Goal: Task Accomplishment & Management: Manage account settings

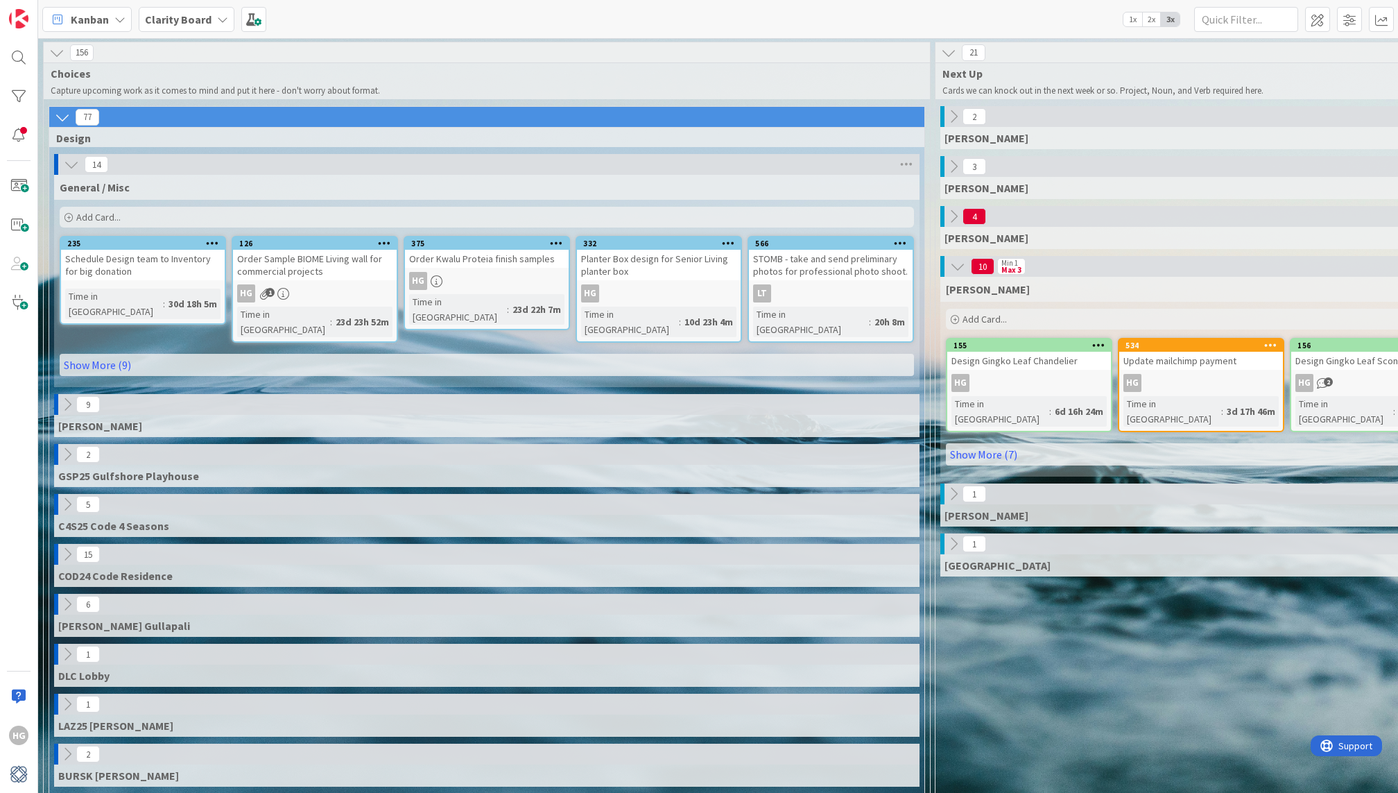
click at [777, 368] on div "General / Misc Add Card... 566 STOMB - take and send preliminary photos for pro…" at bounding box center [486, 281] width 865 height 212
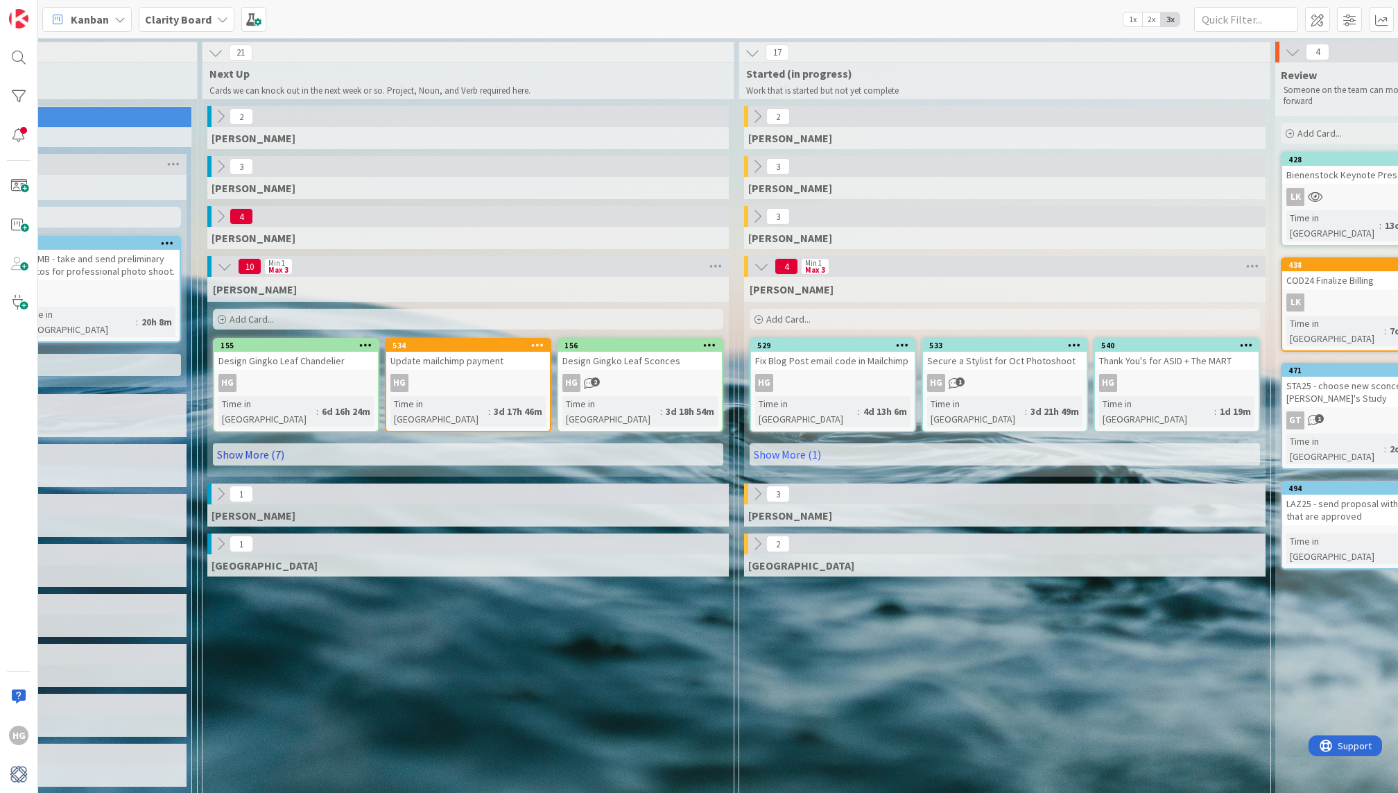
scroll to position [0, 739]
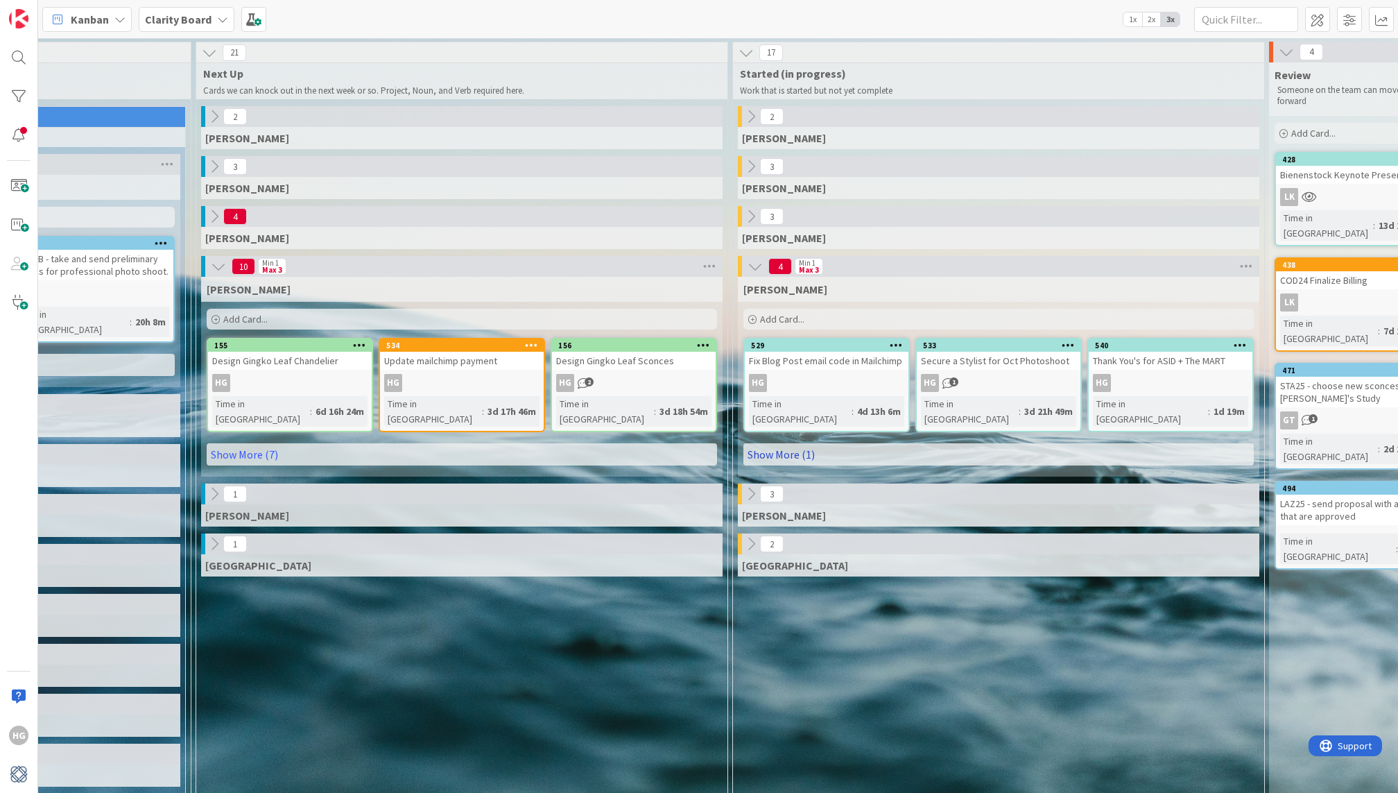
click at [889, 444] on link "Show More (1)" at bounding box center [998, 454] width 510 height 22
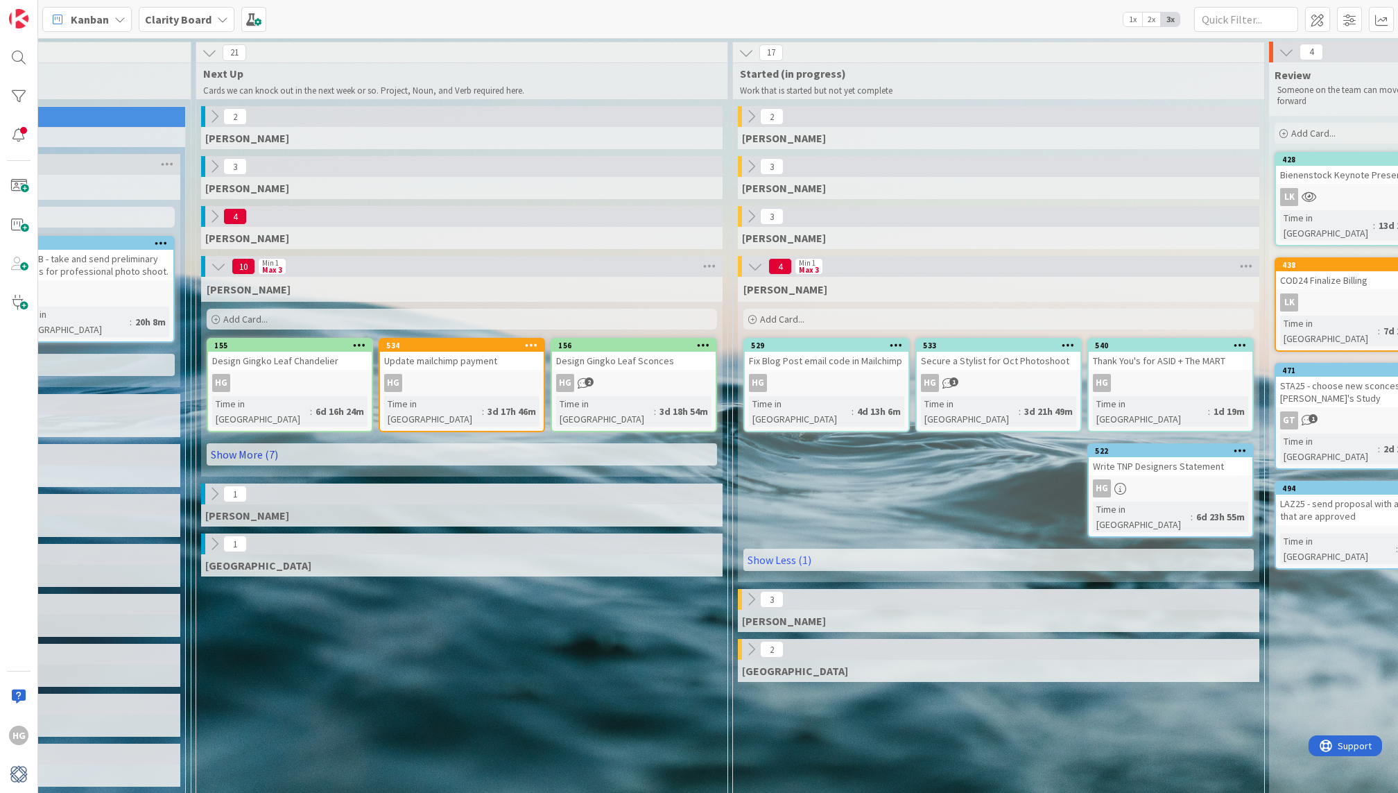
click at [627, 443] on link "Show More (7)" at bounding box center [462, 454] width 510 height 22
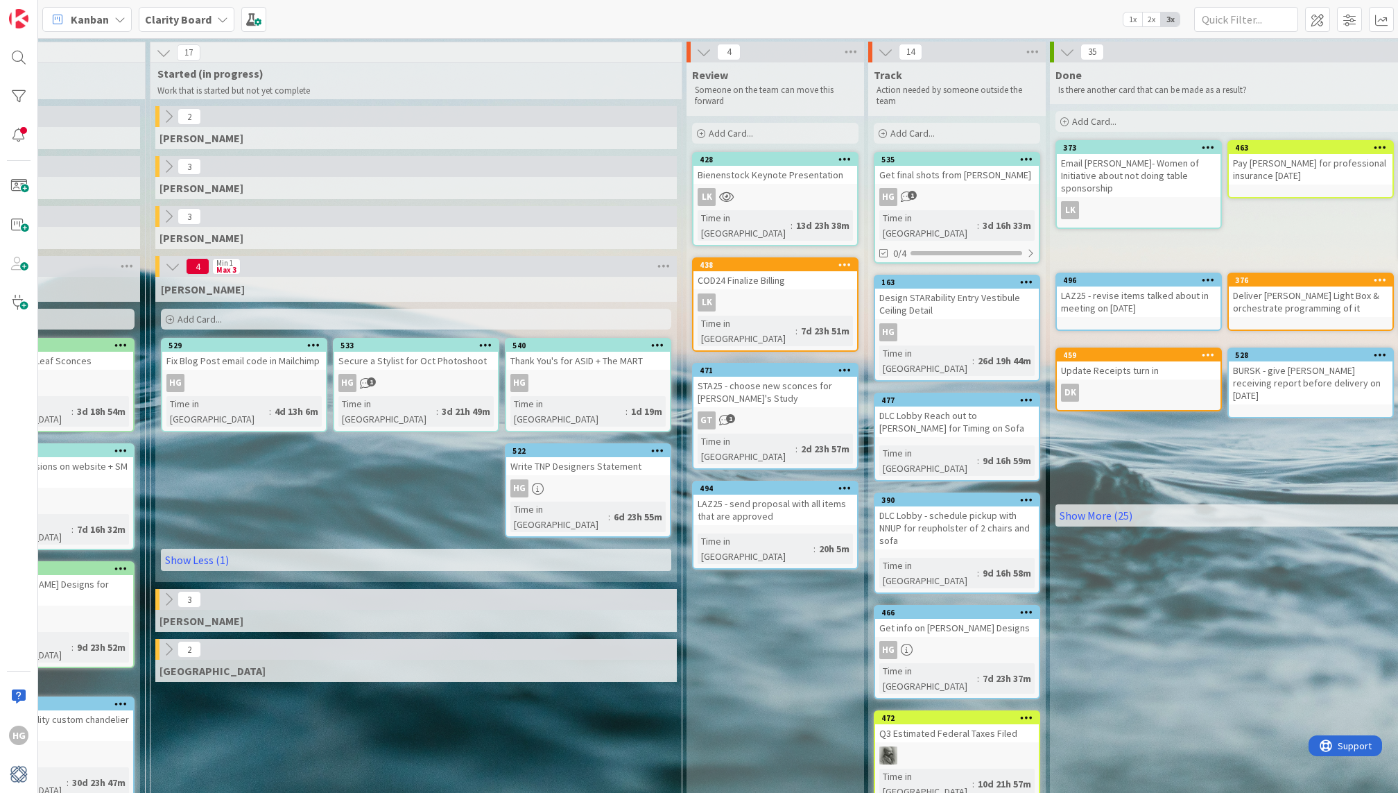
scroll to position [0, 1326]
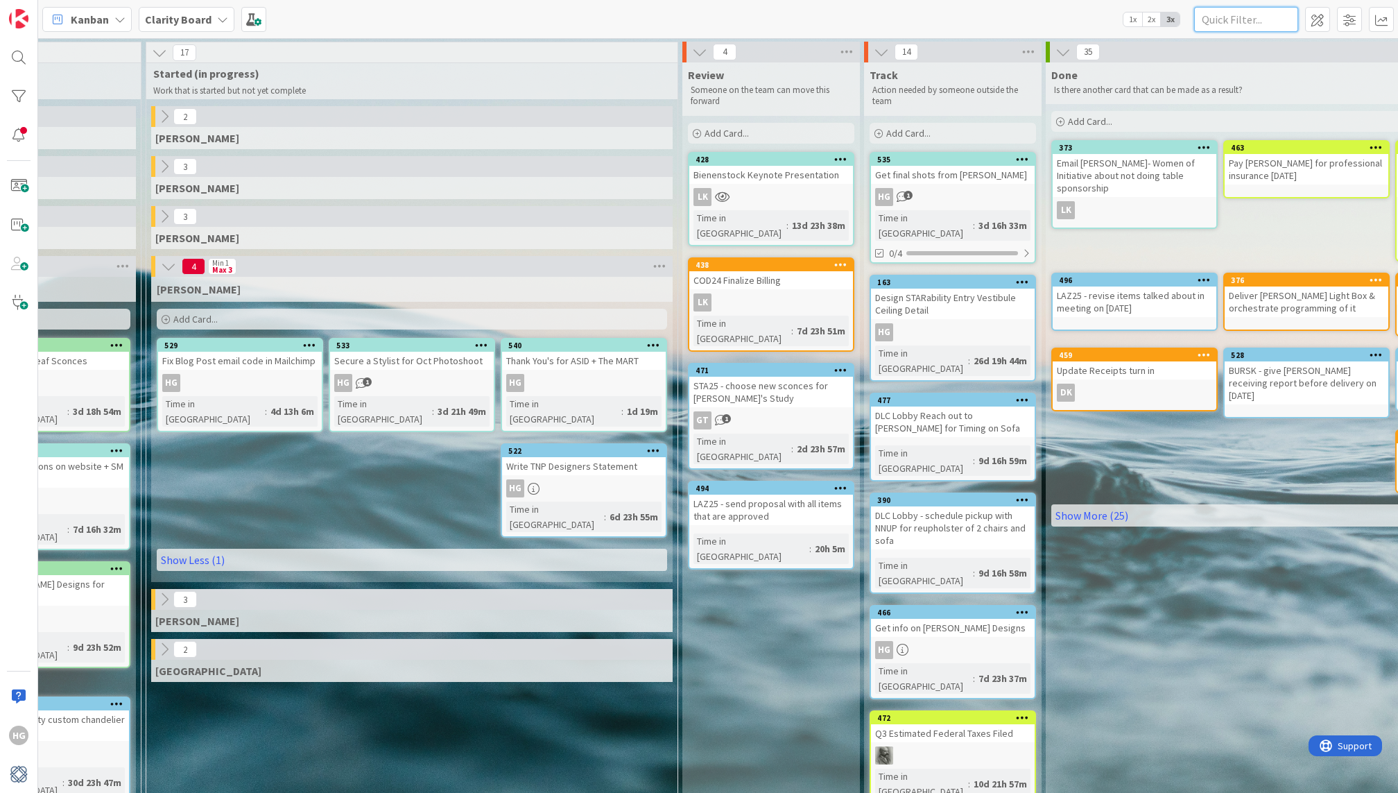
click at [1251, 21] on input "text" at bounding box center [1246, 19] width 104 height 25
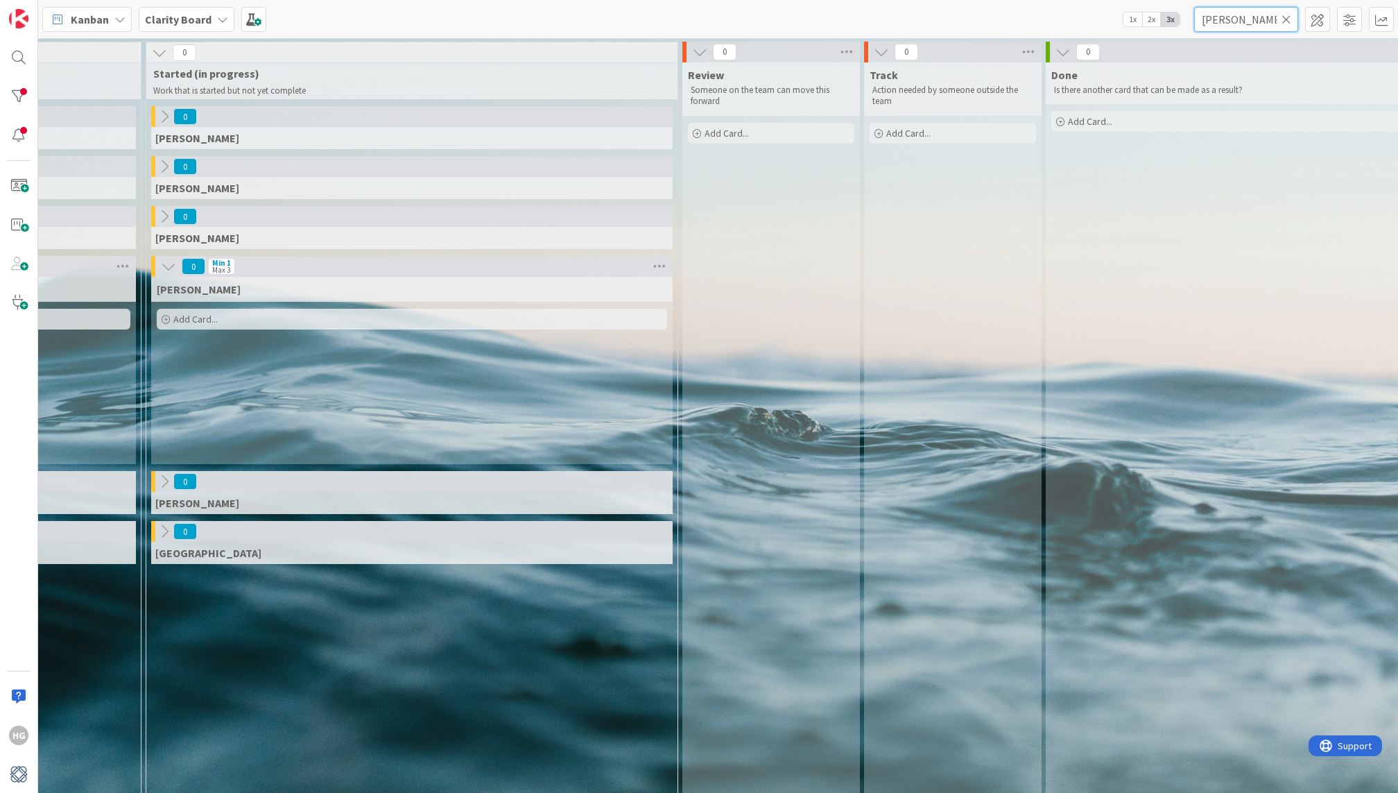
type input "[PERSON_NAME]"
click at [1283, 22] on icon at bounding box center [1286, 19] width 10 height 12
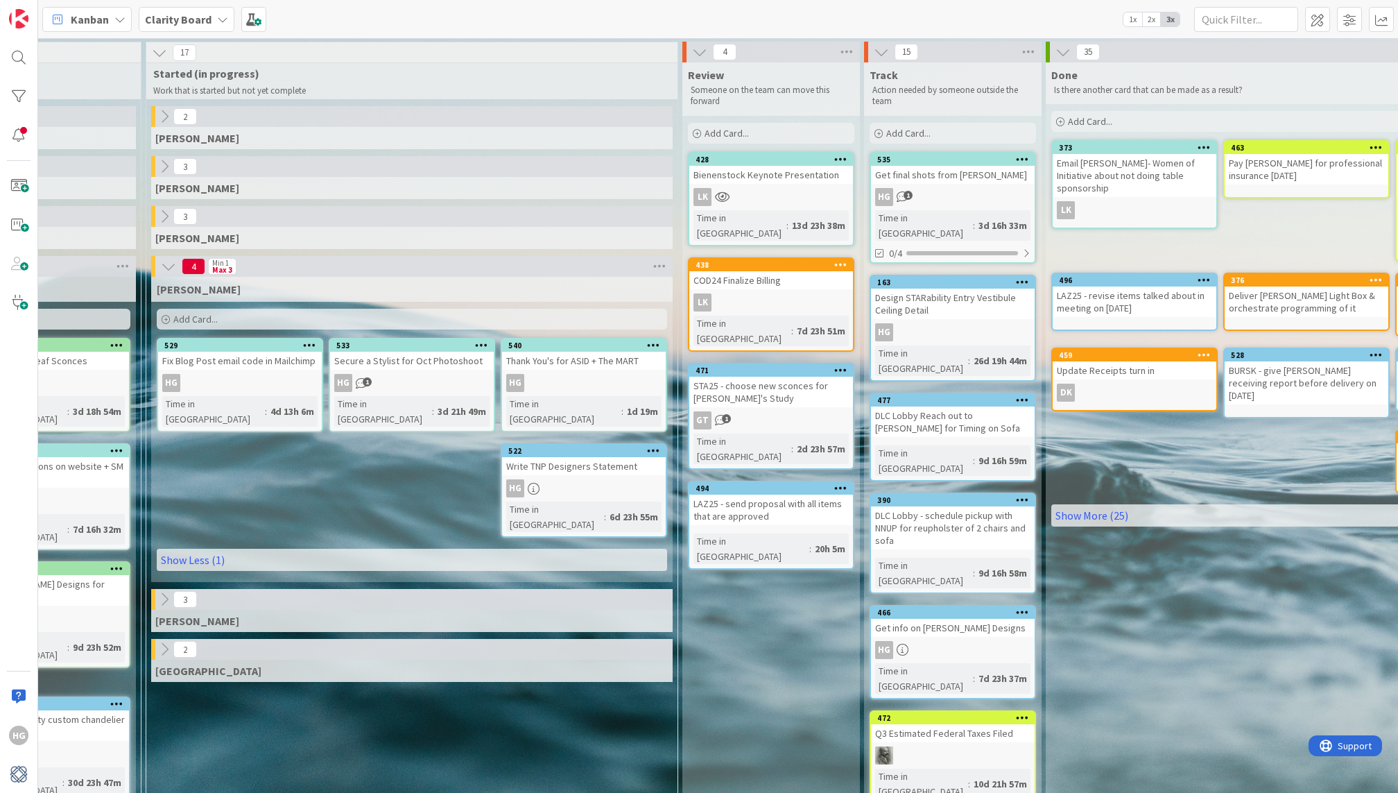
click at [162, 641] on icon at bounding box center [164, 648] width 15 height 15
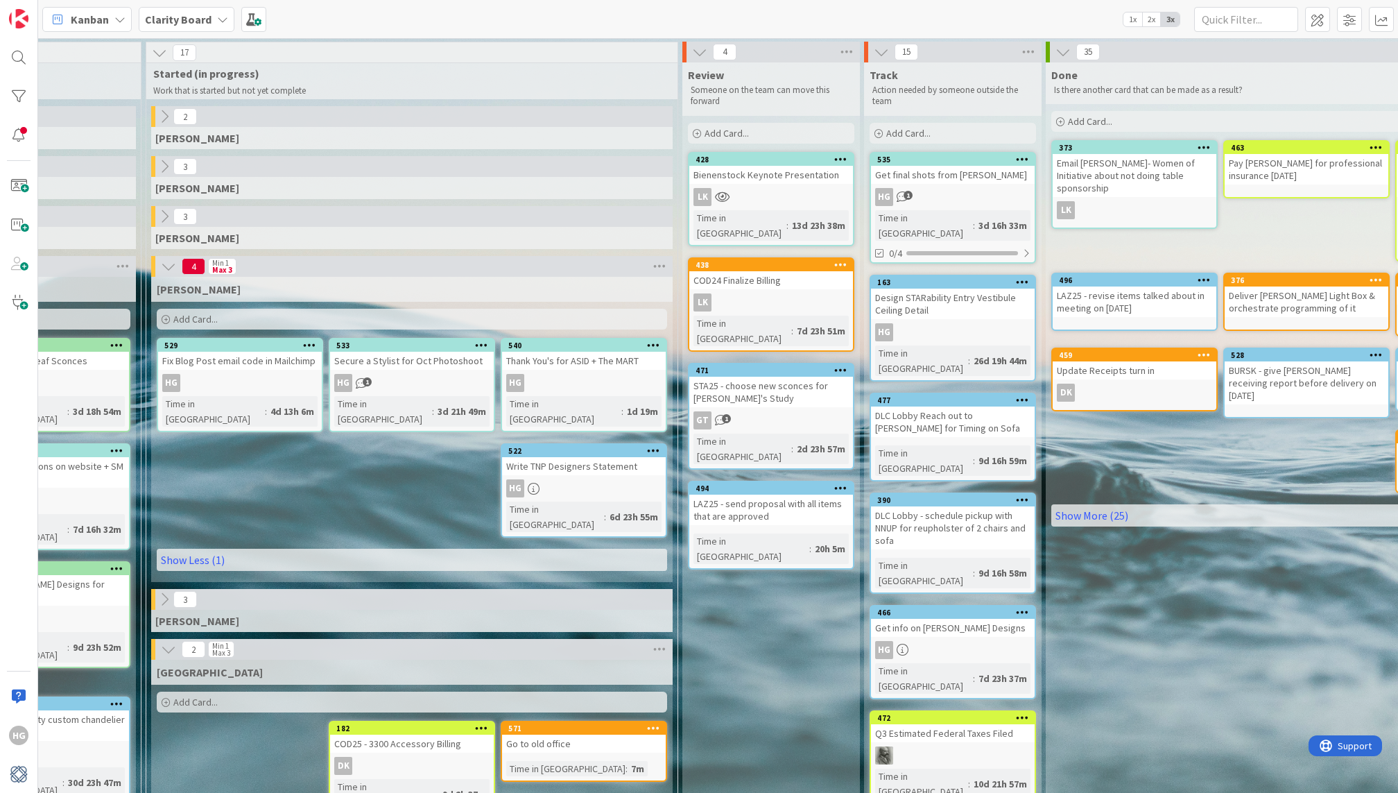
click at [162, 641] on icon at bounding box center [168, 648] width 15 height 15
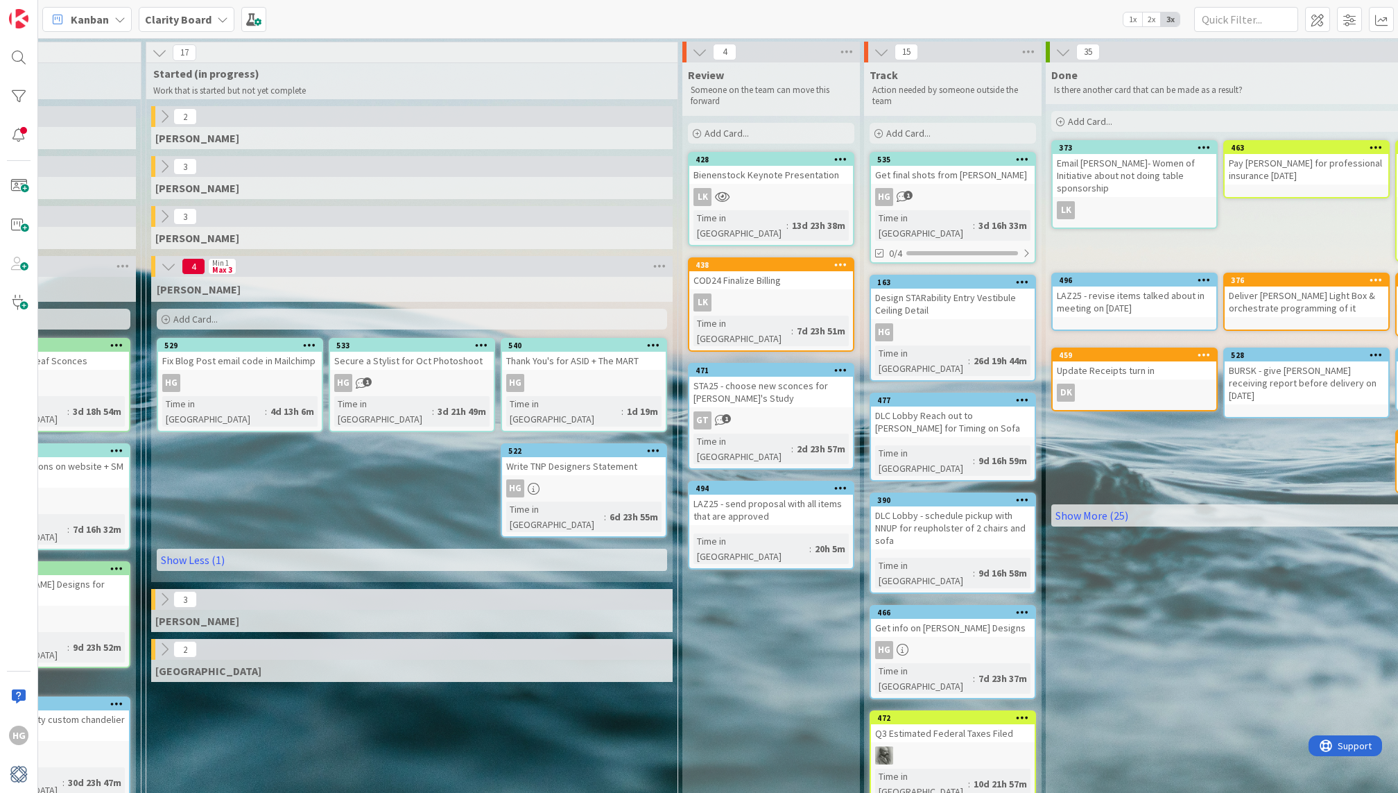
click at [162, 641] on icon at bounding box center [164, 648] width 15 height 15
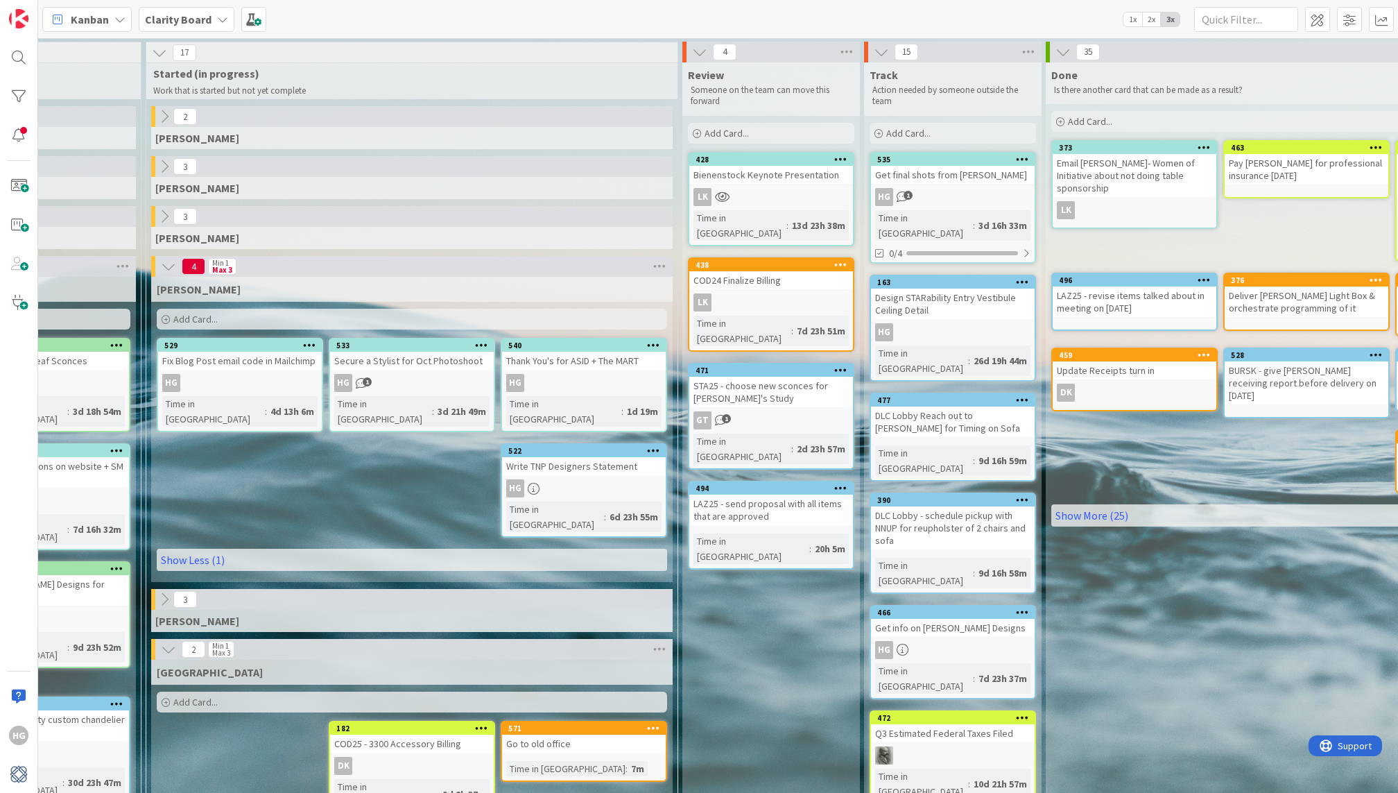
click at [163, 641] on icon at bounding box center [168, 648] width 15 height 15
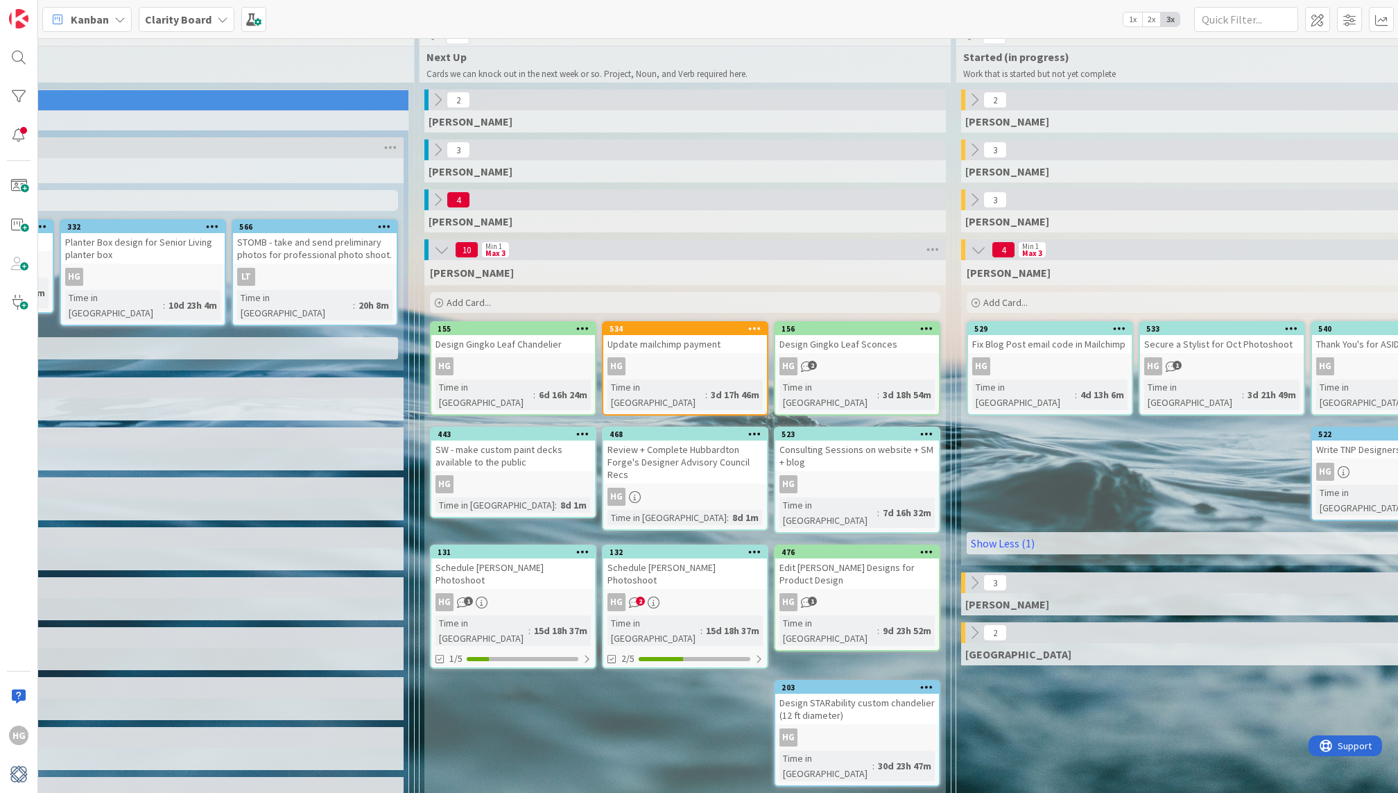
scroll to position [17, 405]
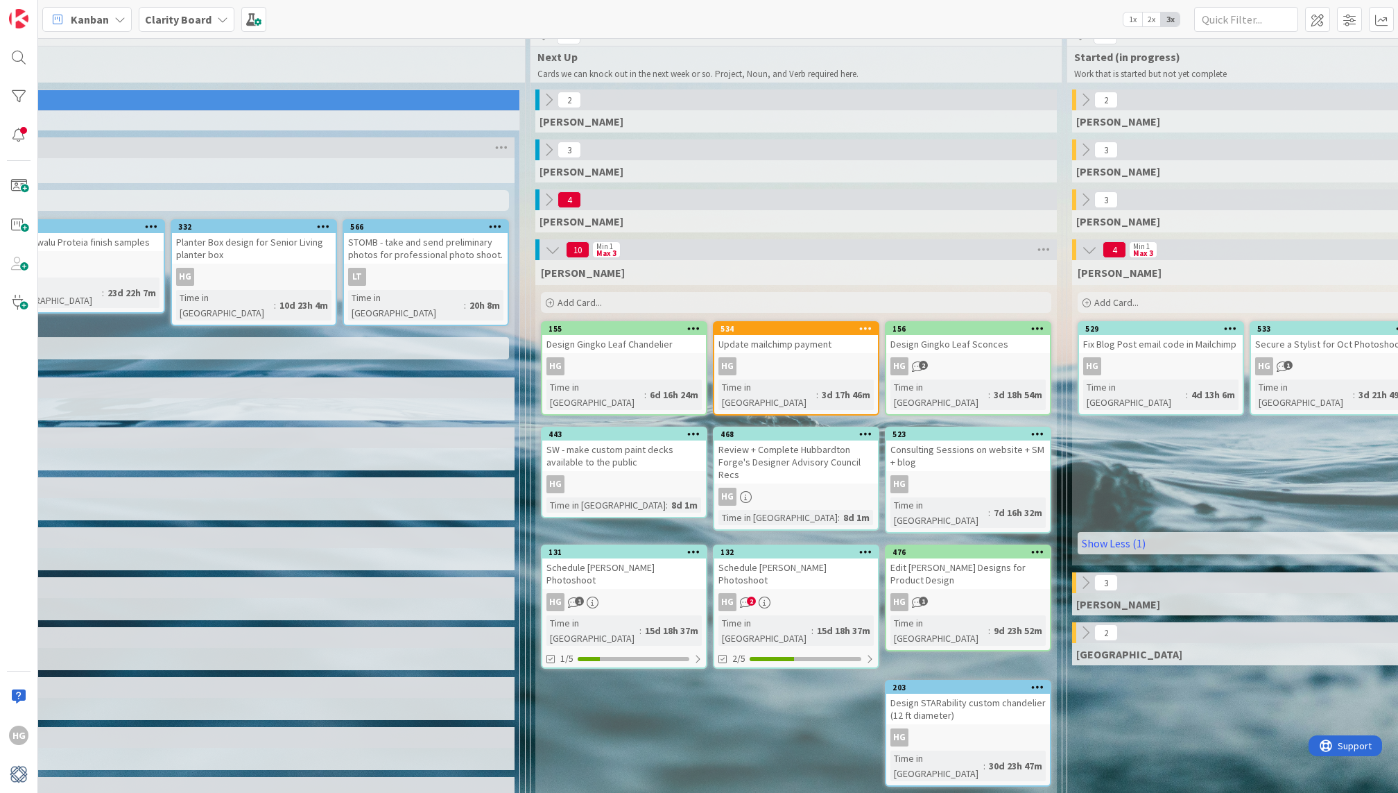
click at [713, 298] on div "Add Card..." at bounding box center [796, 302] width 510 height 21
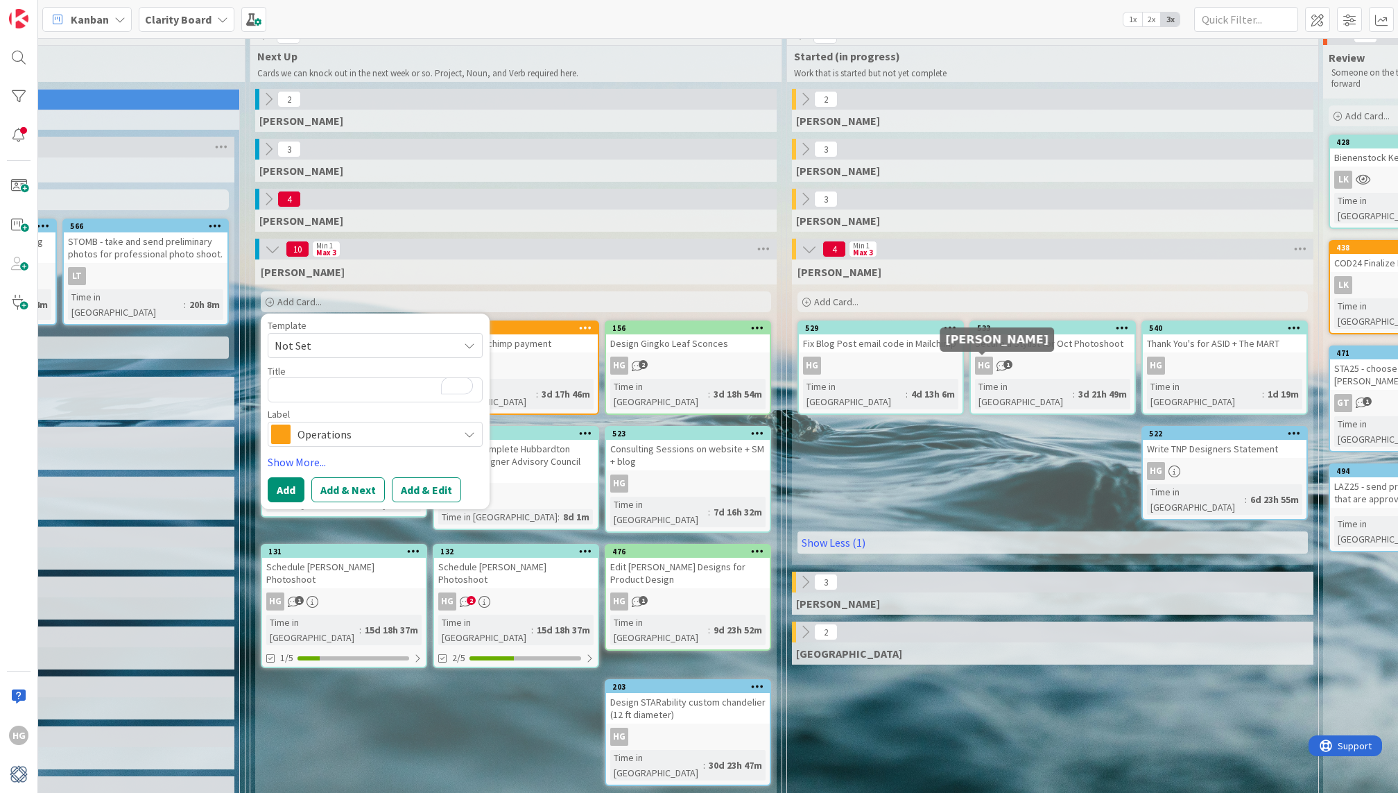
scroll to position [17, 616]
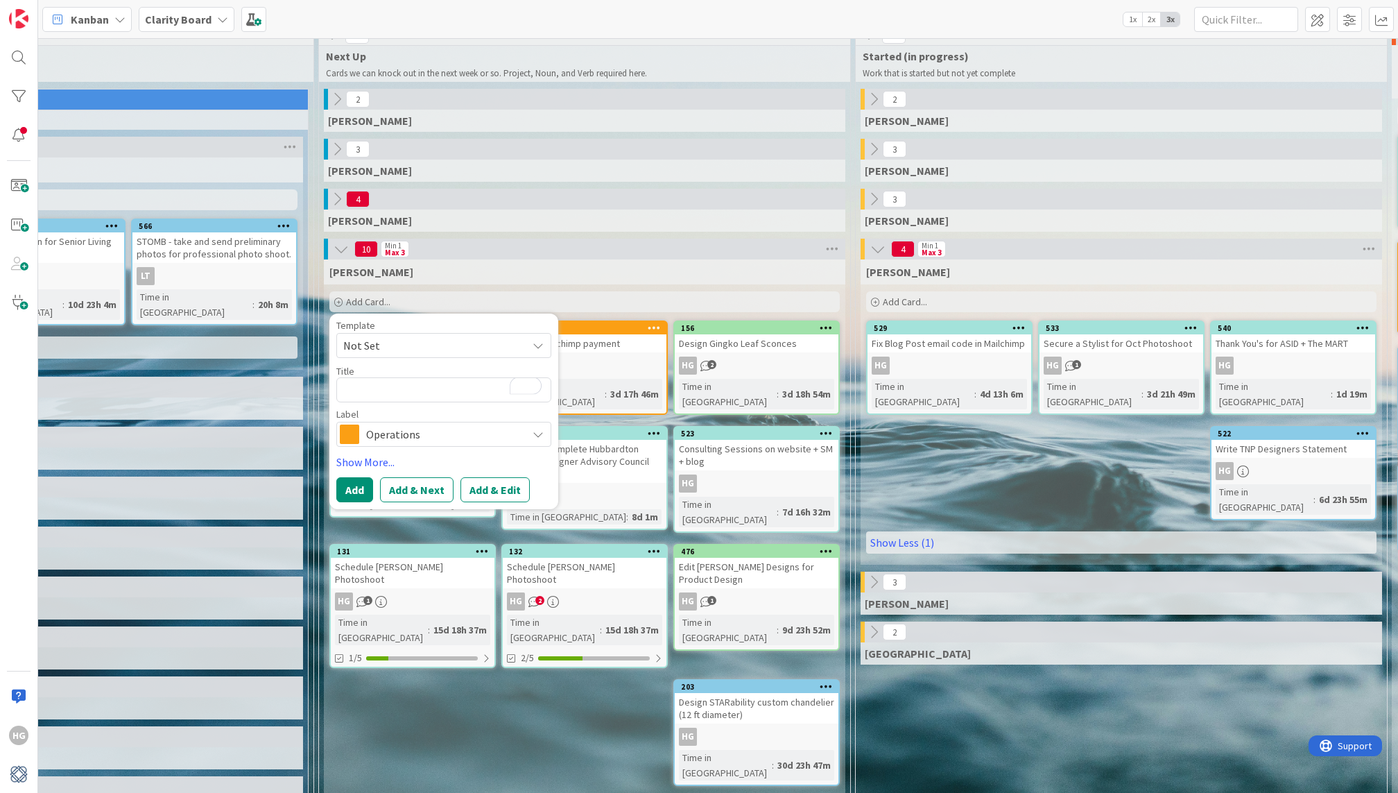
type textarea "x"
type textarea "P"
type textarea "x"
type textarea "D"
type textarea "x"
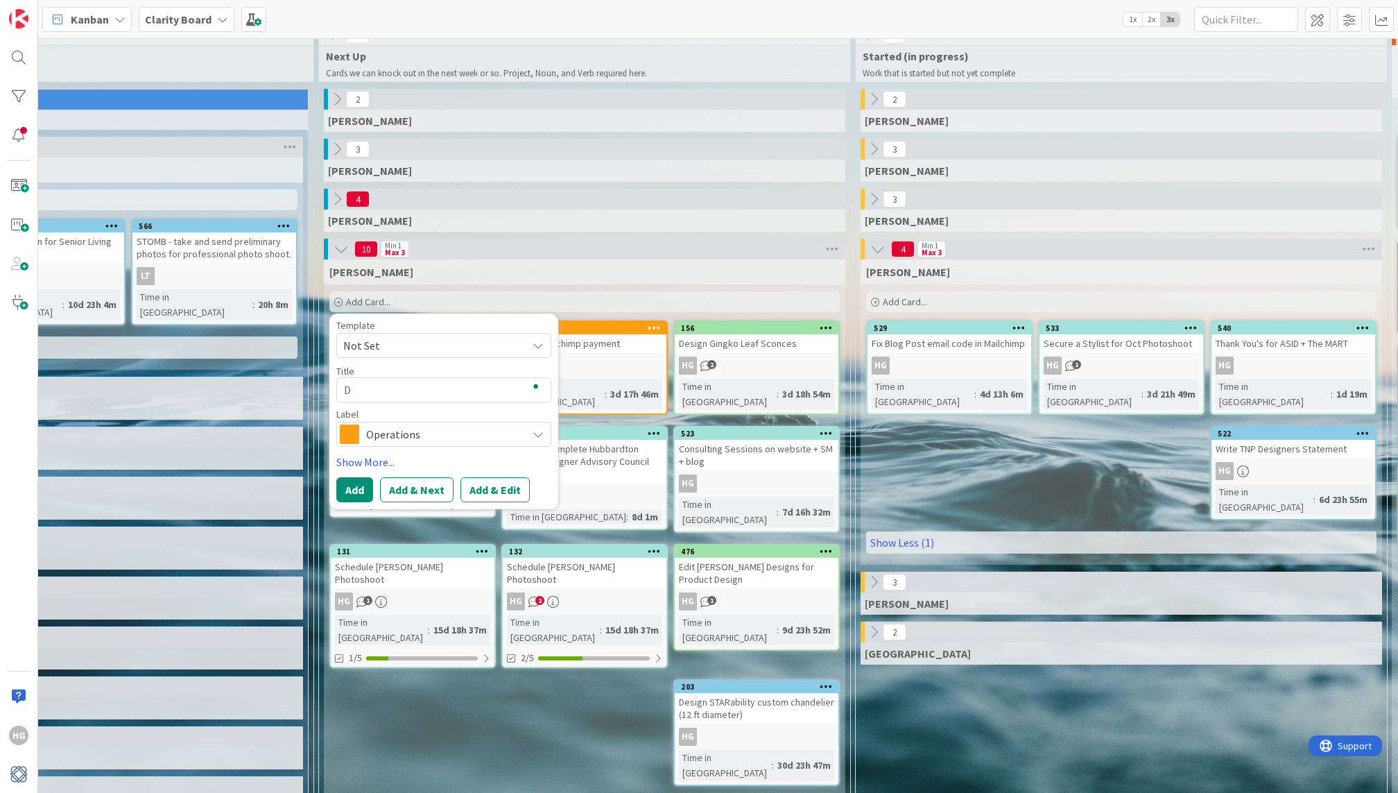
type textarea "De"
type textarea "x"
type textarea "Dec"
type textarea "x"
type textarea "Deci"
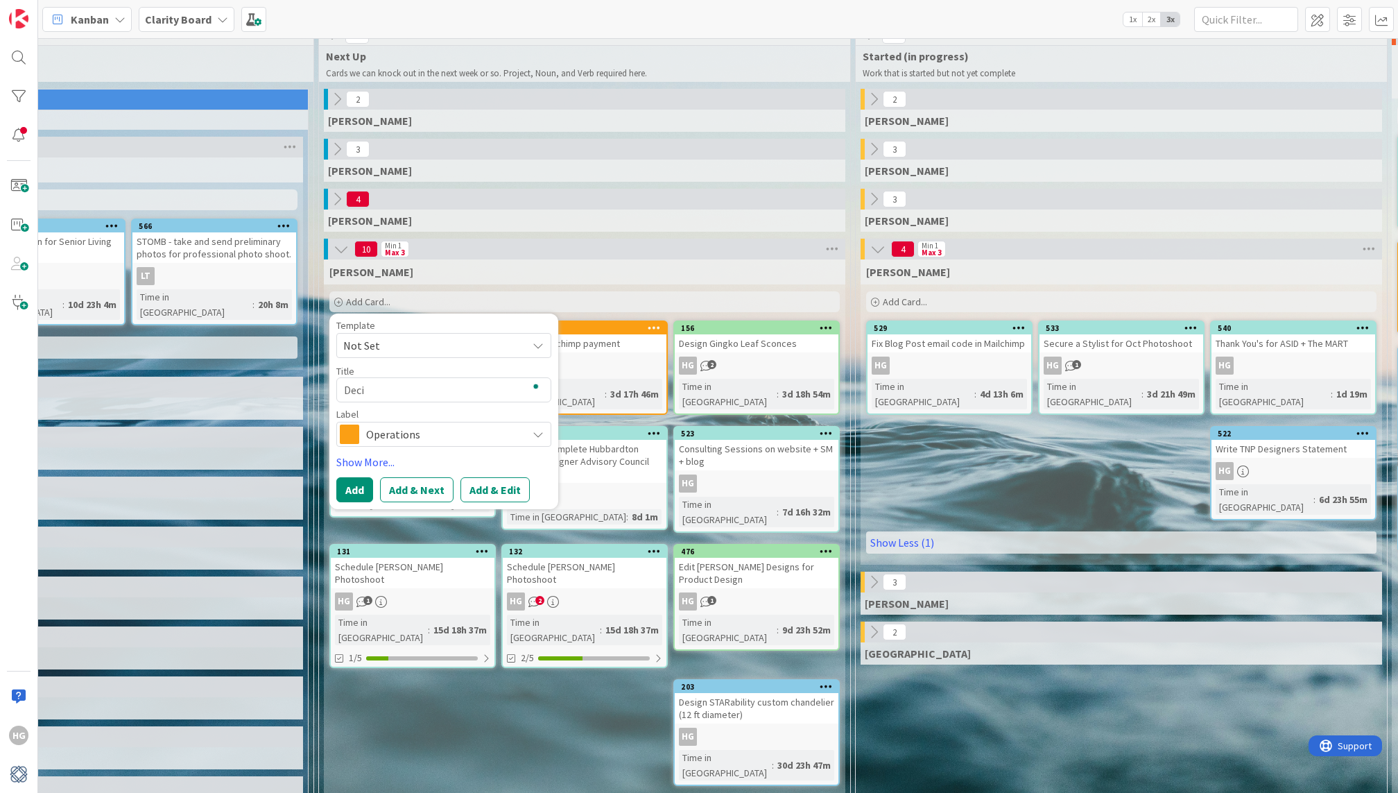
type textarea "x"
type textarea "Decid"
type textarea "x"
type textarea "Decide"
type textarea "x"
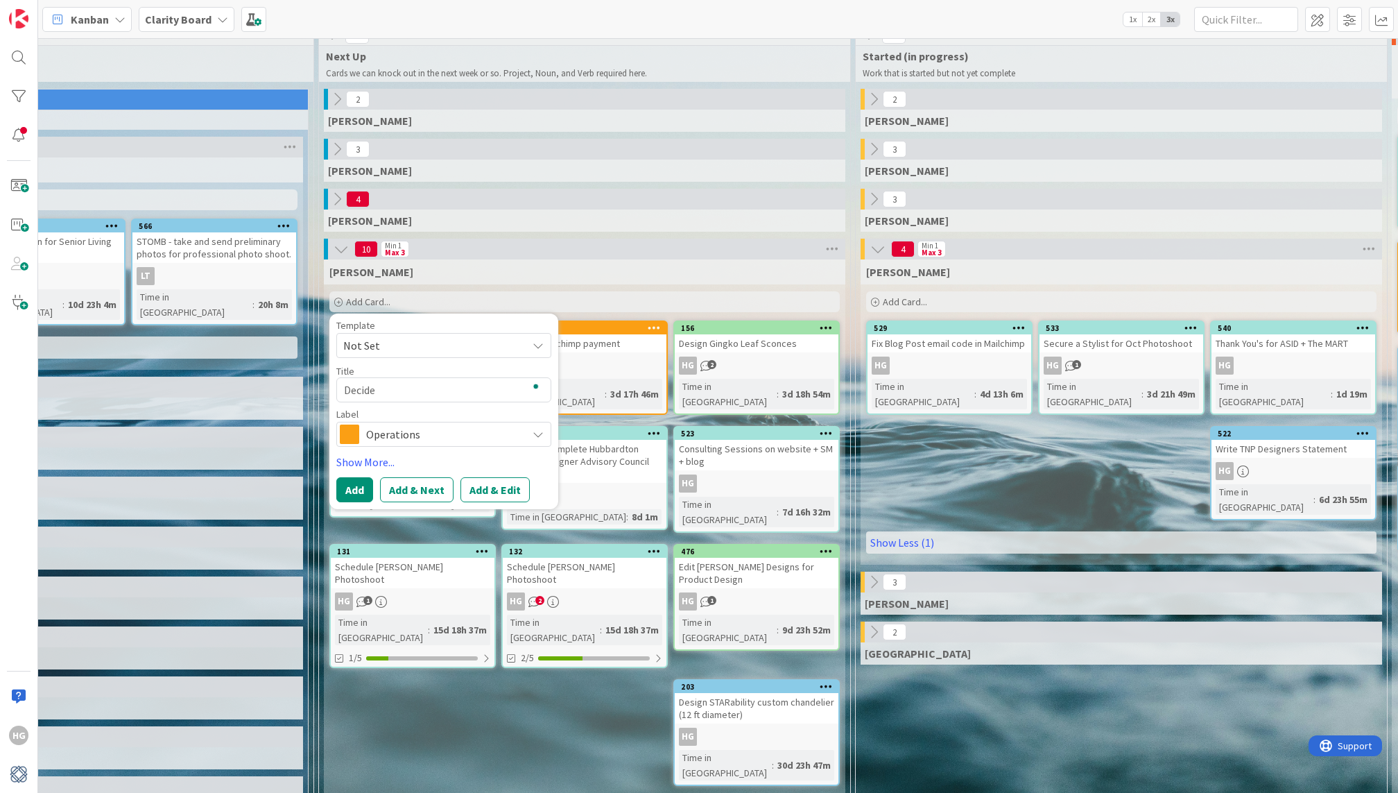
type textarea "Decide"
type textarea "x"
type textarea "Decide o"
type textarea "x"
type textarea "Decide on"
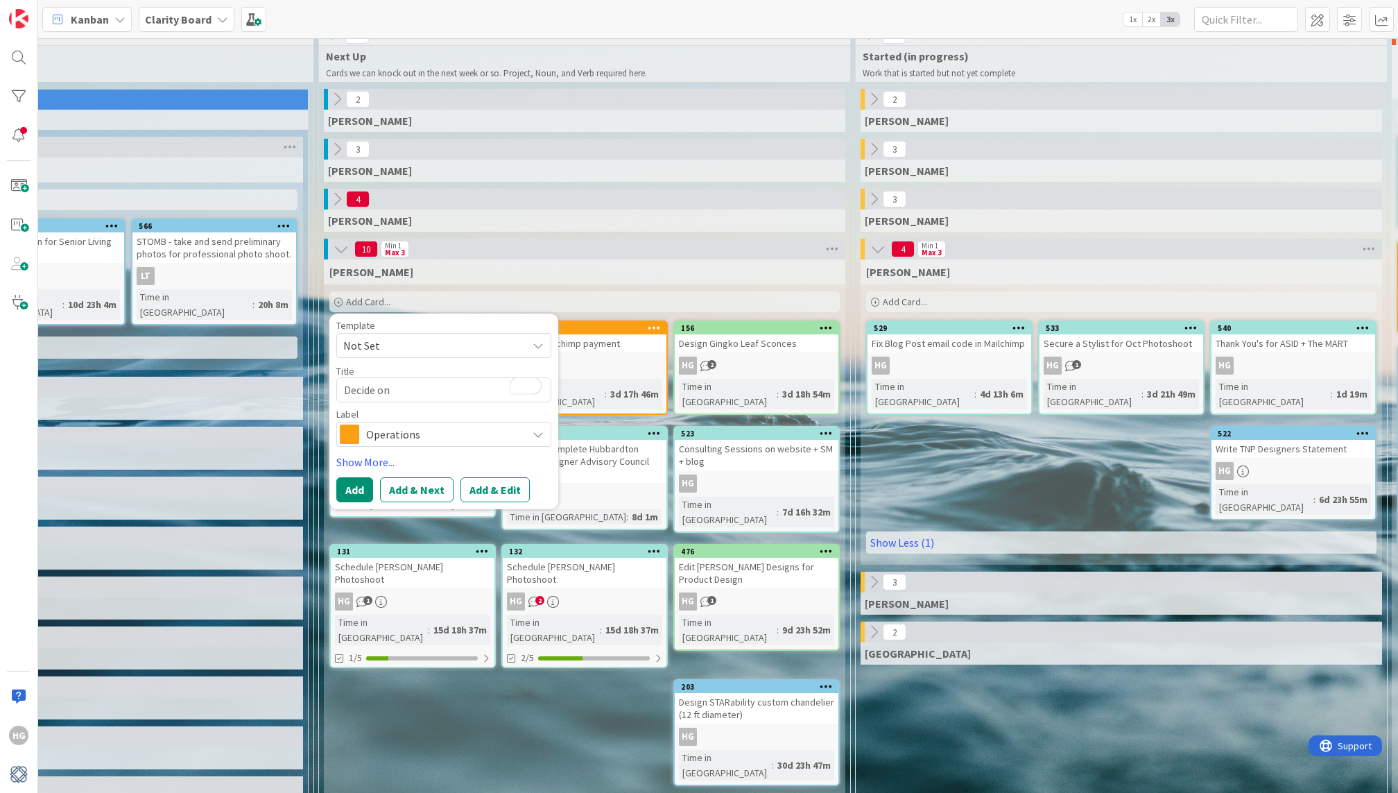
type textarea "x"
type textarea "Decide on"
type textarea "x"
type textarea "Decide on M"
type textarea "x"
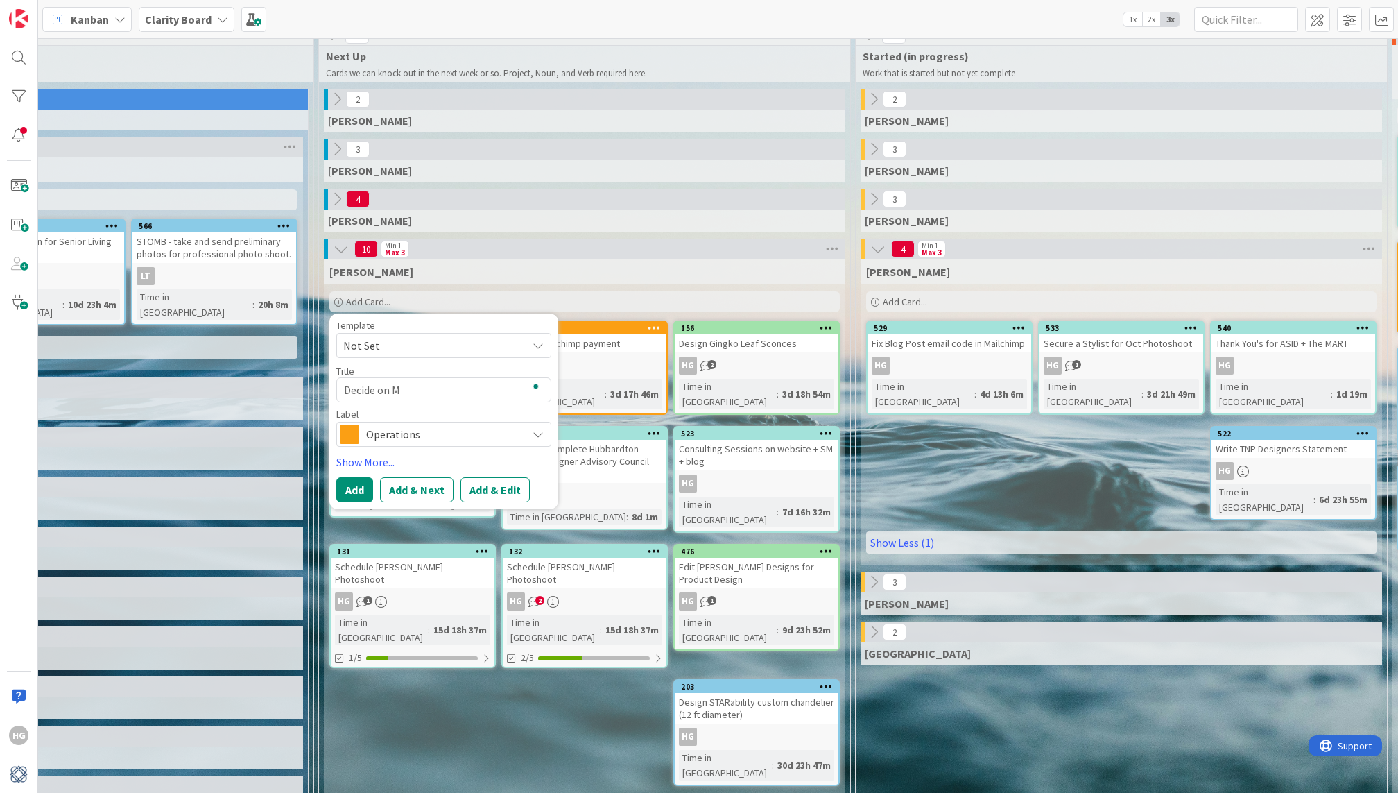
type textarea "Decide on Ma"
type textarea "x"
type textarea "Decide on Mag"
type textarea "x"
type textarea "Decide on Magn"
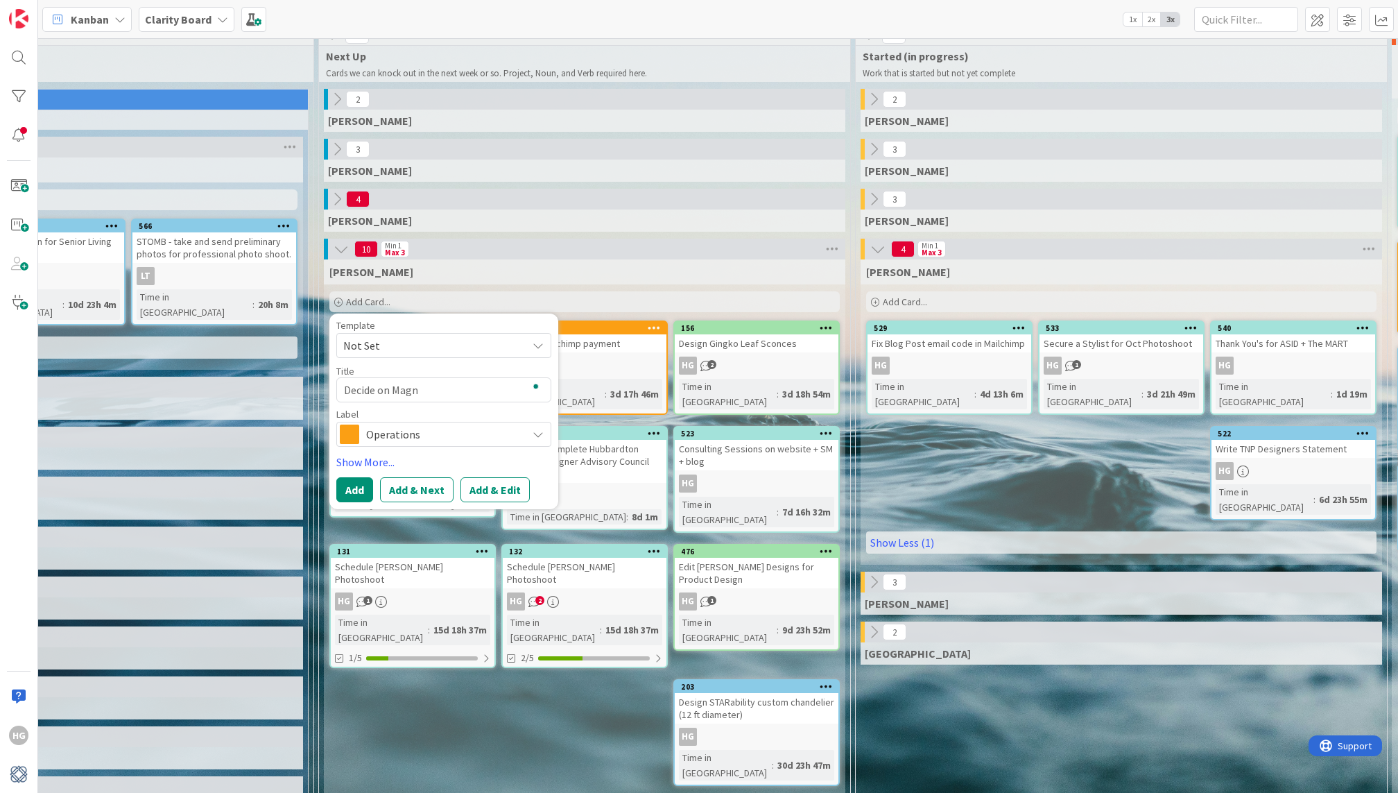
type textarea "x"
type textarea "Decide on Magne"
type textarea "x"
type textarea "Decide on Magnel"
type textarea "x"
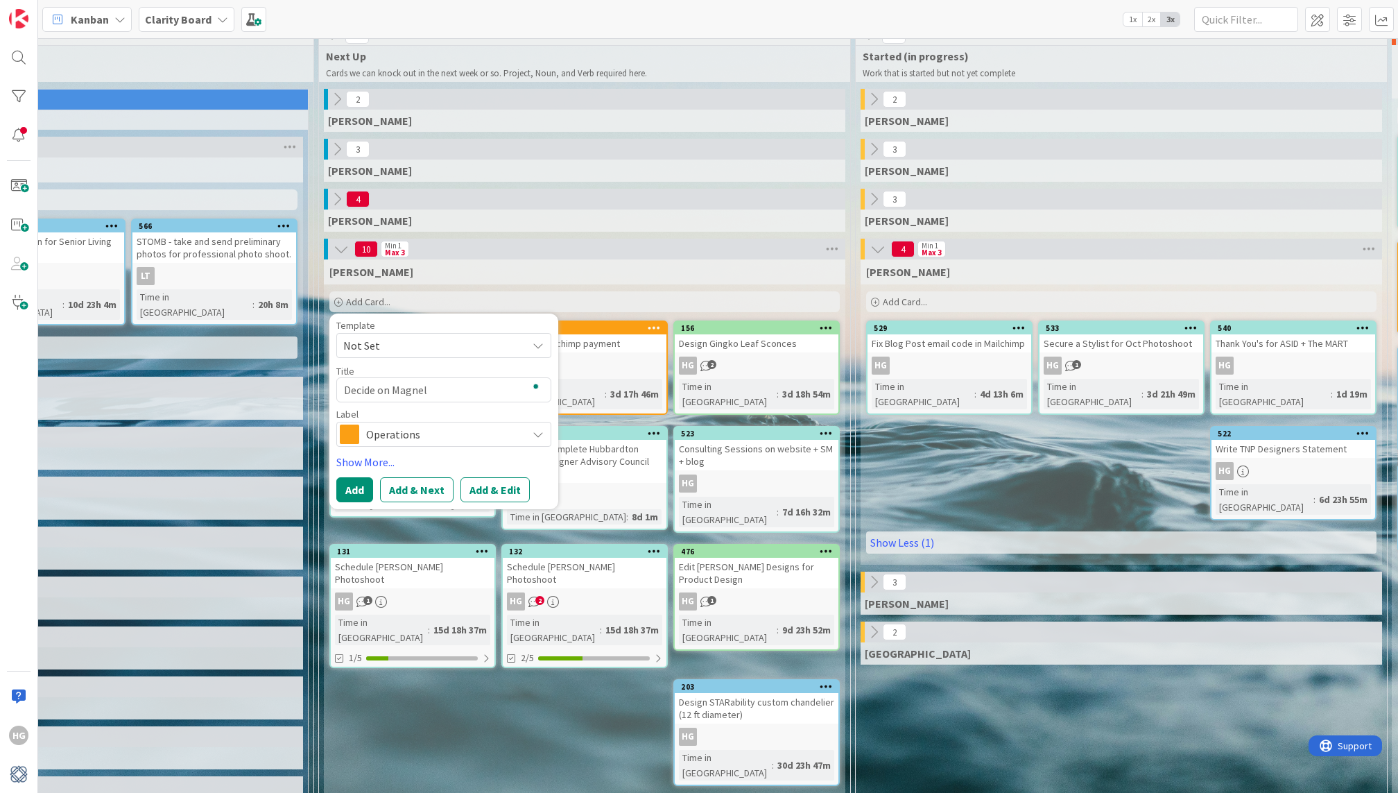
type textarea "Decide on Magnell"
type textarea "x"
type textarea "Decide on Magnell"
type textarea "x"
type textarea "Decide on Magnell M"
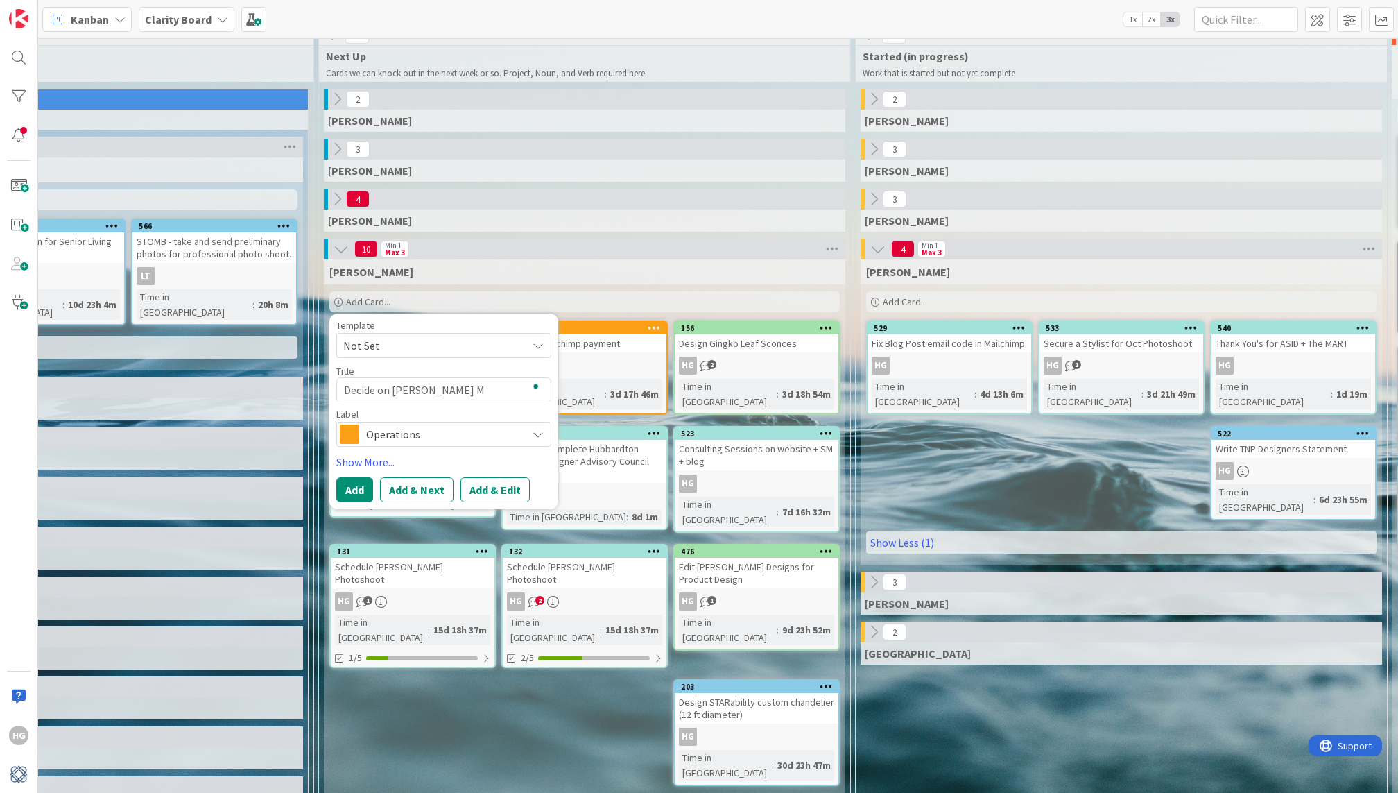
type textarea "x"
type textarea "Decide on Magnell Ma"
type textarea "x"
type textarea "Decide on Magnell Mag"
type textarea "x"
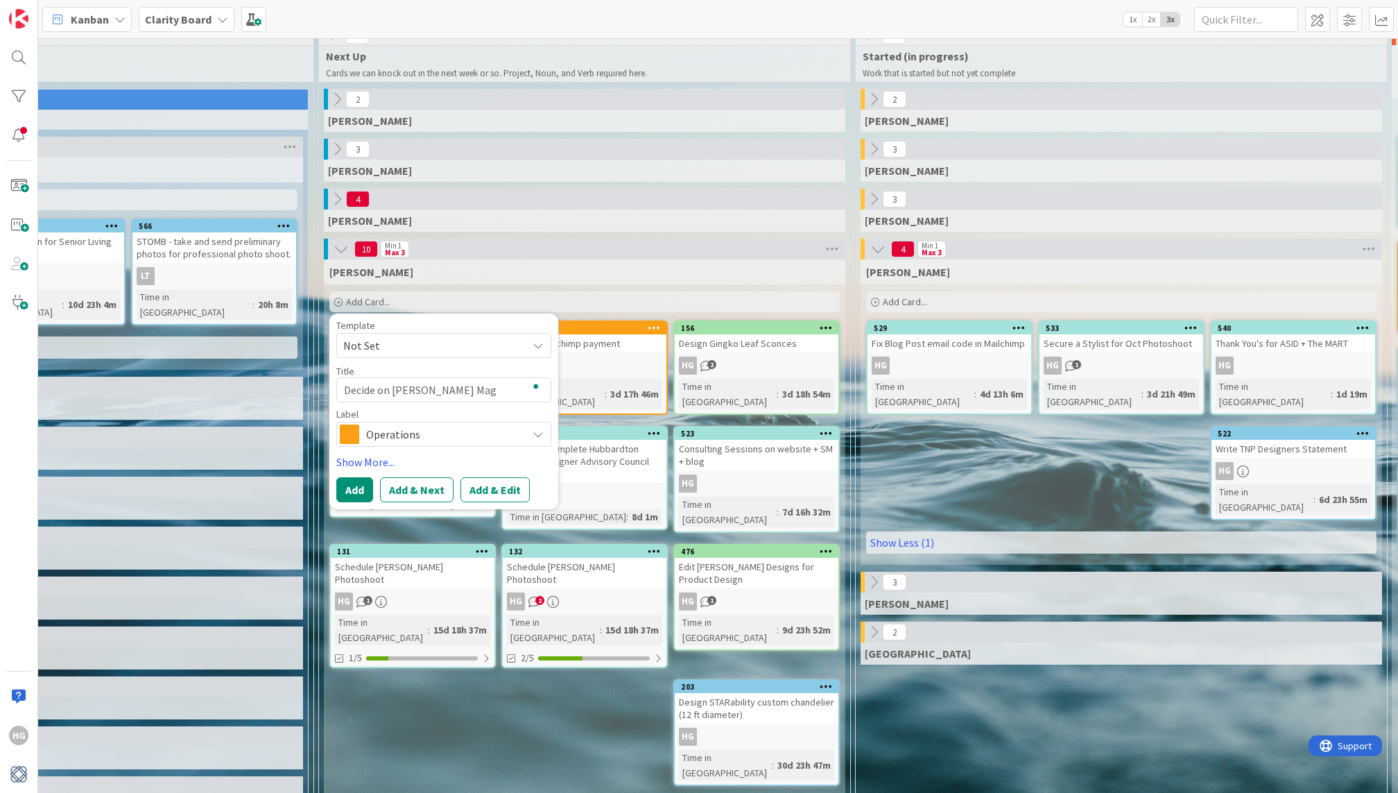
type textarea "Decide on Magnell Maga"
type textarea "x"
type textarea "Decide on Magnell Magaz"
type textarea "x"
type textarea "Decide on Magnell Magazi"
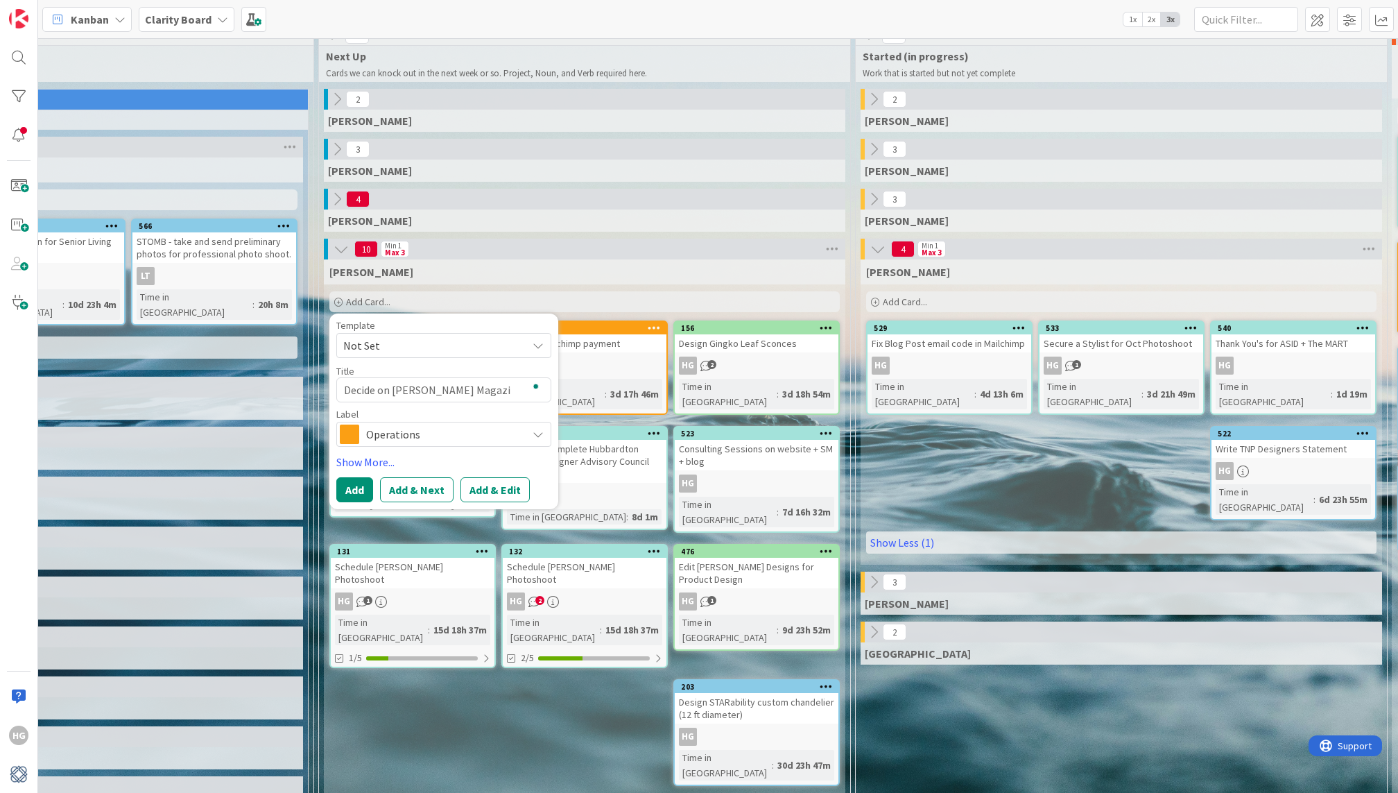
type textarea "x"
type textarea "Decide on Magnell Magazin"
type textarea "x"
type textarea "Decide on Magnell Magazine"
type textarea "x"
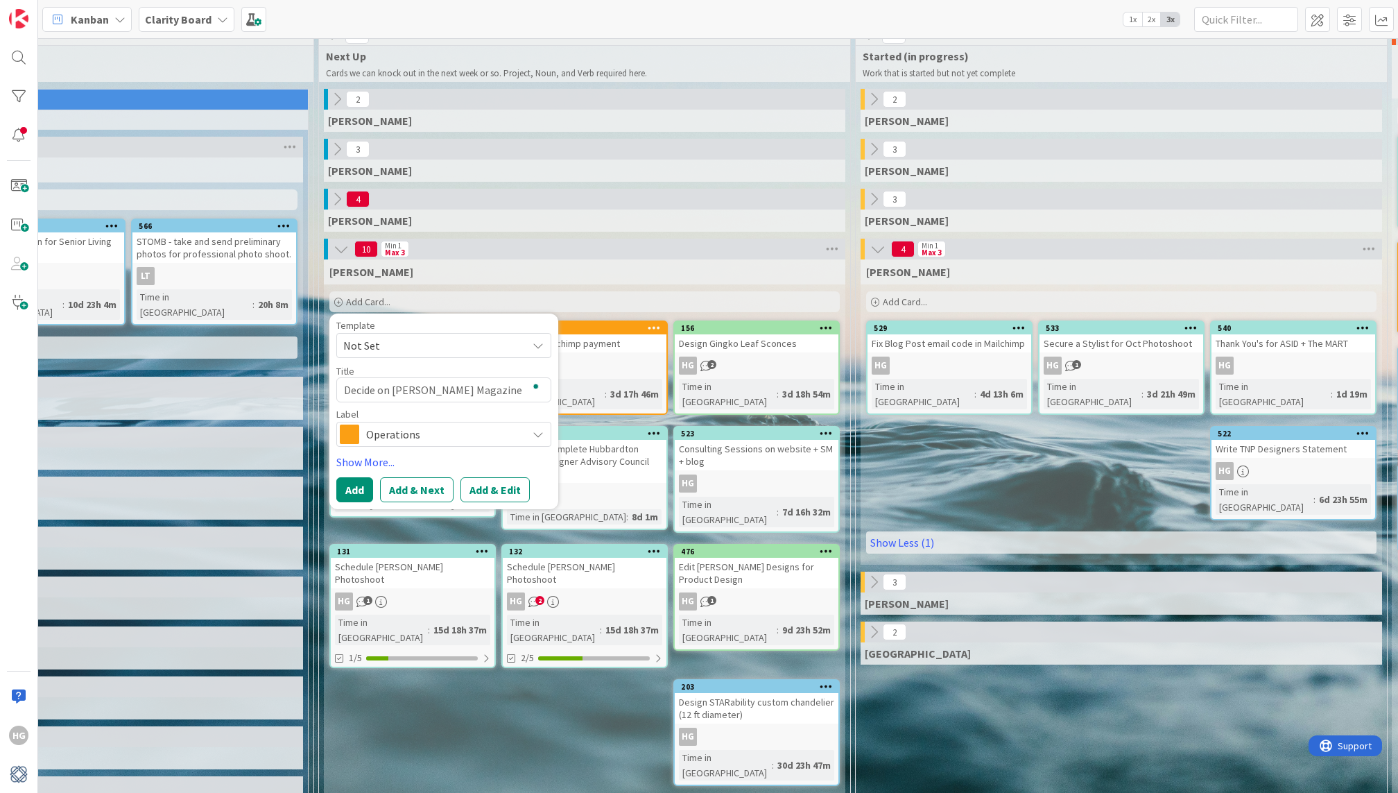
type textarea "Decide on Magnell Magazine"
type textarea "x"
type textarea "Decide on Magnell Magazine p"
type textarea "x"
type textarea "Decide on Magnell Magazine pl"
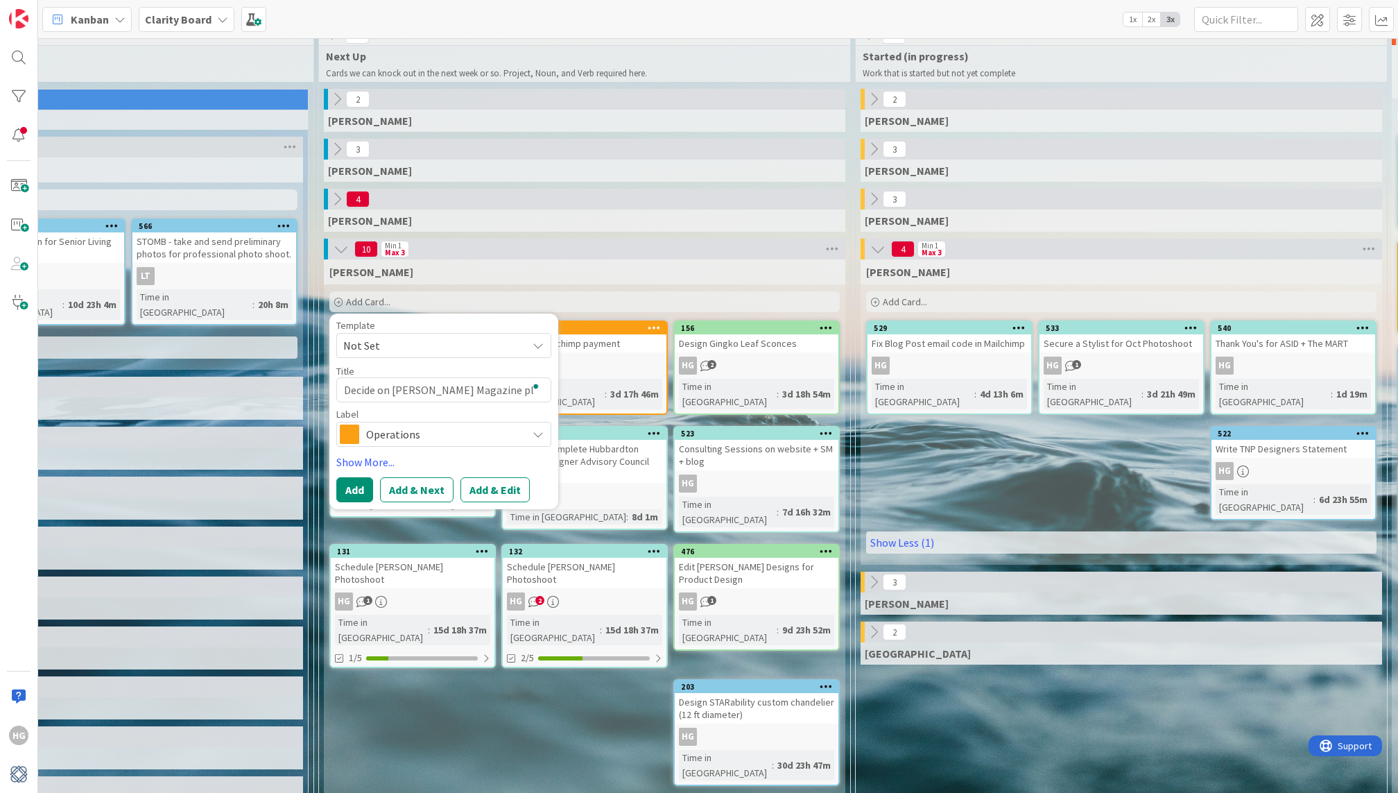
type textarea "x"
type textarea "Decide on Magnell Magazine pla"
type textarea "x"
type textarea "Decide on Magnell Magazine plac"
type textarea "x"
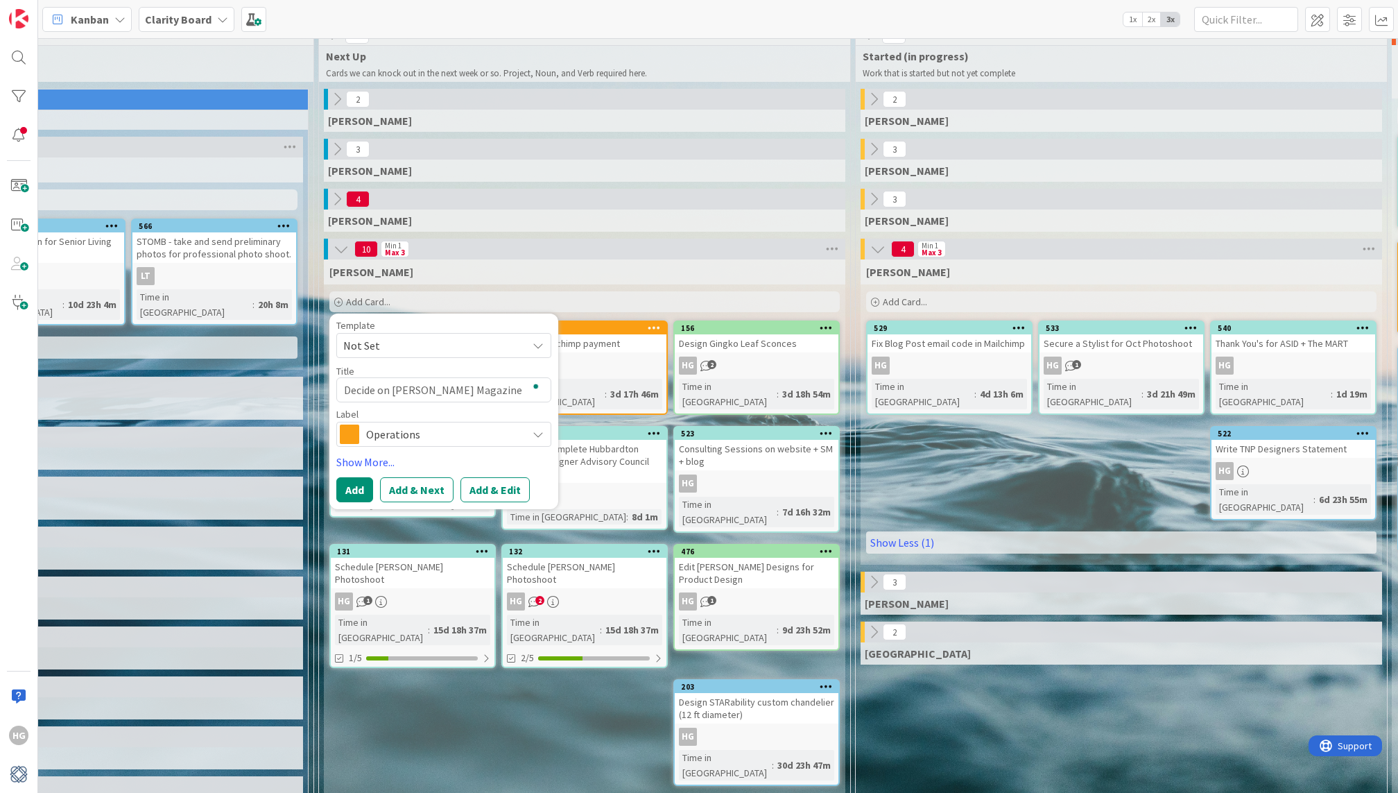
type textarea "Decide on Magnell Magazine place"
type textarea "x"
type textarea "Decide on Magnell Magazine placem"
type textarea "x"
type textarea "Decide on Magnell Magazine placeme"
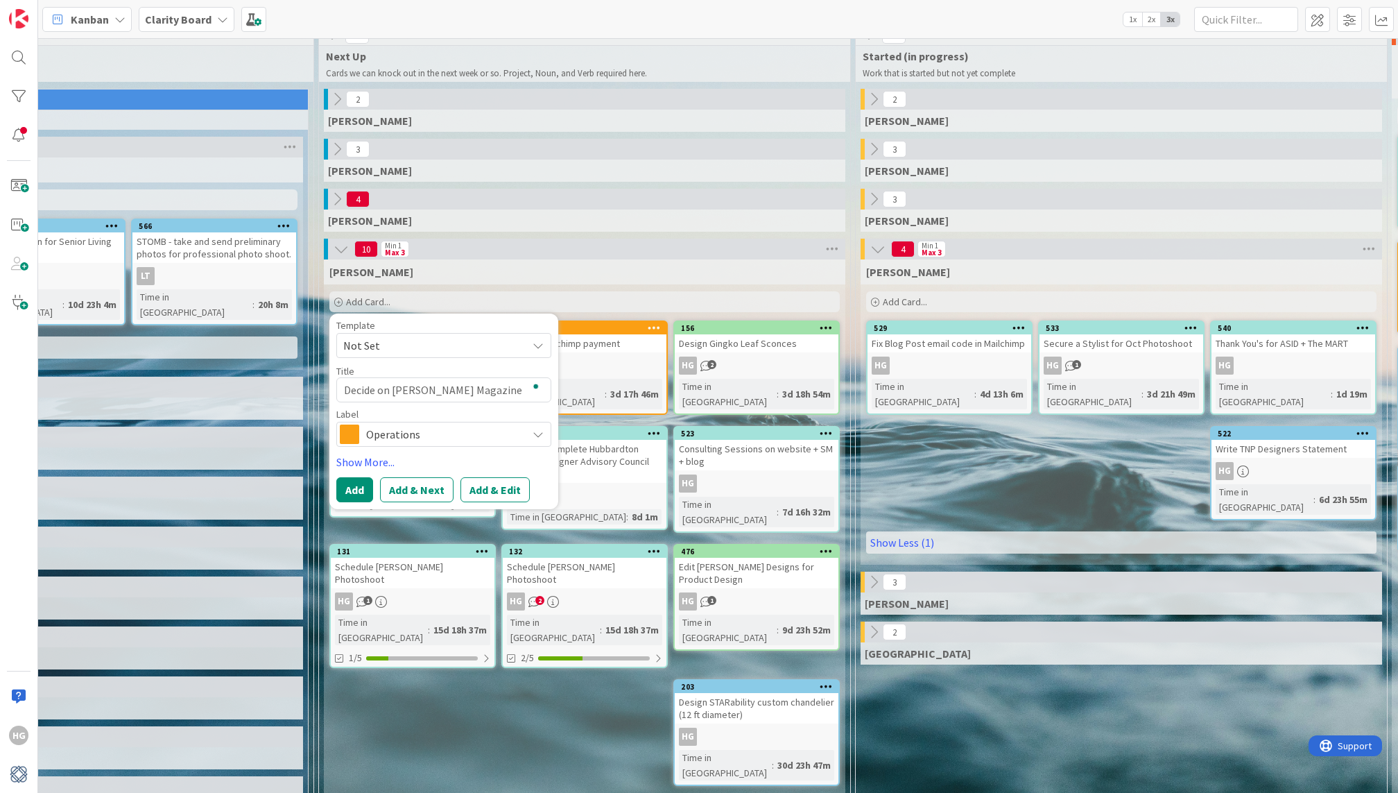
type textarea "x"
type textarea "Decide on Magnell Magazine placemen"
type textarea "x"
type textarea "Decide on Magnell Magazine placement"
type textarea "x"
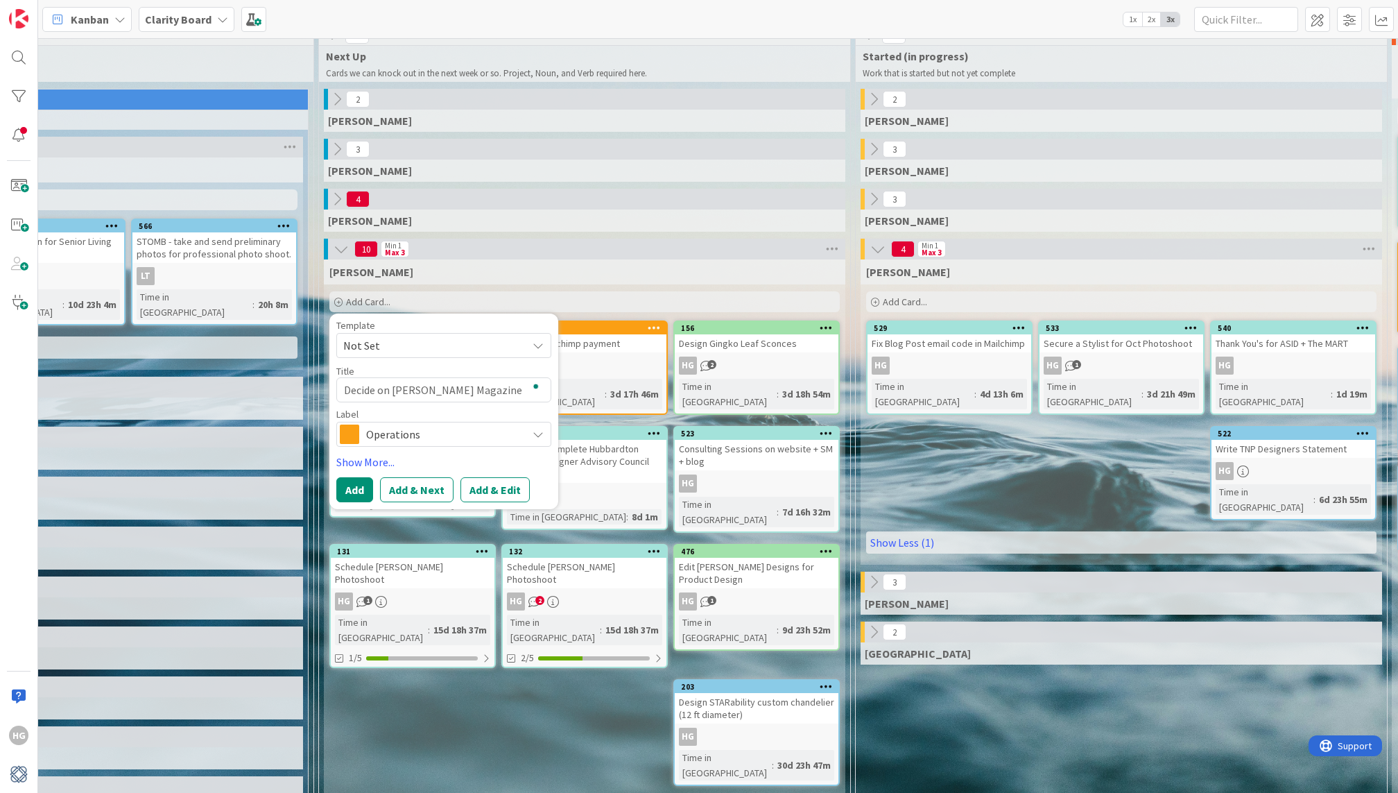
type textarea "Decide on [PERSON_NAME] Magazine placements"
click at [458, 442] on span "Operations" at bounding box center [443, 433] width 154 height 19
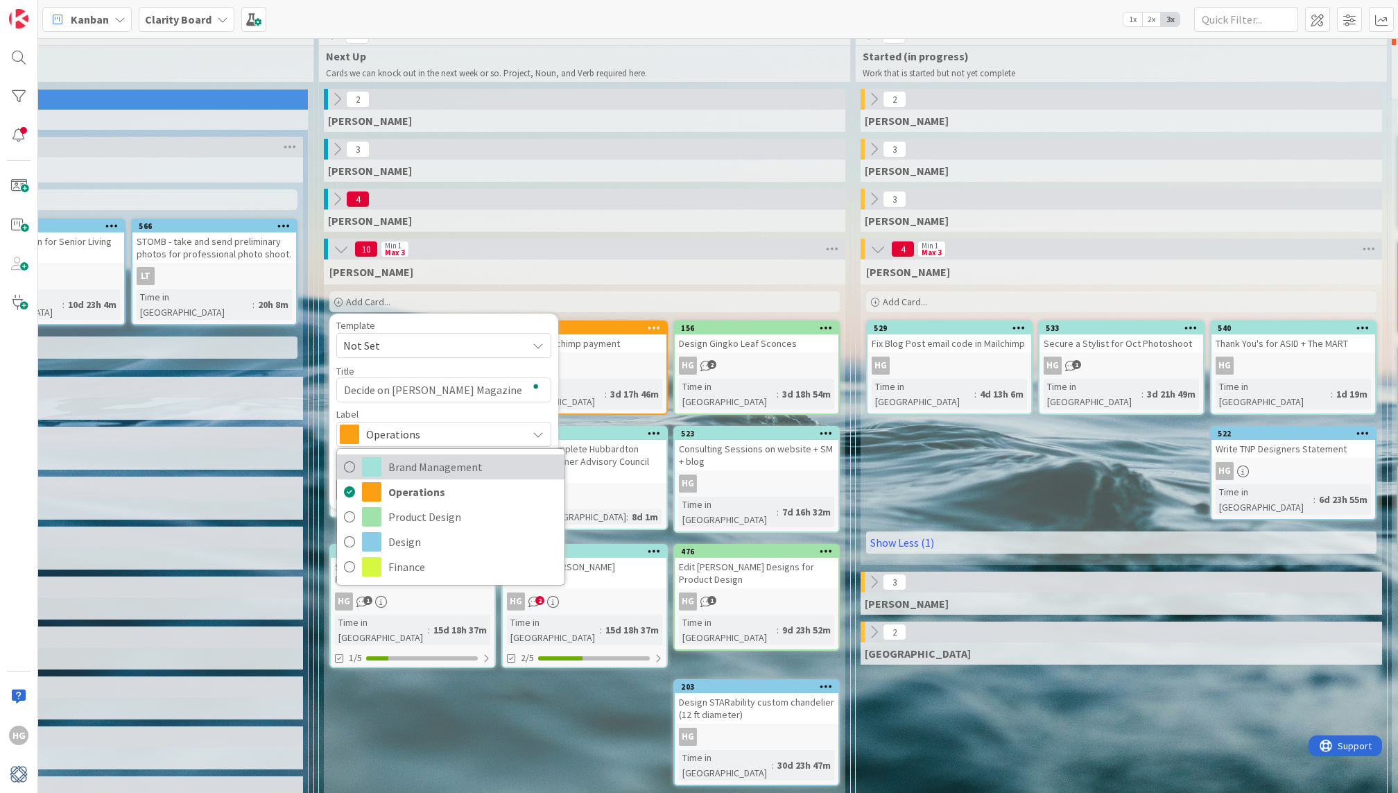
click at [445, 471] on span "Brand Management" at bounding box center [472, 466] width 169 height 21
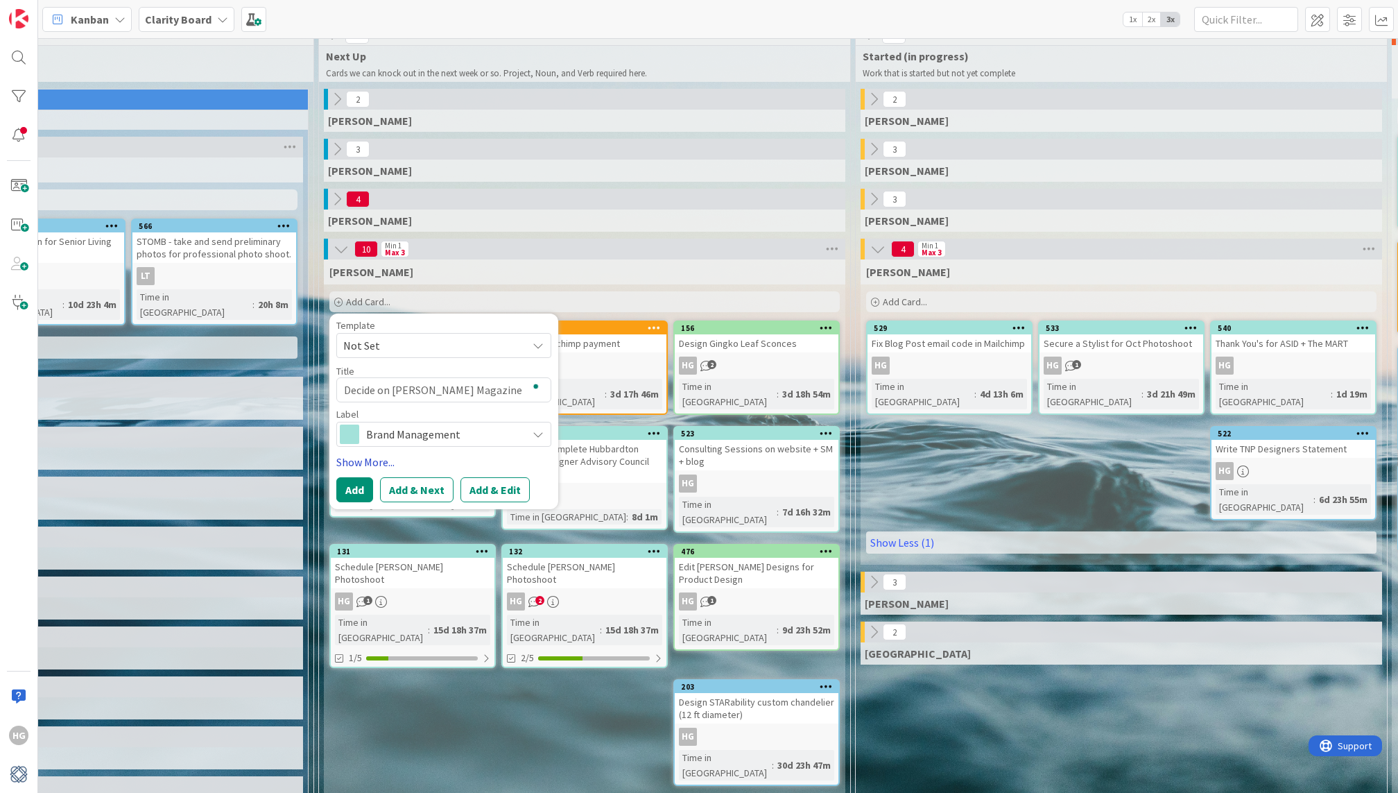
click at [369, 456] on link "Show More..." at bounding box center [443, 461] width 215 height 17
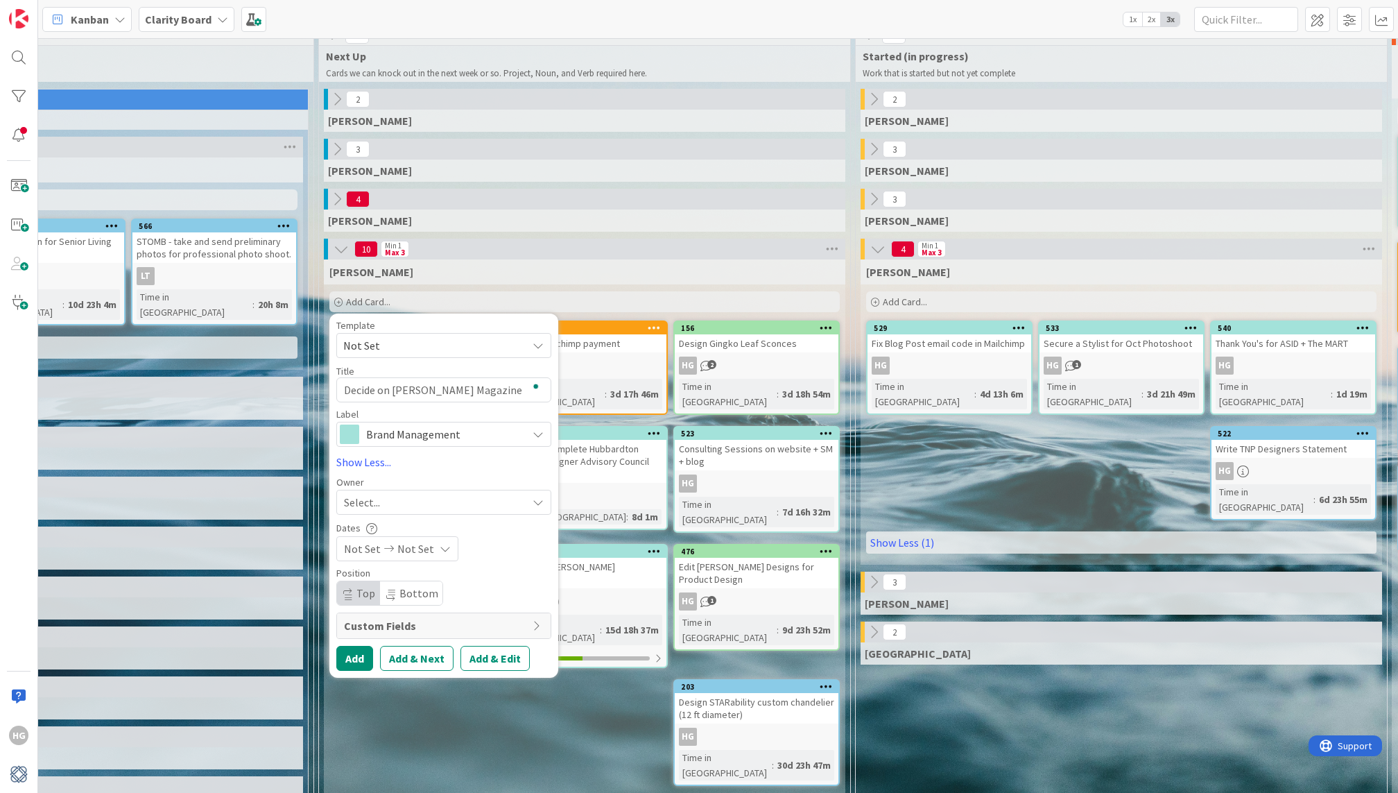
click at [387, 496] on div "Select..." at bounding box center [435, 502] width 183 height 17
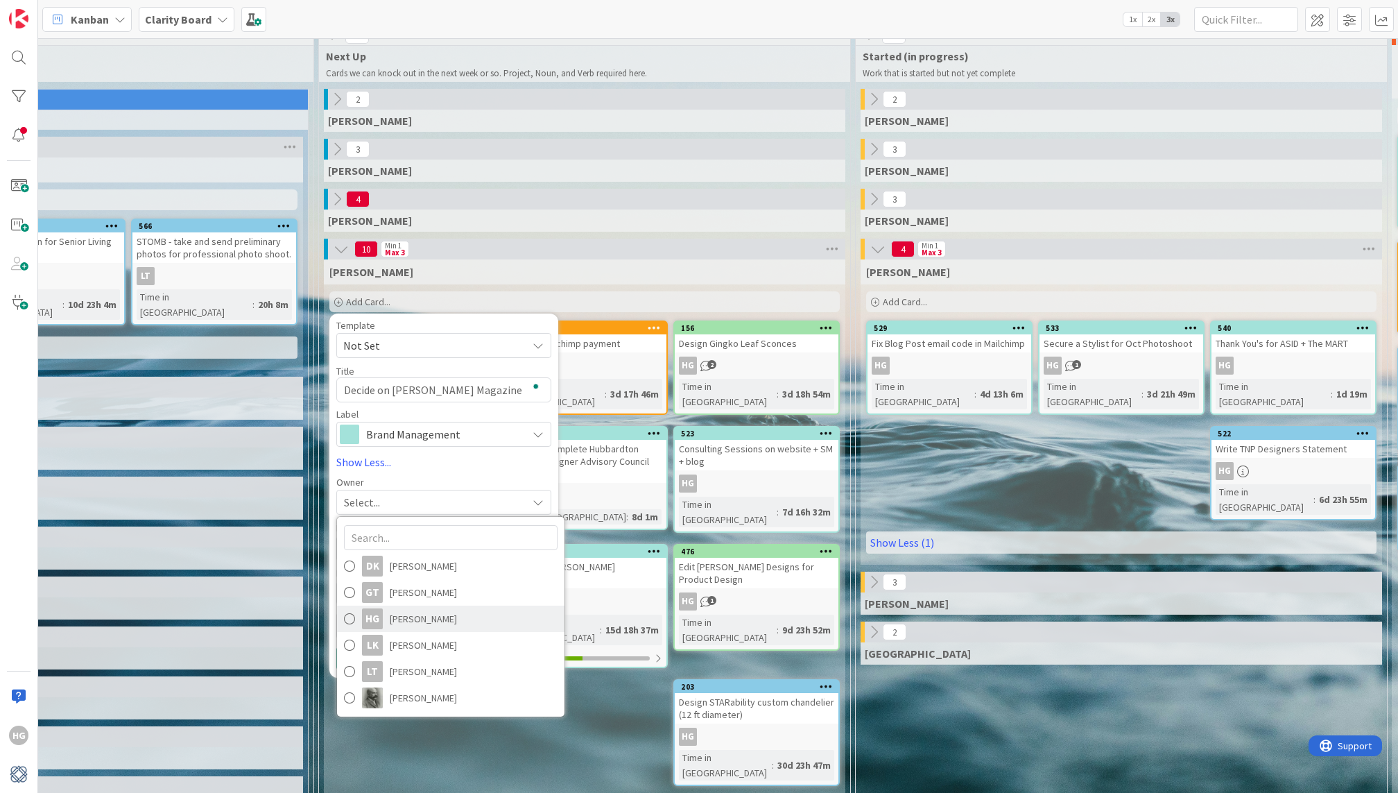
click at [398, 617] on span "[PERSON_NAME]" at bounding box center [423, 618] width 67 height 21
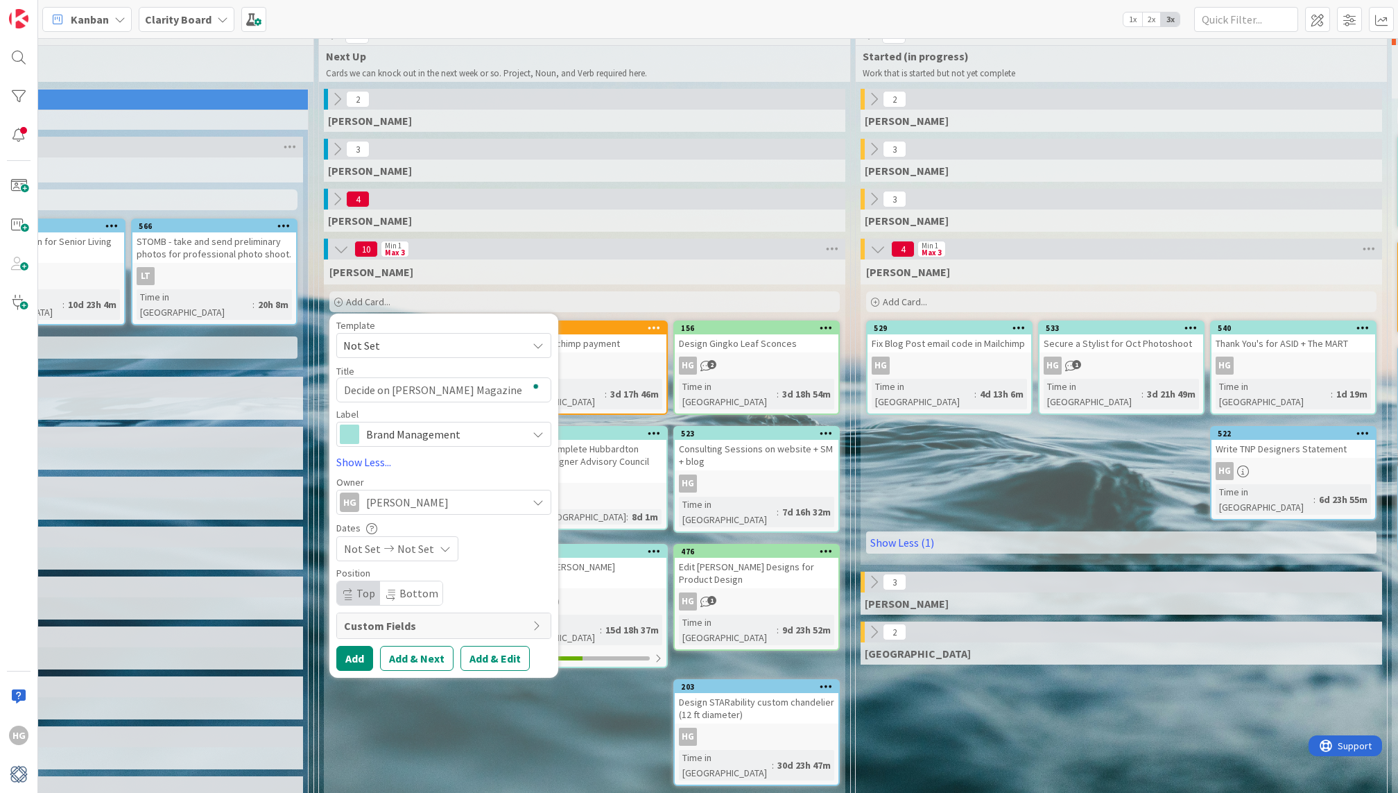
click at [399, 499] on span "[PERSON_NAME]" at bounding box center [407, 502] width 83 height 17
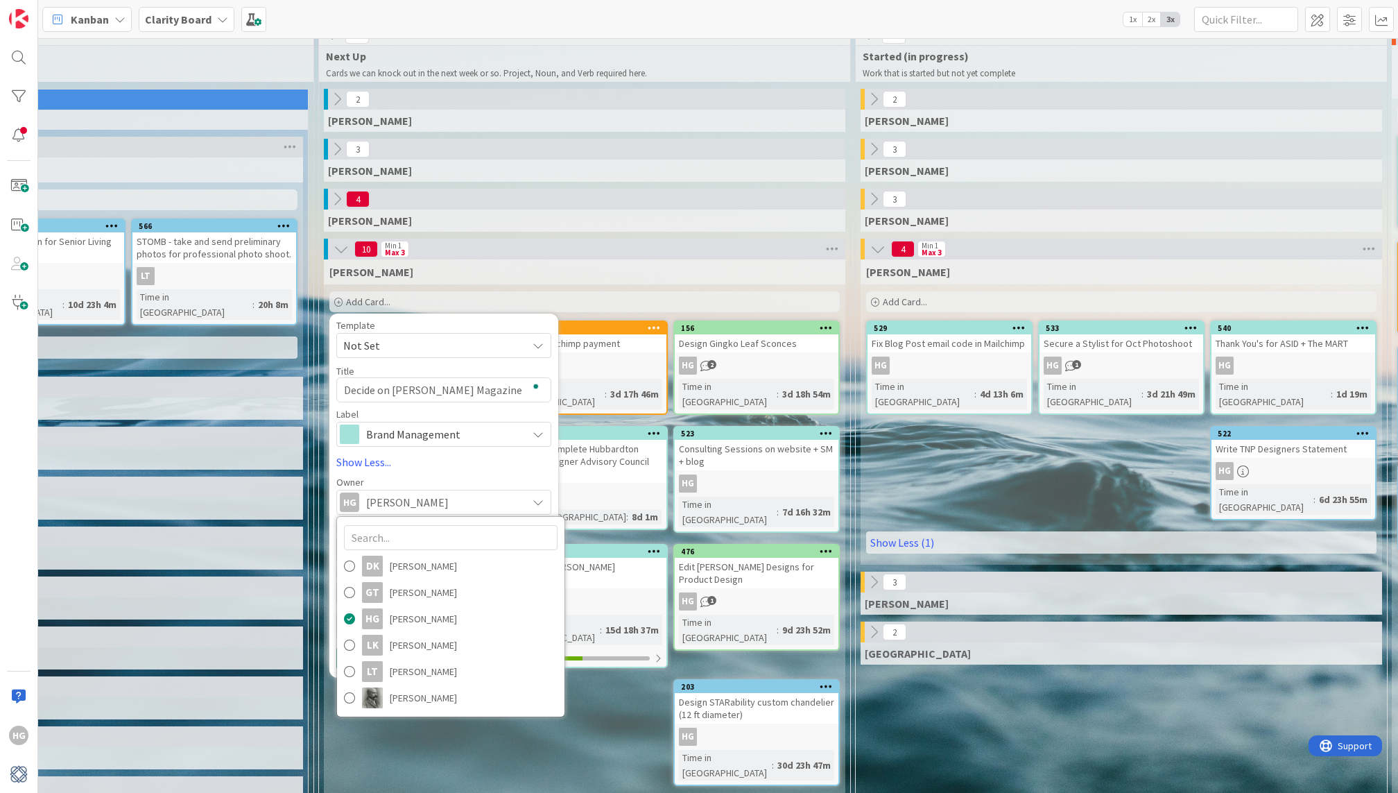
click at [399, 499] on span "[PERSON_NAME]" at bounding box center [407, 502] width 83 height 17
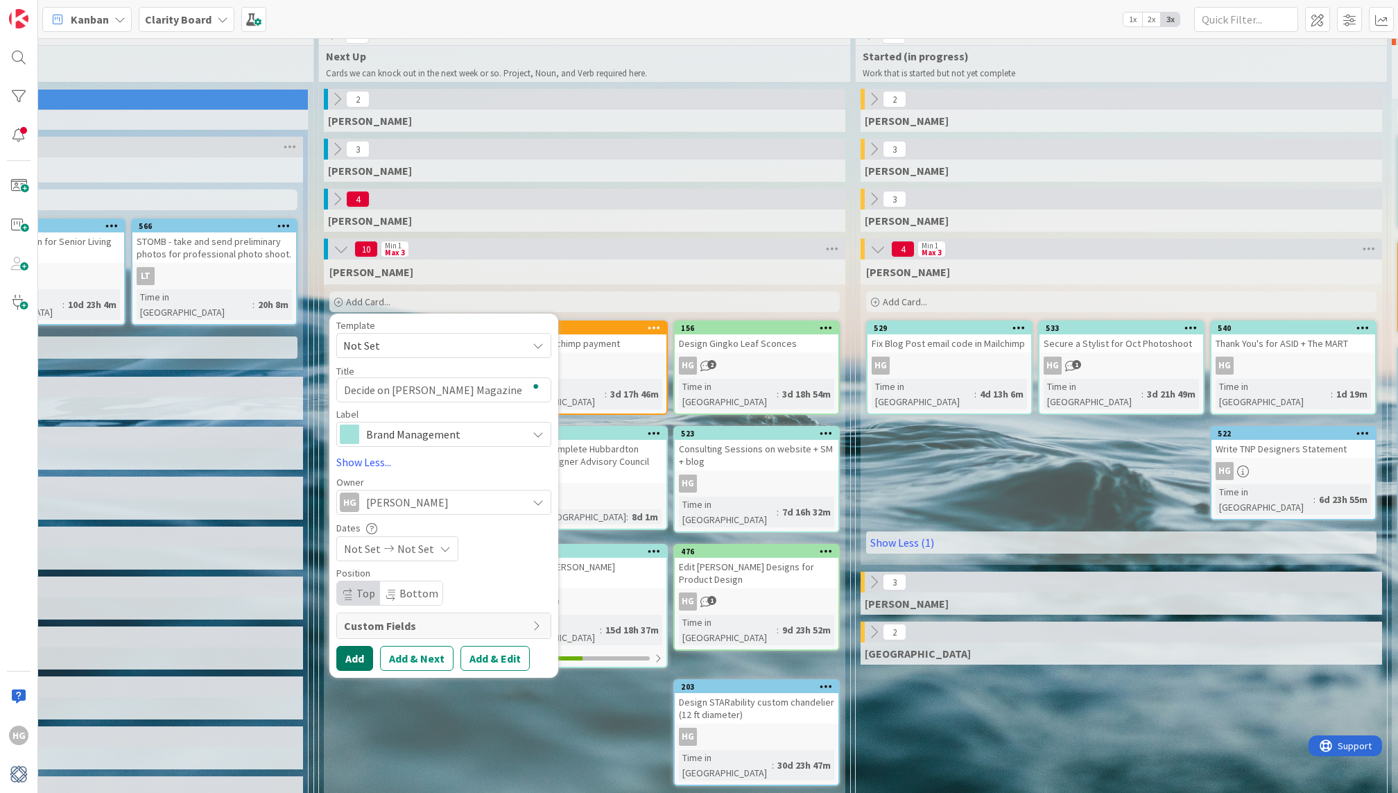
click at [363, 661] on button "Add" at bounding box center [354, 658] width 37 height 25
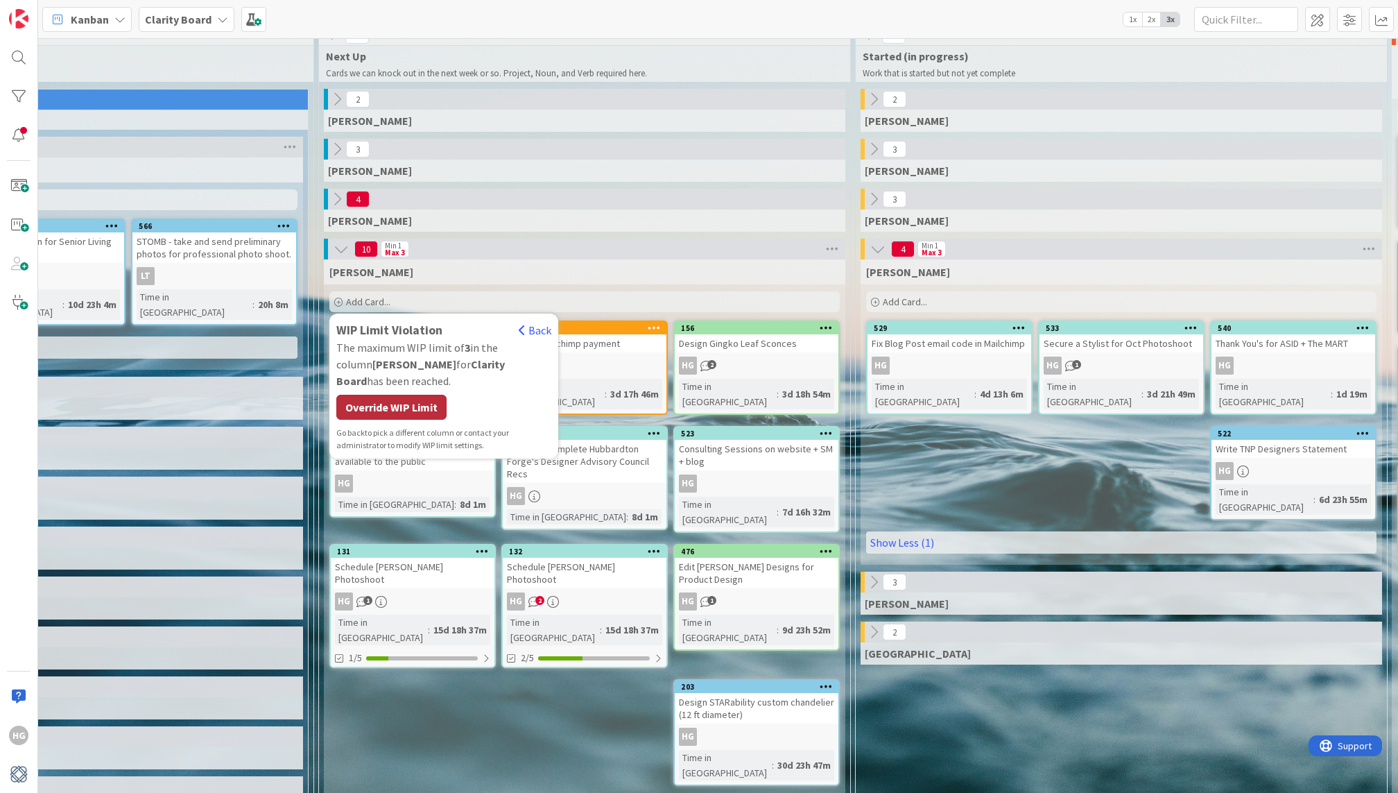
click at [413, 397] on div "Override WIP Limit" at bounding box center [391, 407] width 110 height 25
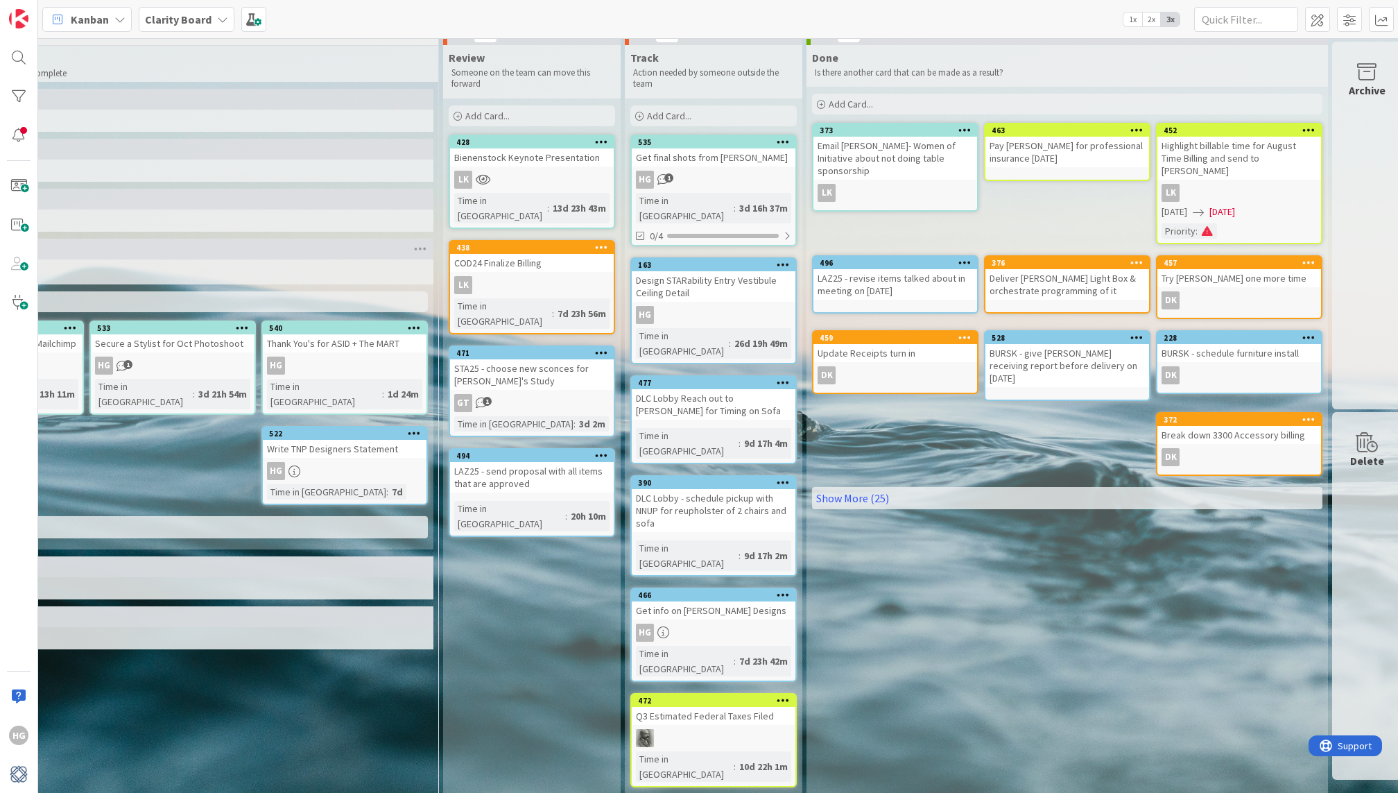
scroll to position [17, 1571]
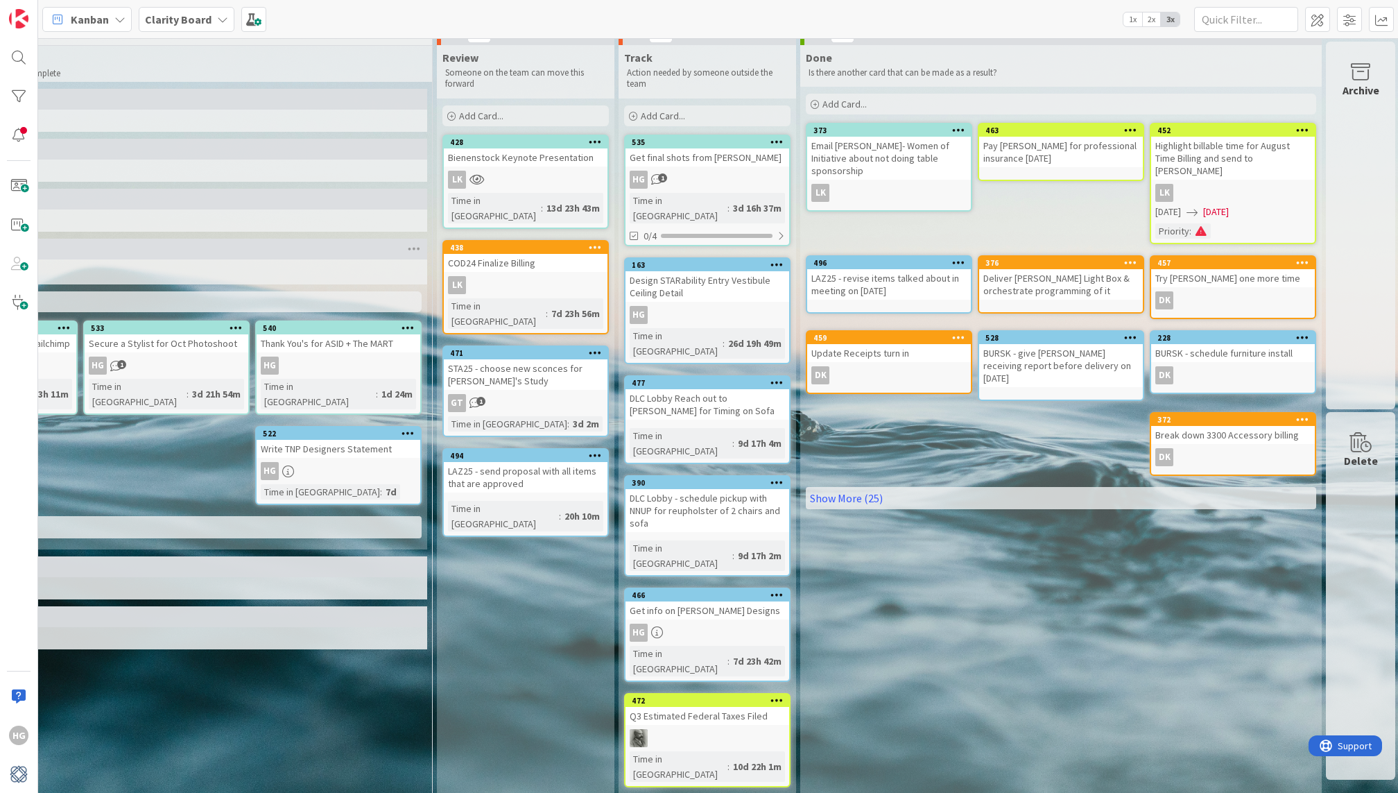
click at [758, 168] on link "535 Get final shots from Magnell HG 1 Time in Column : 3d 16h 37m 0/4" at bounding box center [707, 191] width 166 height 112
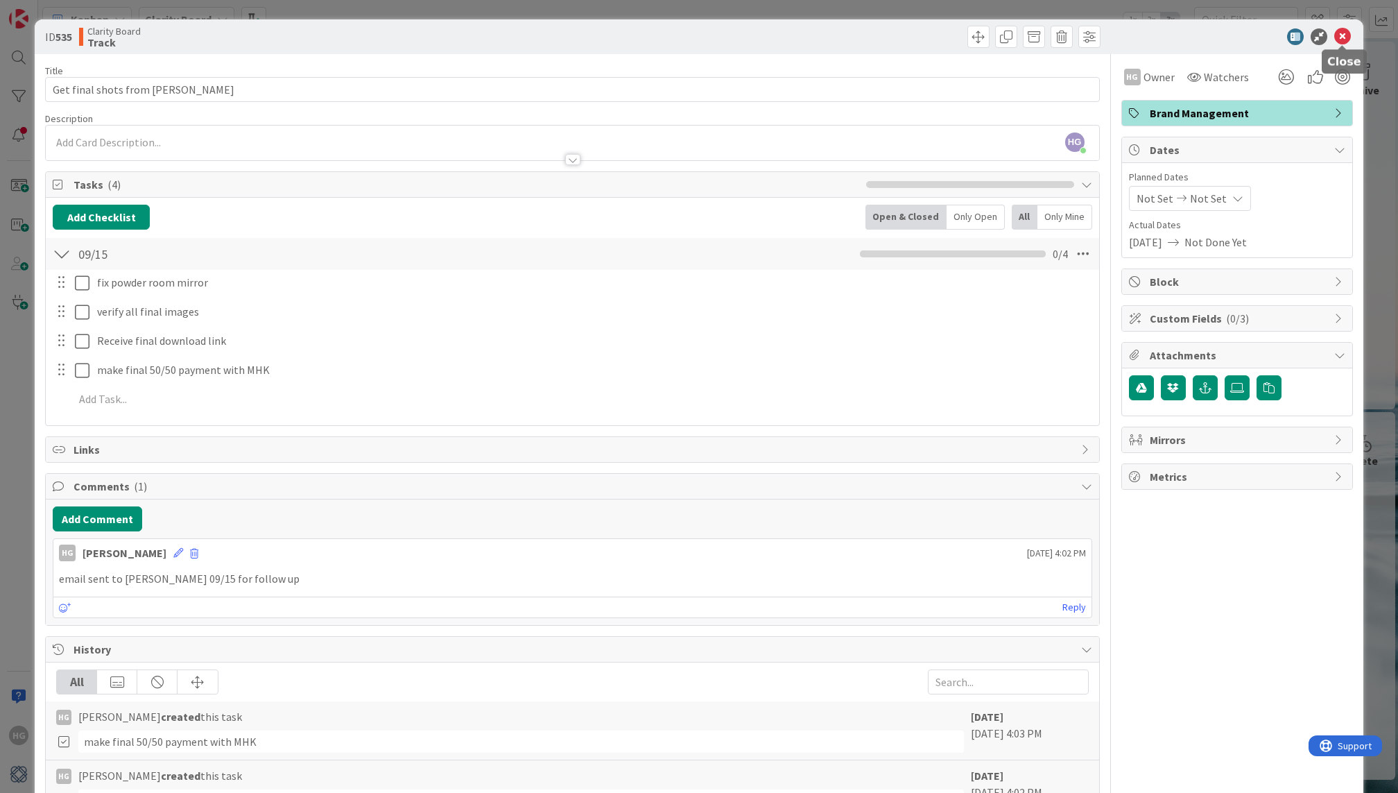
click at [1343, 31] on icon at bounding box center [1342, 36] width 17 height 17
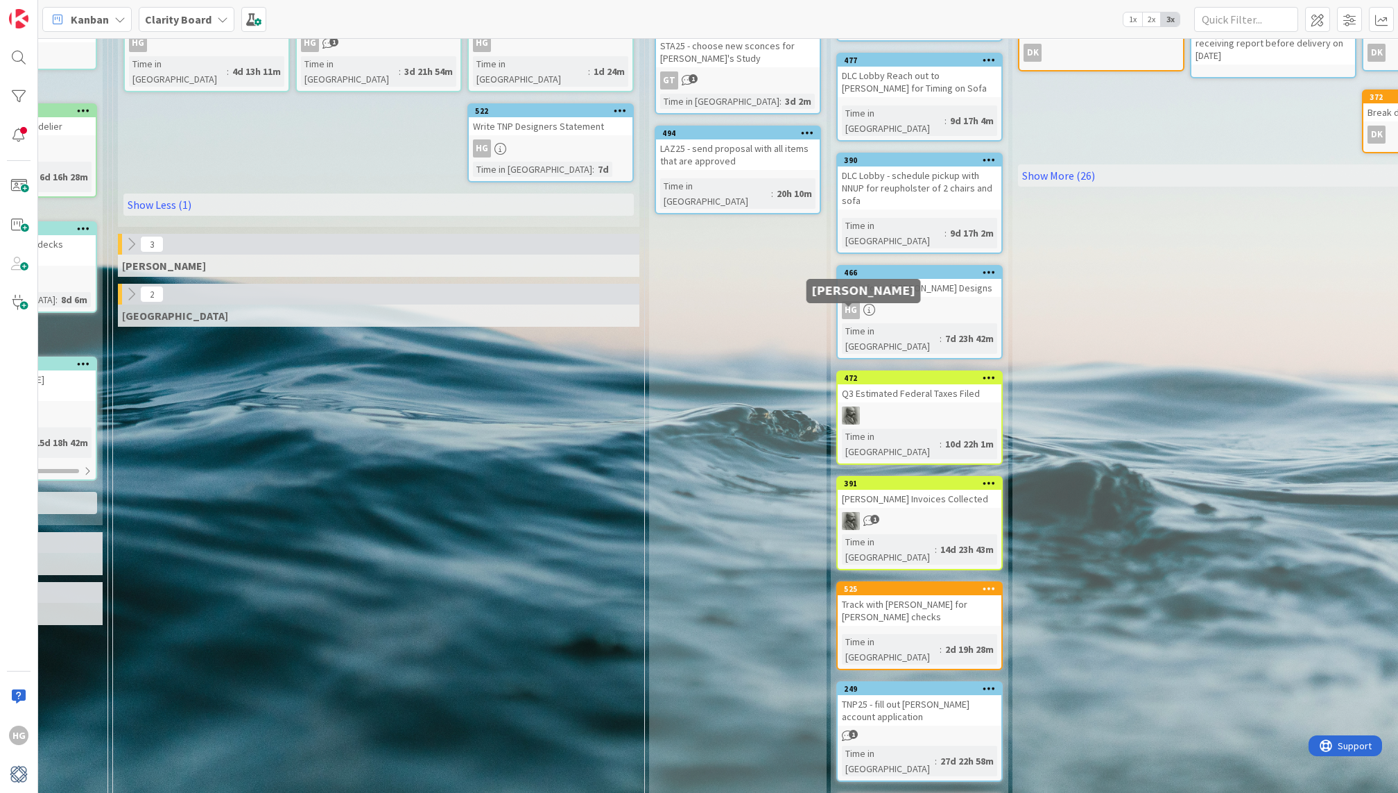
scroll to position [342, 1360]
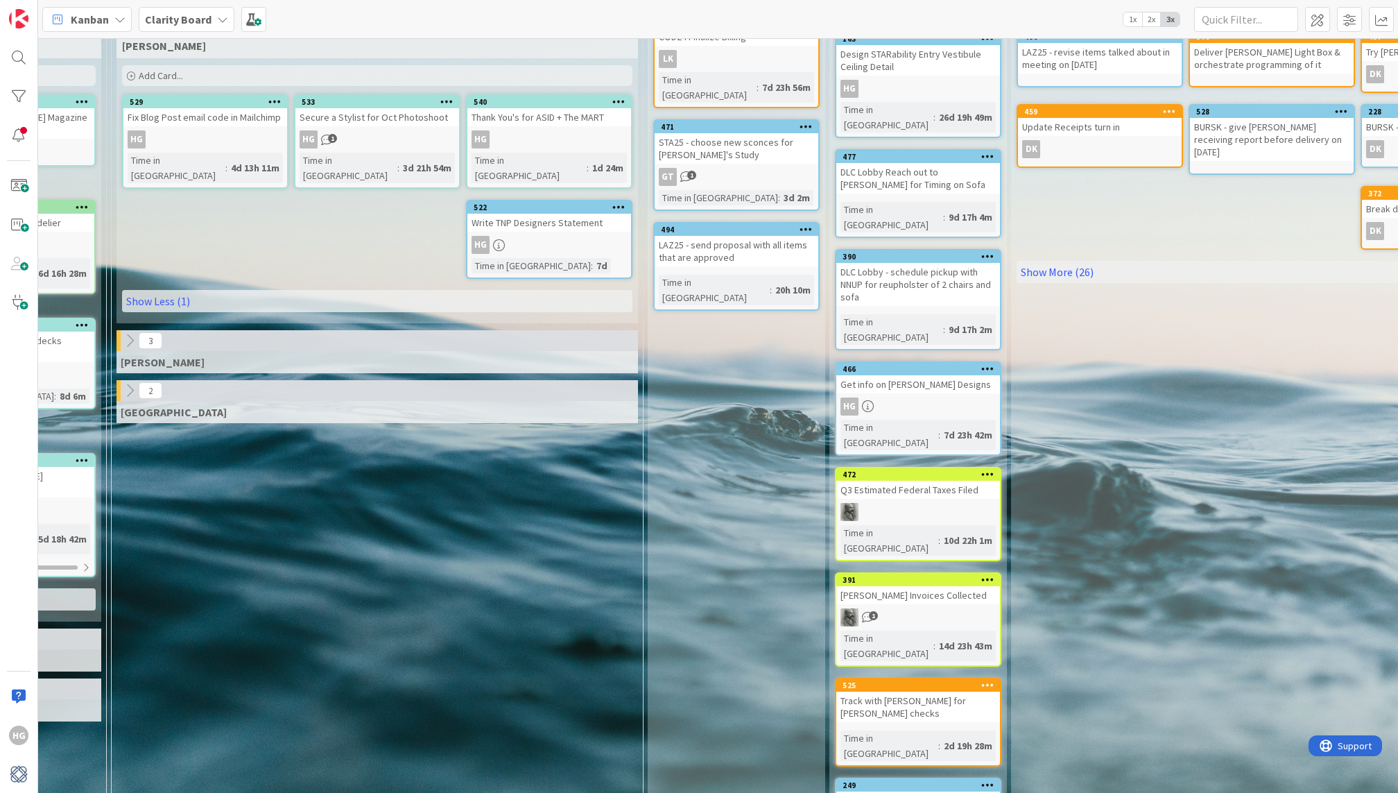
scroll to position [0, 1360]
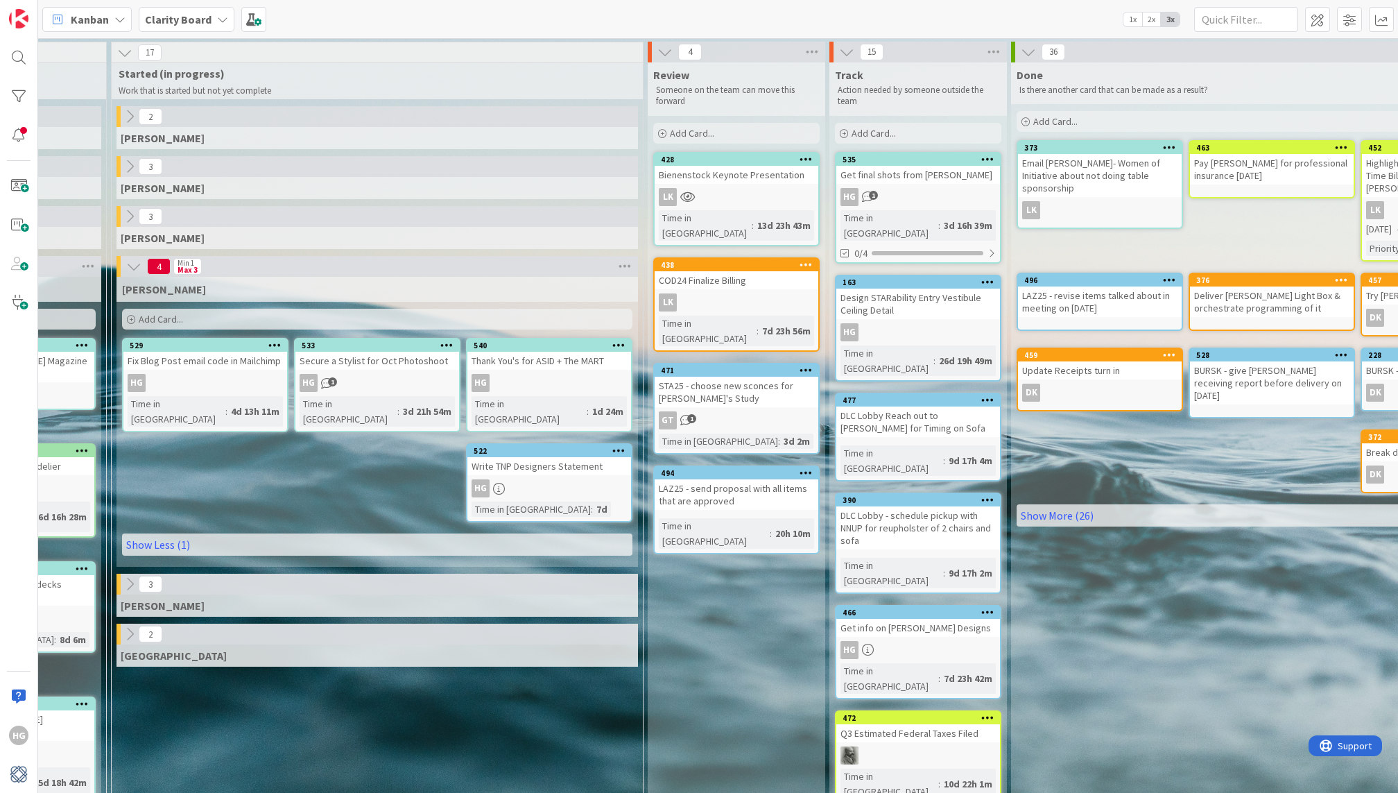
click at [728, 130] on div "Add Card..." at bounding box center [736, 133] width 166 height 21
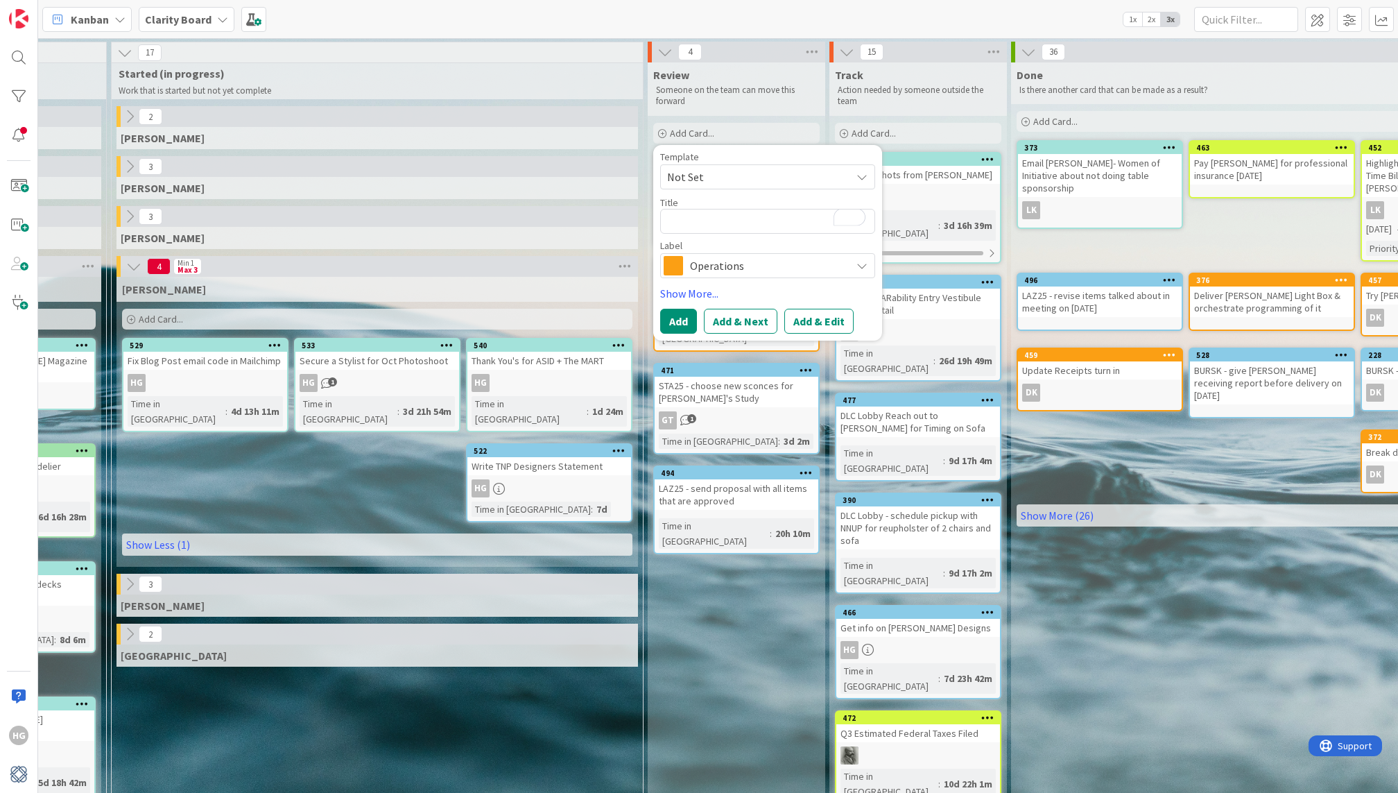
type textarea "x"
type textarea "P"
type textarea "x"
type textarea "Pa"
type textarea "x"
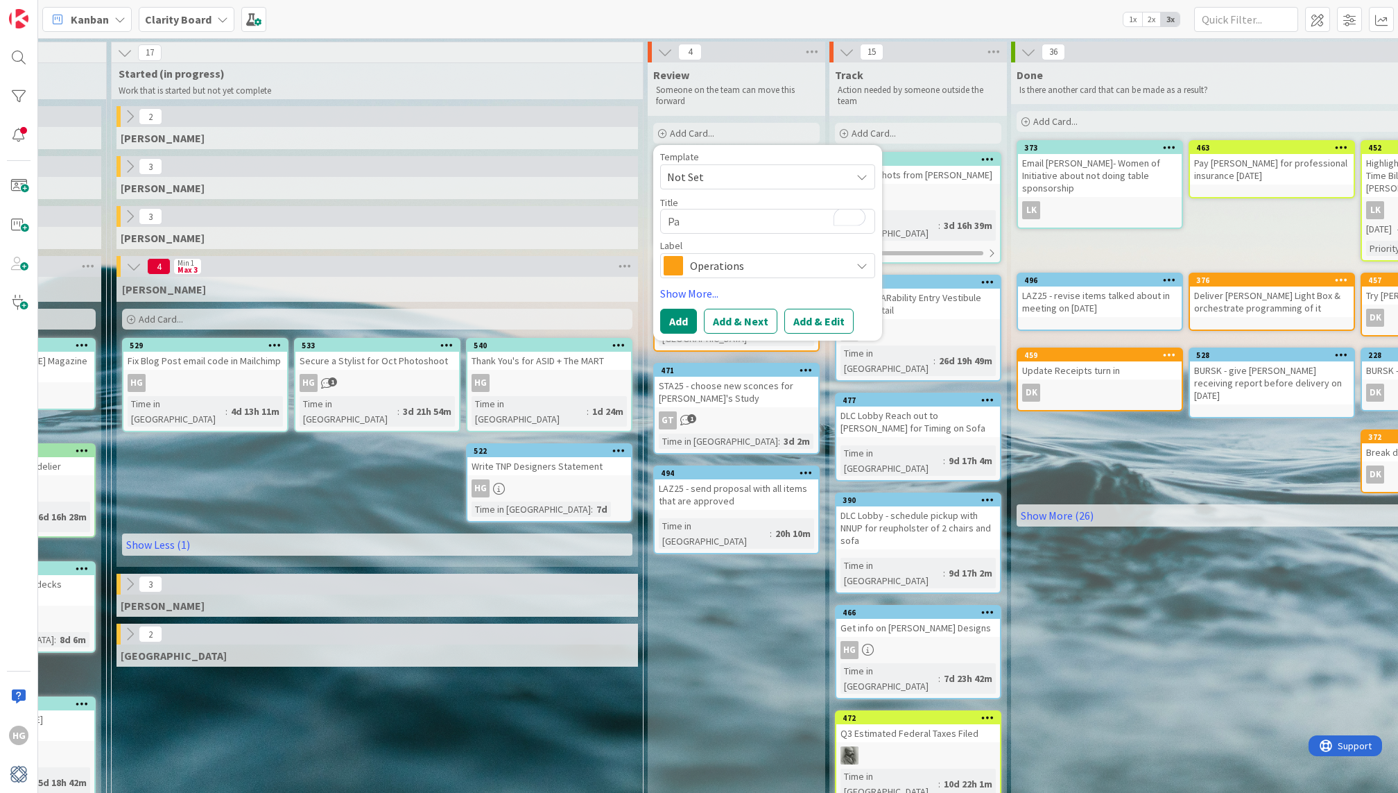
type textarea "Pai"
type textarea "x"
type textarea "Pain"
type textarea "x"
type textarea "Paint"
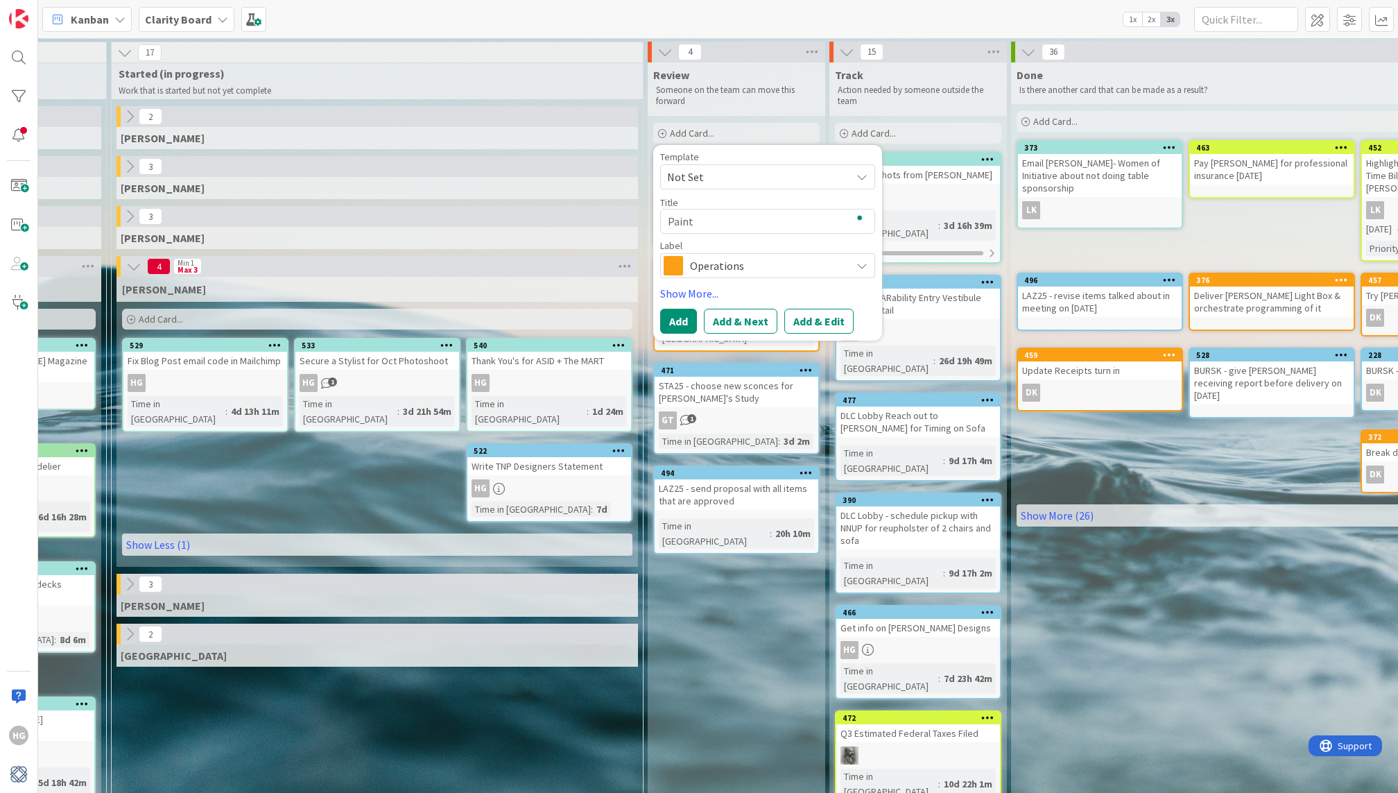
type textarea "x"
type textarea "Pain"
type textarea "x"
type textarea "Pai"
type textarea "x"
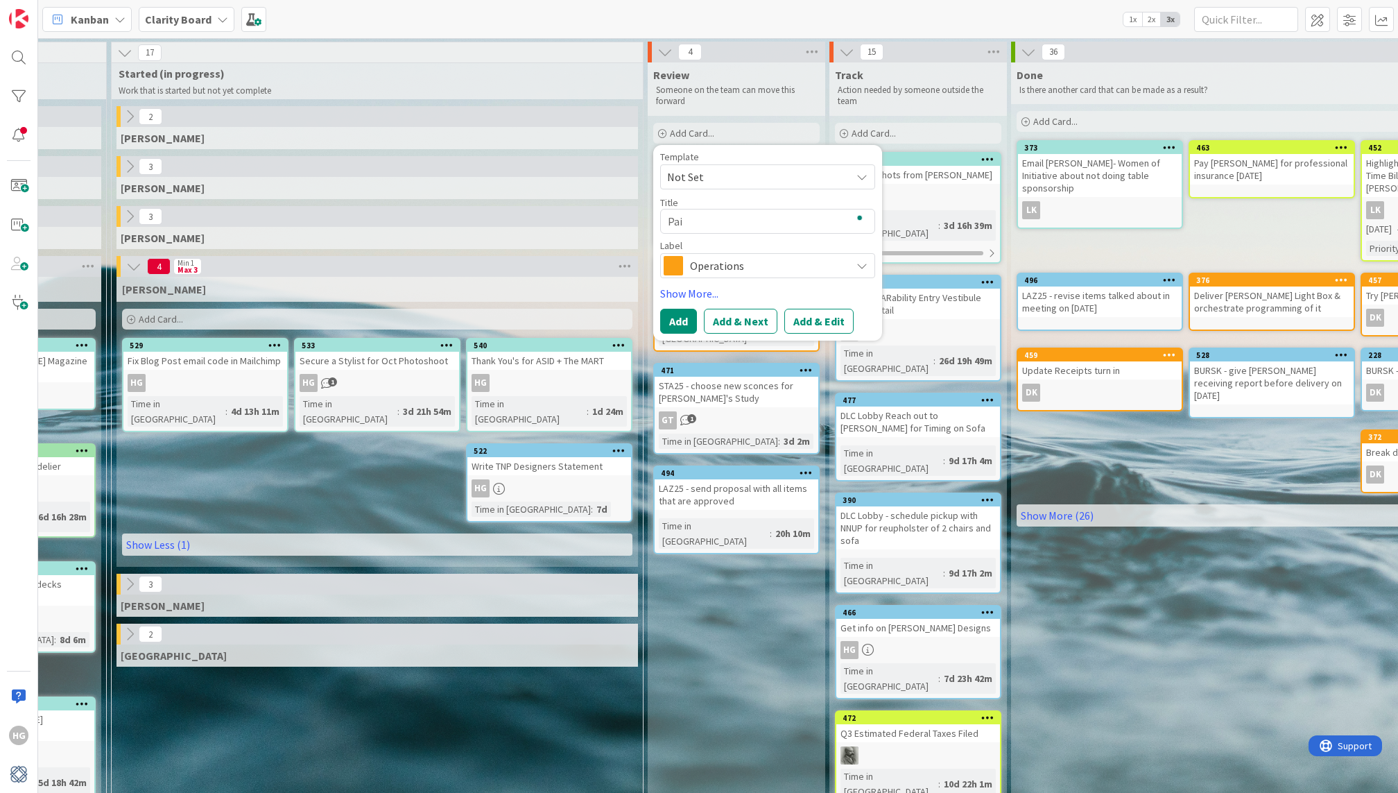
type textarea "Pa"
type textarea "x"
type textarea "P"
type textarea "x"
type textarea "S"
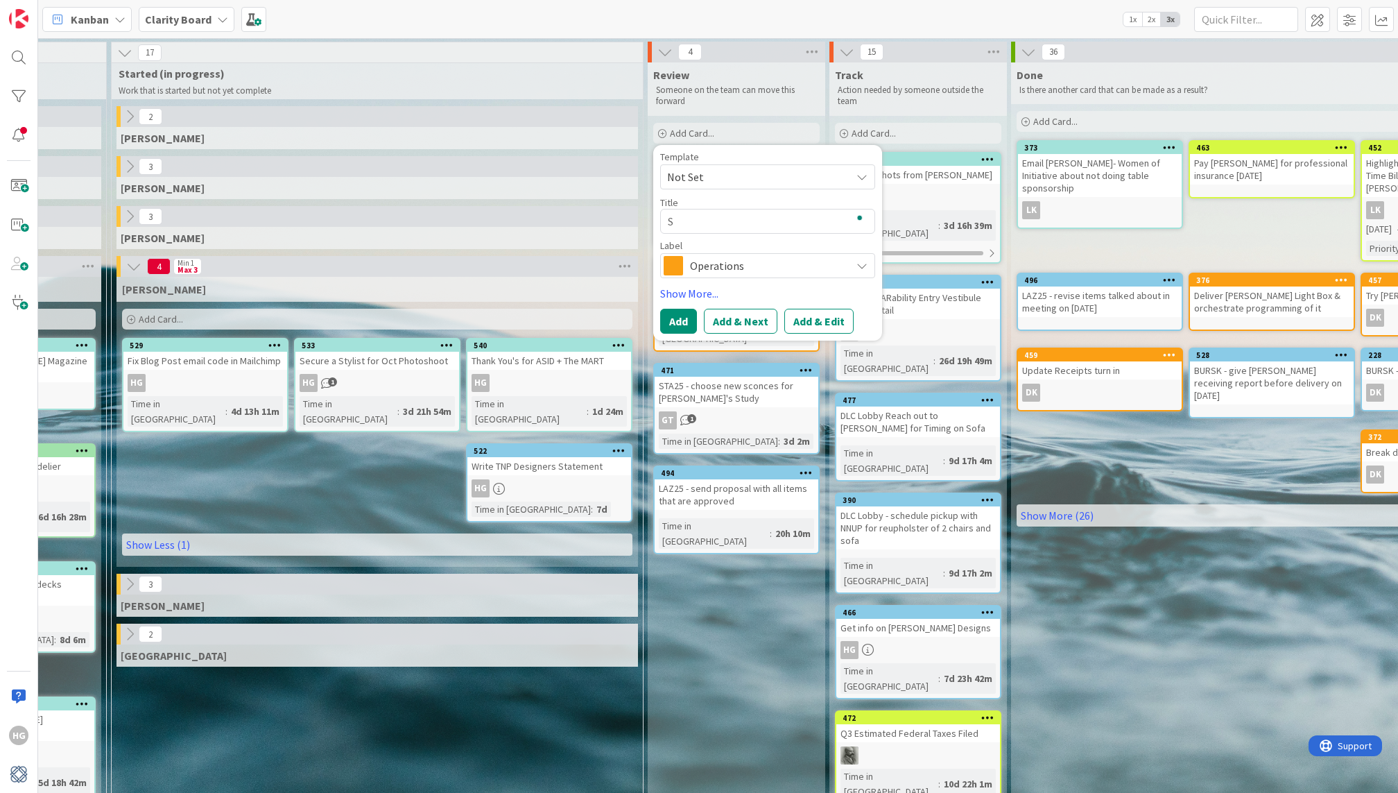
type textarea "x"
type textarea "SW"
type textarea "x"
type textarea "SW"
type textarea "x"
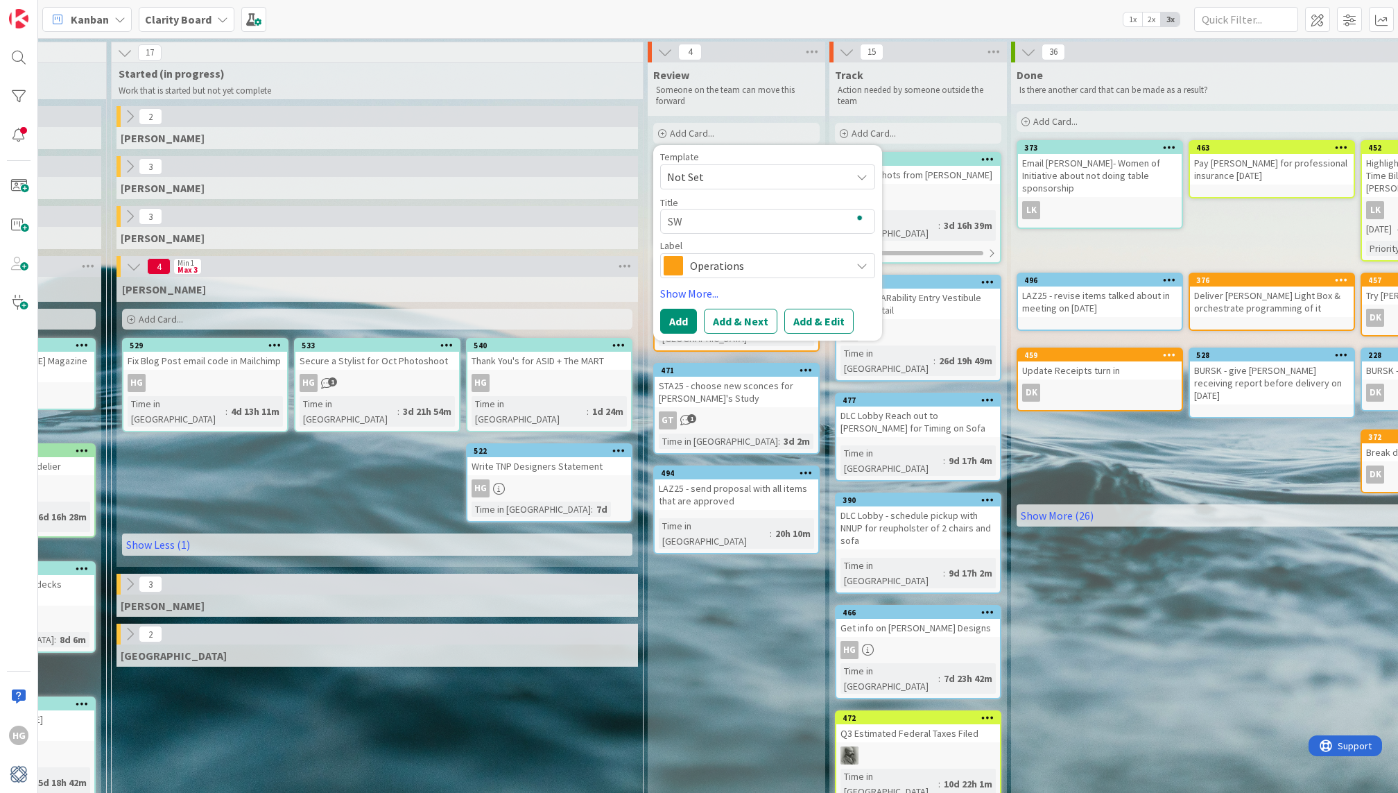
type textarea "SW t"
type textarea "x"
type textarea "SW te"
type textarea "x"
type textarea "SW tes"
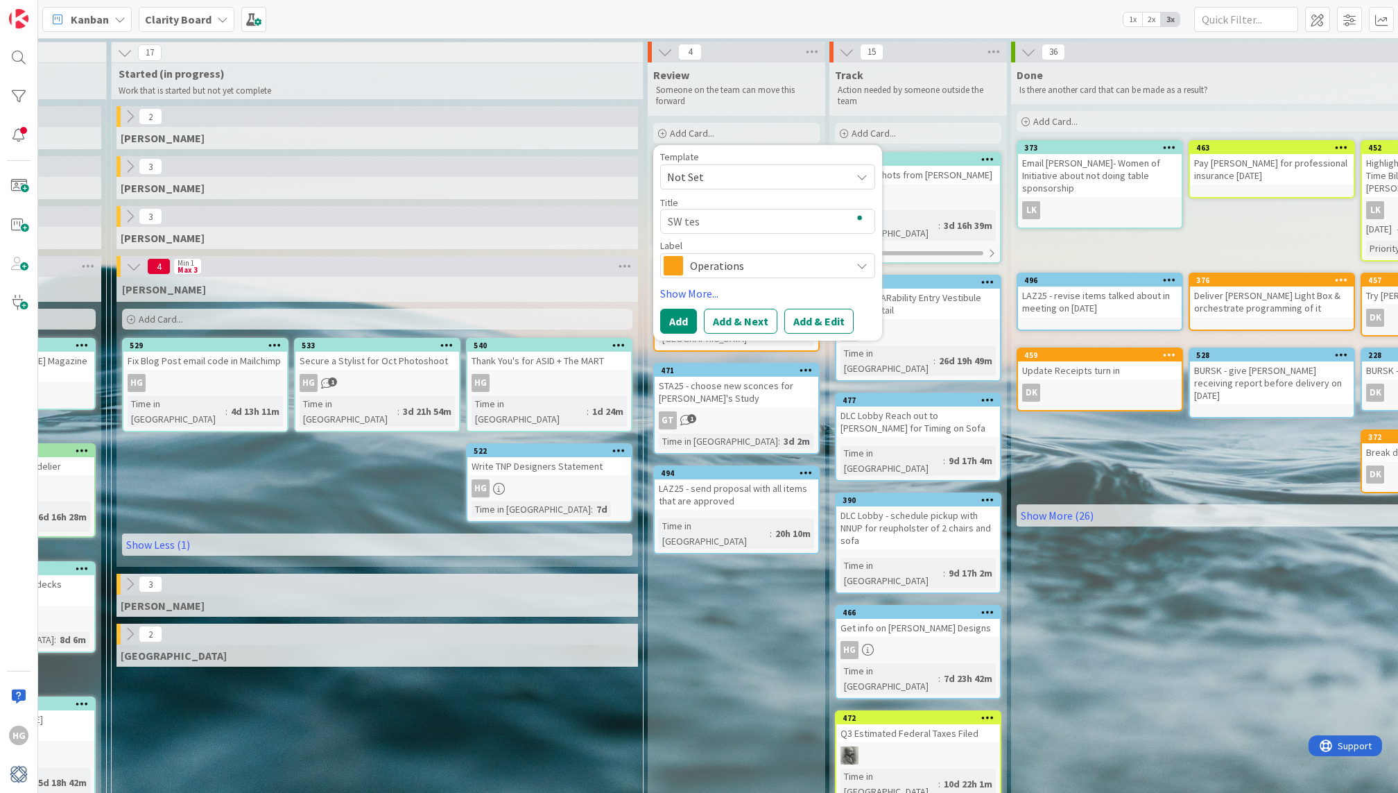
type textarea "x"
type textarea "SW test"
type textarea "x"
type textarea "SW test"
type textarea "x"
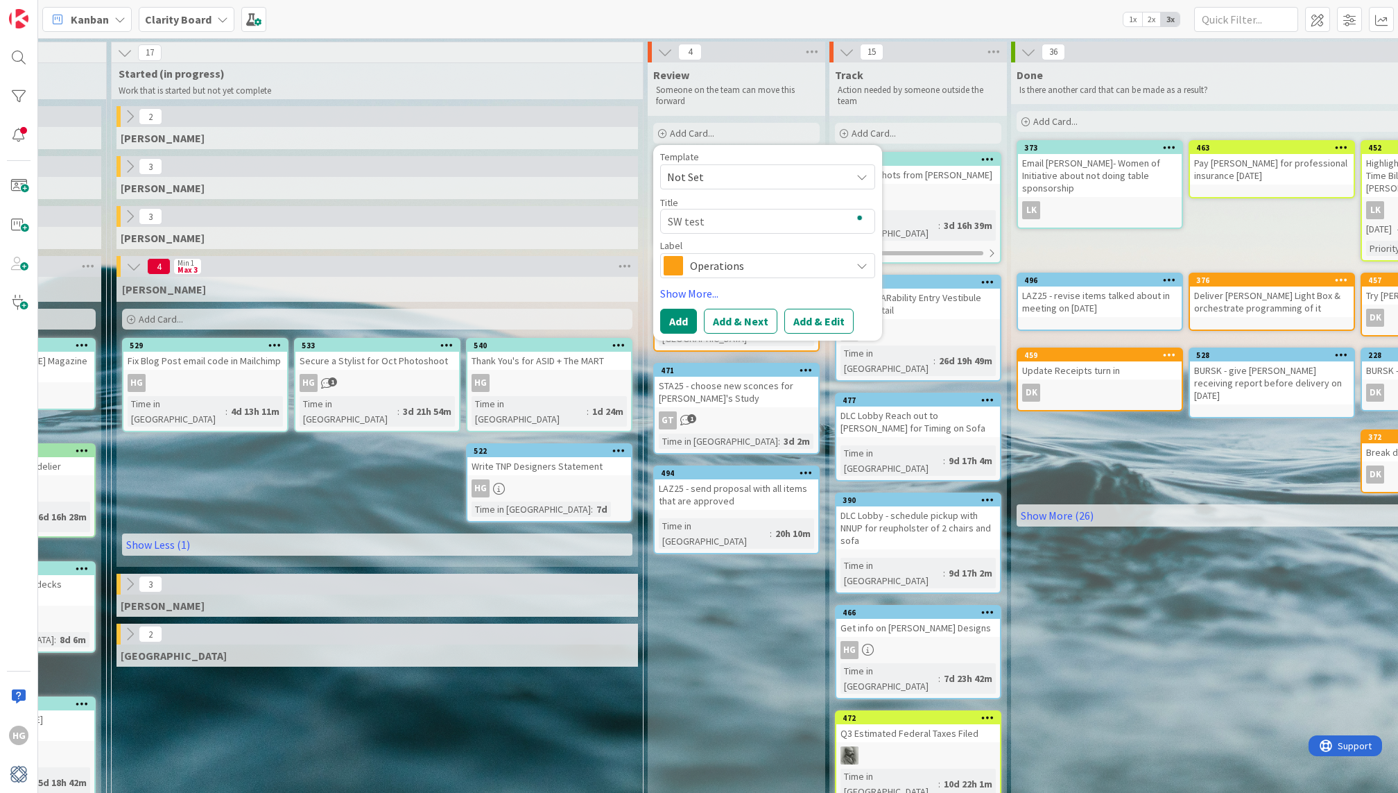
type textarea "SW test p"
type textarea "x"
type textarea "SW test pa"
type textarea "x"
type textarea "SW test pai"
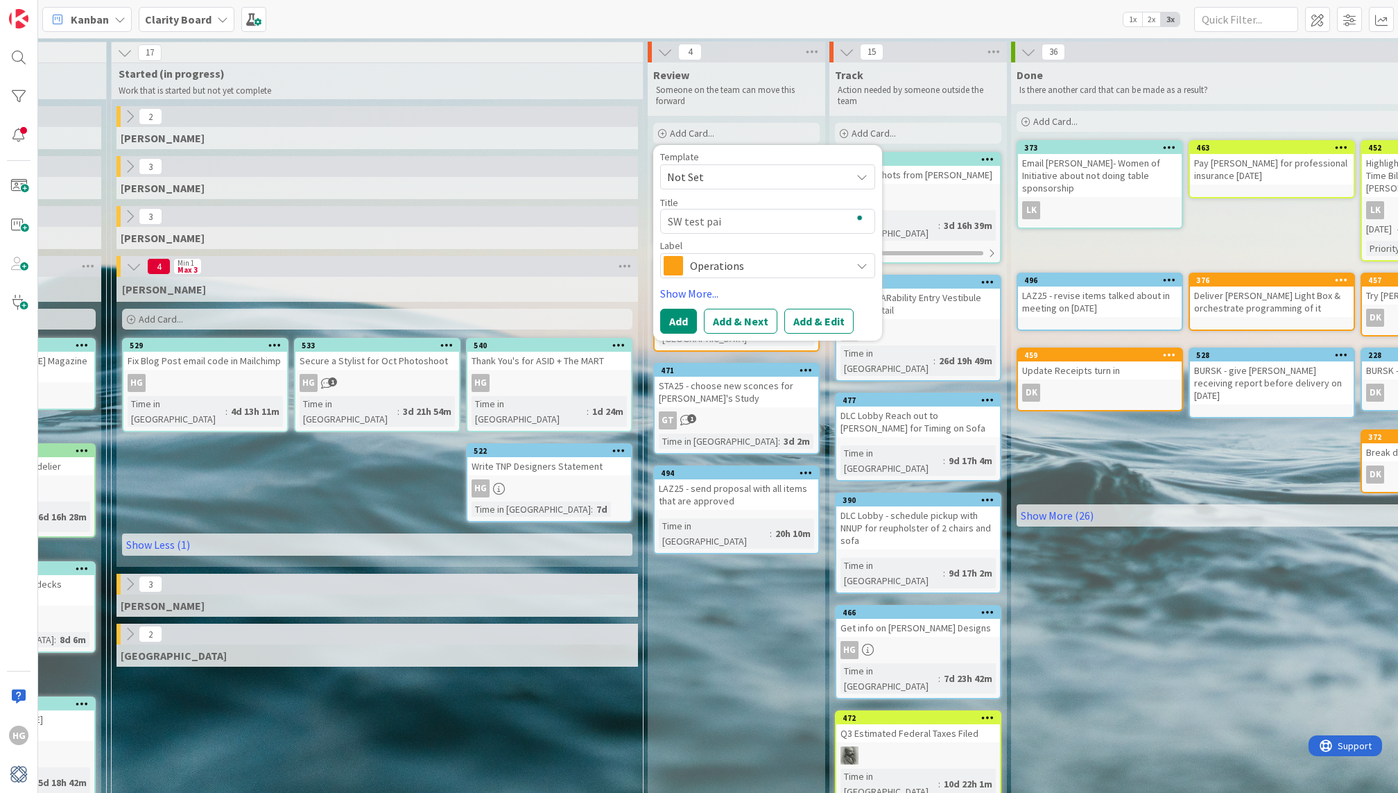
type textarea "x"
type textarea "SW test pain"
type textarea "x"
type textarea "SW test paint"
type textarea "x"
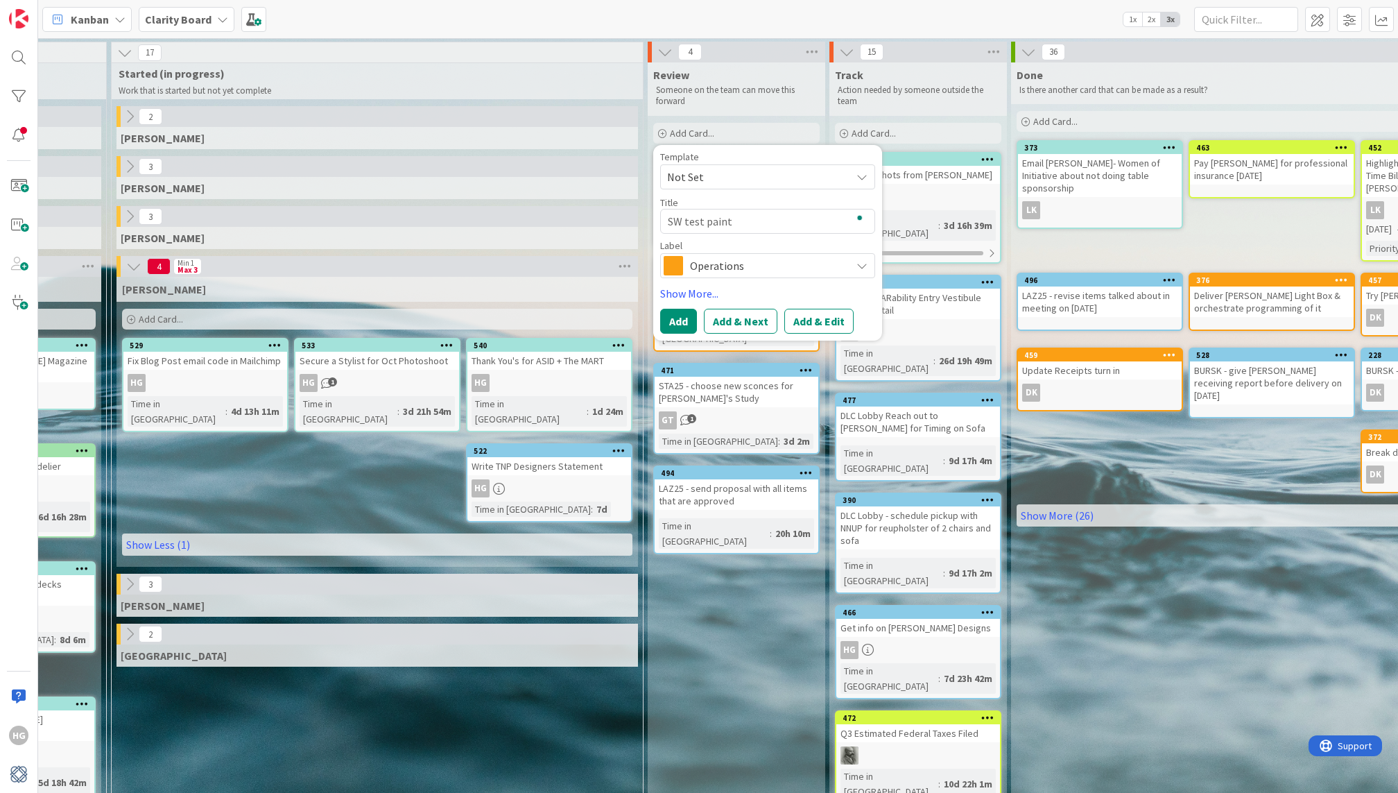
type textarea "SW test paint"
type textarea "x"
type textarea "SW test paint L"
type textarea "x"
type textarea "SW test paint LK"
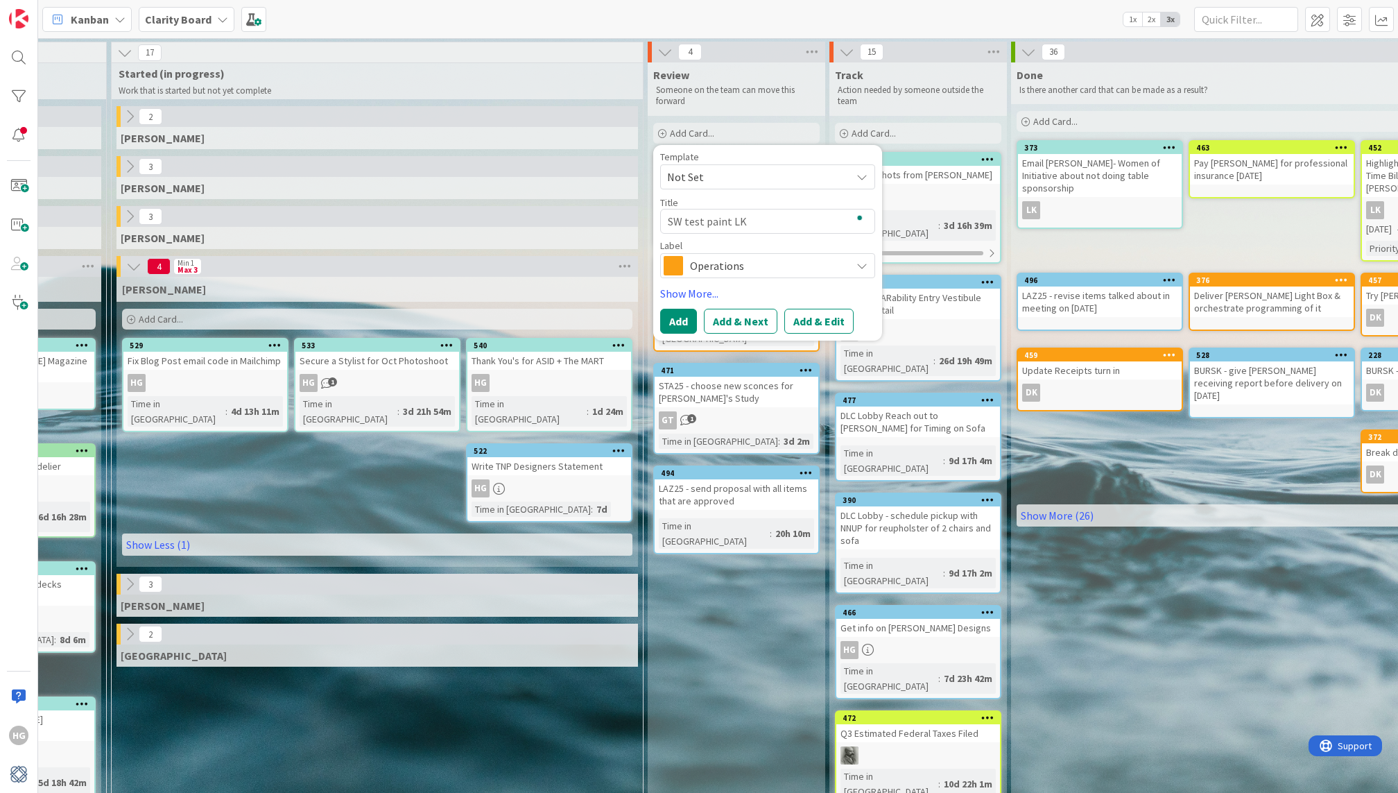
type textarea "x"
type textarea "SW test paint L"
type textarea "x"
type textarea "SW test paint"
type textarea "x"
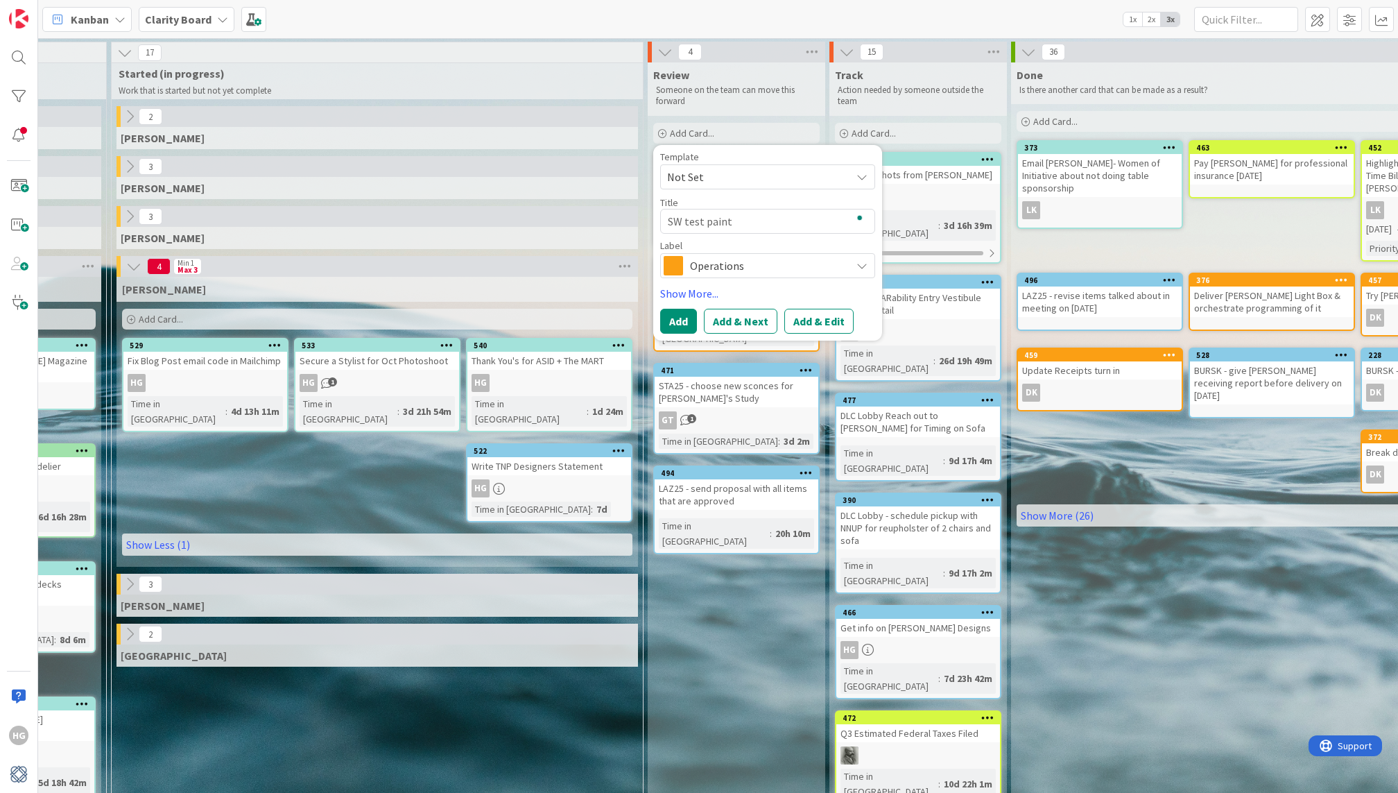
type textarea "SW test paint K"
type textarea "x"
type textarea "SW test paint Ka"
type textarea "x"
type textarea "SW test paint Kah"
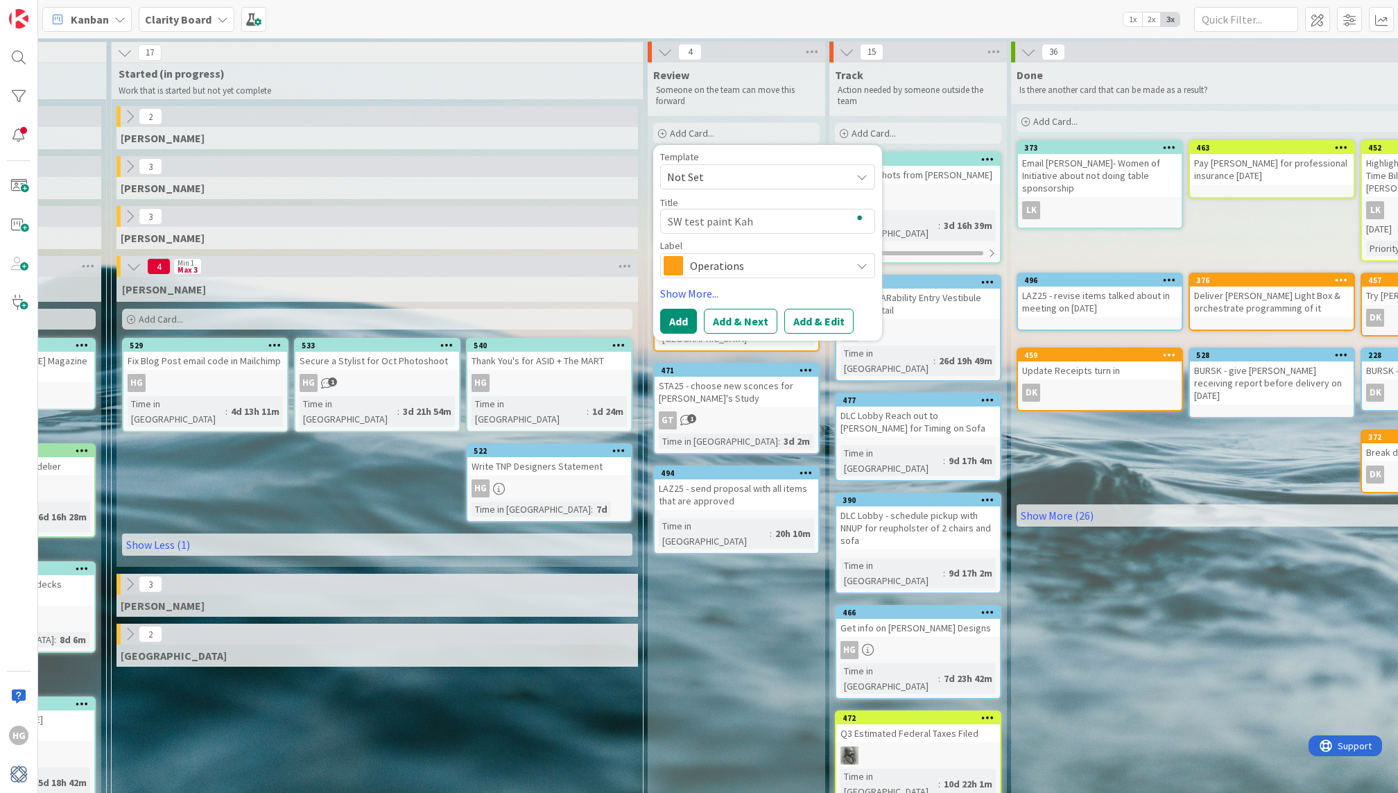
type textarea "x"
type textarea "SW test paint Kahn"
type textarea "x"
type textarea "SW test paint Kahn-"
type textarea "x"
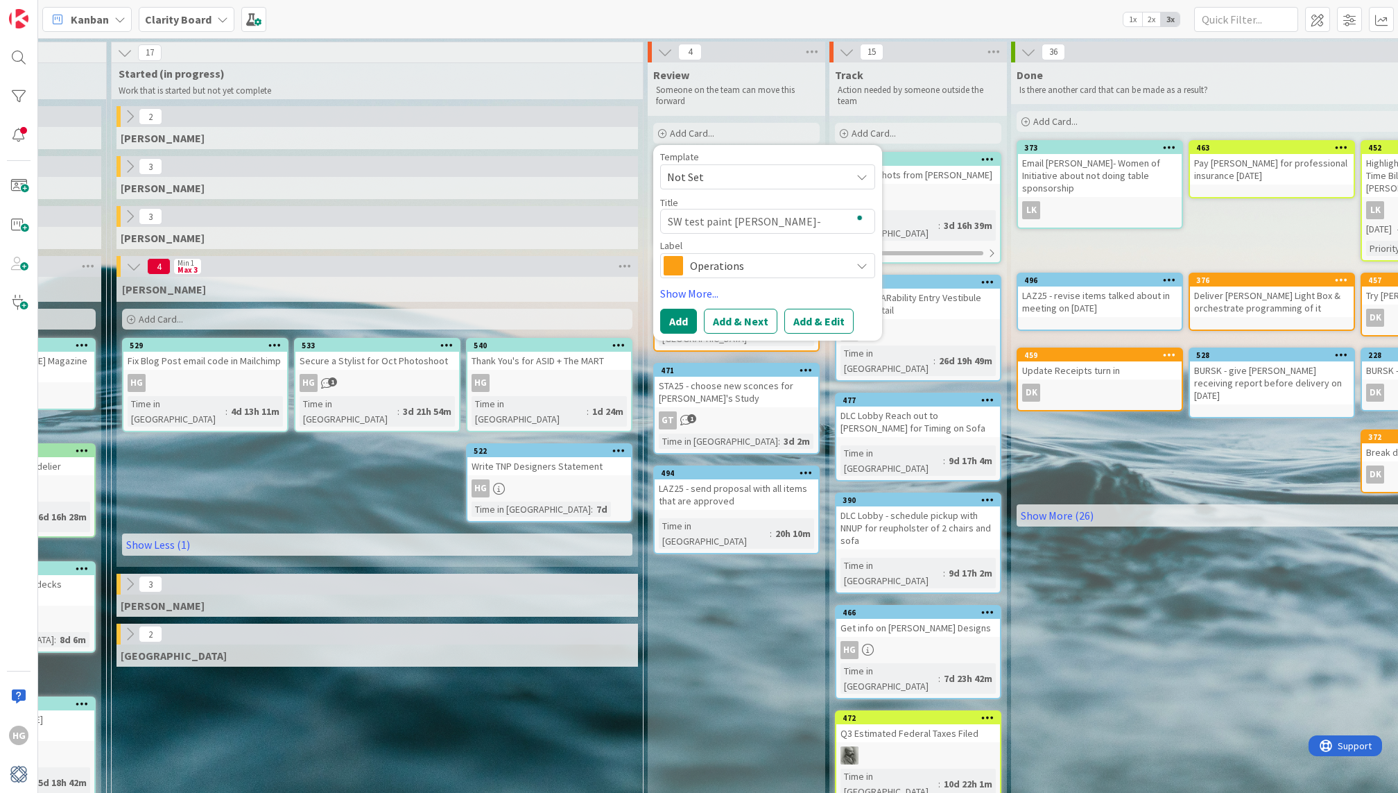
type textarea "SW test paint Kahn-A"
type textarea "x"
type textarea "SW test paint Kahn-Al"
type textarea "x"
type textarea "SW test paint Kahn-All"
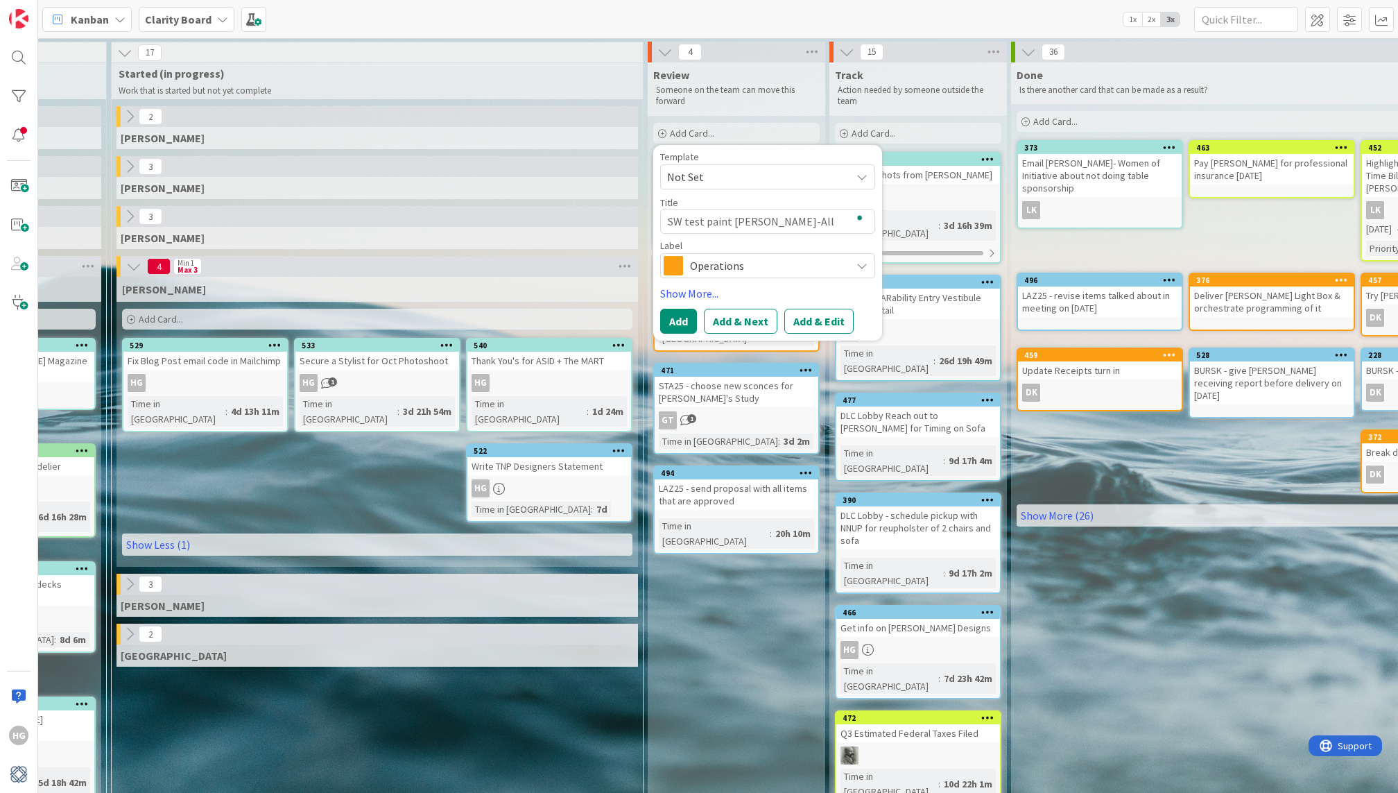
type textarea "x"
type textarea "SW test paint Kahn-Alle"
type textarea "x"
type textarea "SW test paint Kahn-Allen"
type textarea "x"
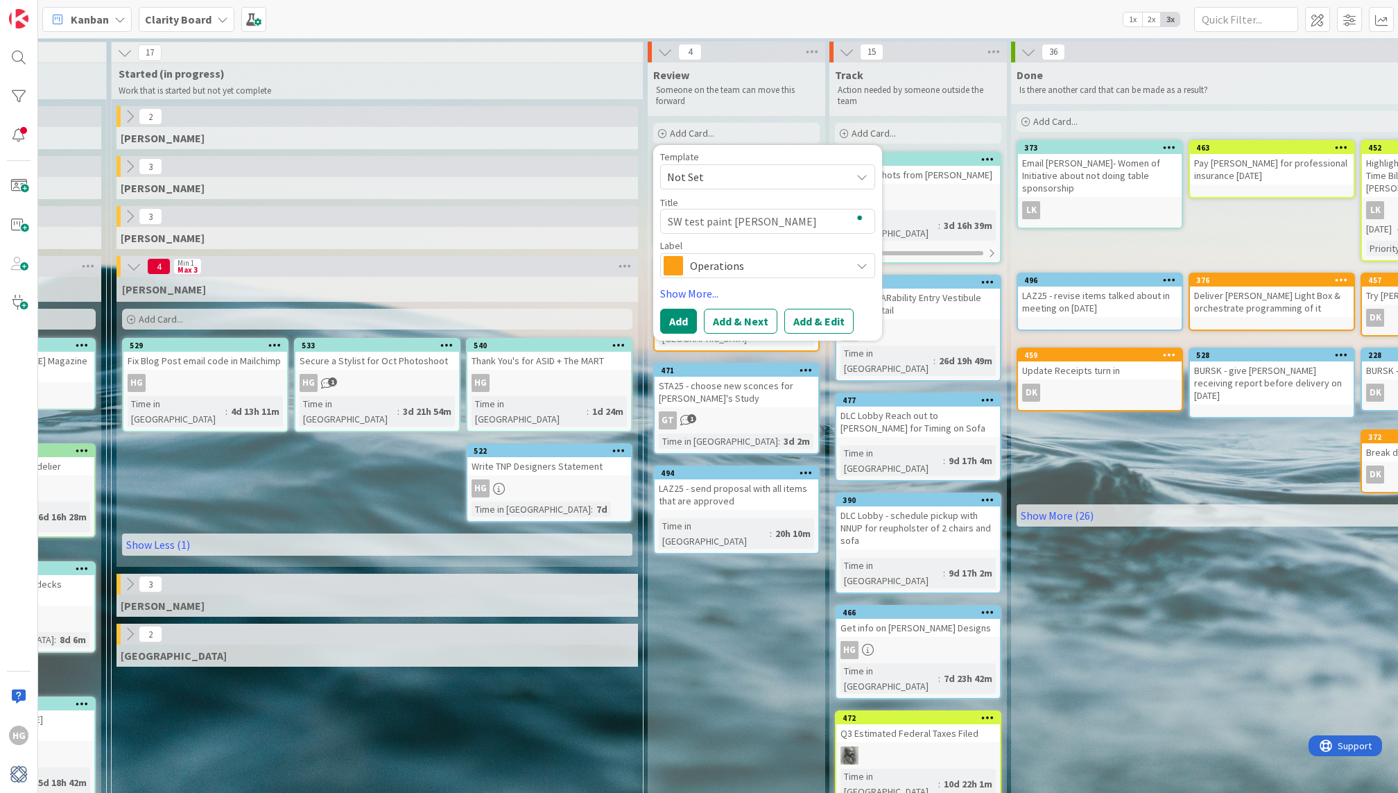
type textarea "SW test paint Kahn-Allen"
type textarea "x"
type textarea "SW test paint Kahn-Allen M"
type textarea "x"
type textarea "SW test paint Kahn-Allen"
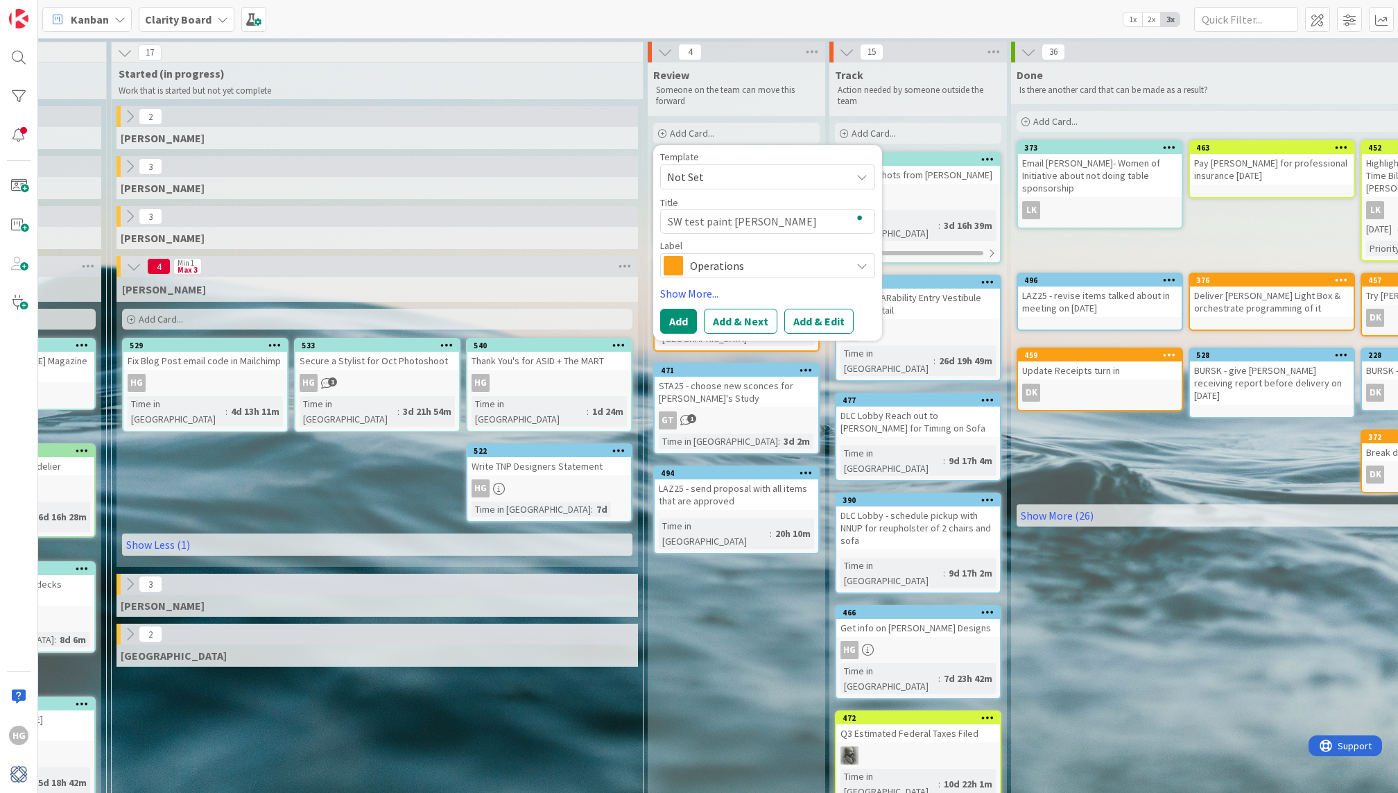
type textarea "x"
type textarea "SW test paint Kahn-Allen B"
type textarea "x"
type textarea "SW test paint Kahn-Allen Be"
type textarea "x"
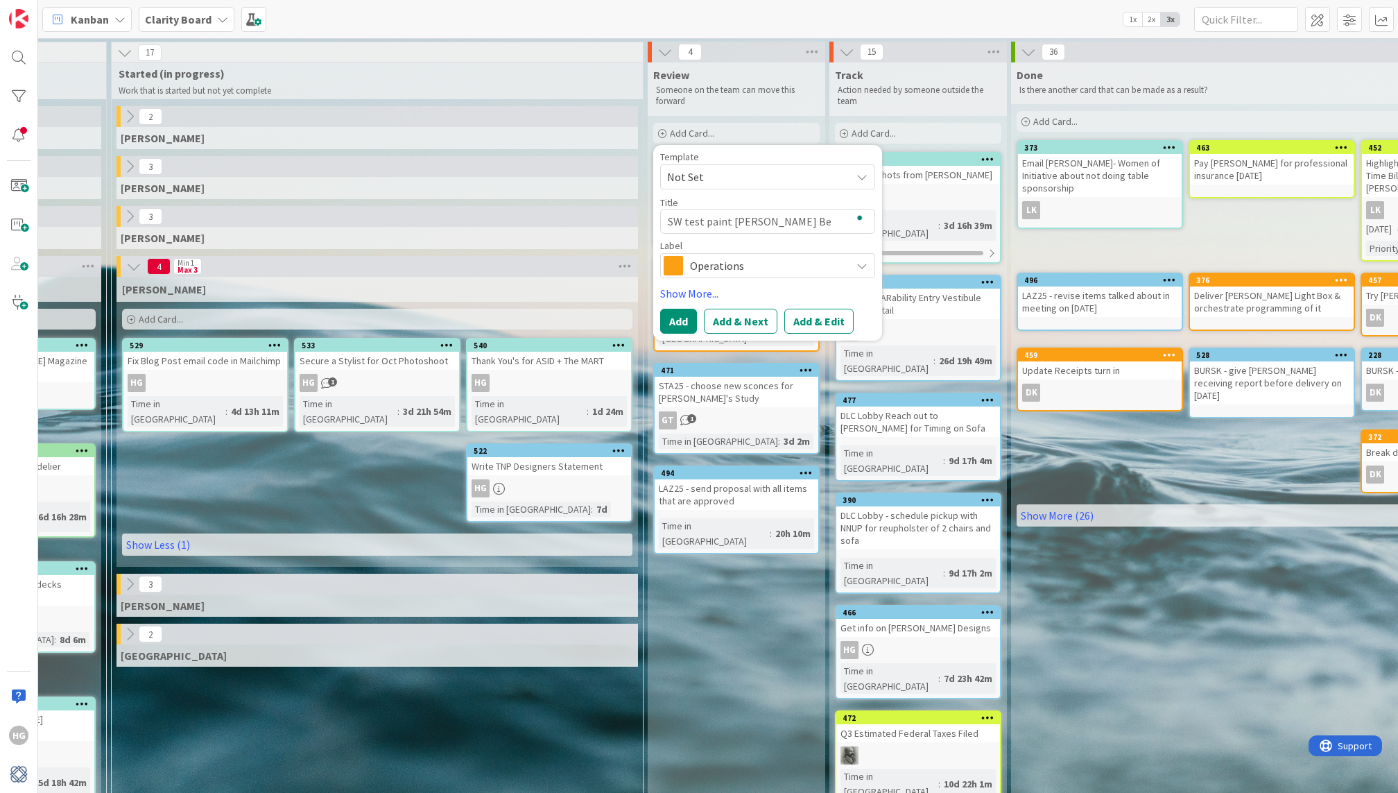
type textarea "SW test paint Kahn-Allen Bed"
type textarea "x"
type textarea "SW test paint Kahn-Allen Bedr"
type textarea "x"
type textarea "SW test paint Kahn-Allen Bedro"
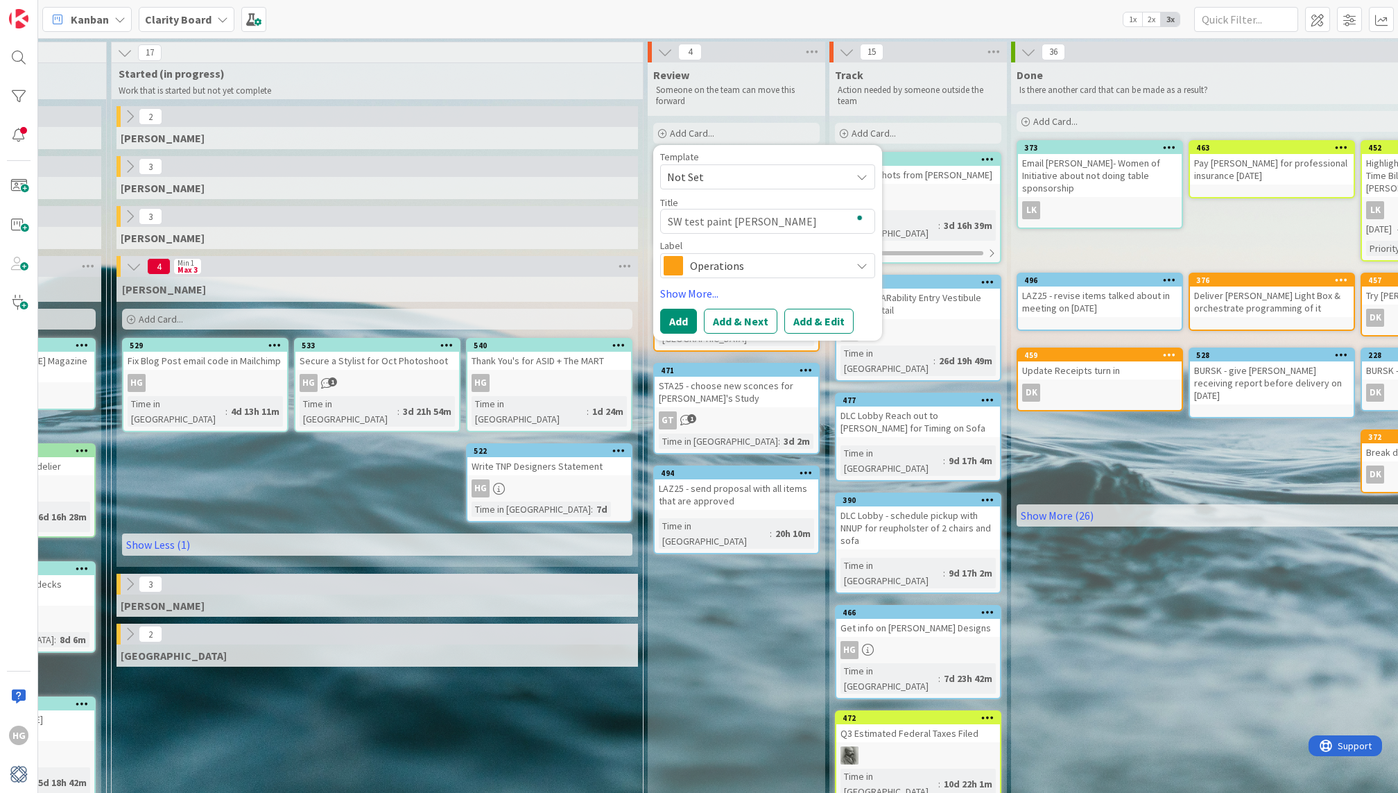
type textarea "x"
type textarea "SW test paint Kahn-Allen Bedroo"
type textarea "x"
type textarea "SW test paint [PERSON_NAME] Bedroom"
click at [722, 269] on span "Operations" at bounding box center [767, 265] width 154 height 19
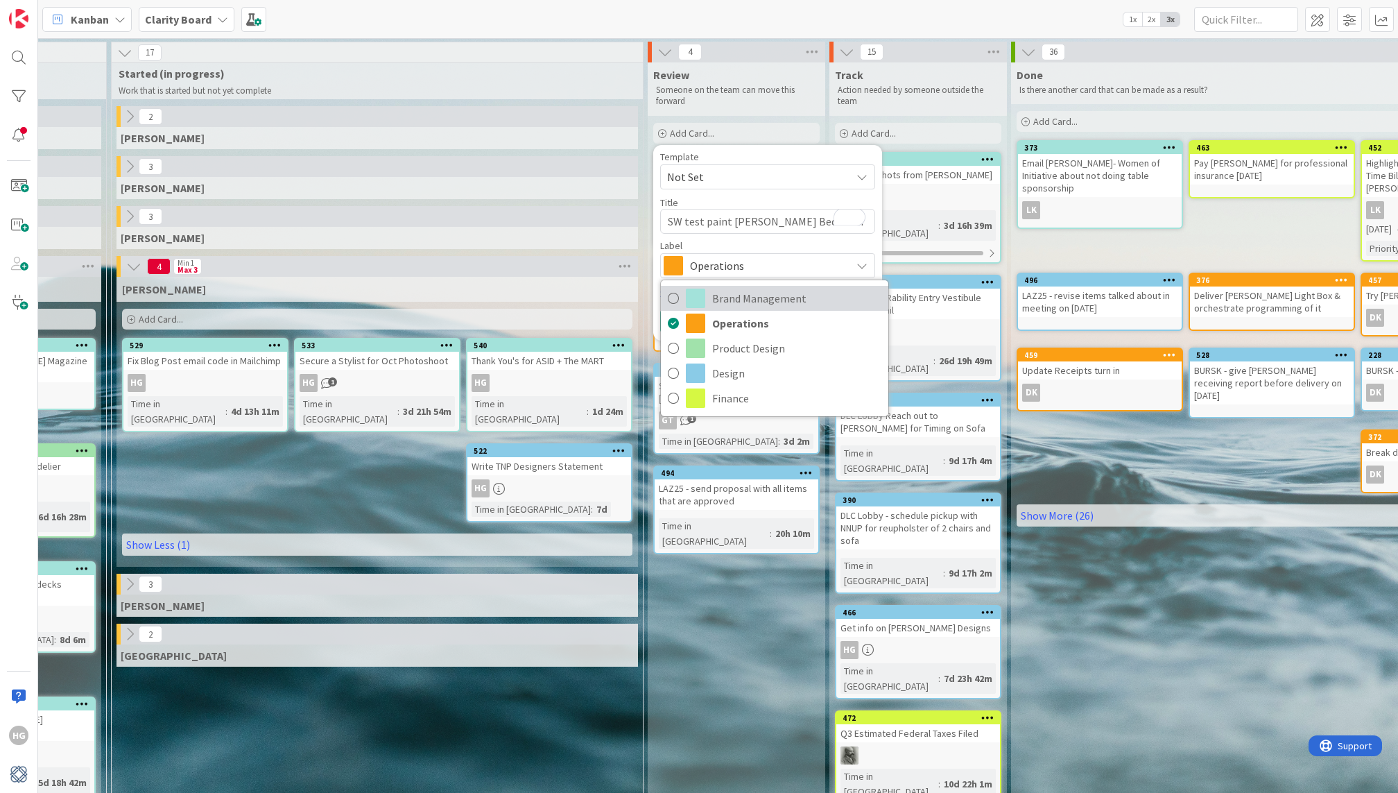
click at [748, 293] on span "Brand Management" at bounding box center [796, 298] width 169 height 21
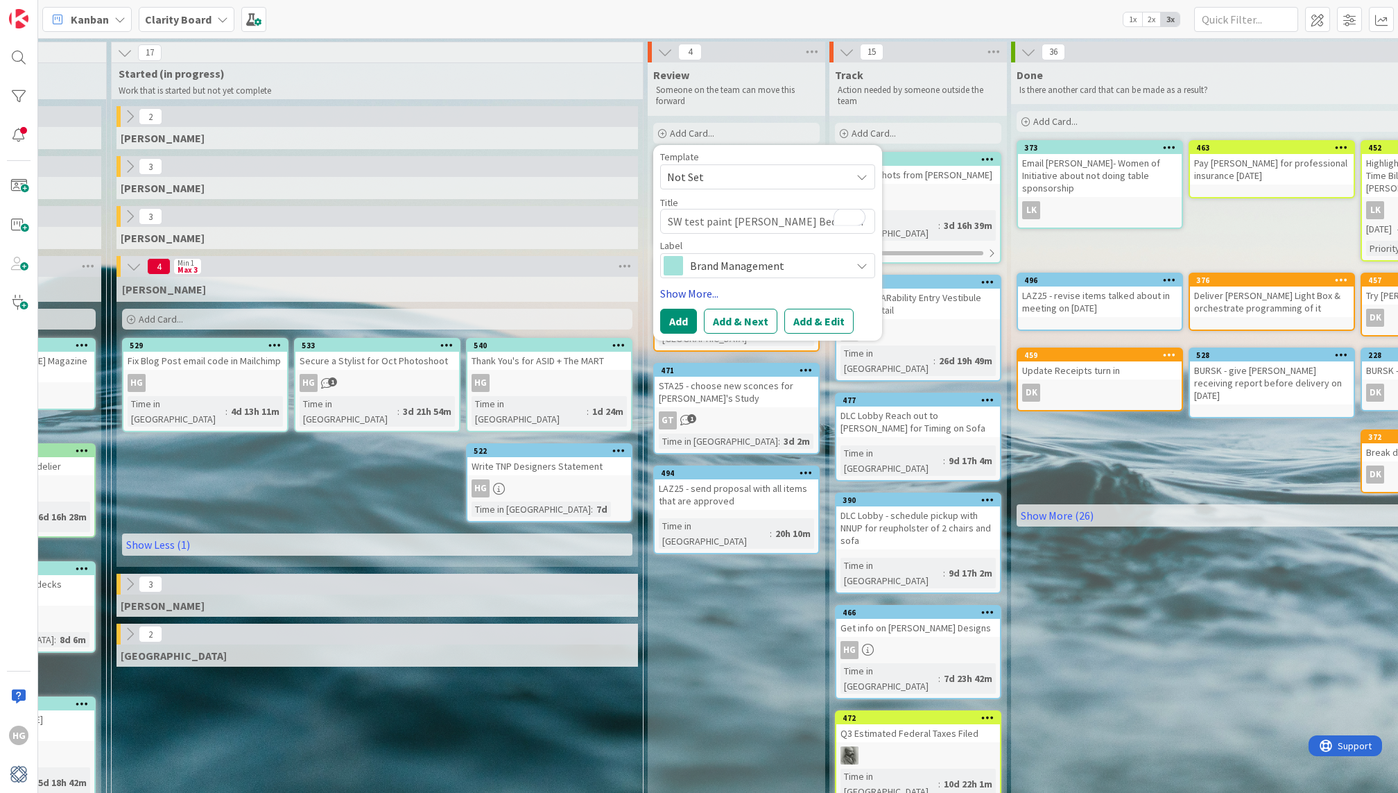
click at [702, 291] on link "Show More..." at bounding box center [767, 293] width 215 height 17
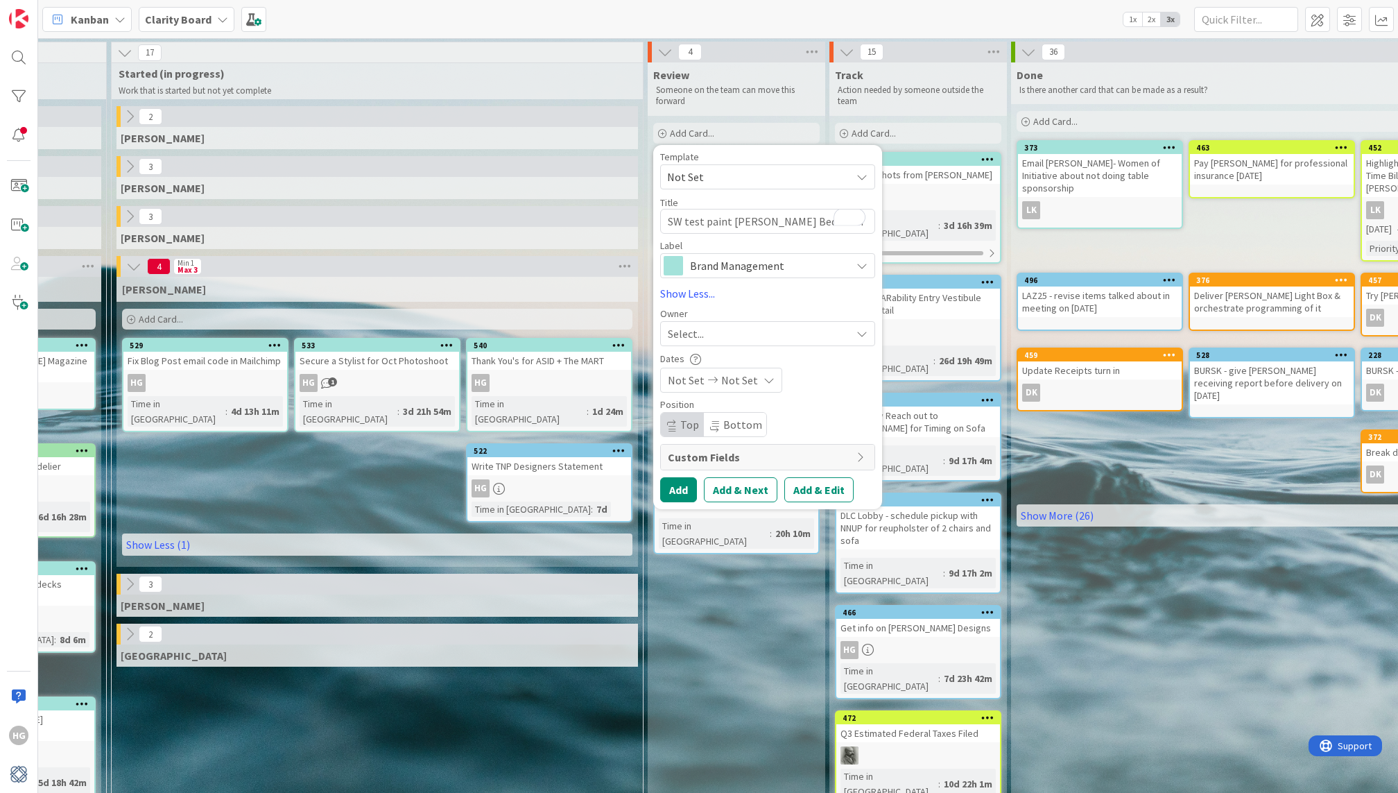
click at [702, 345] on div "Select..." at bounding box center [767, 333] width 215 height 25
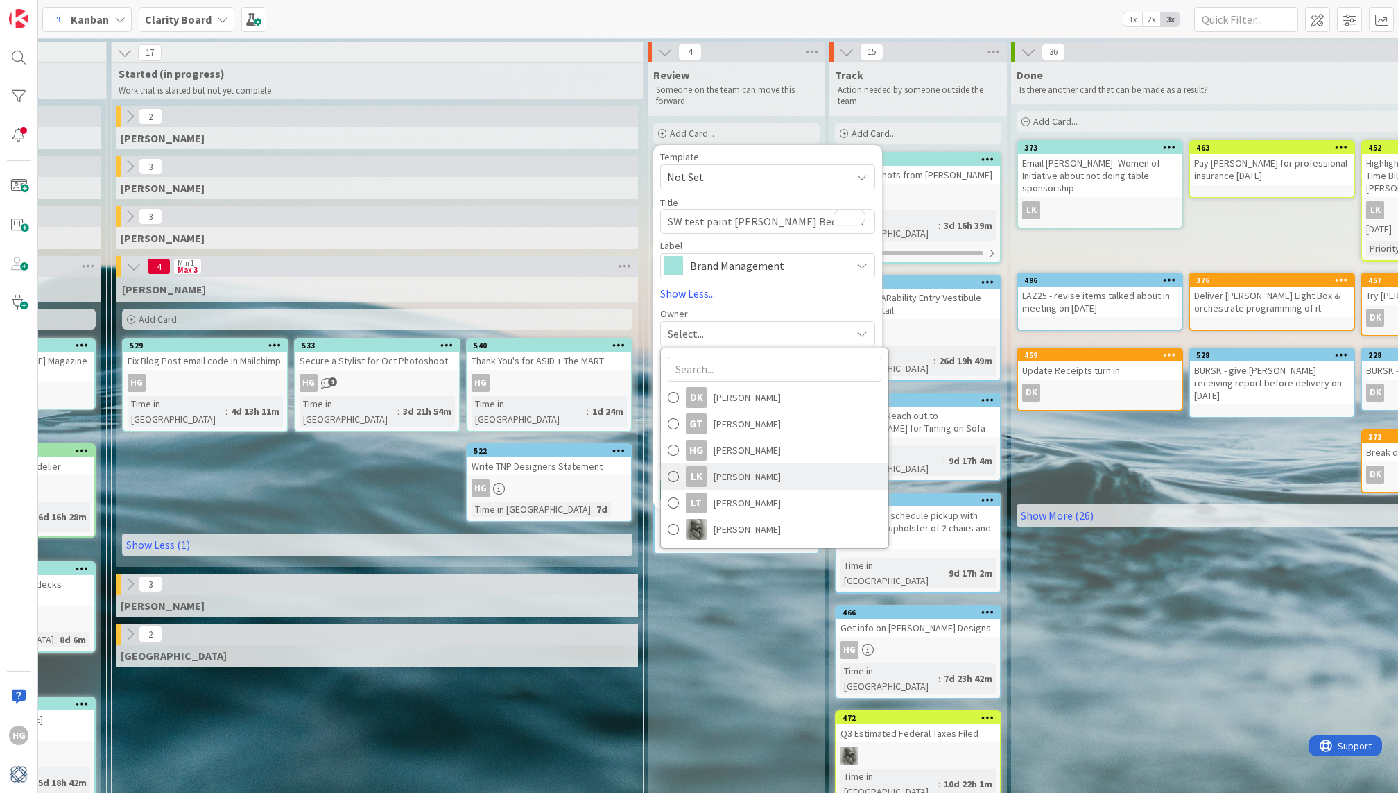
click at [713, 472] on span "[PERSON_NAME]" at bounding box center [746, 476] width 67 height 21
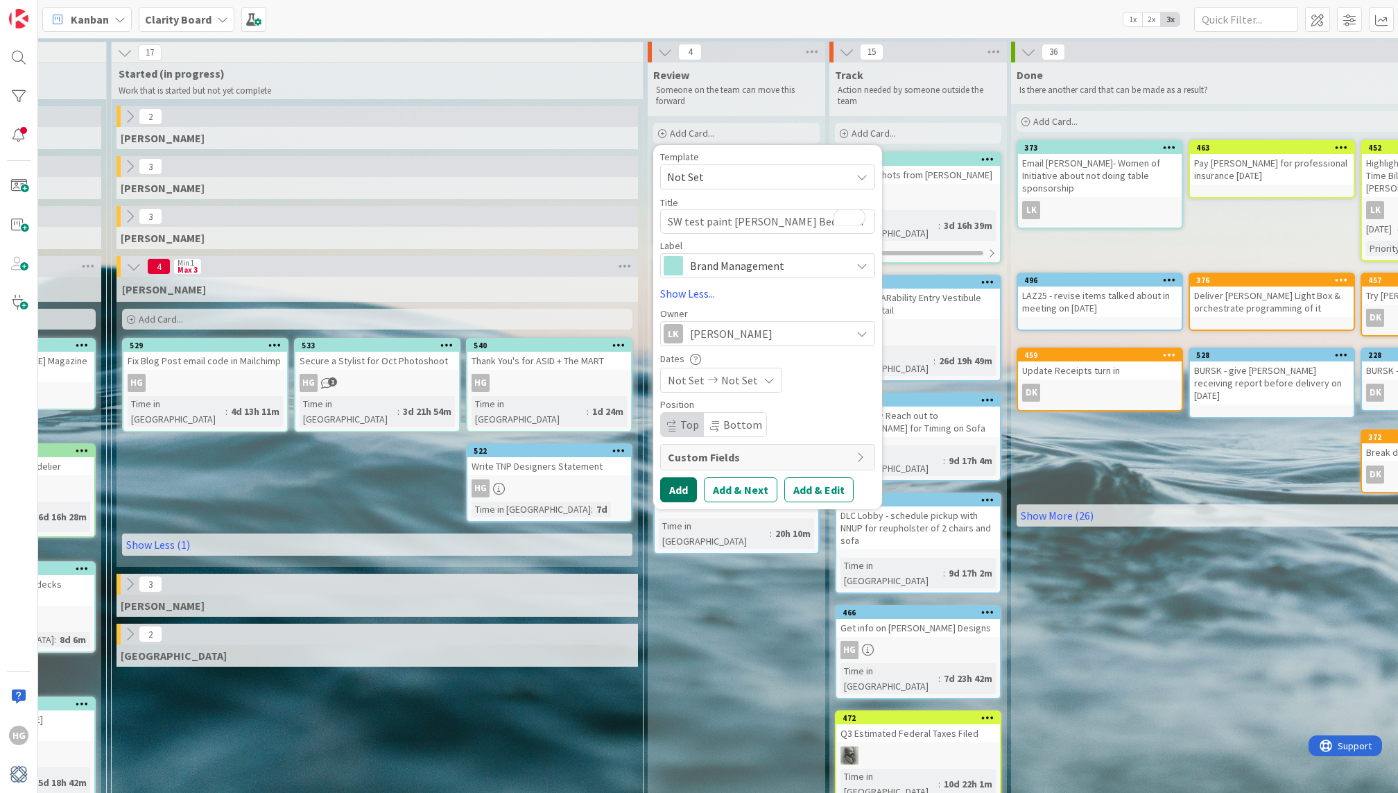
click at [686, 493] on button "Add" at bounding box center [678, 489] width 37 height 25
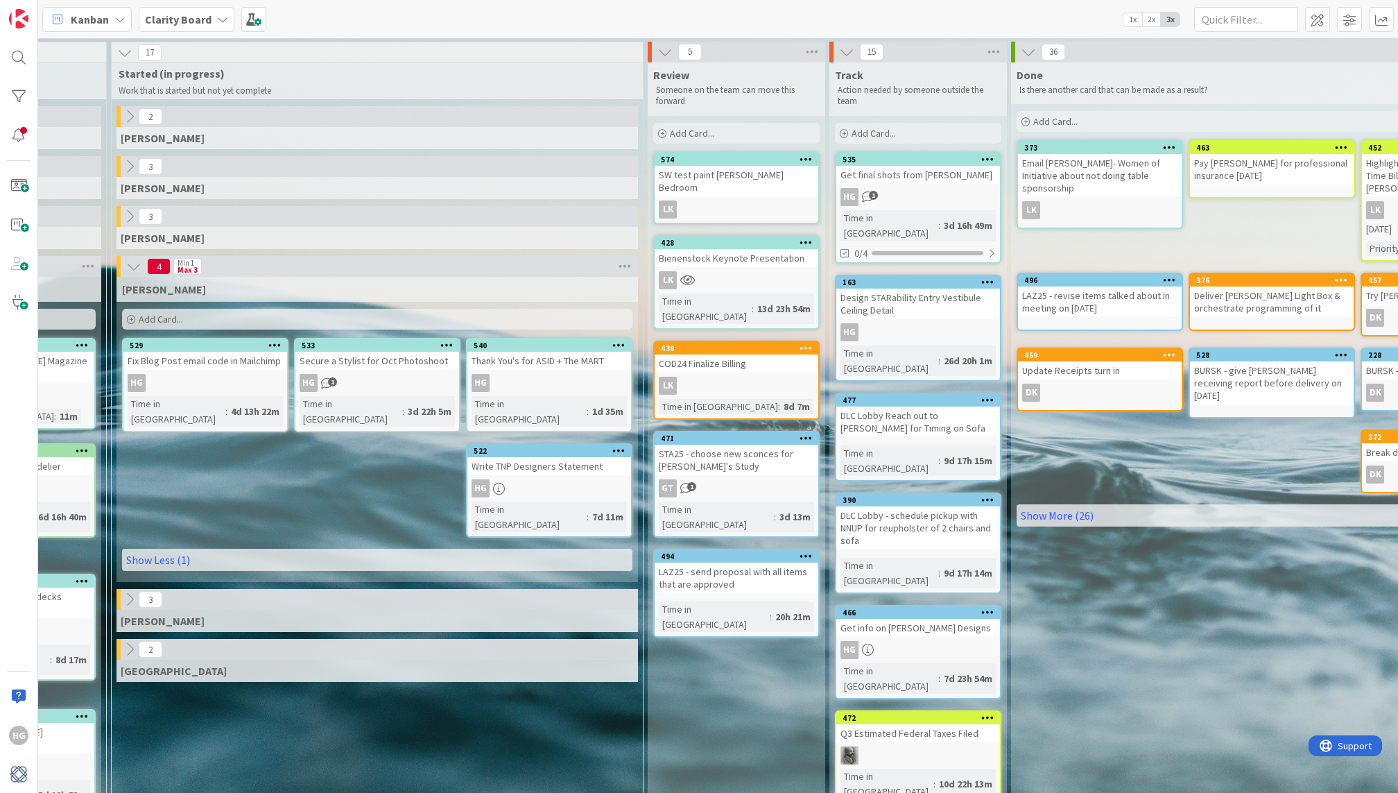
click at [123, 216] on icon at bounding box center [129, 216] width 15 height 15
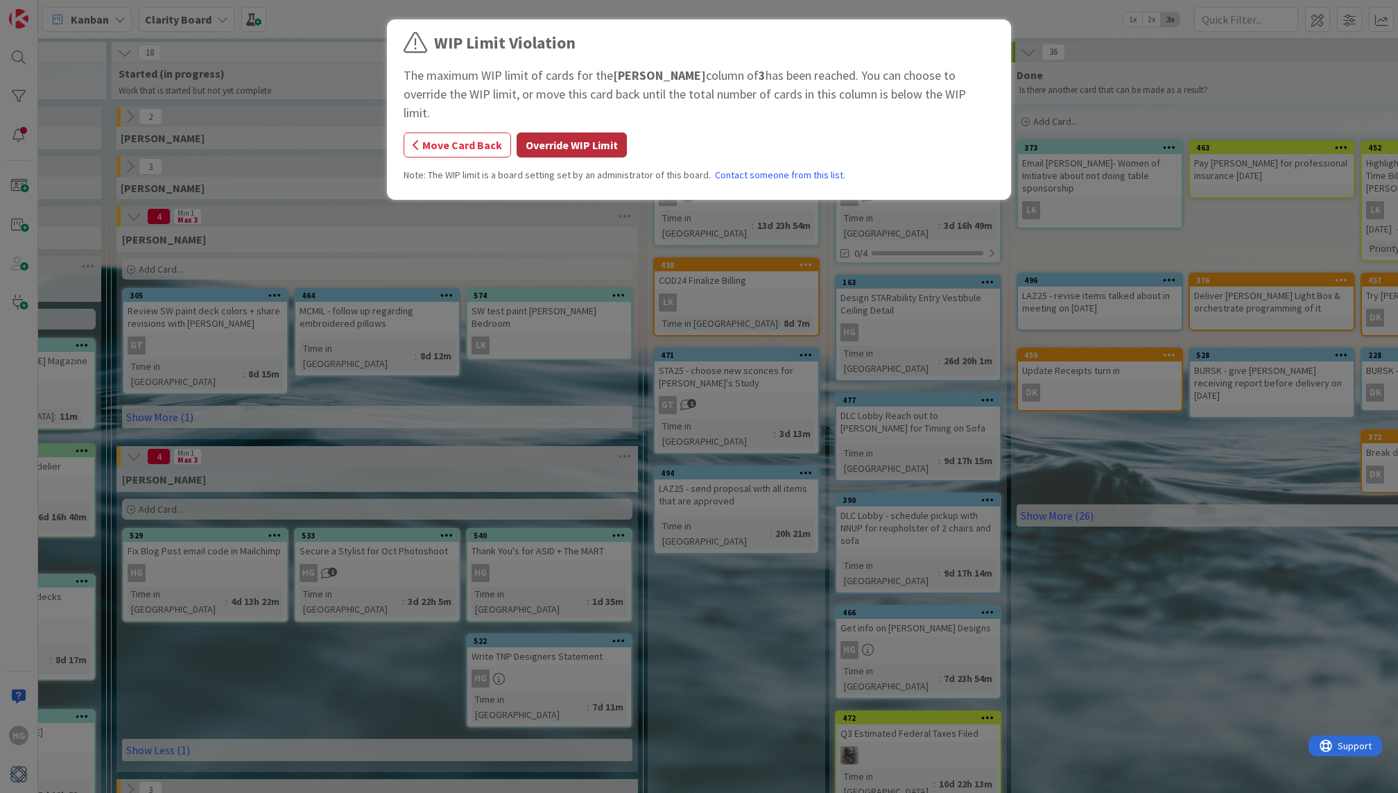
click at [544, 132] on button "Override WIP Limit" at bounding box center [572, 144] width 110 height 25
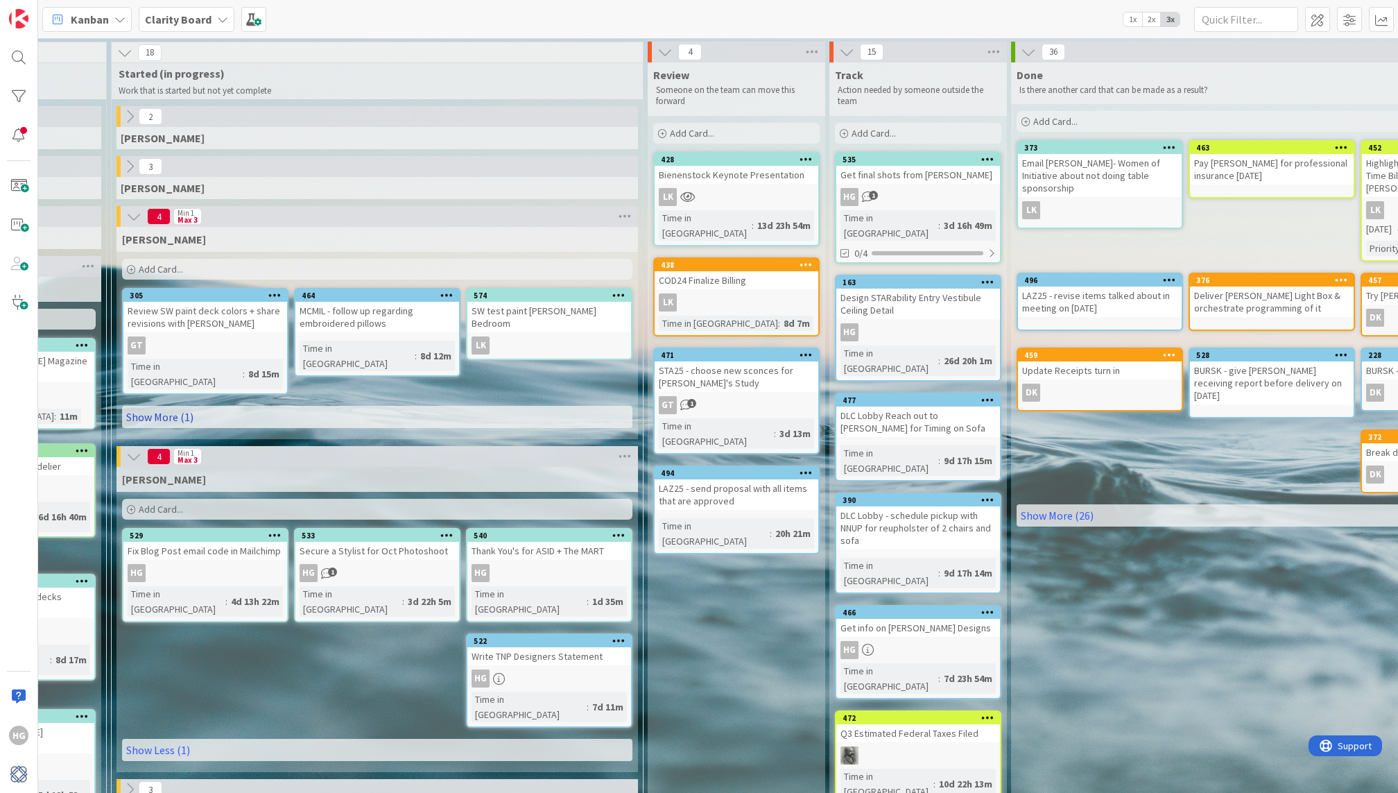
click at [418, 406] on link "Show More (1)" at bounding box center [377, 417] width 510 height 22
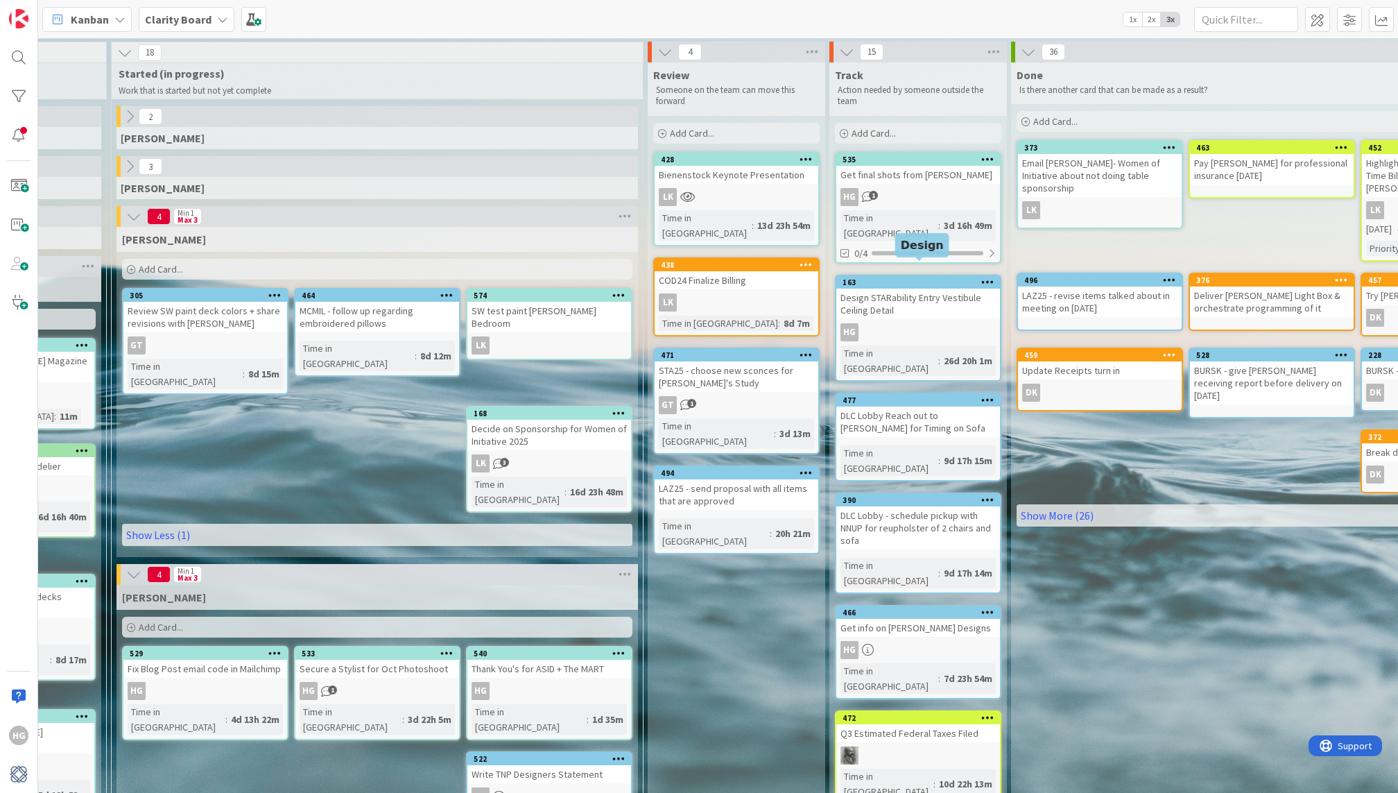
click at [895, 277] on div "163" at bounding box center [920, 282] width 157 height 10
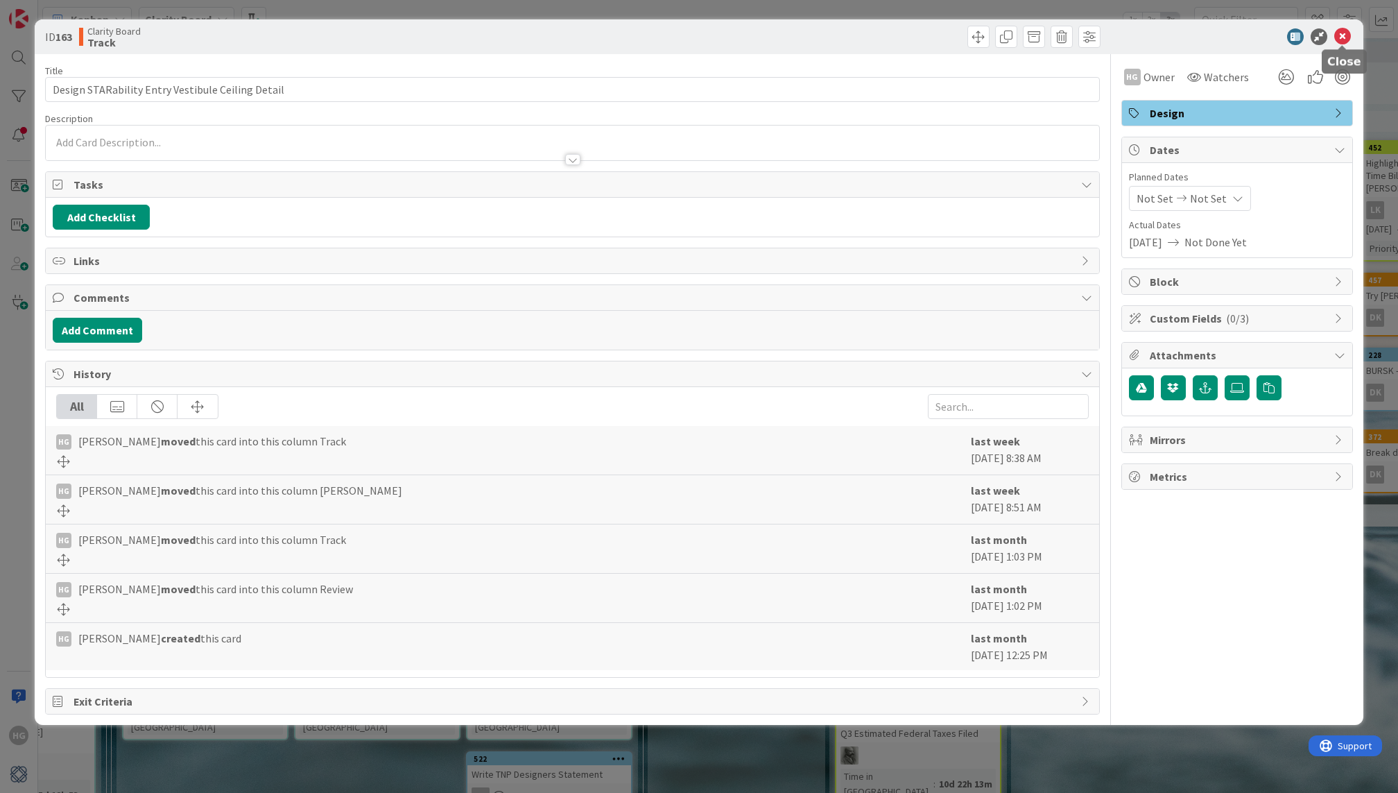
click at [1347, 35] on icon at bounding box center [1342, 36] width 17 height 17
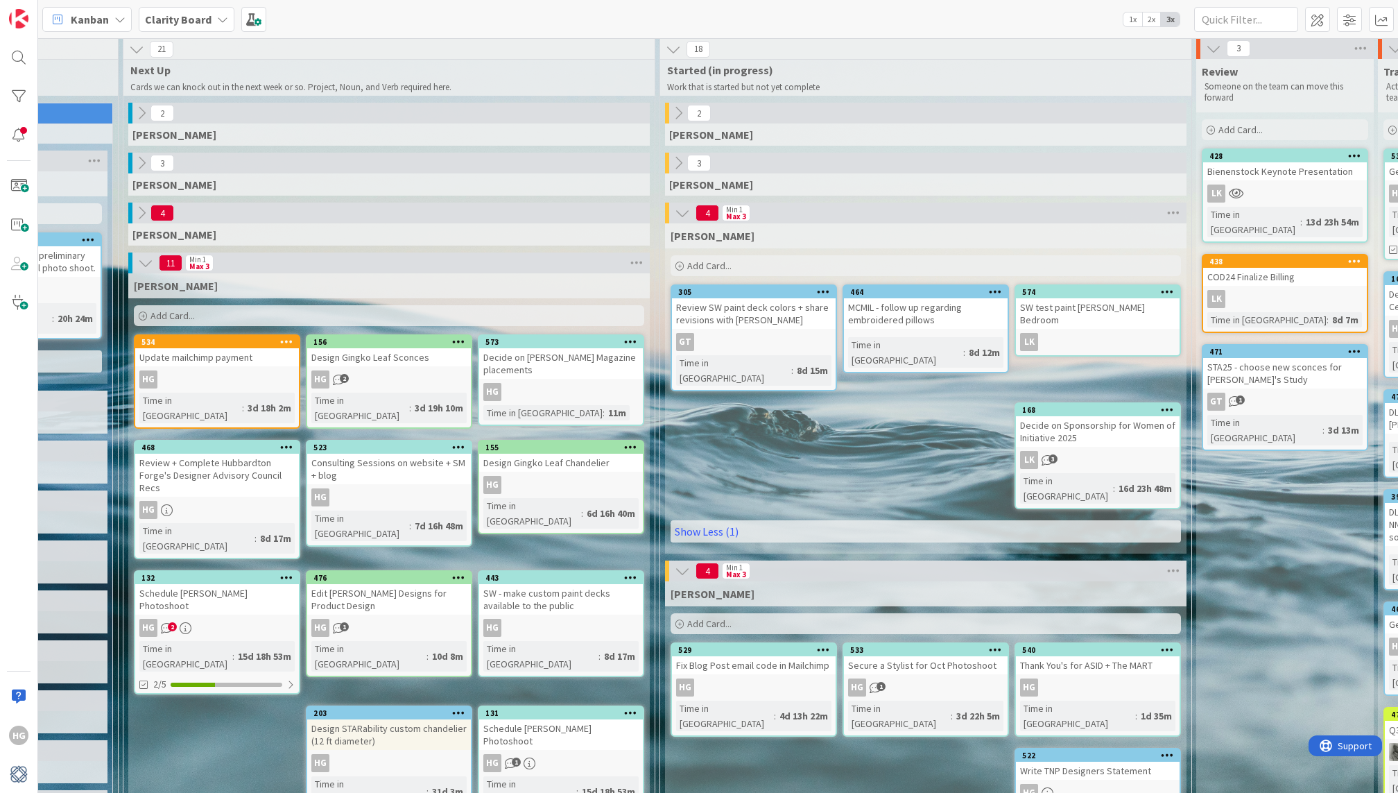
scroll to position [3, 811]
click at [141, 208] on icon at bounding box center [142, 212] width 15 height 15
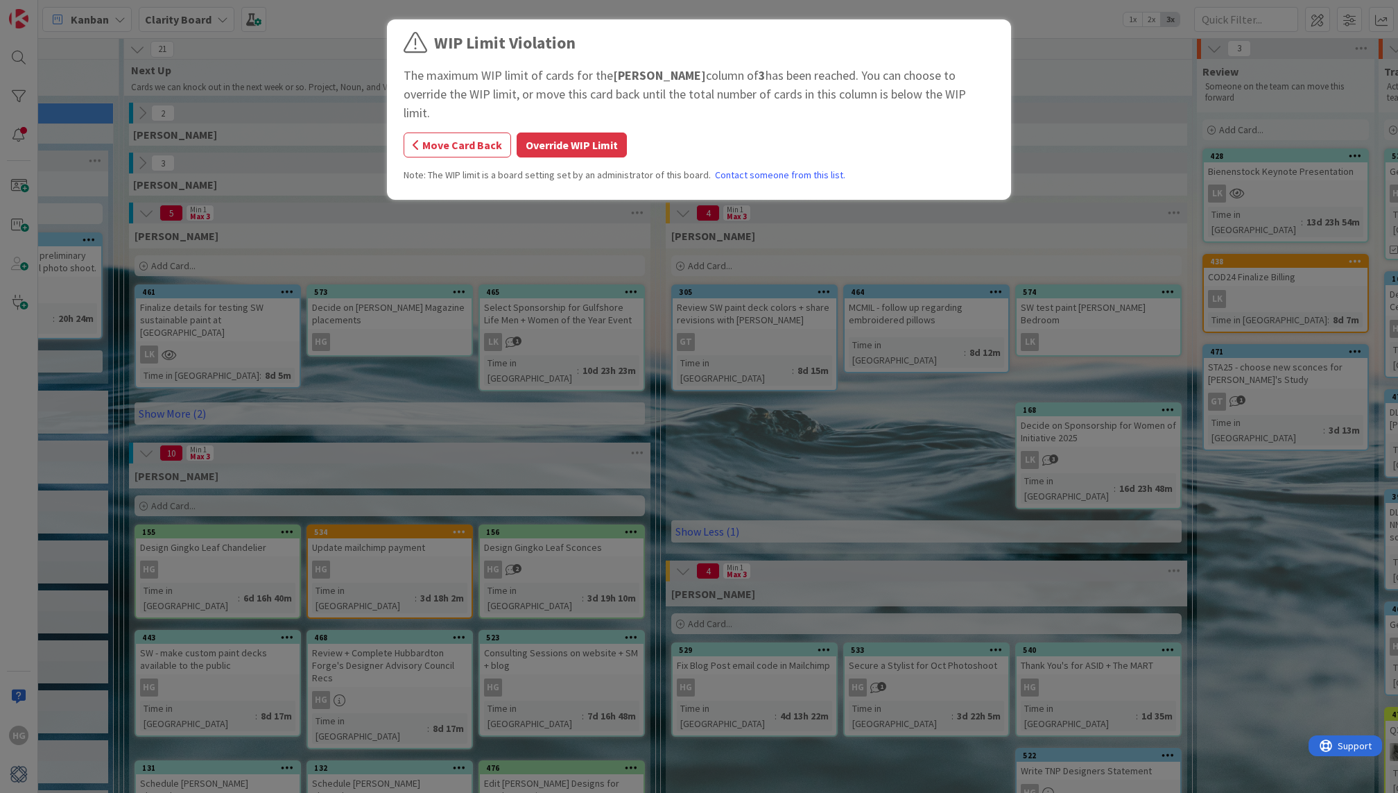
click at [335, 344] on div "WIP Limit Violation The maximum WIP limit of cards for the Lisa K. column of 3 …" at bounding box center [699, 396] width 1398 height 793
click at [577, 132] on button "Override WIP Limit" at bounding box center [572, 144] width 110 height 25
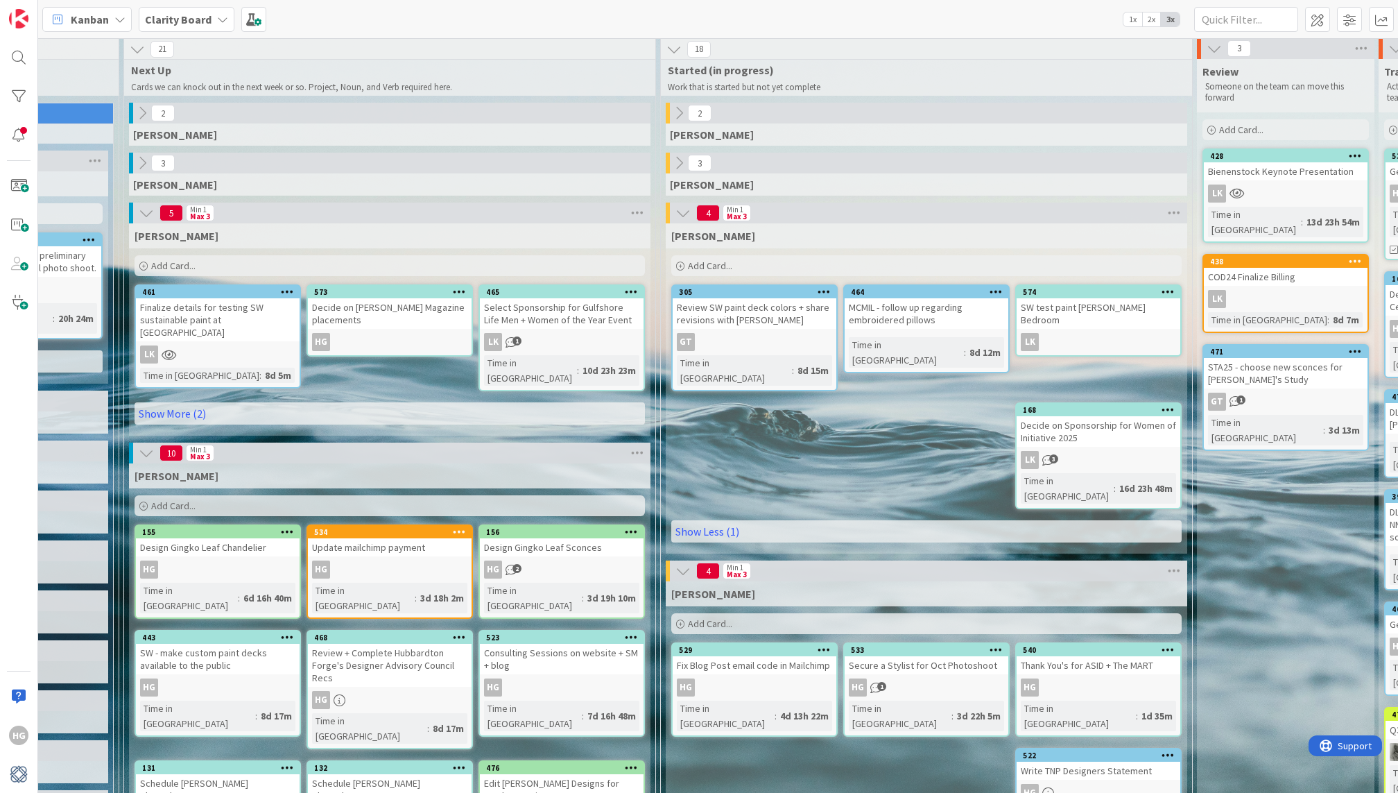
click at [340, 322] on div "Decide on [PERSON_NAME] Magazine placements" at bounding box center [390, 313] width 164 height 31
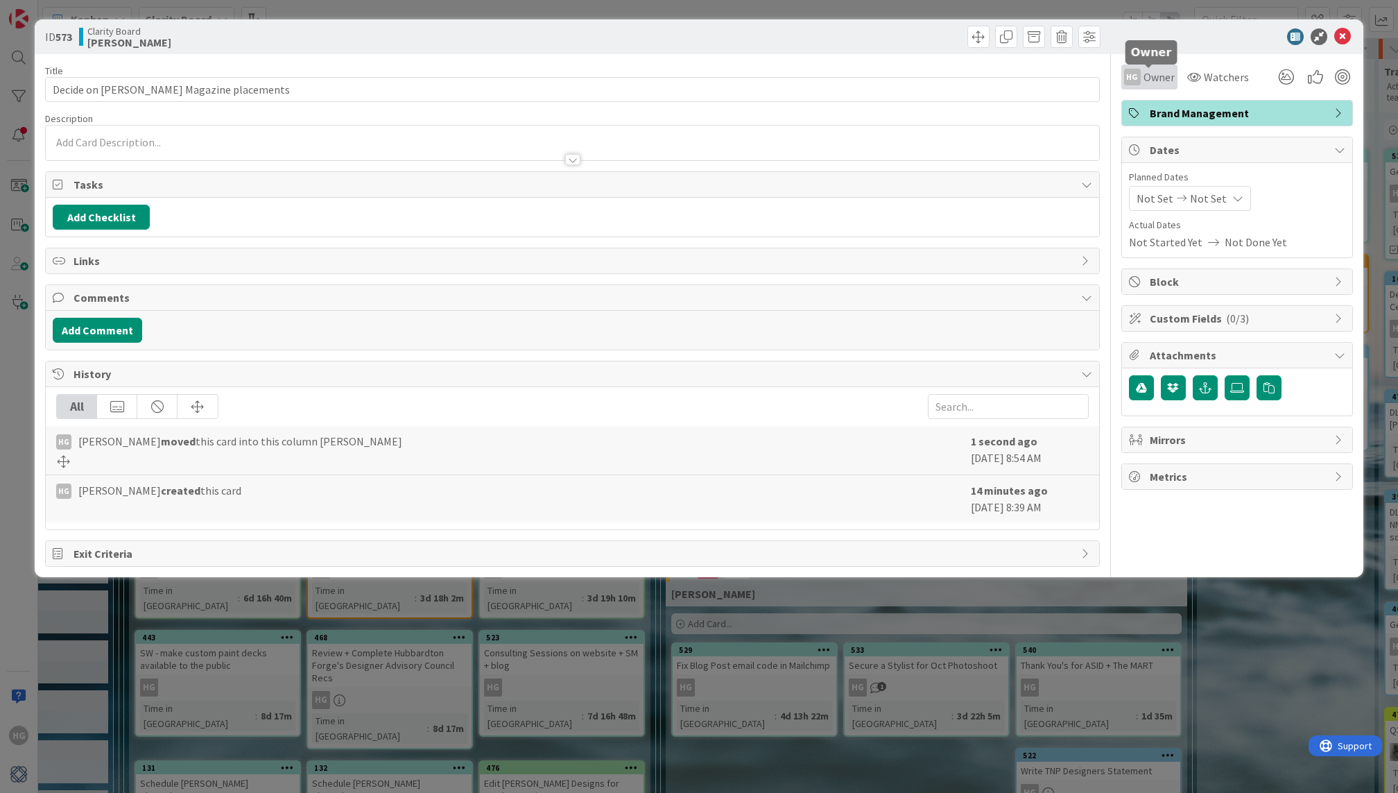
click at [1143, 71] on span "Owner" at bounding box center [1158, 77] width 31 height 17
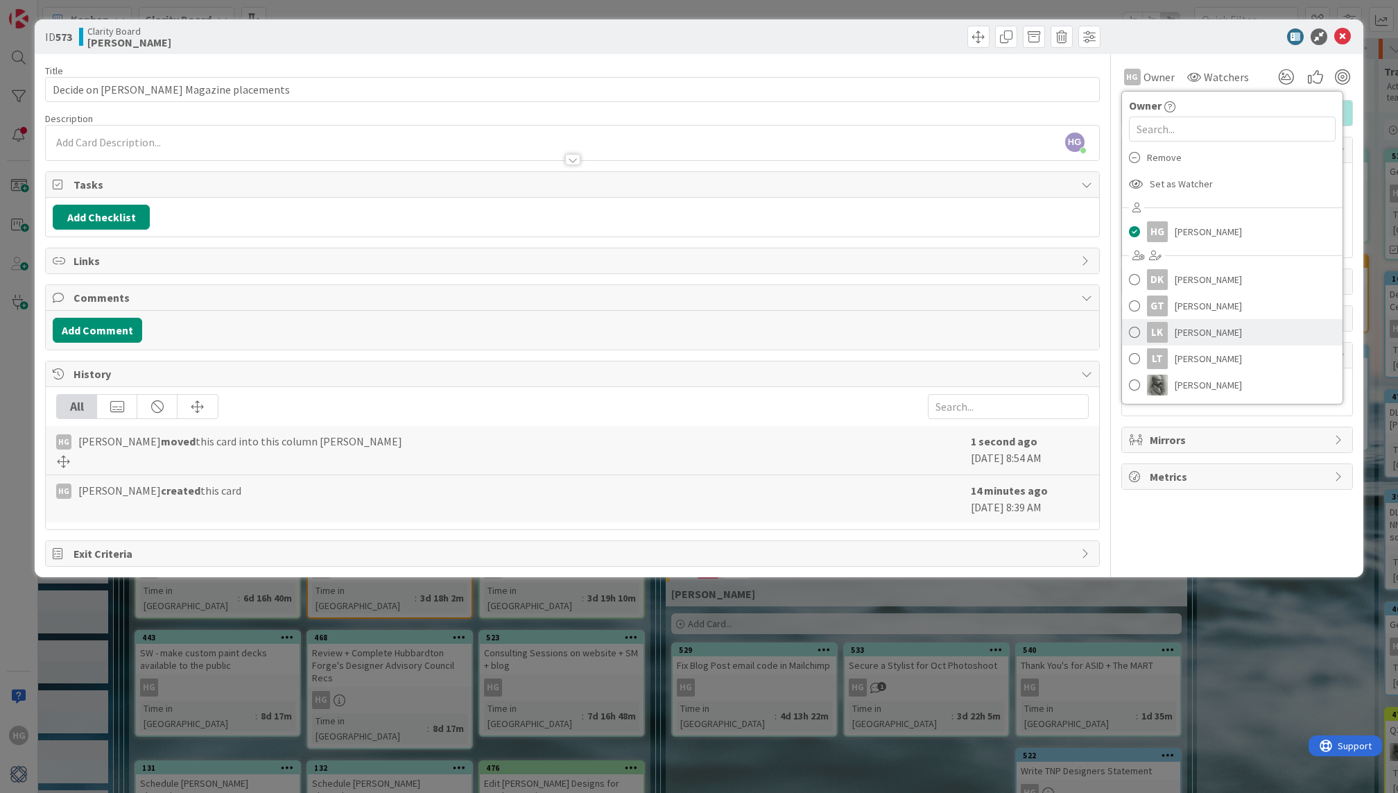
click at [1167, 334] on link "LK [PERSON_NAME]" at bounding box center [1232, 332] width 220 height 26
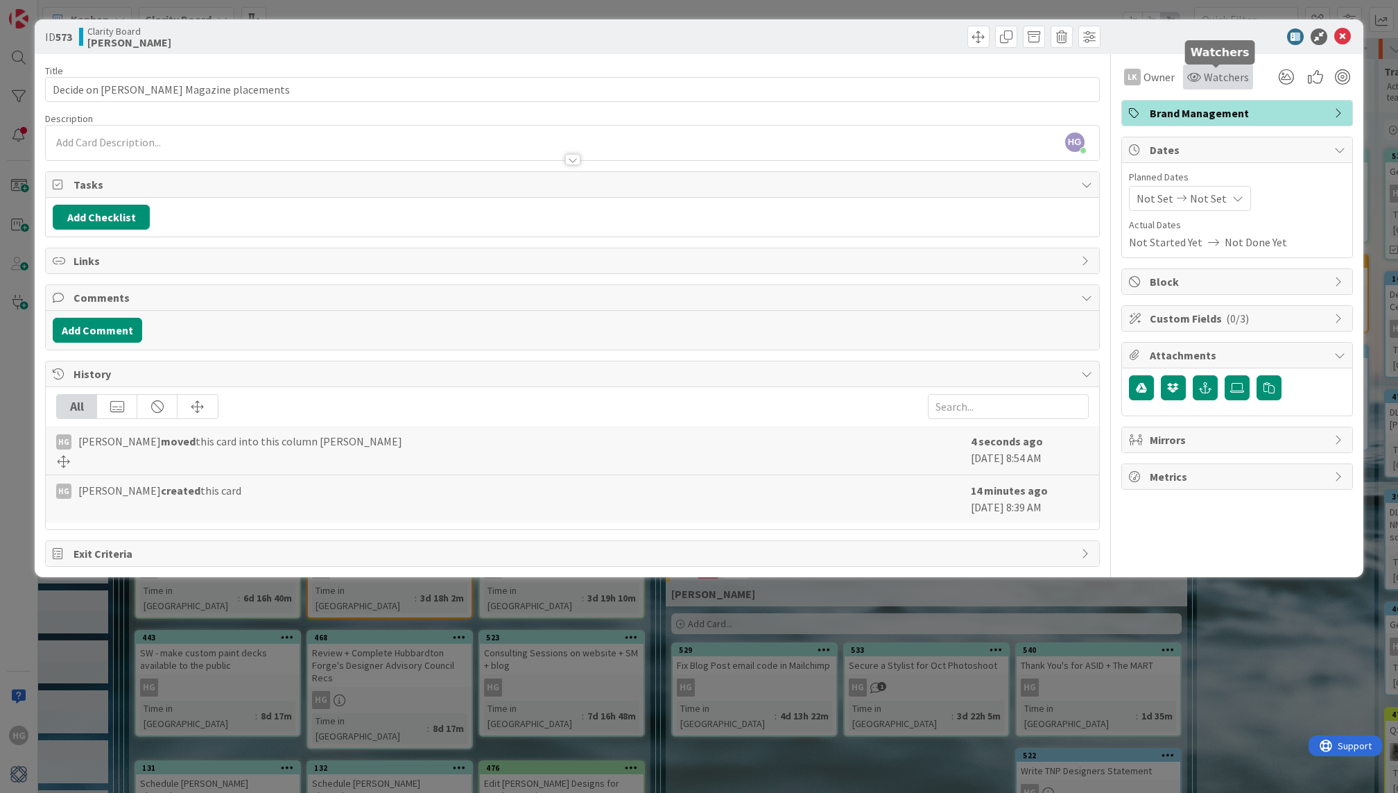
click at [1218, 83] on span "Watchers" at bounding box center [1226, 77] width 45 height 17
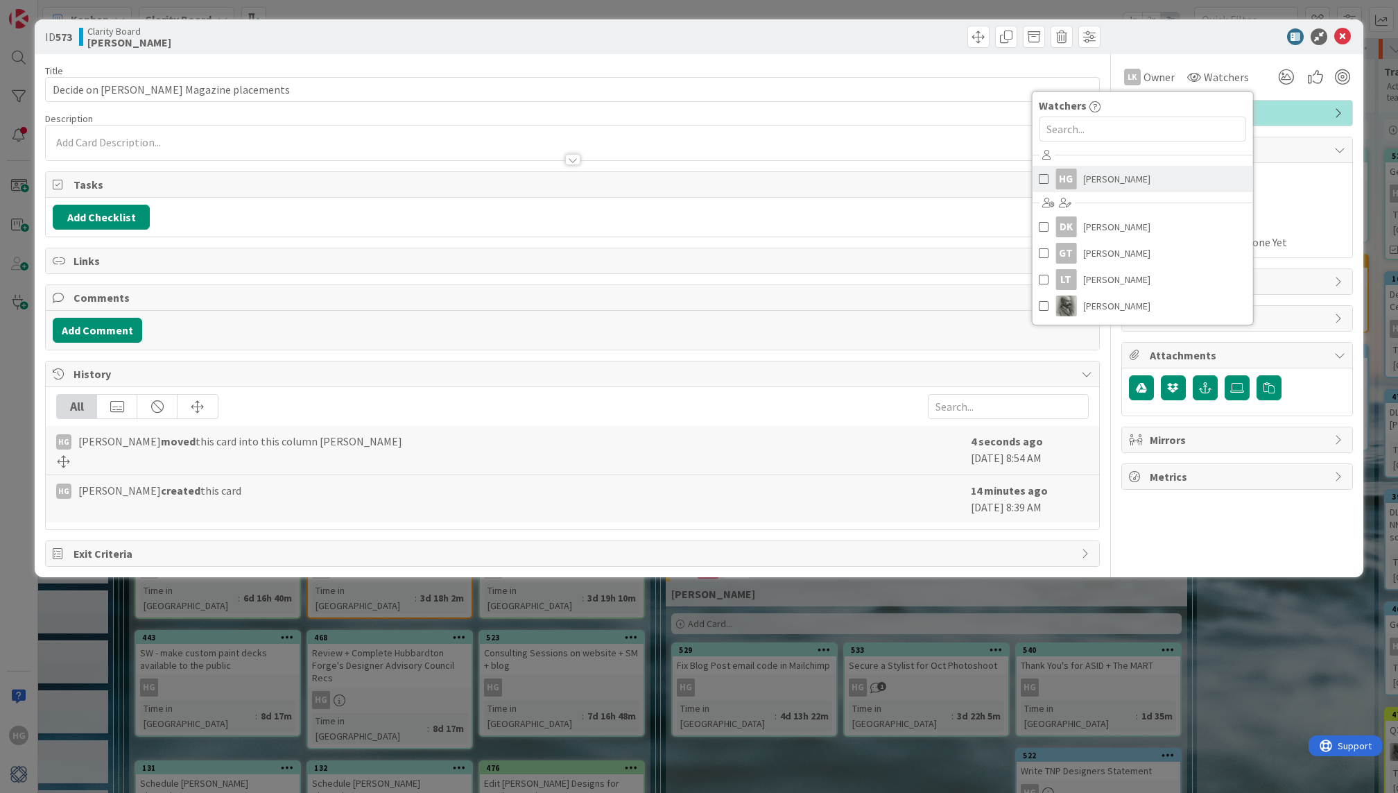
click at [1103, 180] on span "[PERSON_NAME]" at bounding box center [1116, 178] width 67 height 21
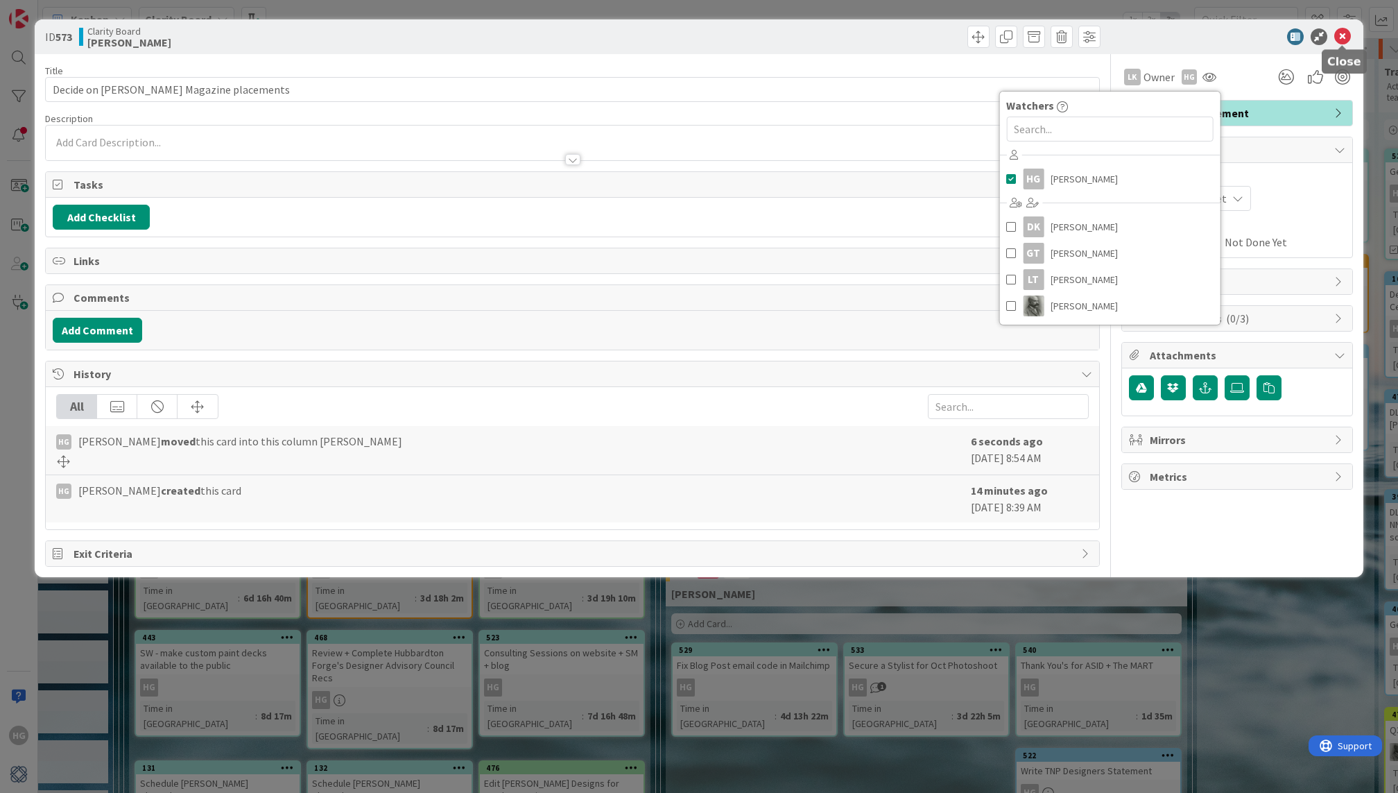
click at [1348, 35] on icon at bounding box center [1342, 36] width 17 height 17
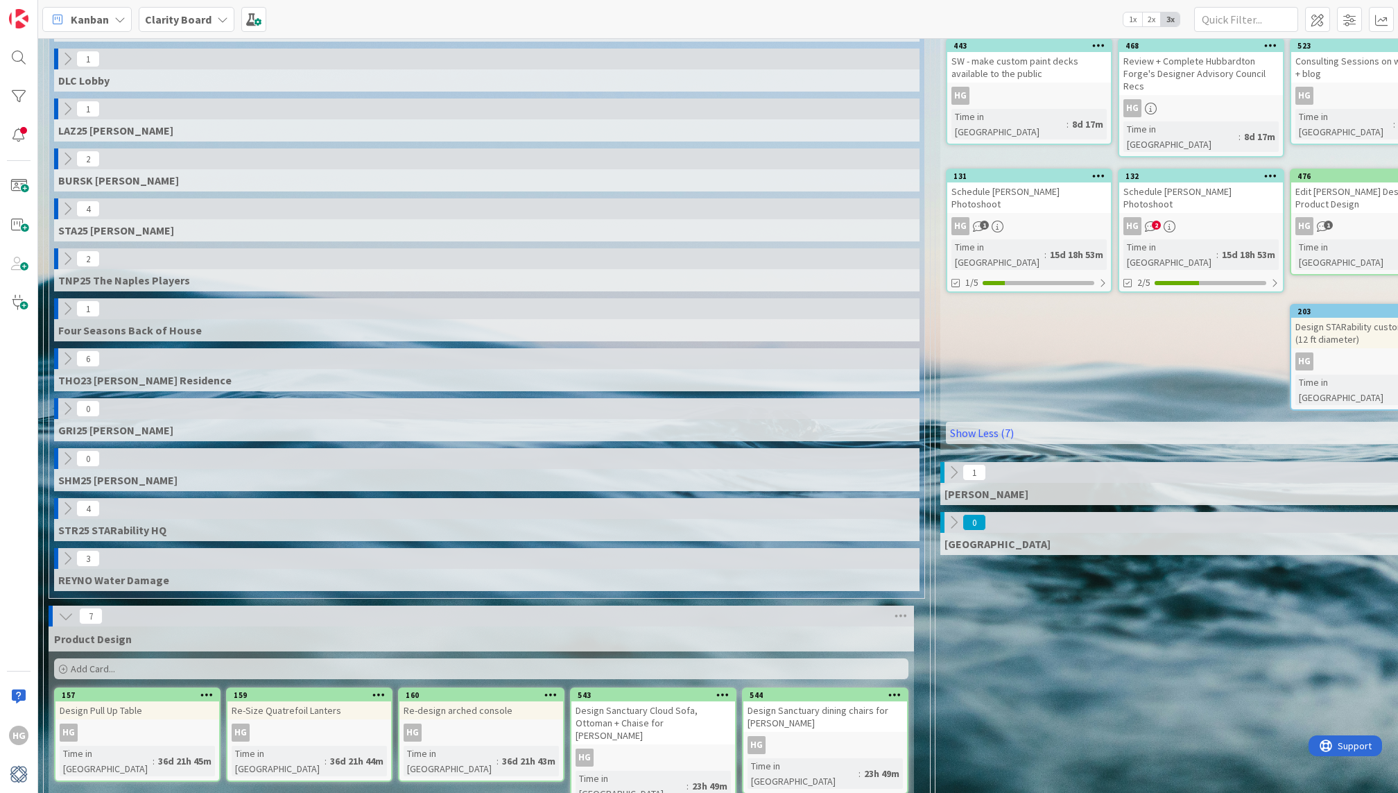
scroll to position [610, 0]
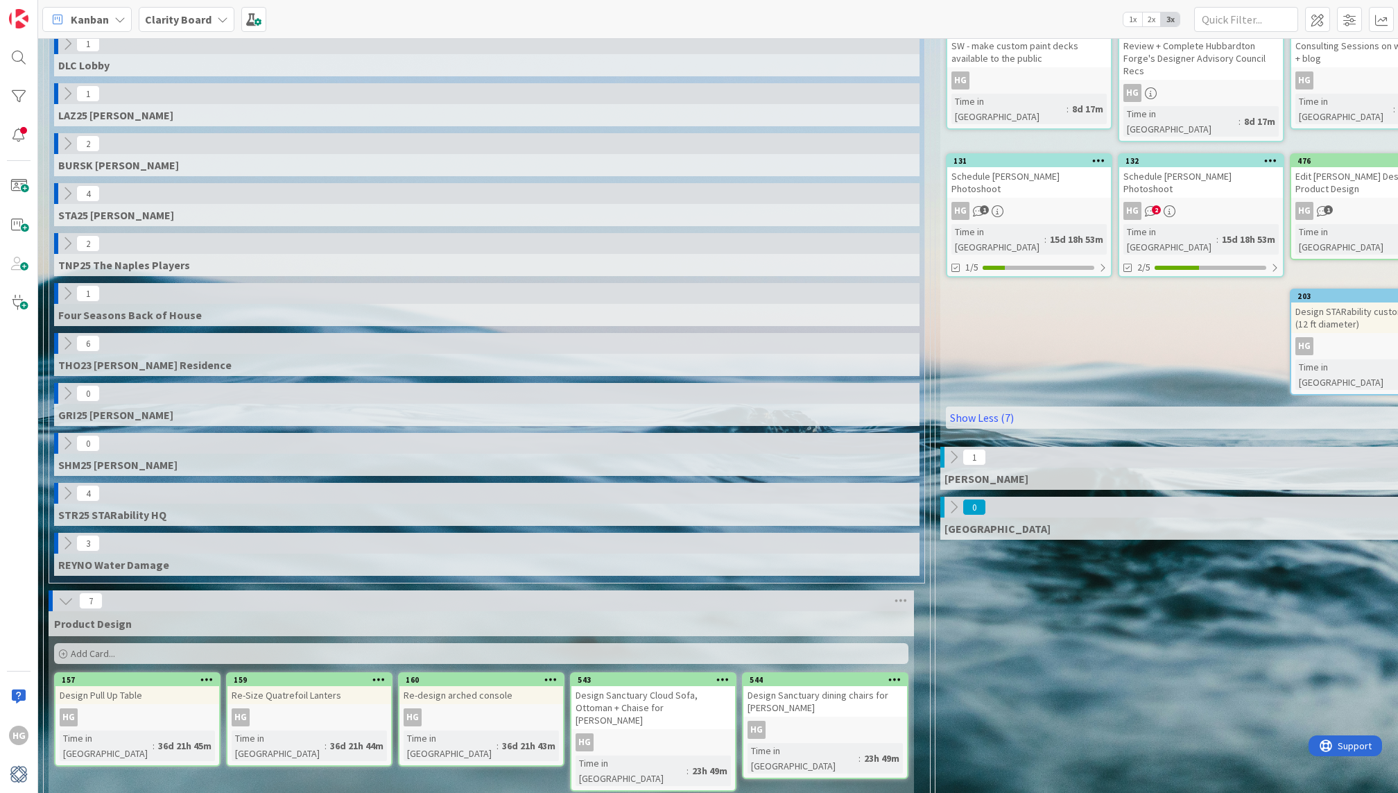
click at [64, 485] on icon at bounding box center [67, 492] width 15 height 15
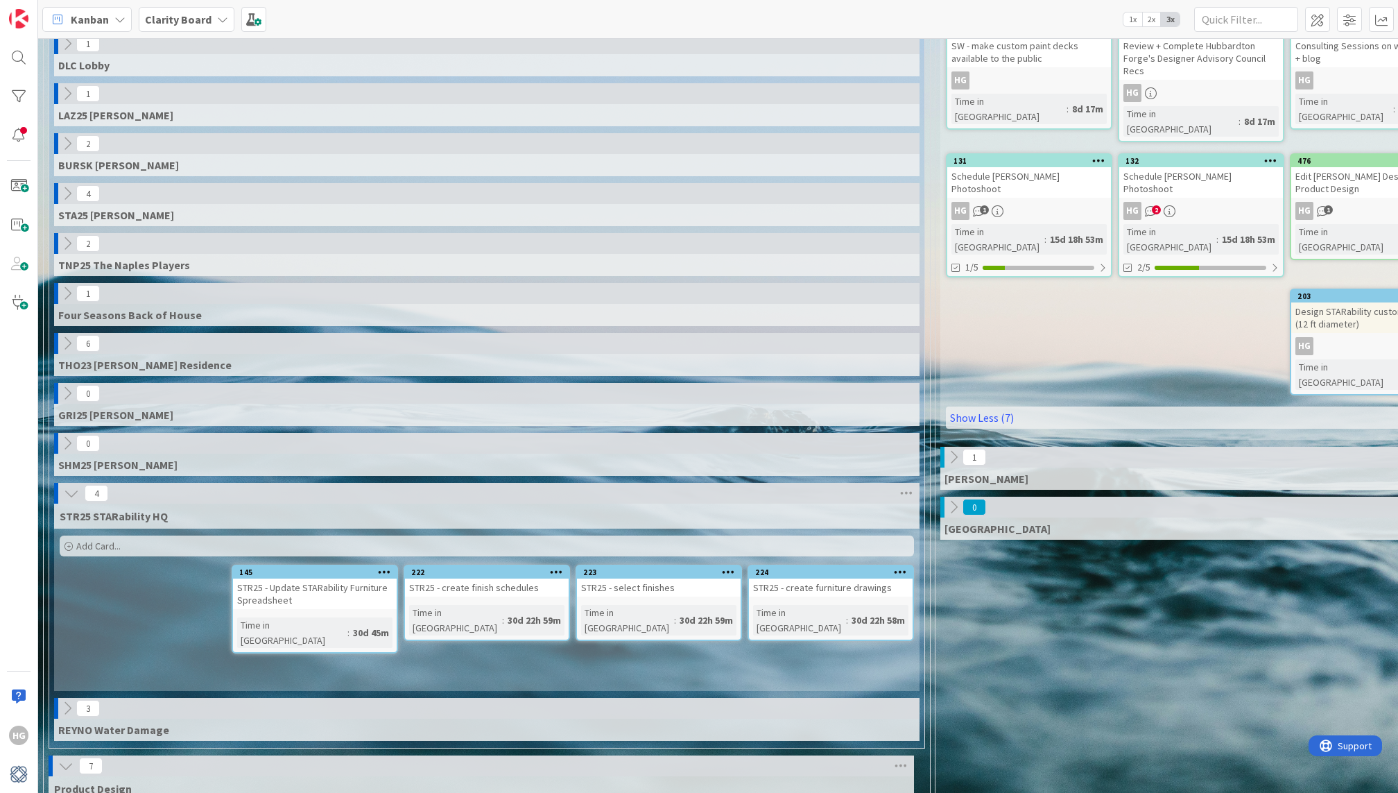
click at [135, 535] on div "Add Card..." at bounding box center [487, 545] width 854 height 21
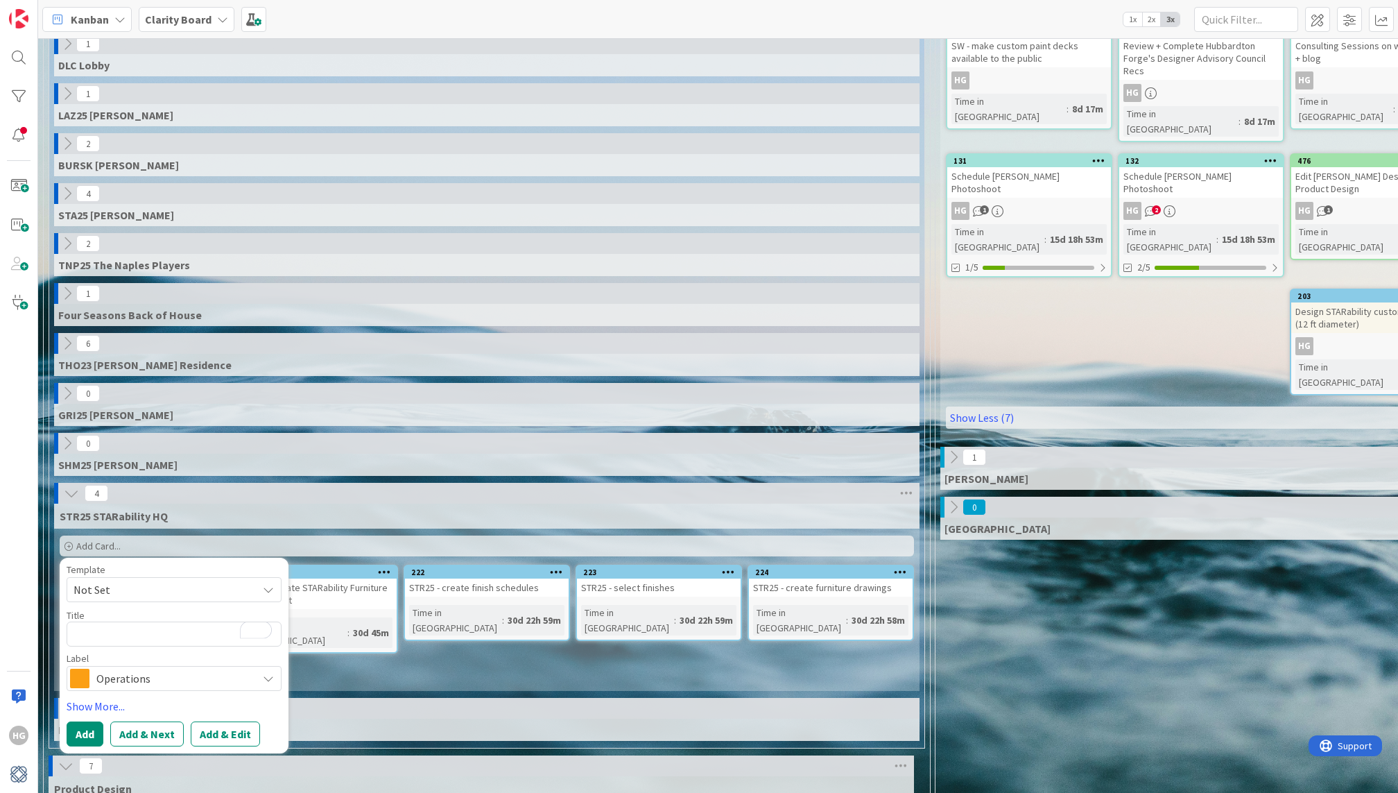
type textarea "x"
type textarea "S"
type textarea "x"
type textarea "ST"
type textarea "x"
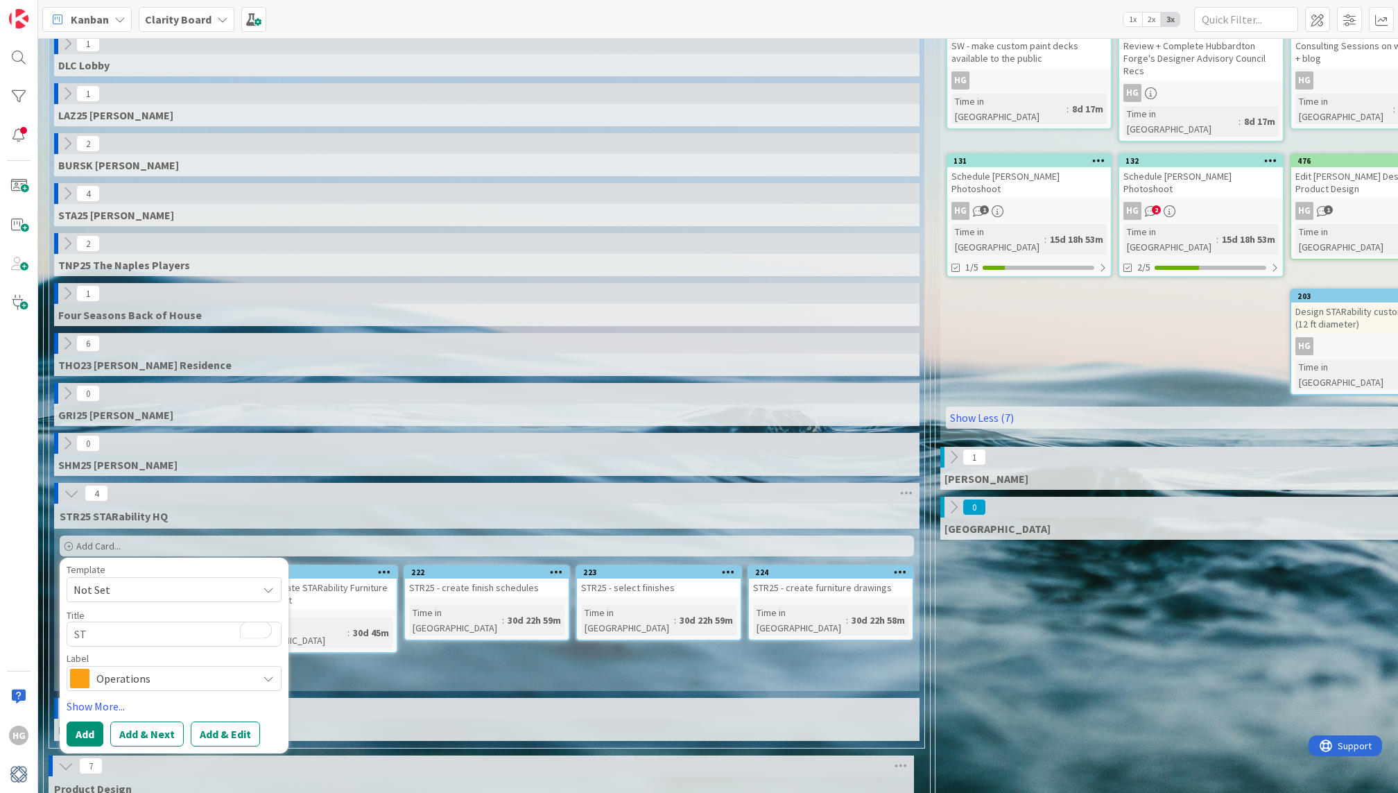
type textarea "STR"
type textarea "x"
type textarea "STR2"
type textarea "x"
type textarea "STR25"
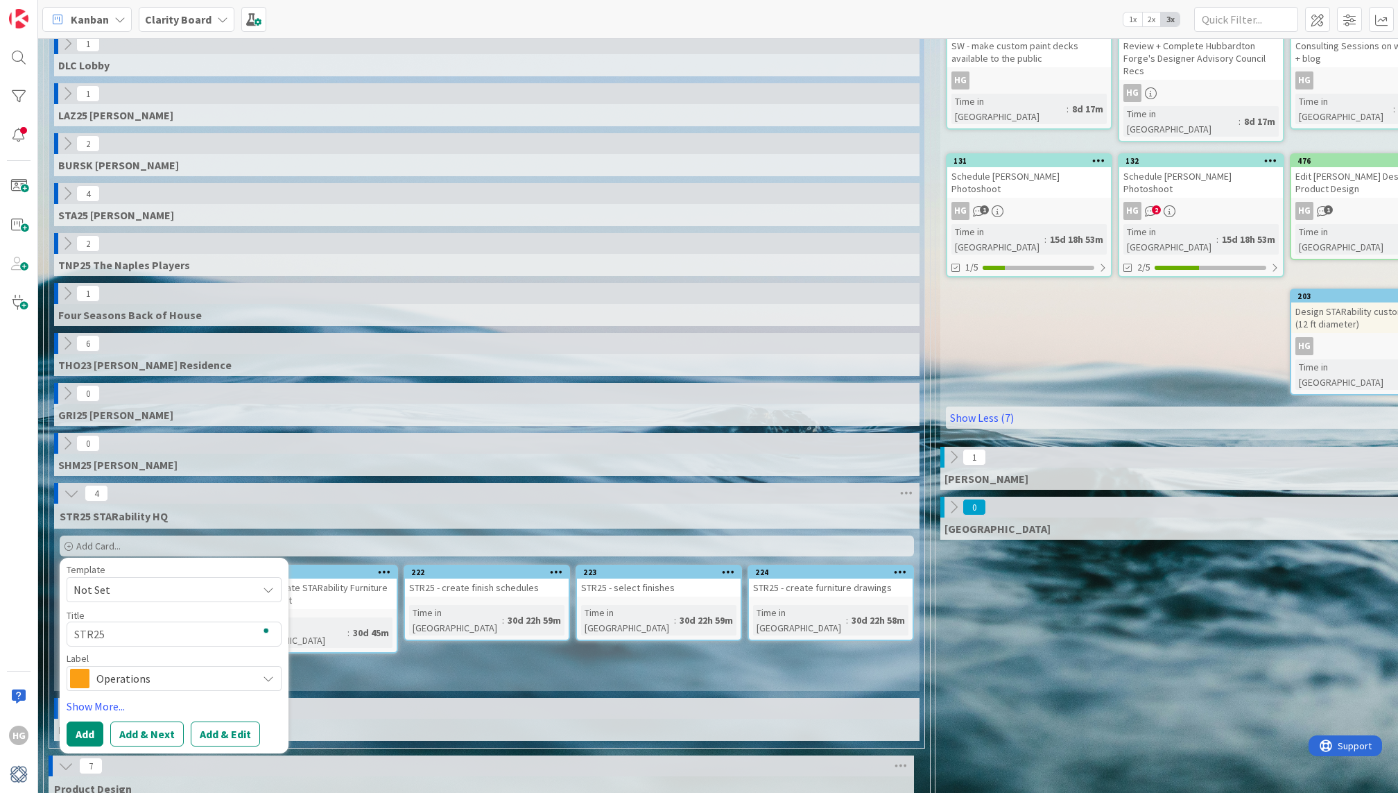
type textarea "x"
type textarea "STR25"
type textarea "x"
type textarea "STR25 S"
type textarea "x"
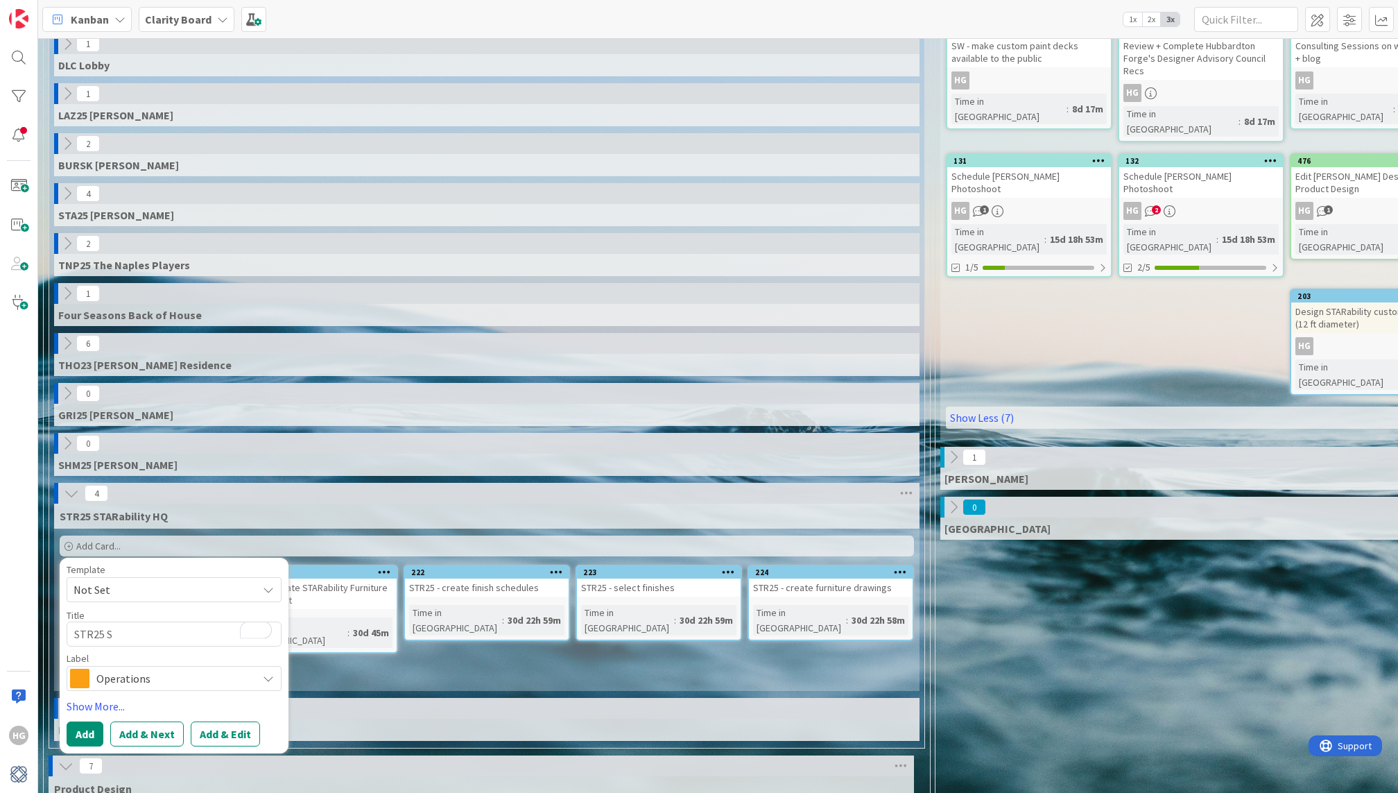
type textarea "STR25"
type textarea "x"
type textarea "STR25 A"
type textarea "x"
type textarea "STR25 Al"
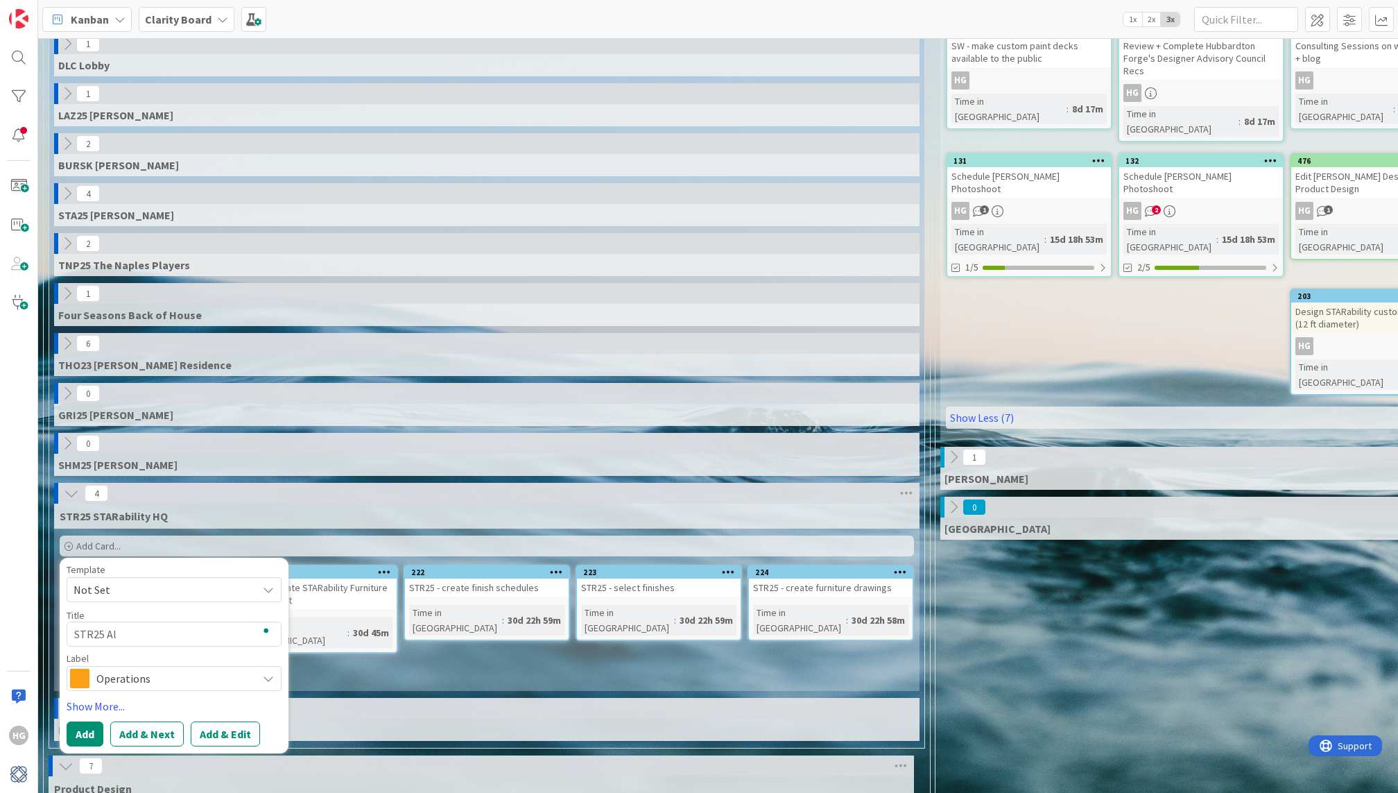
type textarea "x"
type textarea "STR25 Ale"
type textarea "x"
type textarea "STR25 Alex"
type textarea "x"
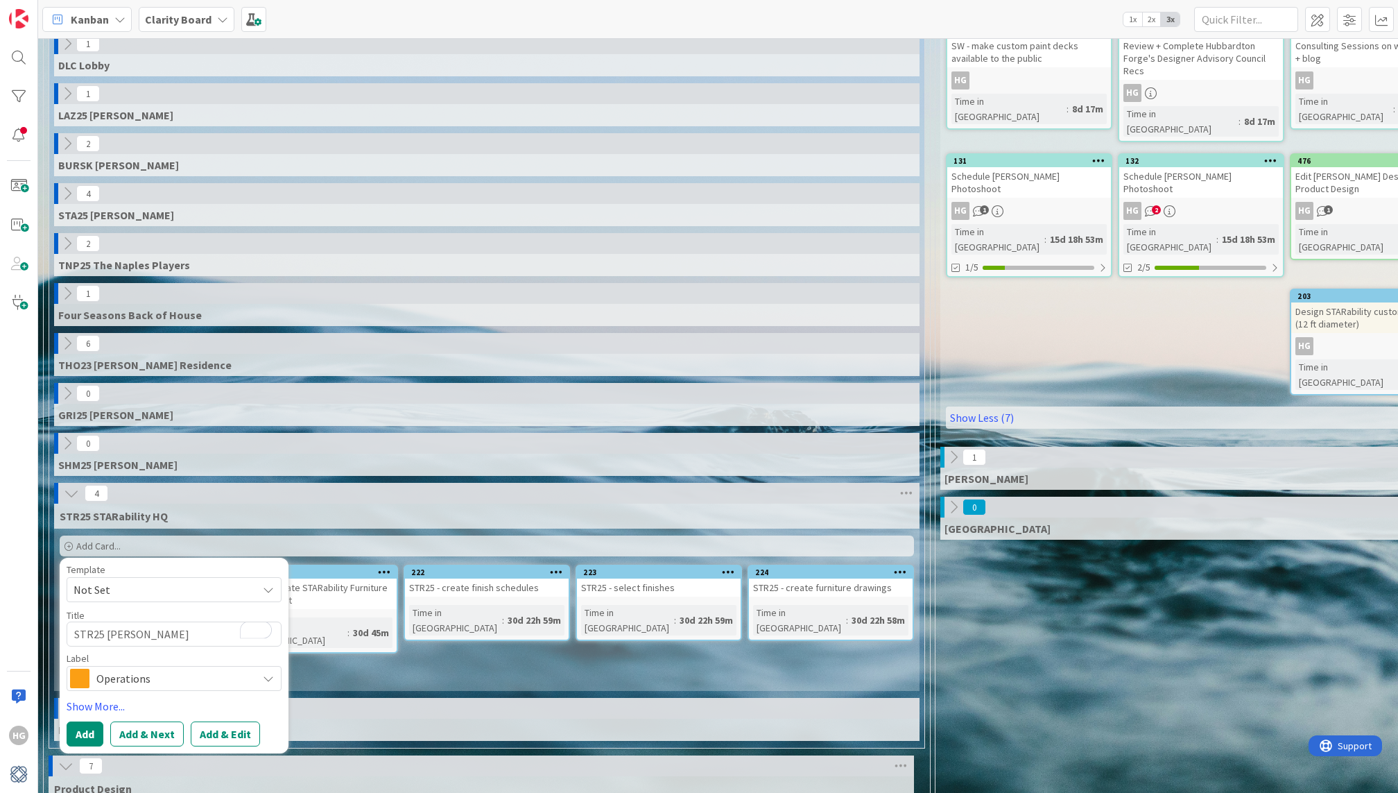
type textarea "STR25 Alexa"
click at [313, 647] on div "STR25 STARability HQ Add Card... Template Not Set Title 16 / 128 STR25 Alexandr…" at bounding box center [486, 596] width 865 height 187
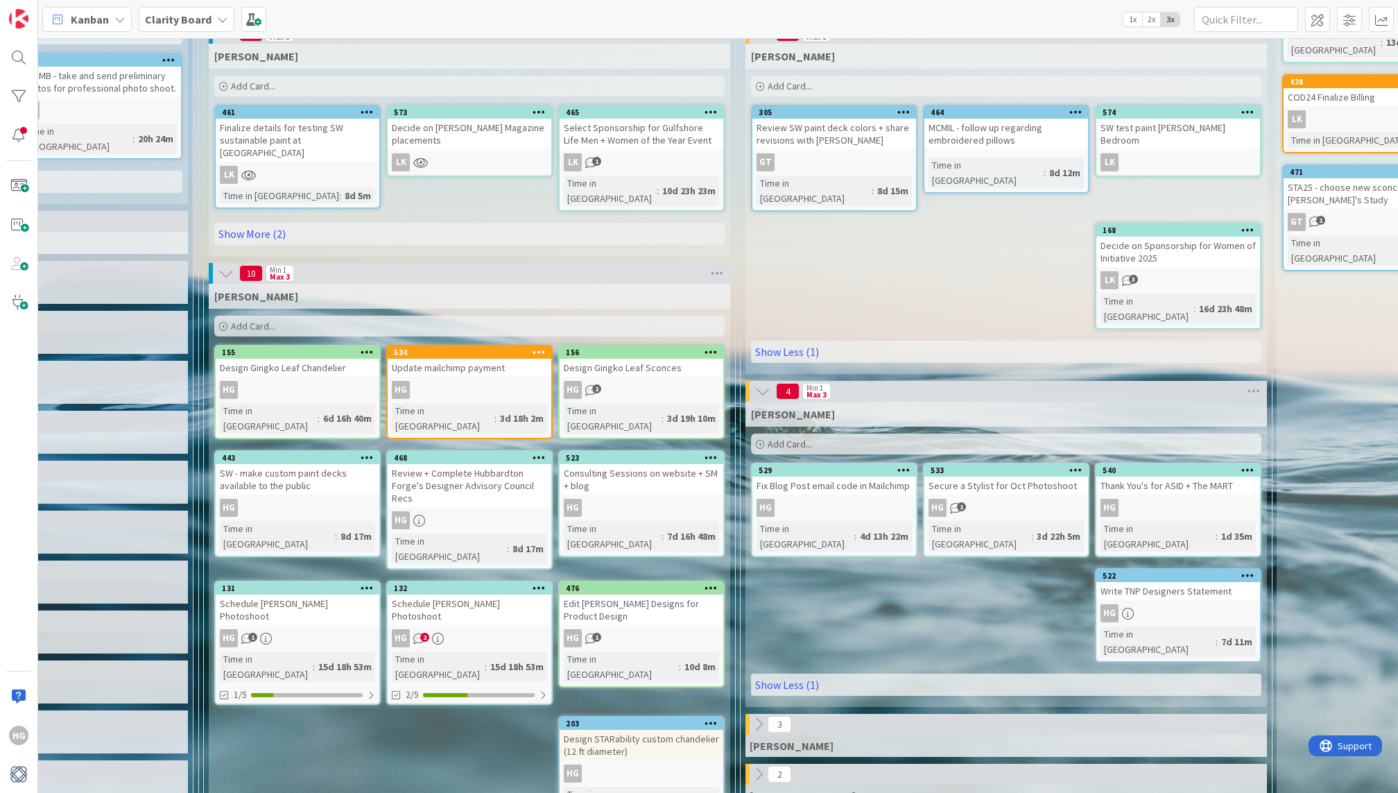
scroll to position [0, 0]
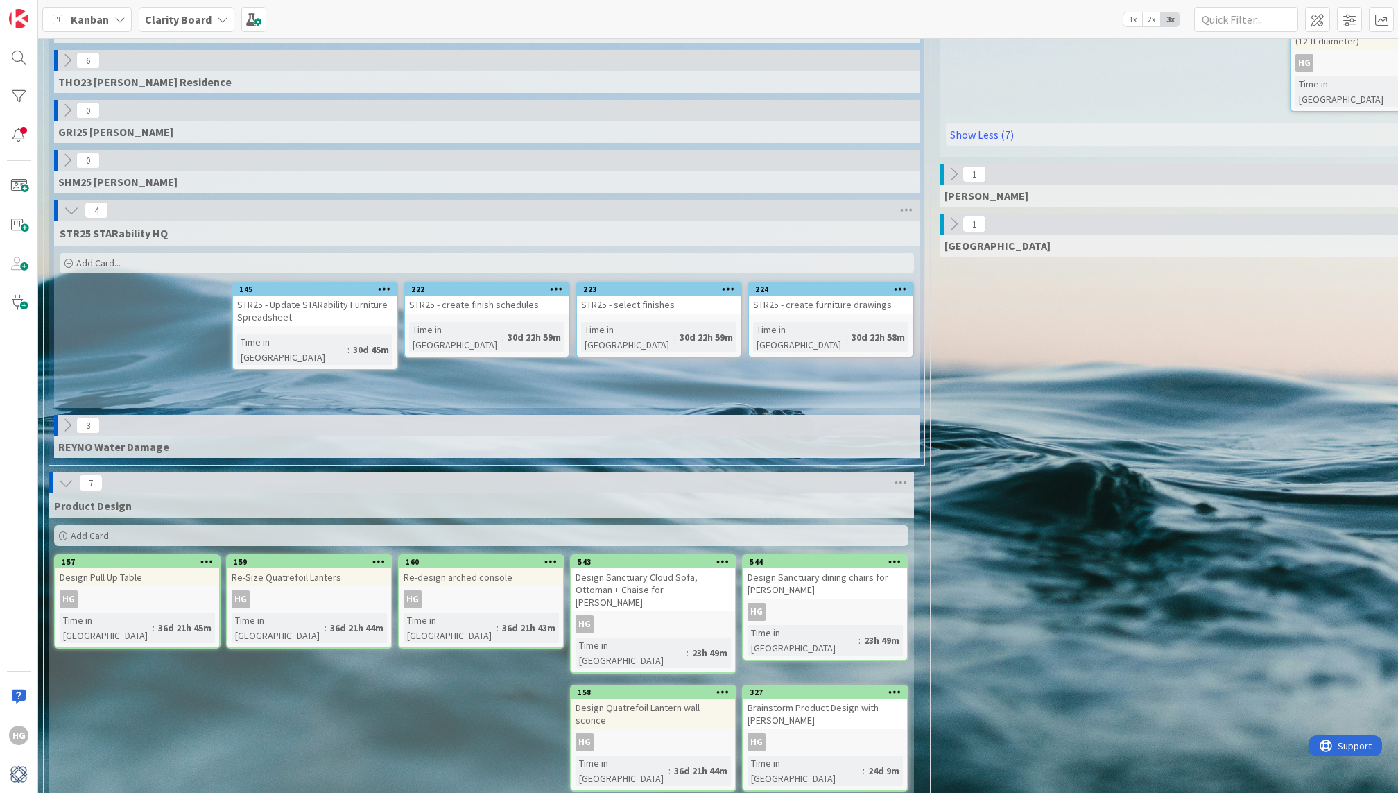
click at [134, 252] on div "Add Card..." at bounding box center [487, 262] width 854 height 21
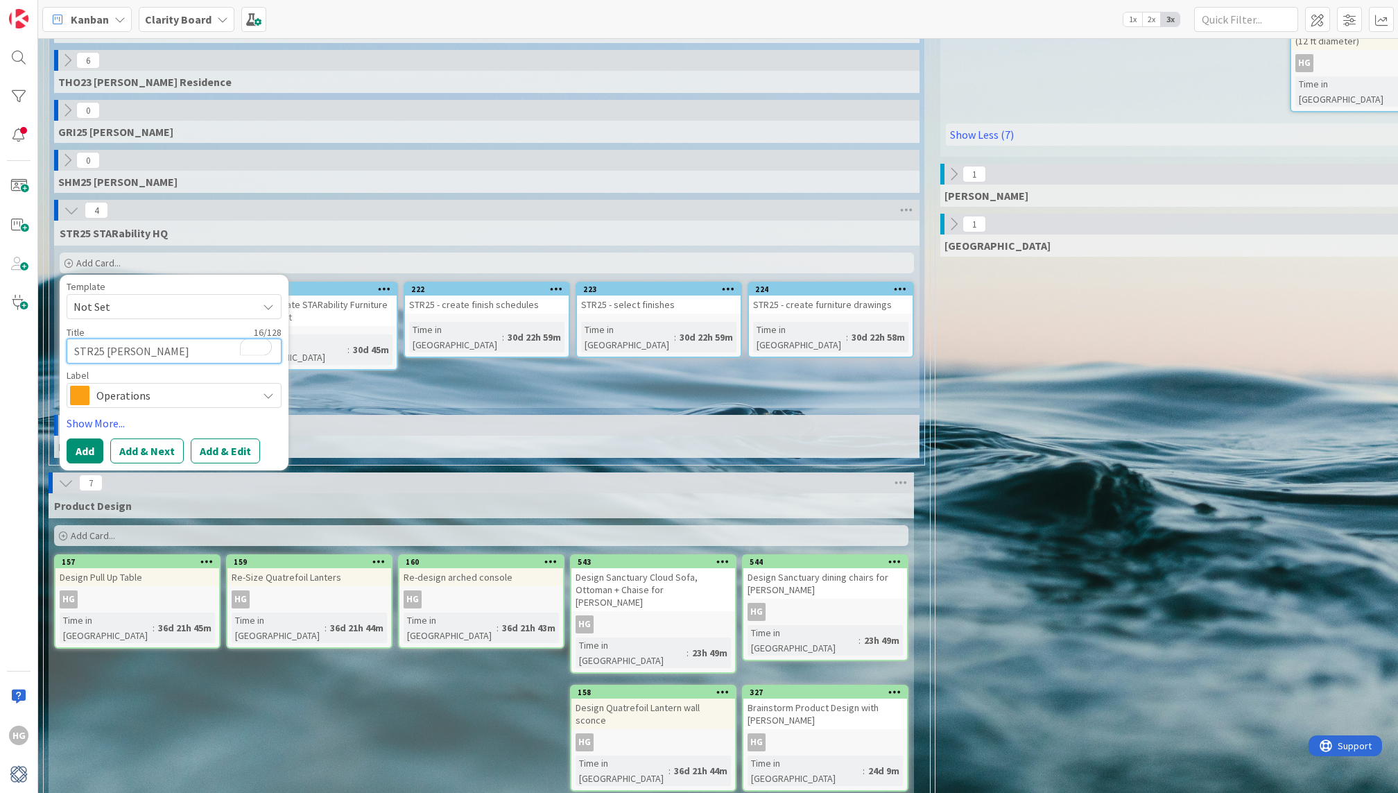
click at [133, 338] on textarea "STR25 Alexandra" at bounding box center [174, 350] width 215 height 25
click at [139, 388] on span "Operations" at bounding box center [173, 395] width 154 height 19
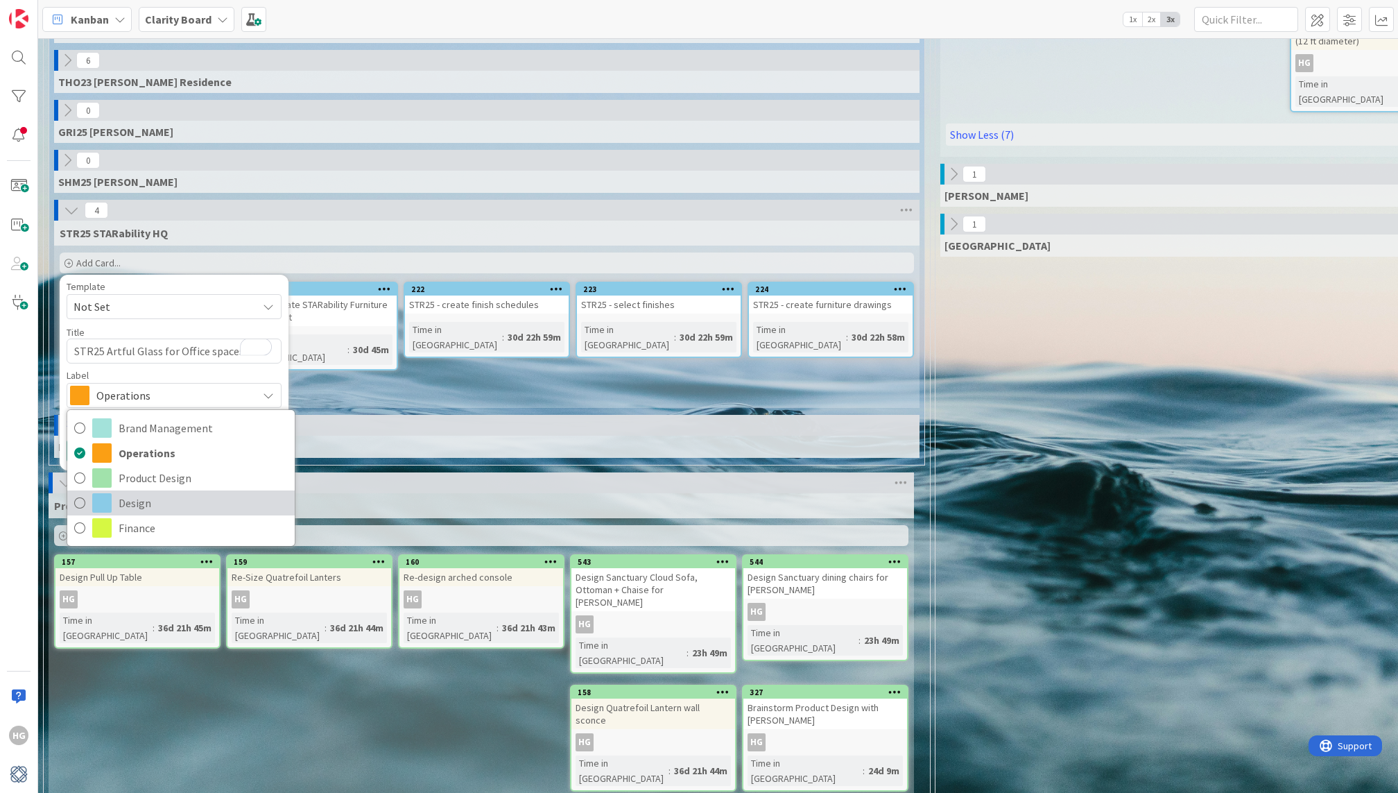
click at [135, 492] on span "Design" at bounding box center [203, 502] width 169 height 21
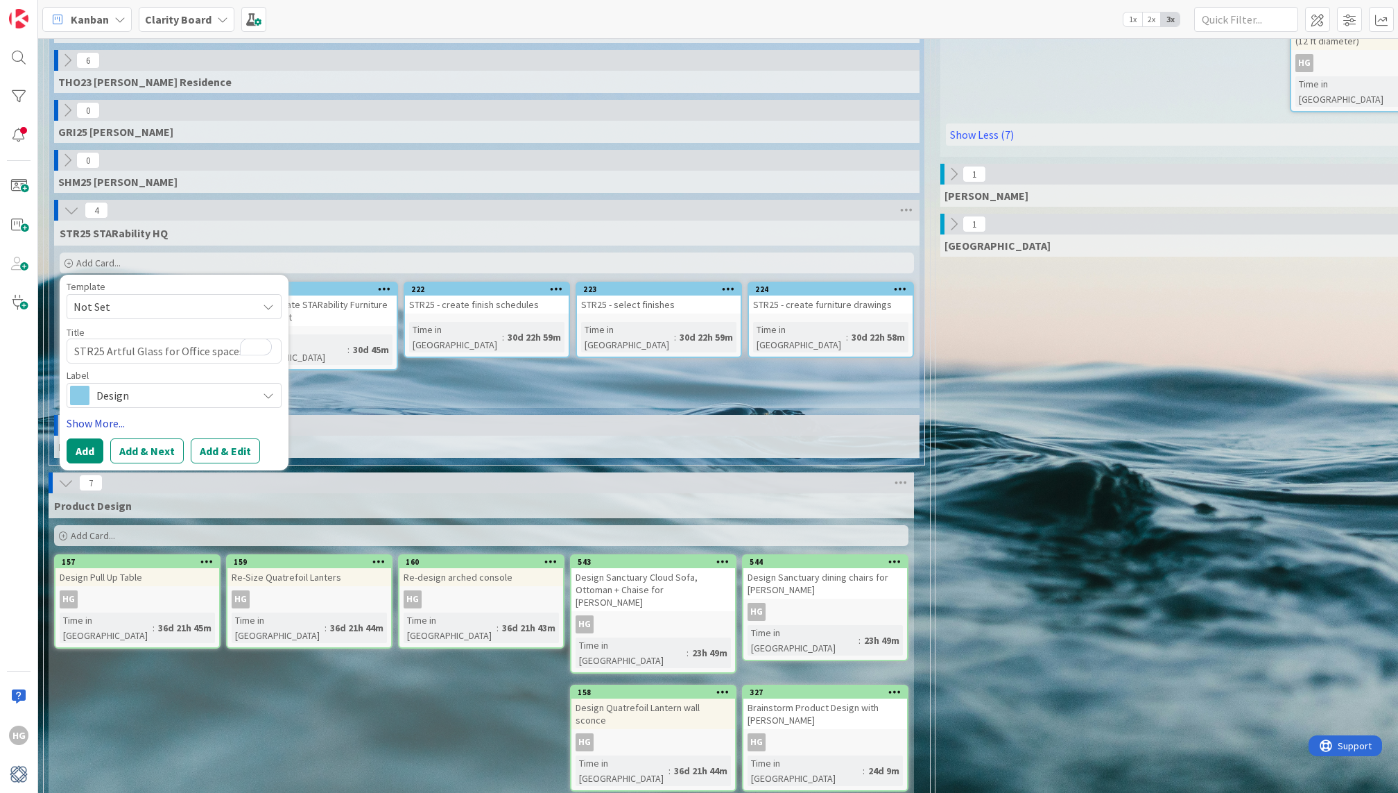
click at [102, 415] on link "Show More..." at bounding box center [174, 423] width 215 height 17
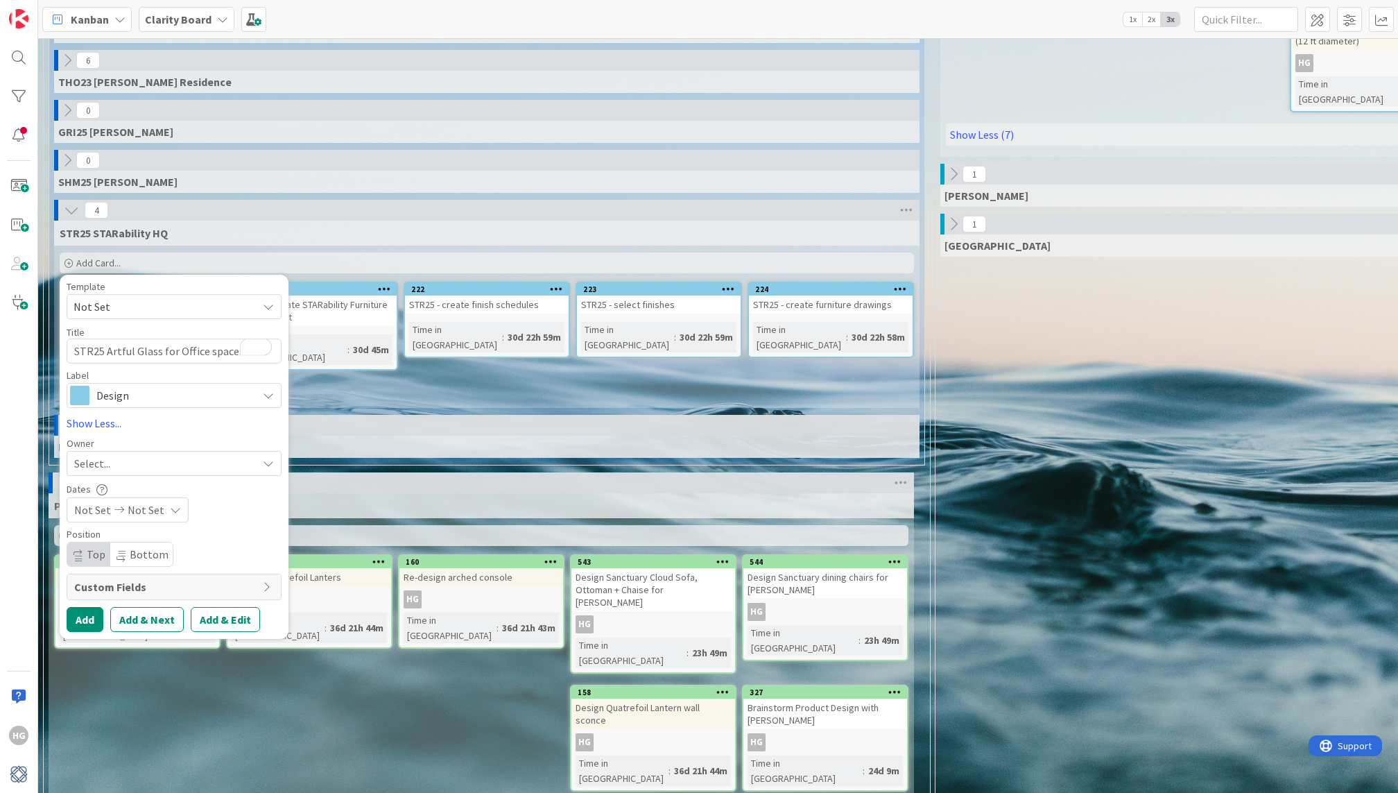
click at [107, 455] on span "Select..." at bounding box center [92, 463] width 36 height 17
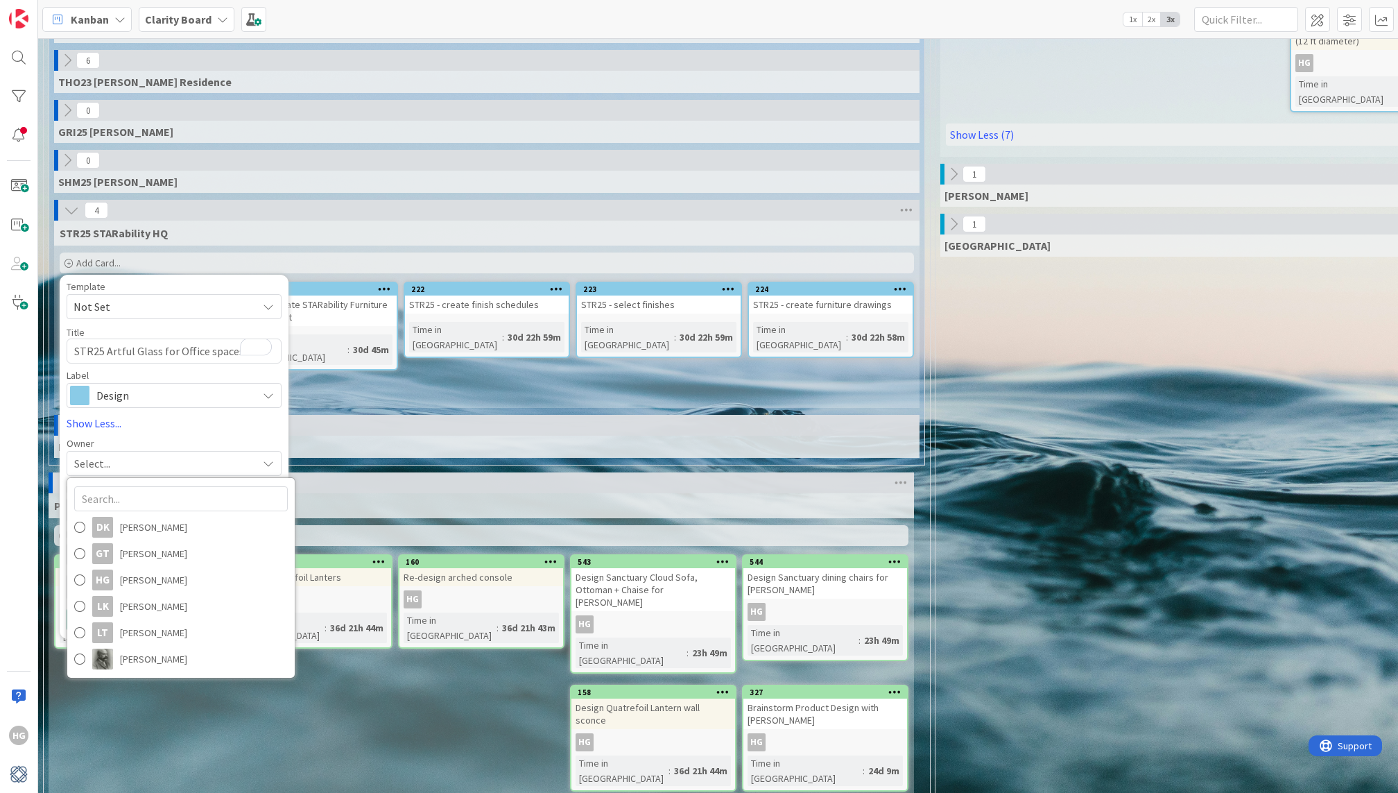
click at [249, 451] on div "Select..." at bounding box center [174, 463] width 215 height 25
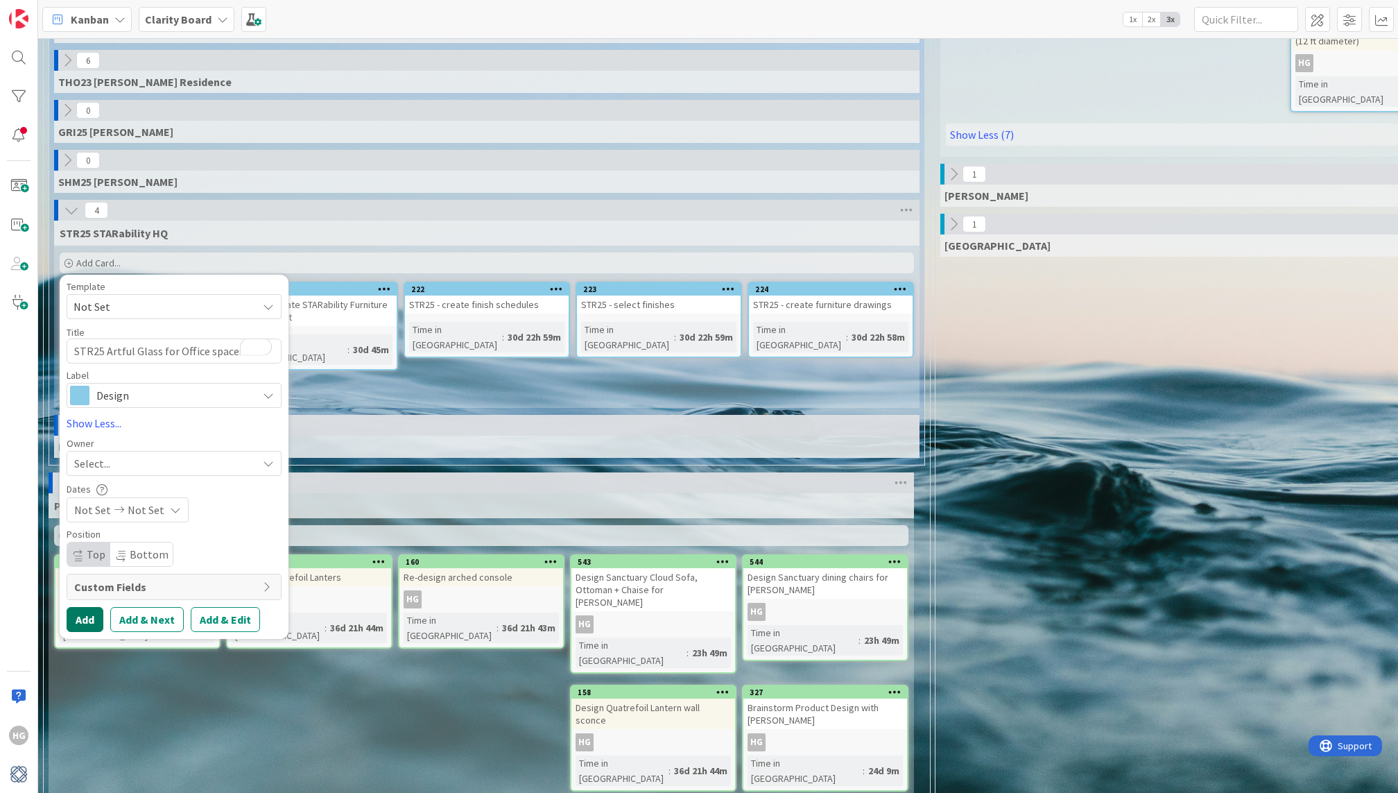
click at [82, 607] on button "Add" at bounding box center [85, 619] width 37 height 25
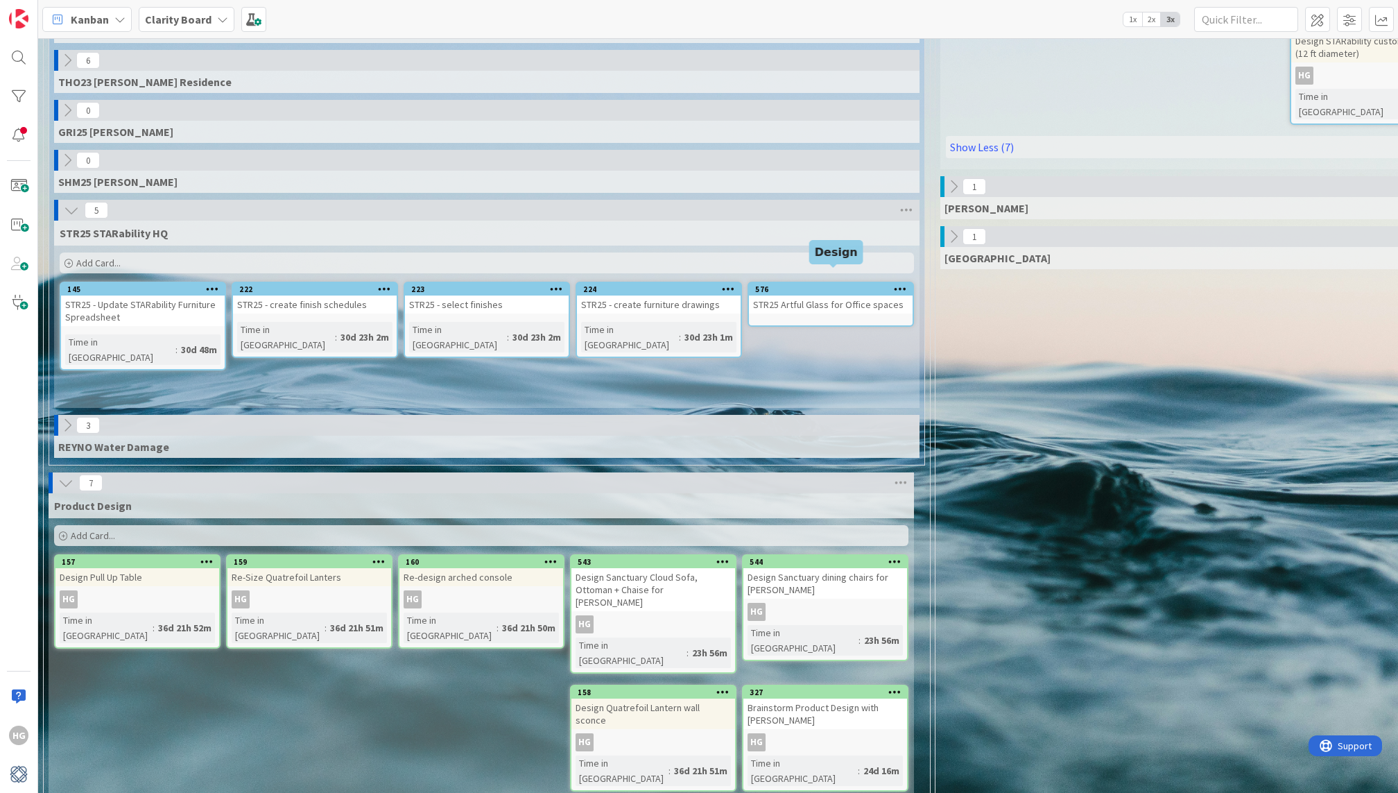
click at [816, 295] on div "STR25 Artful Glass for Office spaces" at bounding box center [831, 304] width 164 height 18
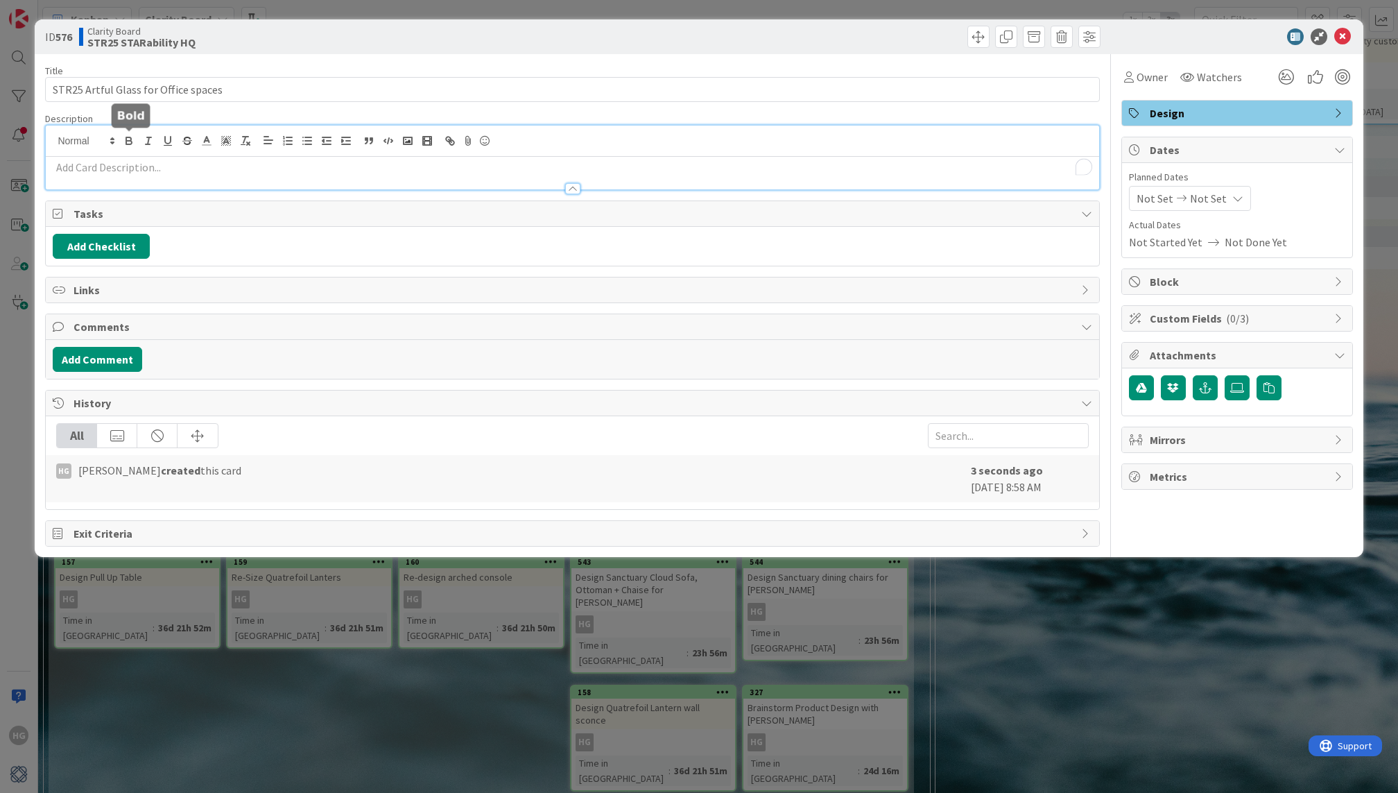
click at [138, 144] on div "Description" at bounding box center [572, 151] width 1054 height 78
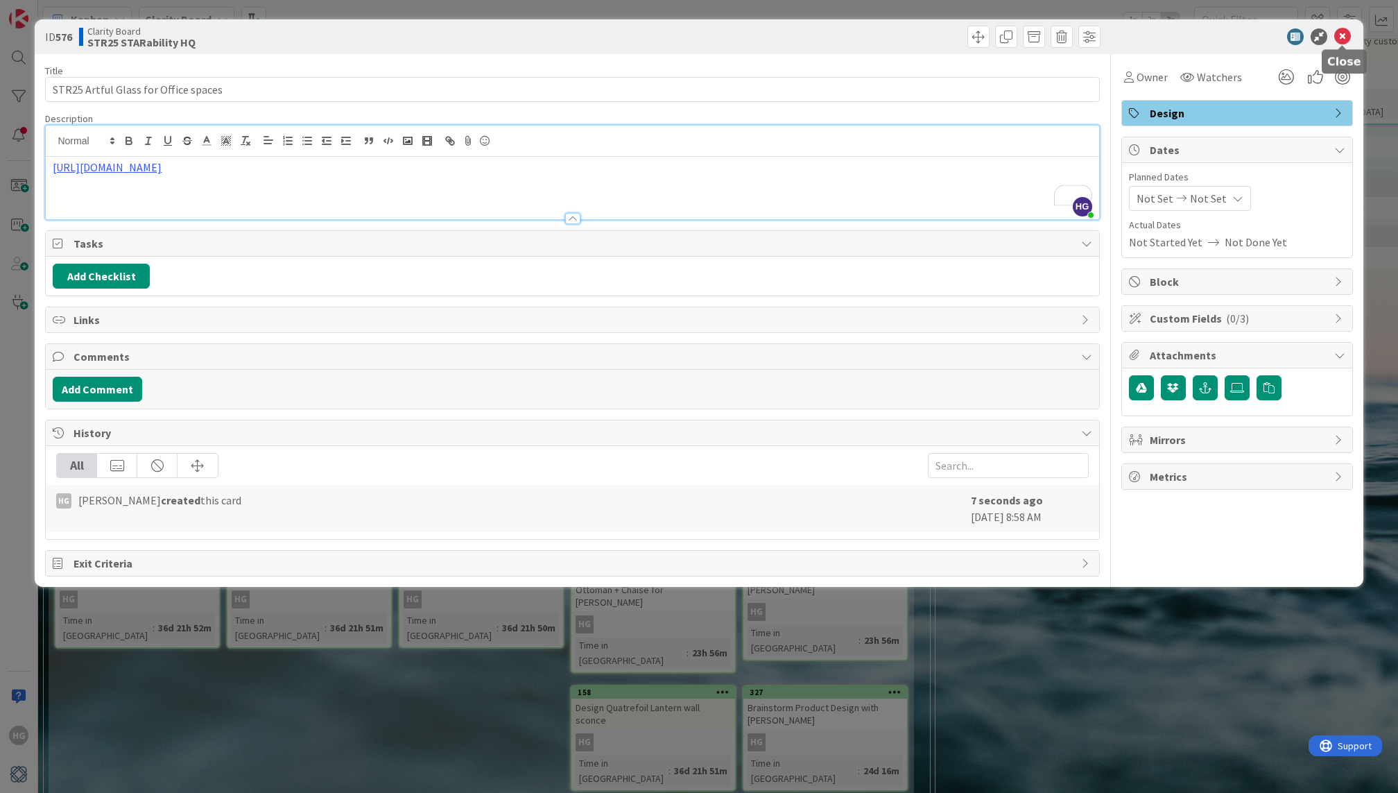
click at [1344, 42] on icon at bounding box center [1342, 36] width 17 height 17
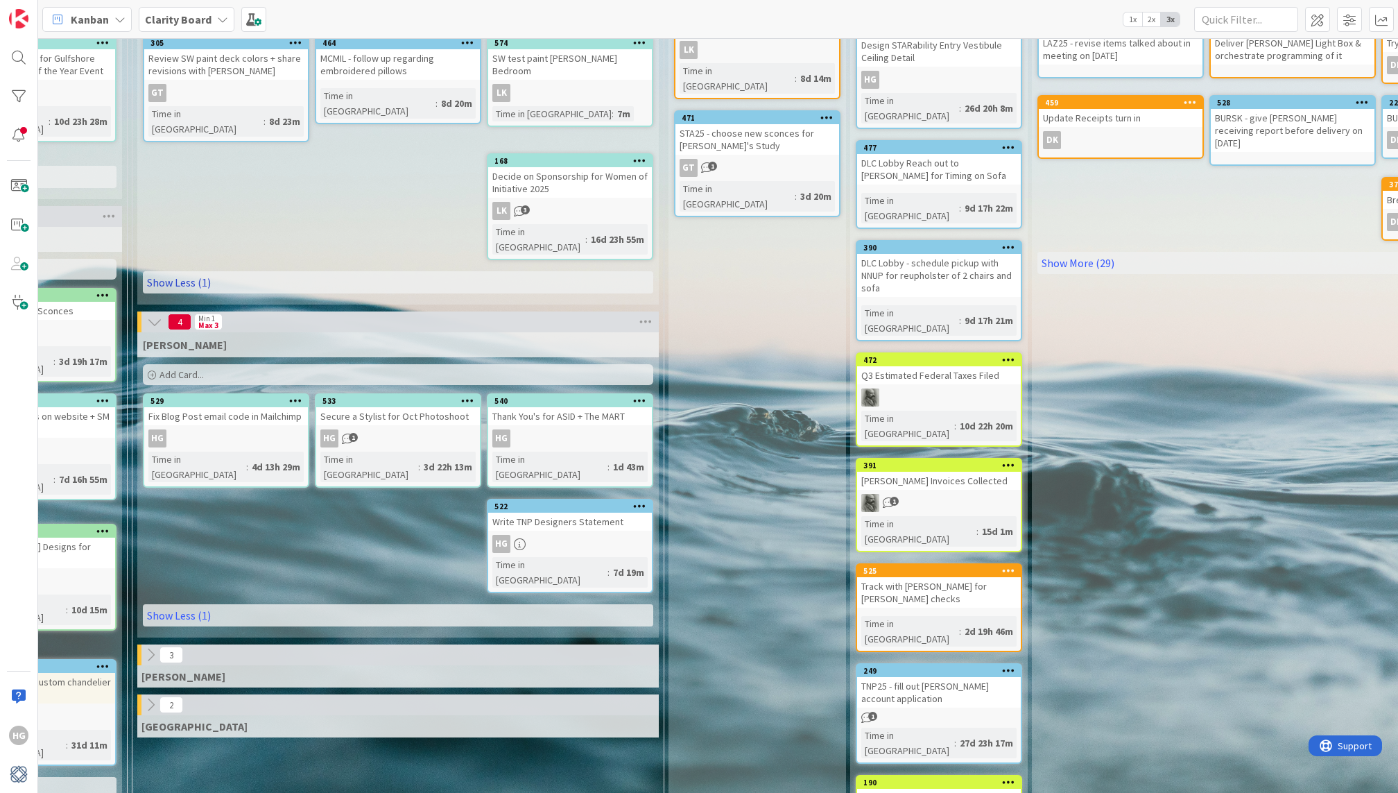
scroll to position [286, 0]
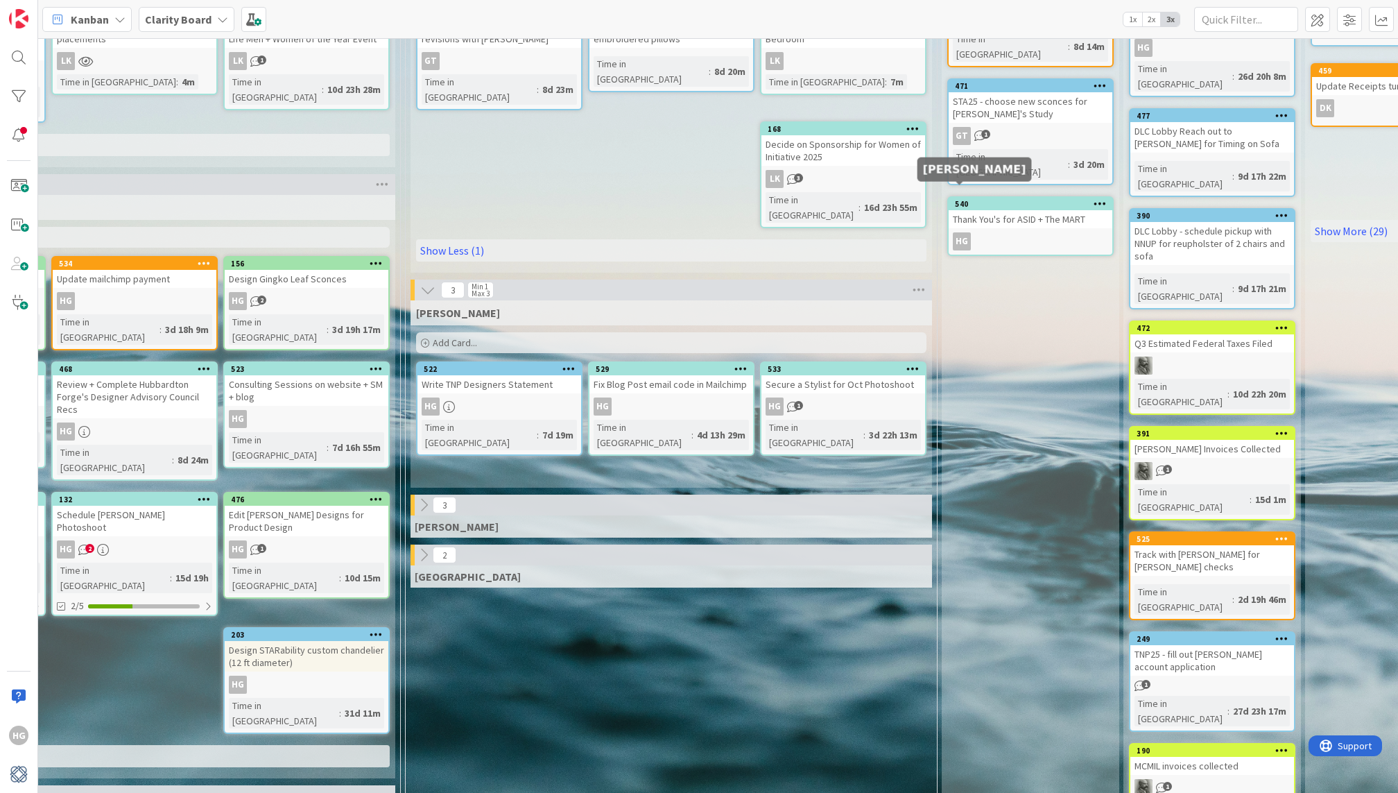
click at [960, 232] on div "HG" at bounding box center [962, 241] width 18 height 18
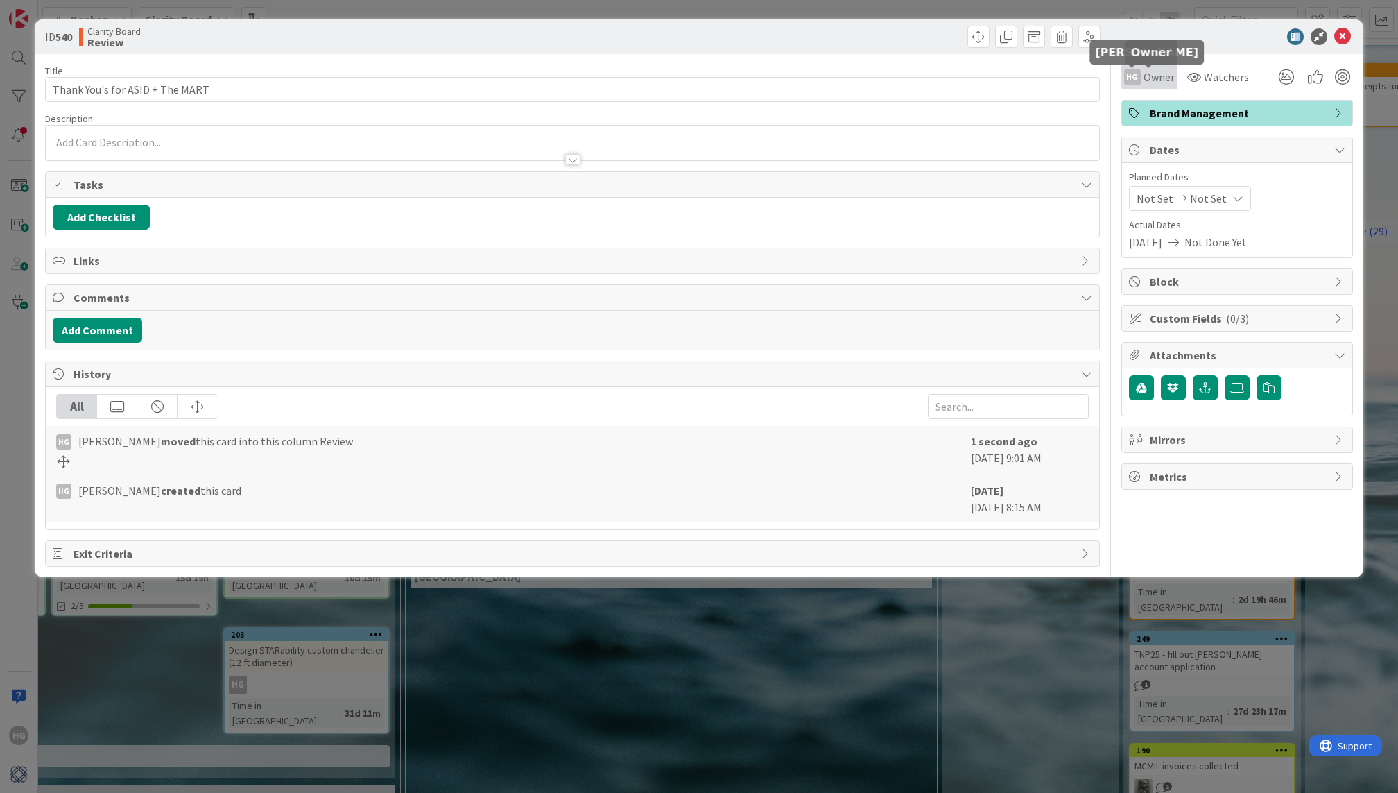
click at [1150, 81] on span "Owner" at bounding box center [1158, 77] width 31 height 17
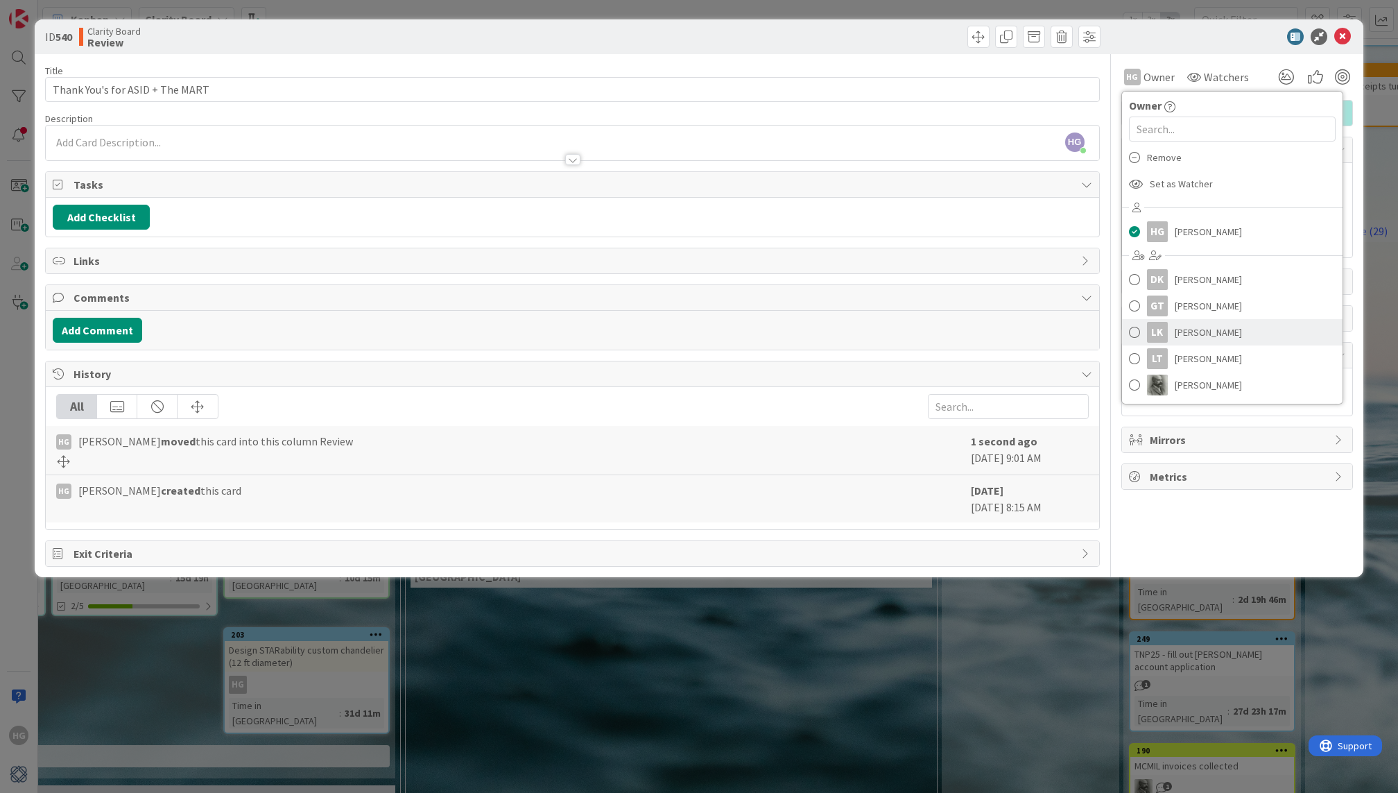
click at [1185, 336] on span "[PERSON_NAME]" at bounding box center [1208, 332] width 67 height 21
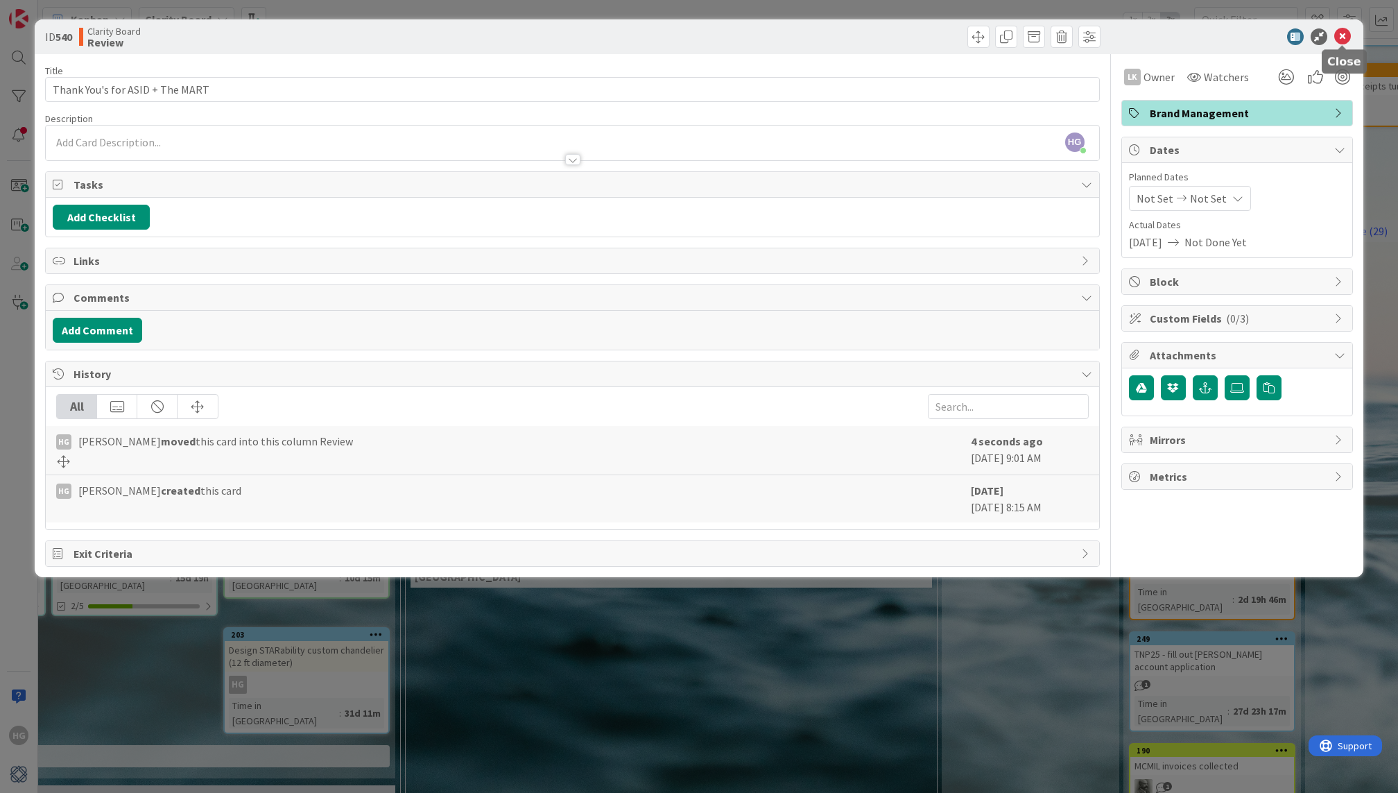
click at [1345, 35] on icon at bounding box center [1342, 36] width 17 height 17
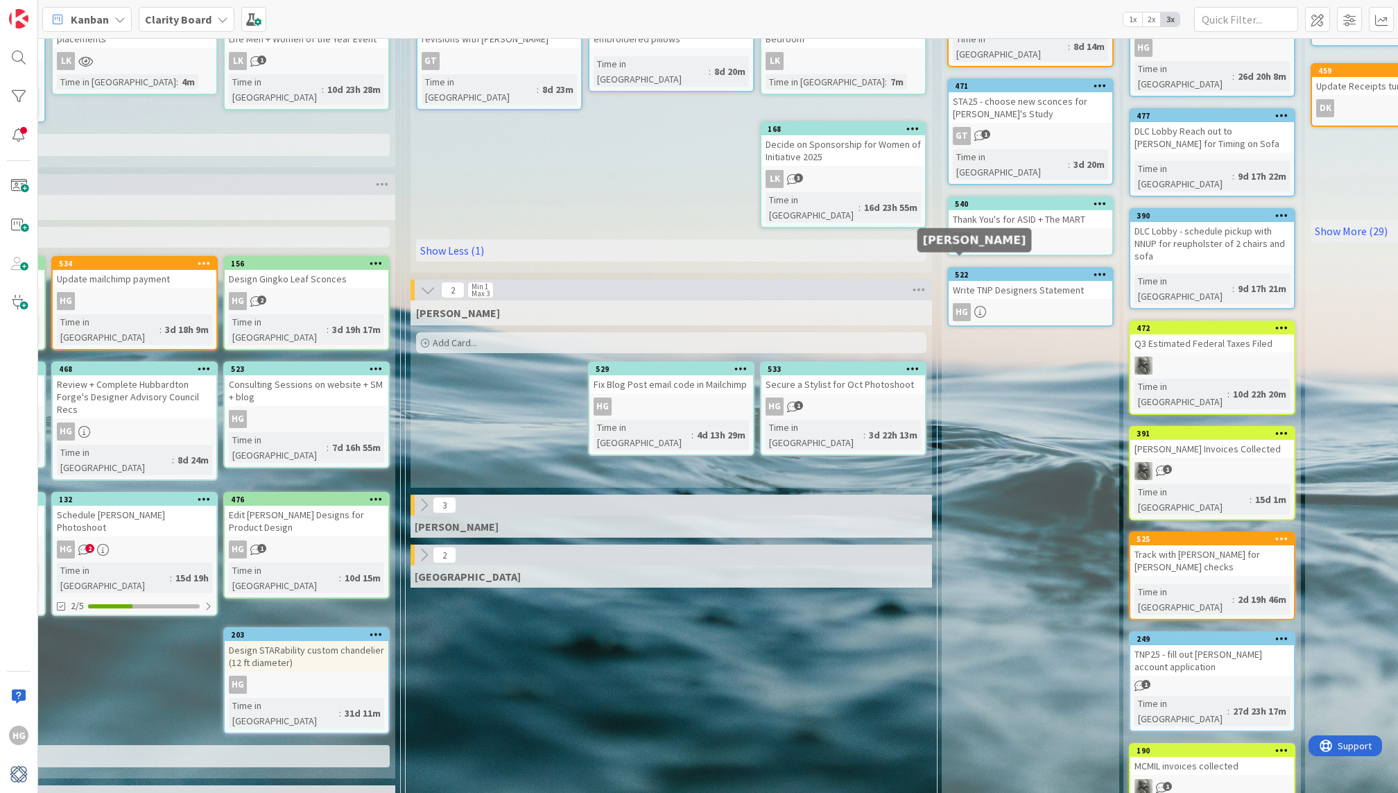
click at [961, 303] on div "HG" at bounding box center [962, 312] width 18 height 18
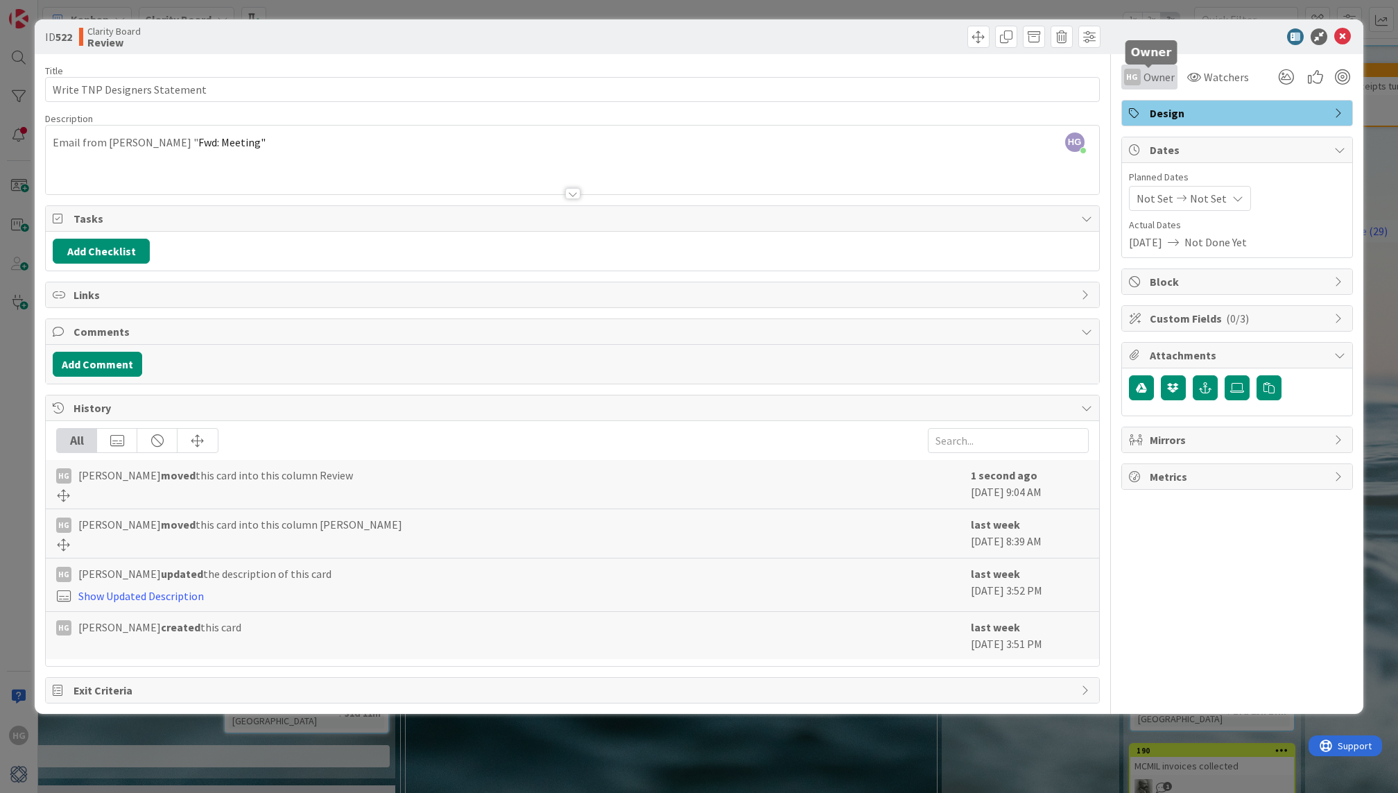
click at [1156, 76] on span "Owner" at bounding box center [1158, 77] width 31 height 17
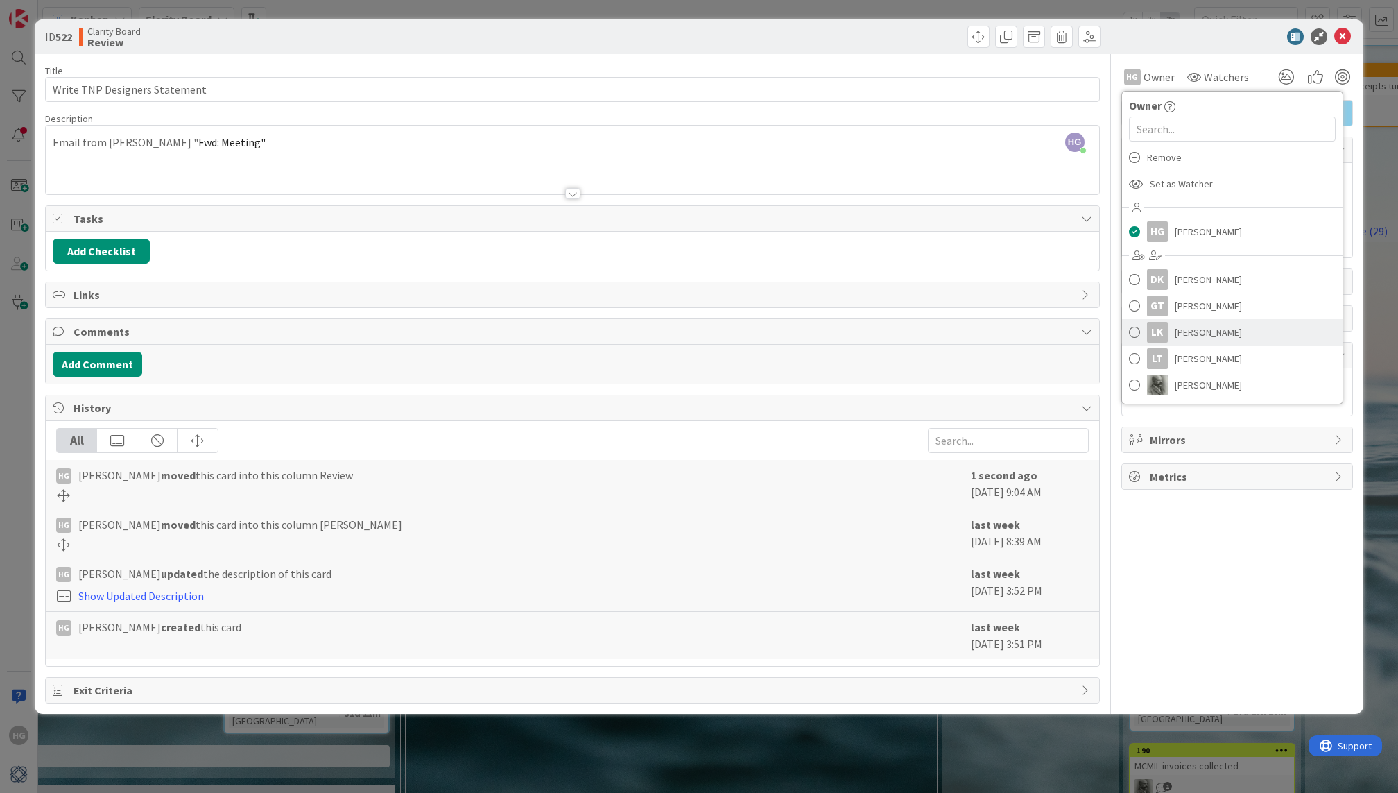
click at [1186, 335] on span "[PERSON_NAME]" at bounding box center [1208, 332] width 67 height 21
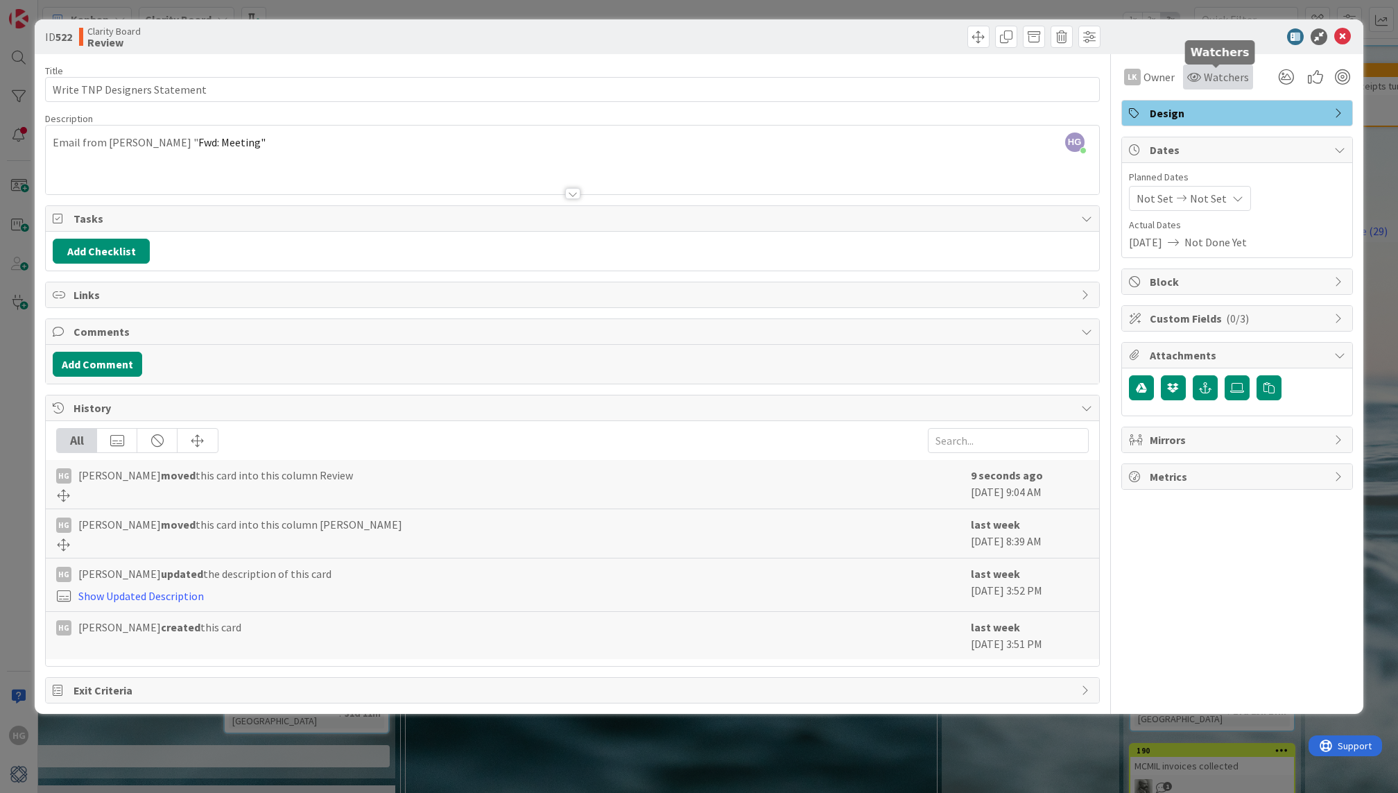
click at [1211, 82] on span "Watchers" at bounding box center [1226, 77] width 45 height 17
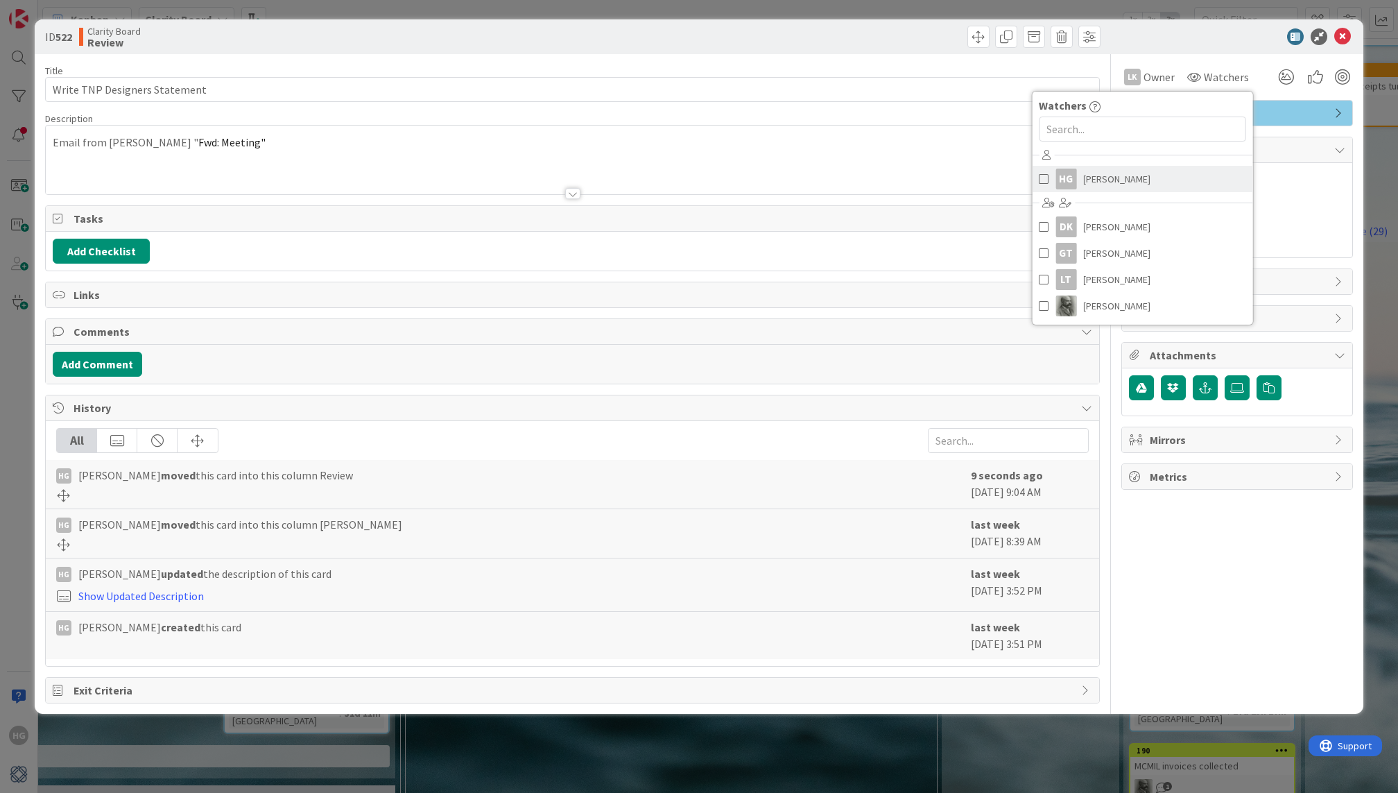
click at [1094, 182] on span "[PERSON_NAME]" at bounding box center [1116, 178] width 67 height 21
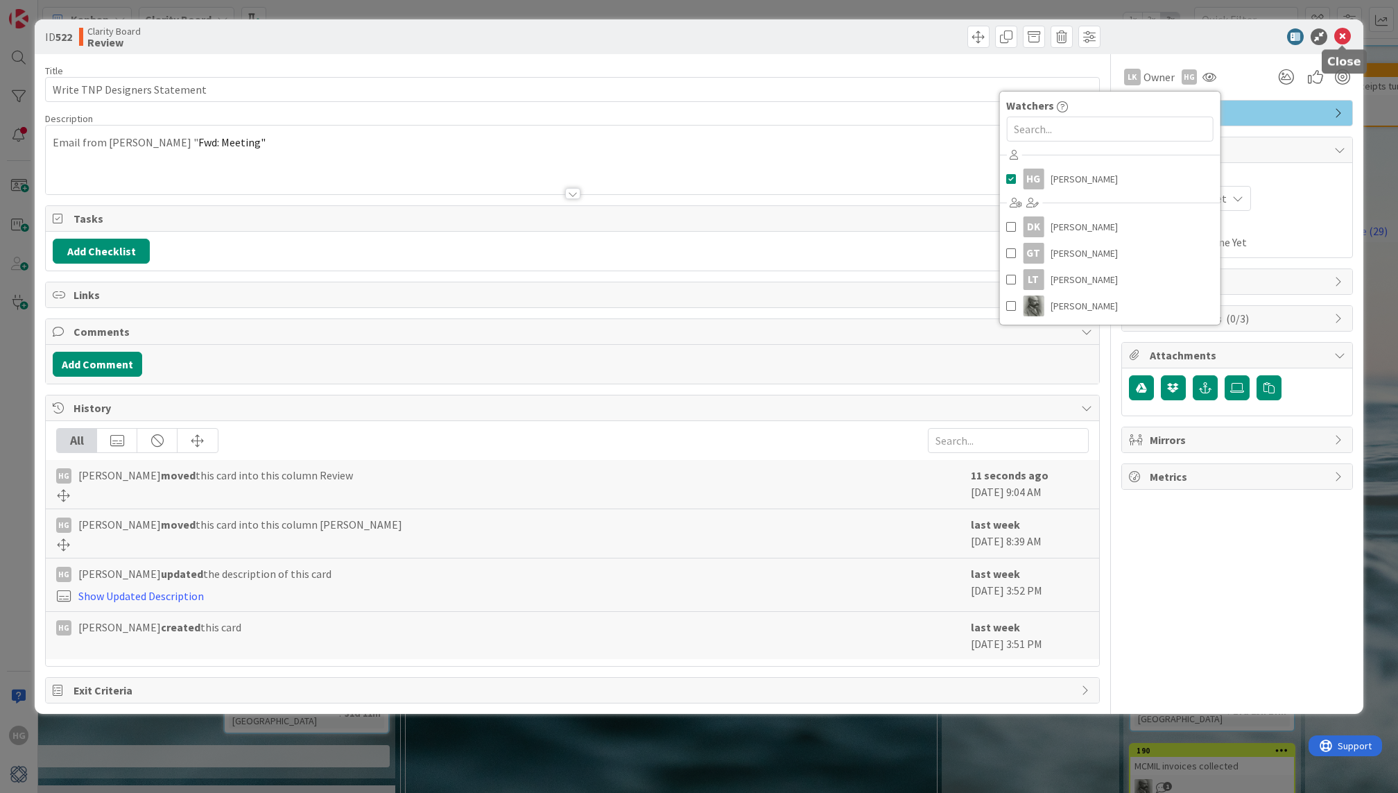
click at [1347, 40] on icon at bounding box center [1342, 36] width 17 height 17
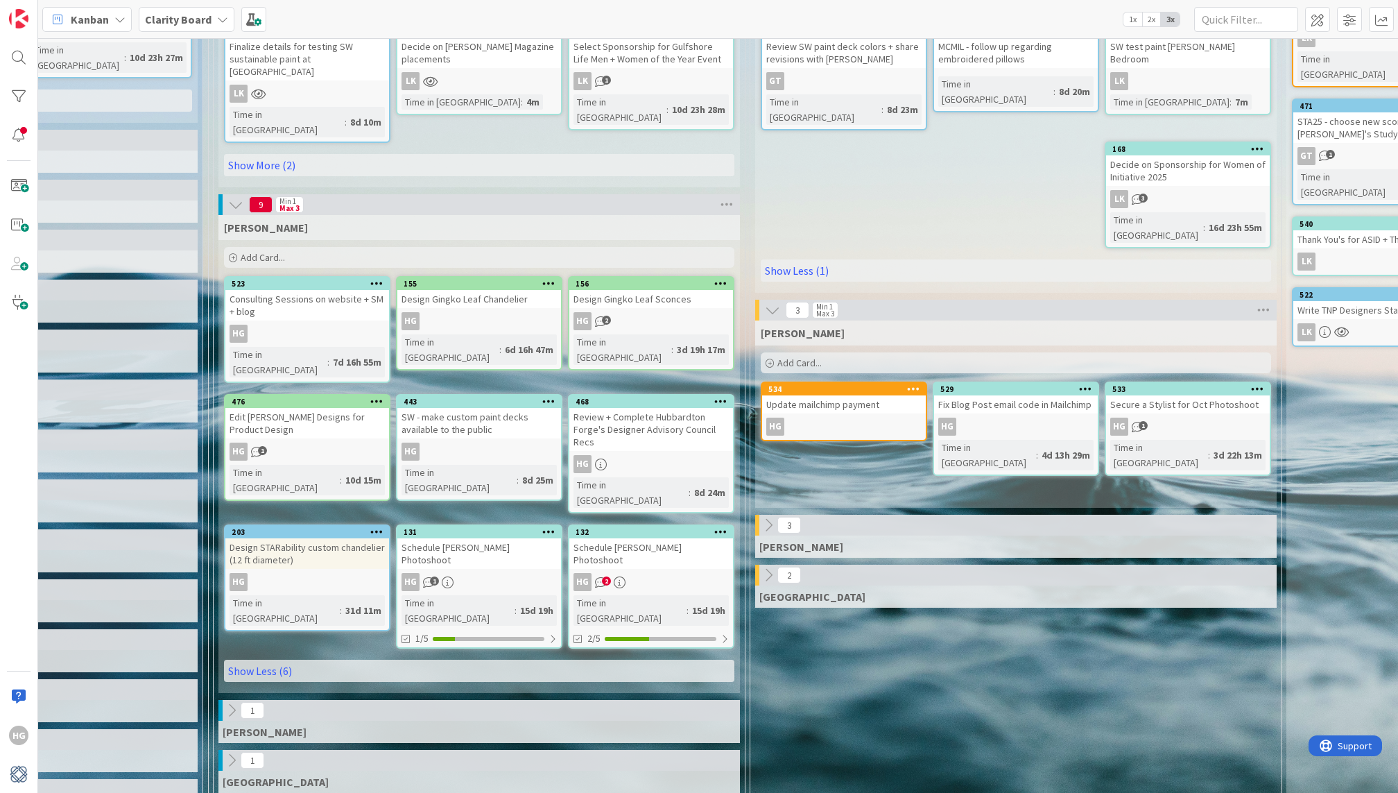
scroll to position [266, 722]
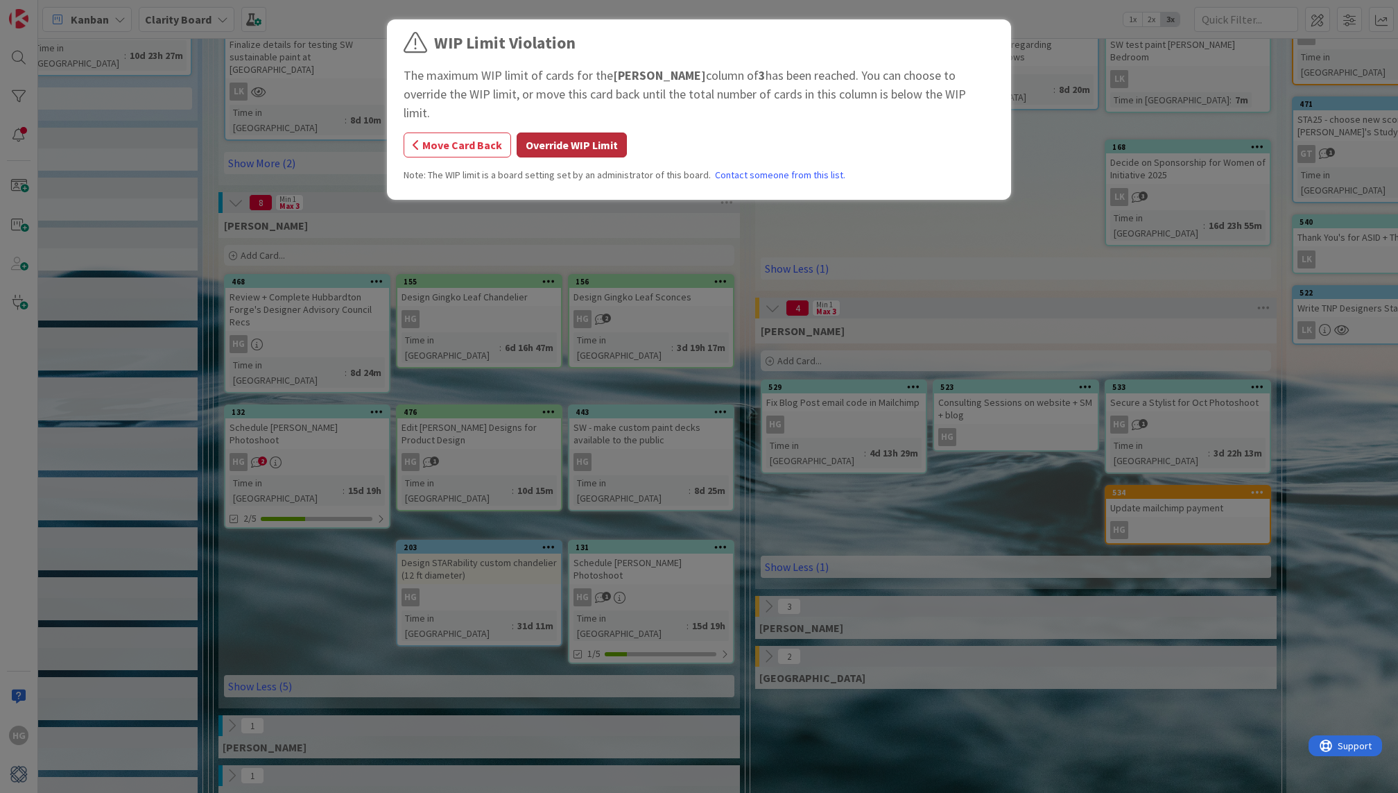
click at [594, 132] on button "Override WIP Limit" at bounding box center [572, 144] width 110 height 25
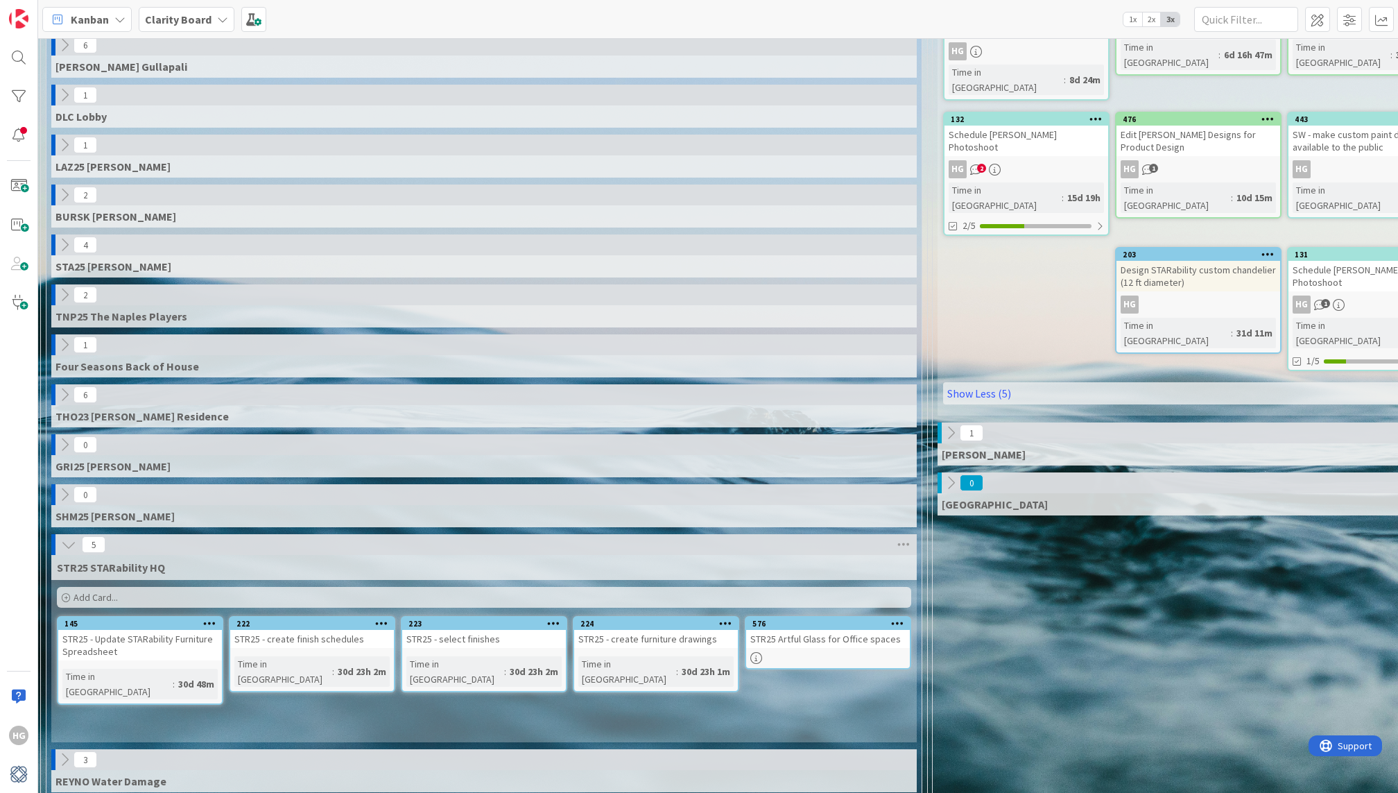
scroll to position [561, 3]
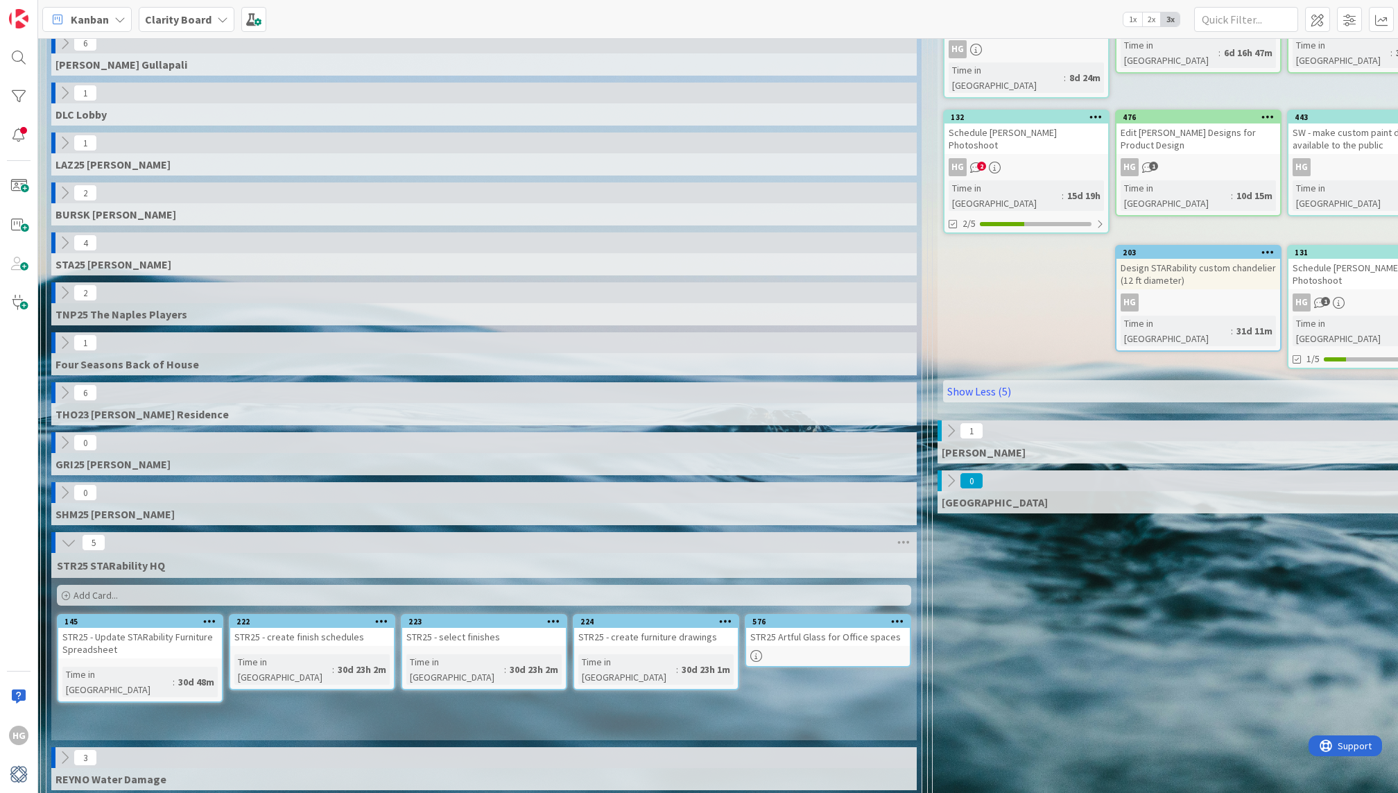
click at [77, 532] on div "5" at bounding box center [483, 542] width 865 height 21
click at [67, 535] on icon at bounding box center [68, 542] width 15 height 15
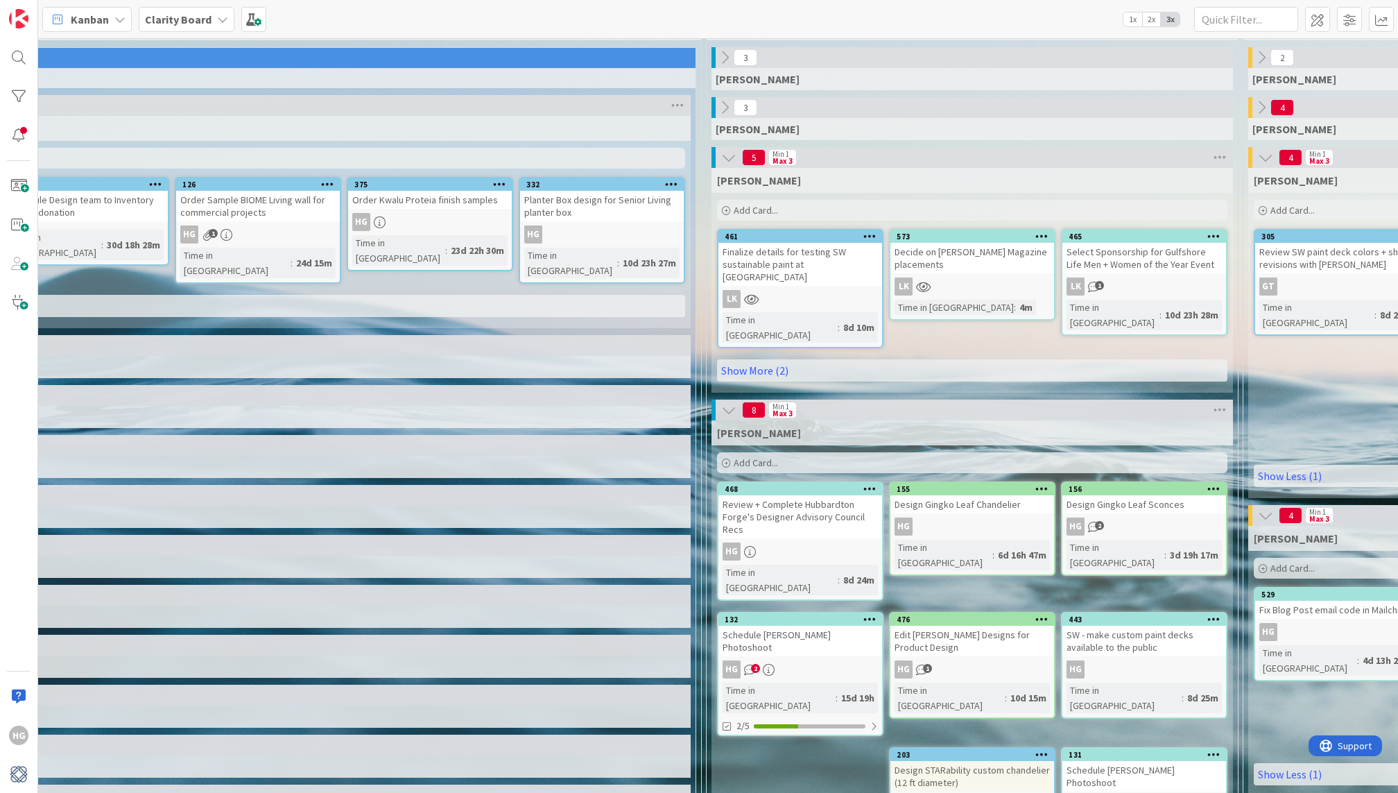
scroll to position [59, 236]
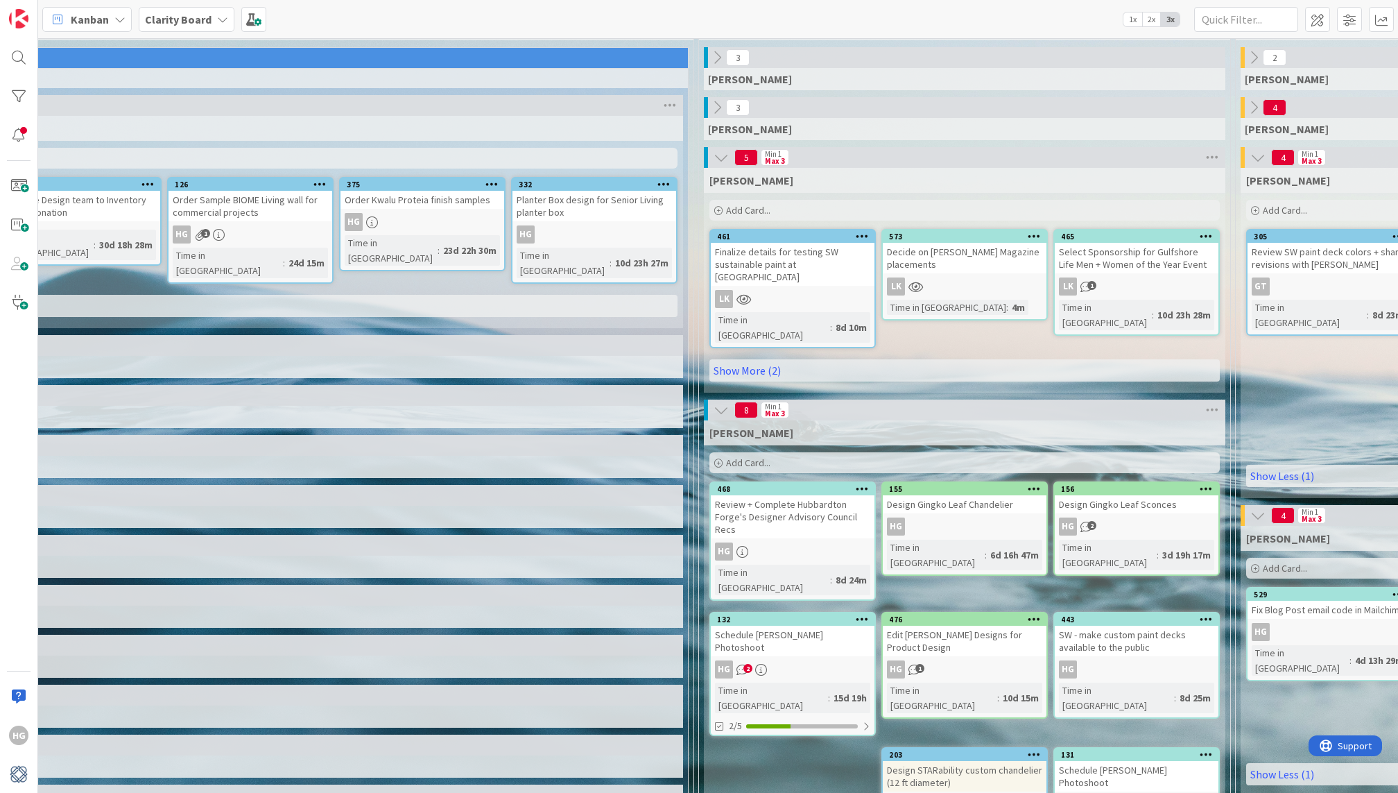
click at [801, 499] on div "Review + Complete Hubbardton Forge's Designer Advisory Council Recs" at bounding box center [793, 516] width 164 height 43
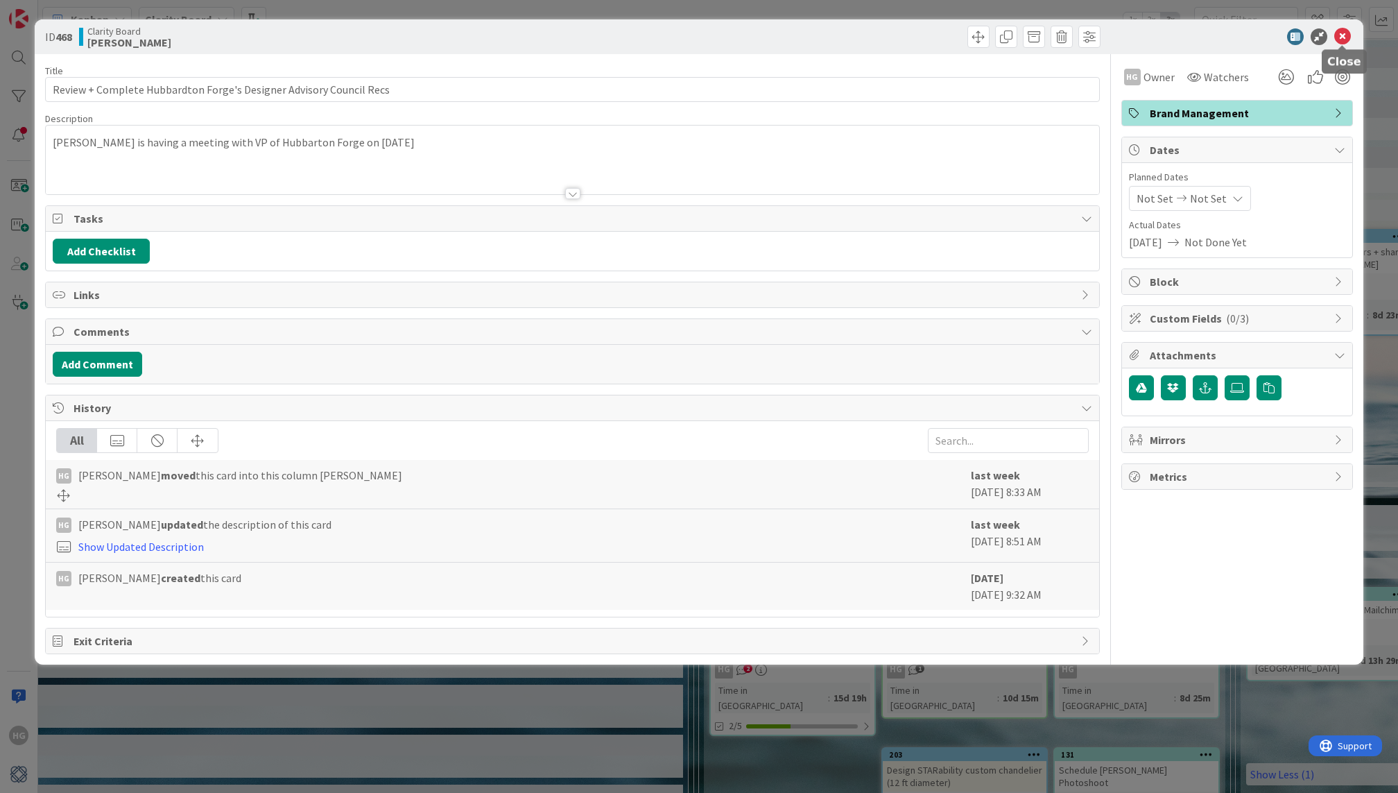
click at [1342, 40] on icon at bounding box center [1342, 36] width 17 height 17
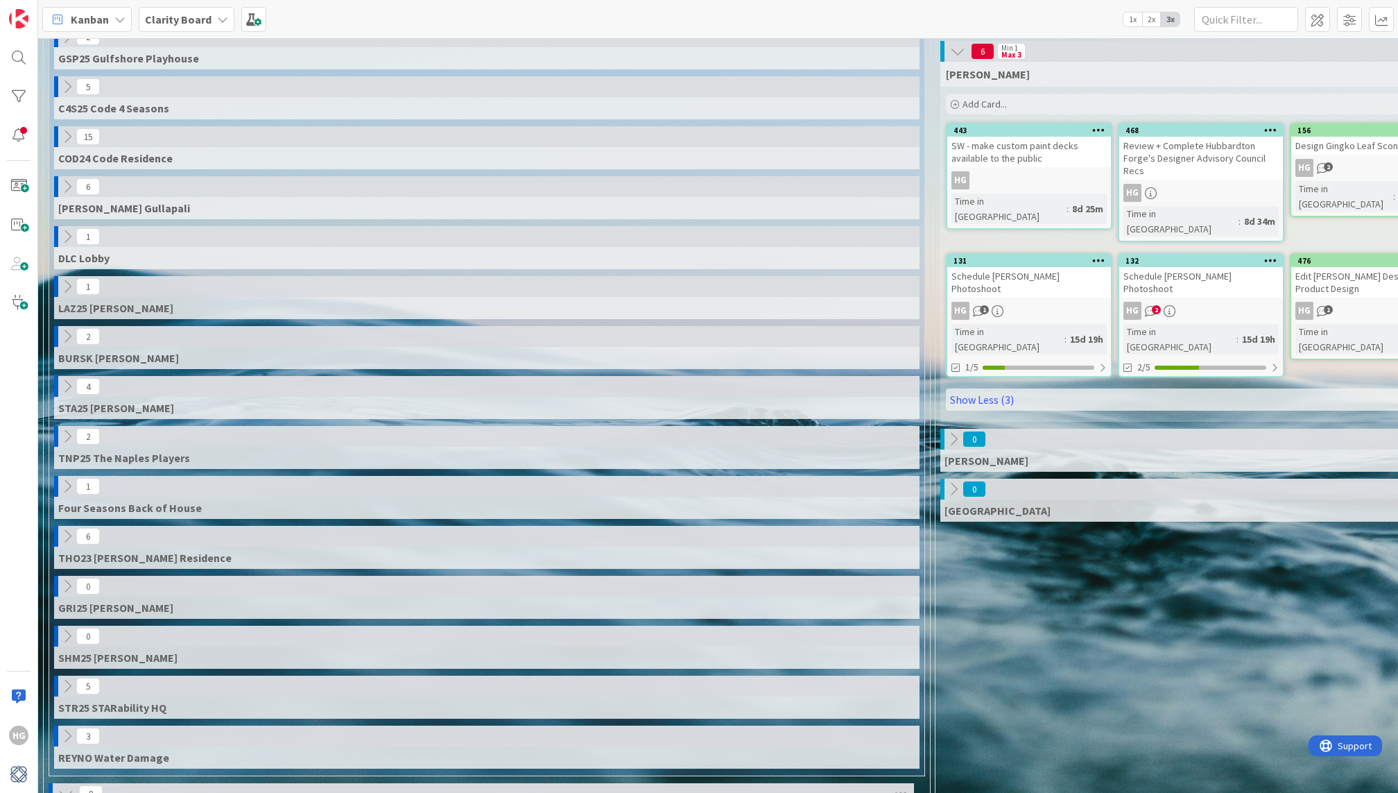
scroll to position [424, 0]
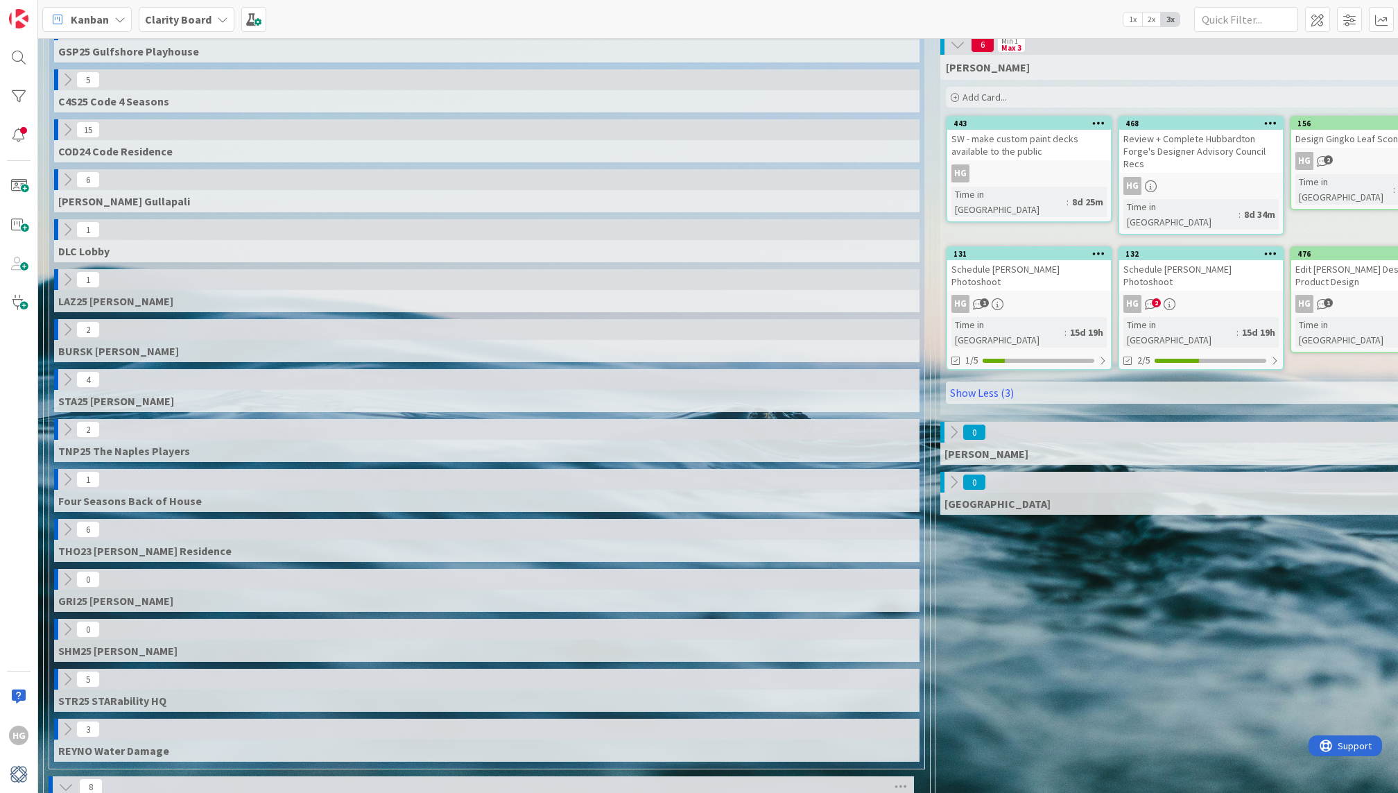
click at [67, 671] on icon at bounding box center [67, 678] width 15 height 15
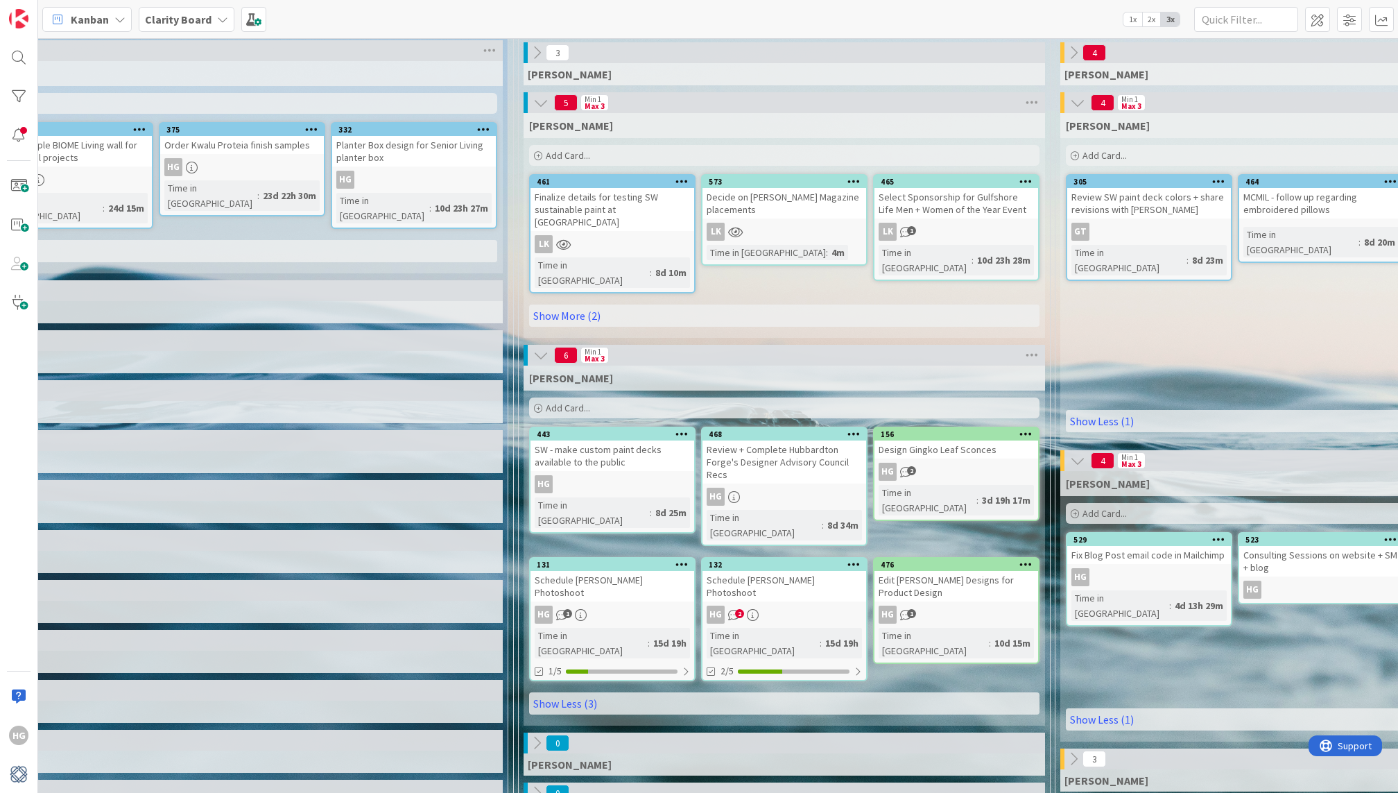
scroll to position [114, 427]
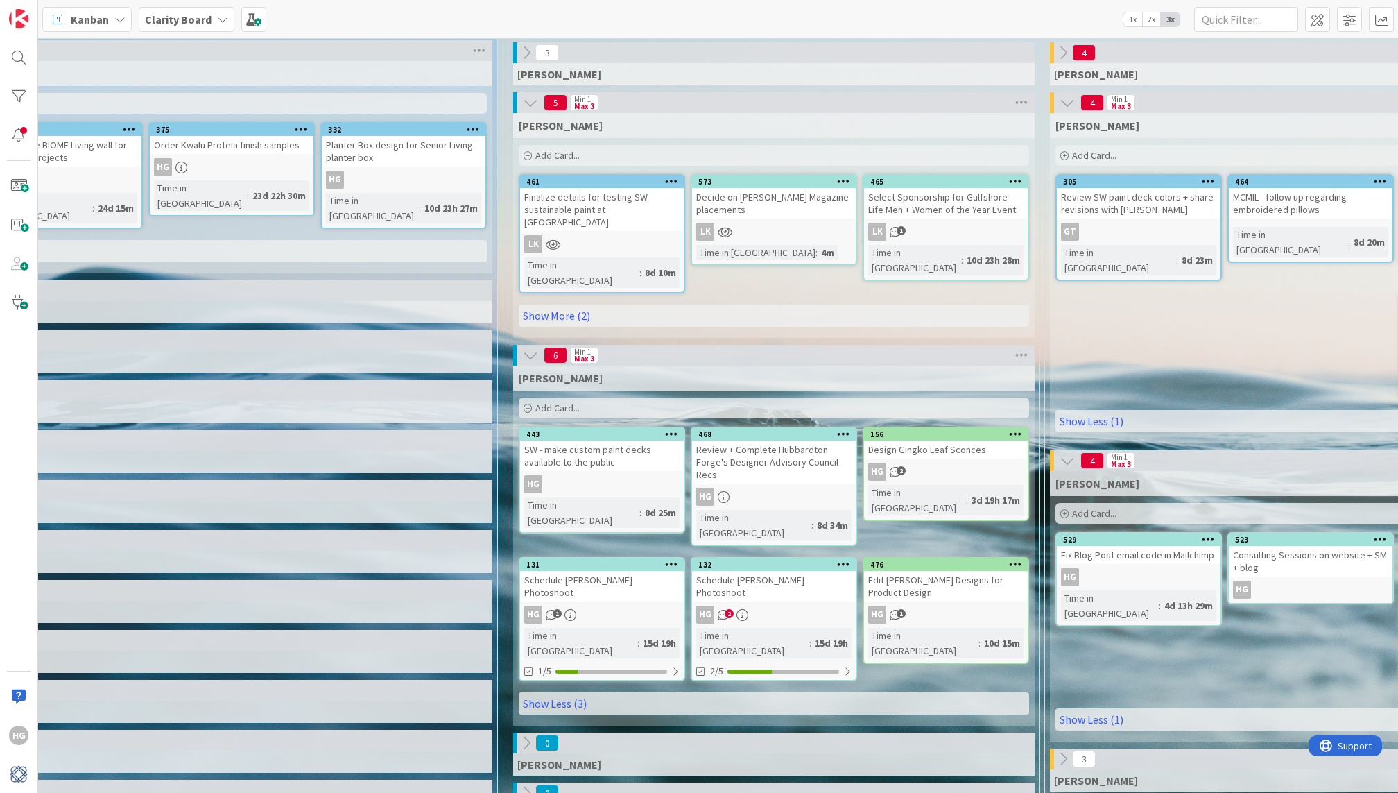
drag, startPoint x: 342, startPoint y: 250, endPoint x: 822, endPoint y: 417, distance: 509.0
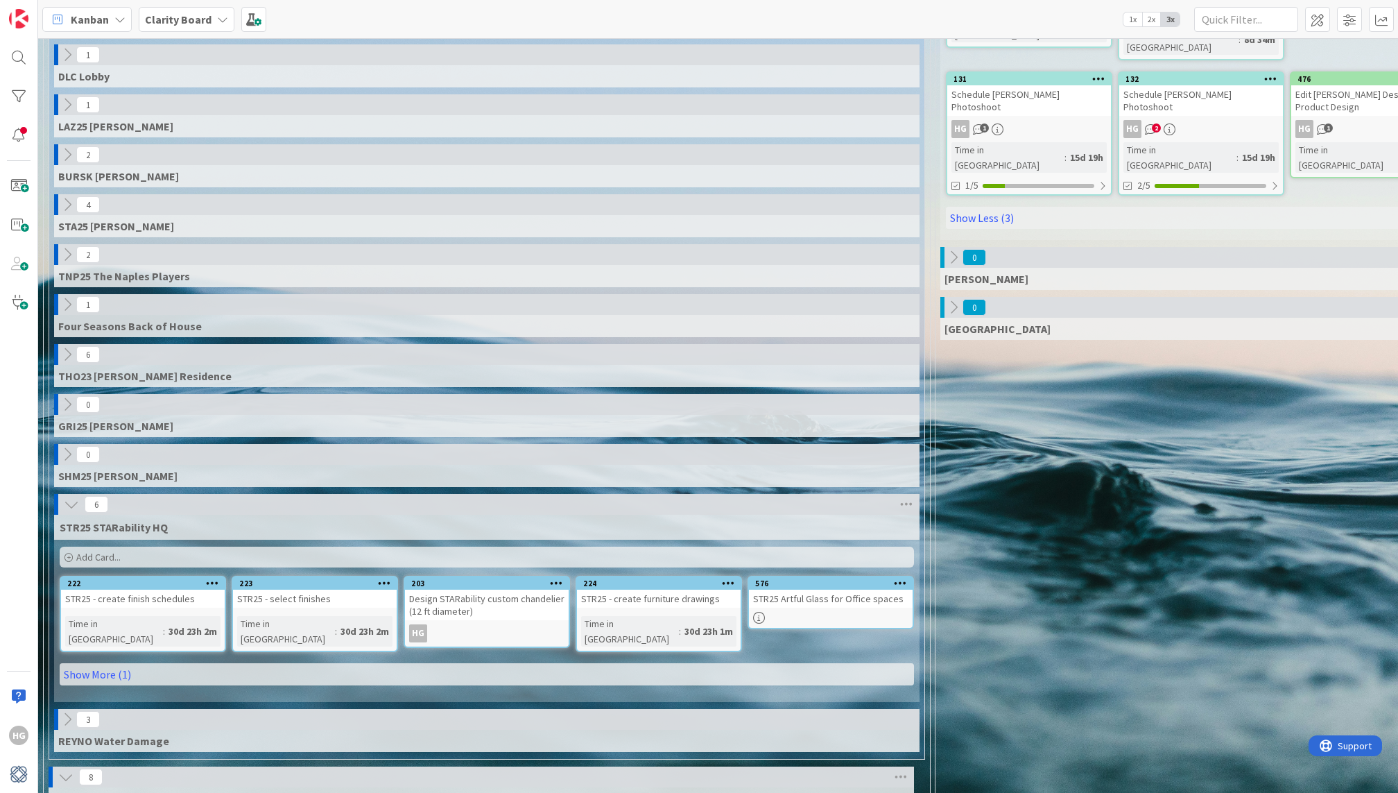
scroll to position [995, 0]
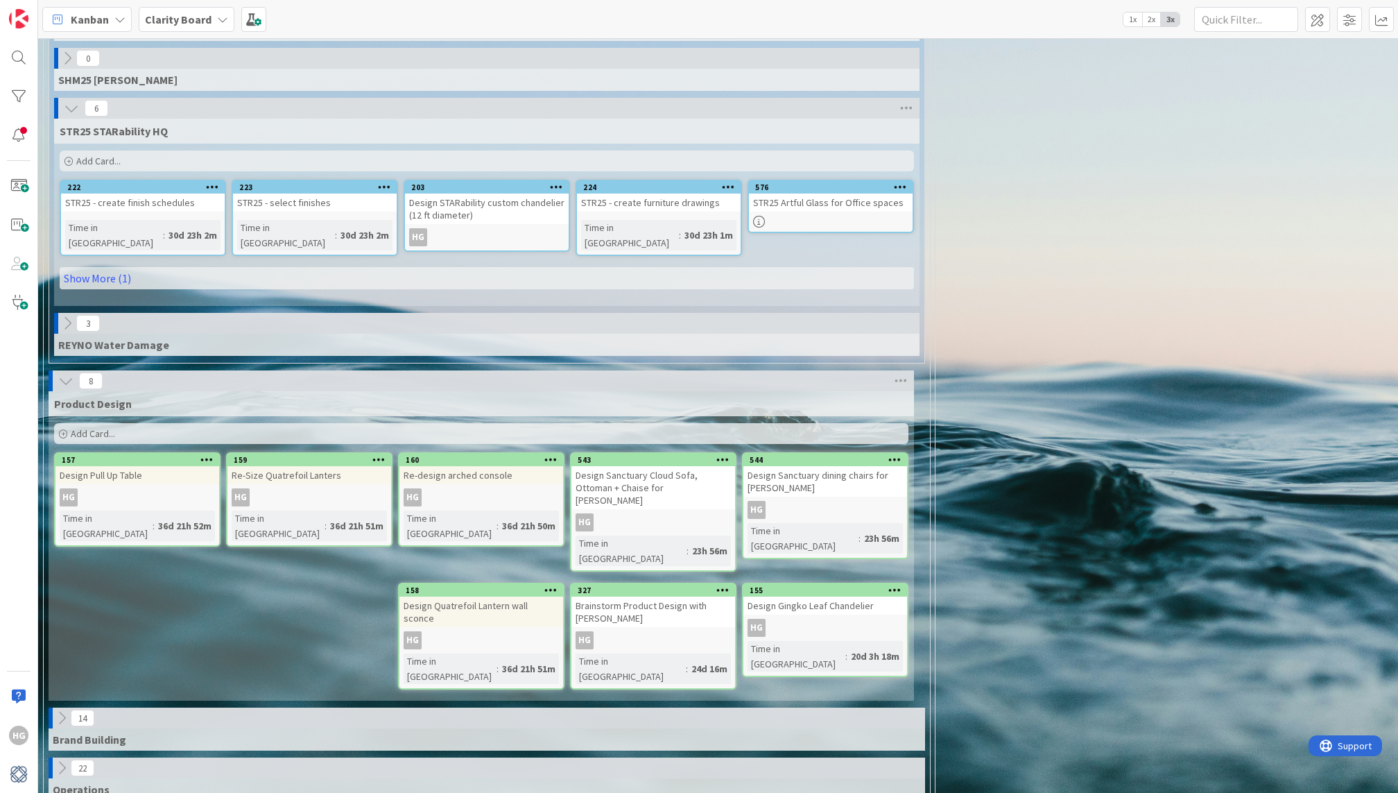
click at [67, 101] on icon at bounding box center [71, 108] width 15 height 15
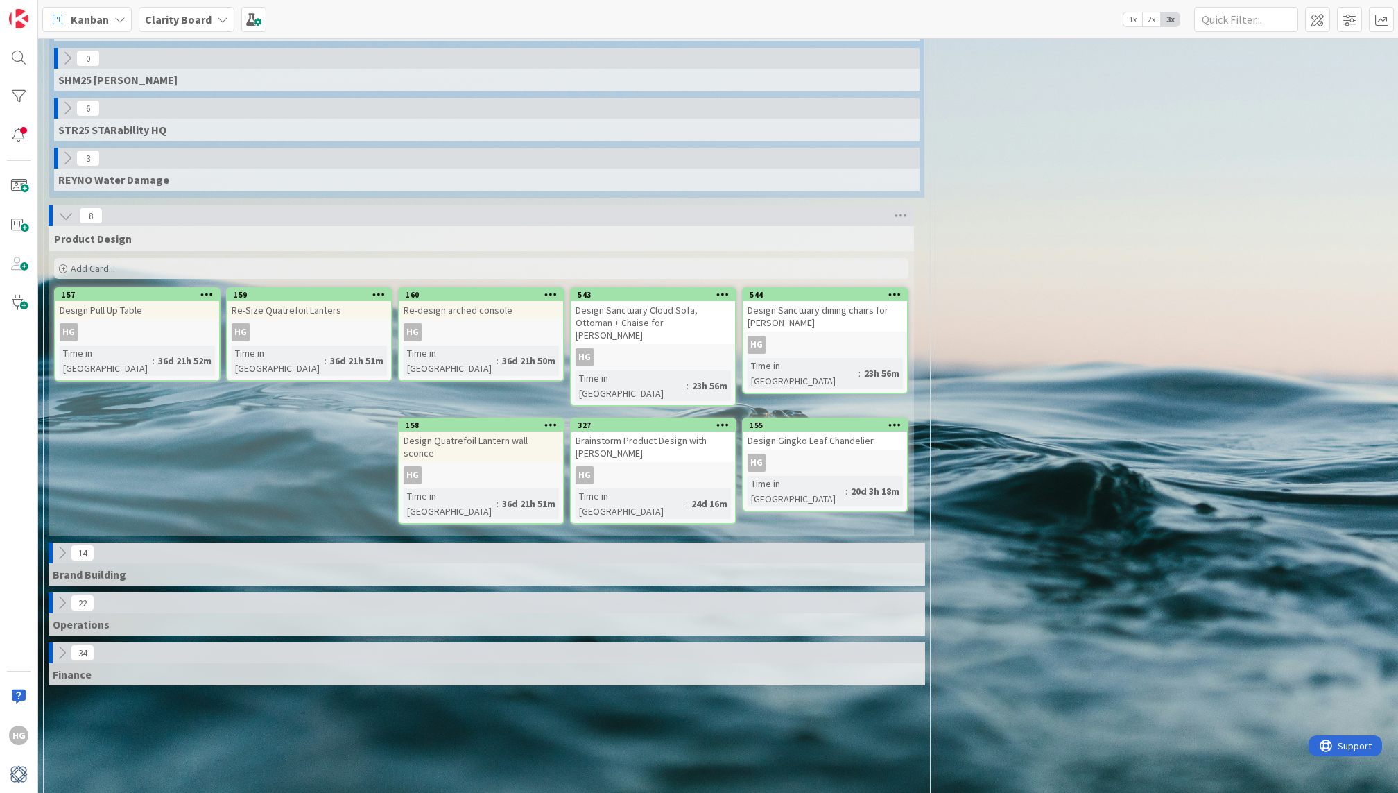
scroll to position [830, 0]
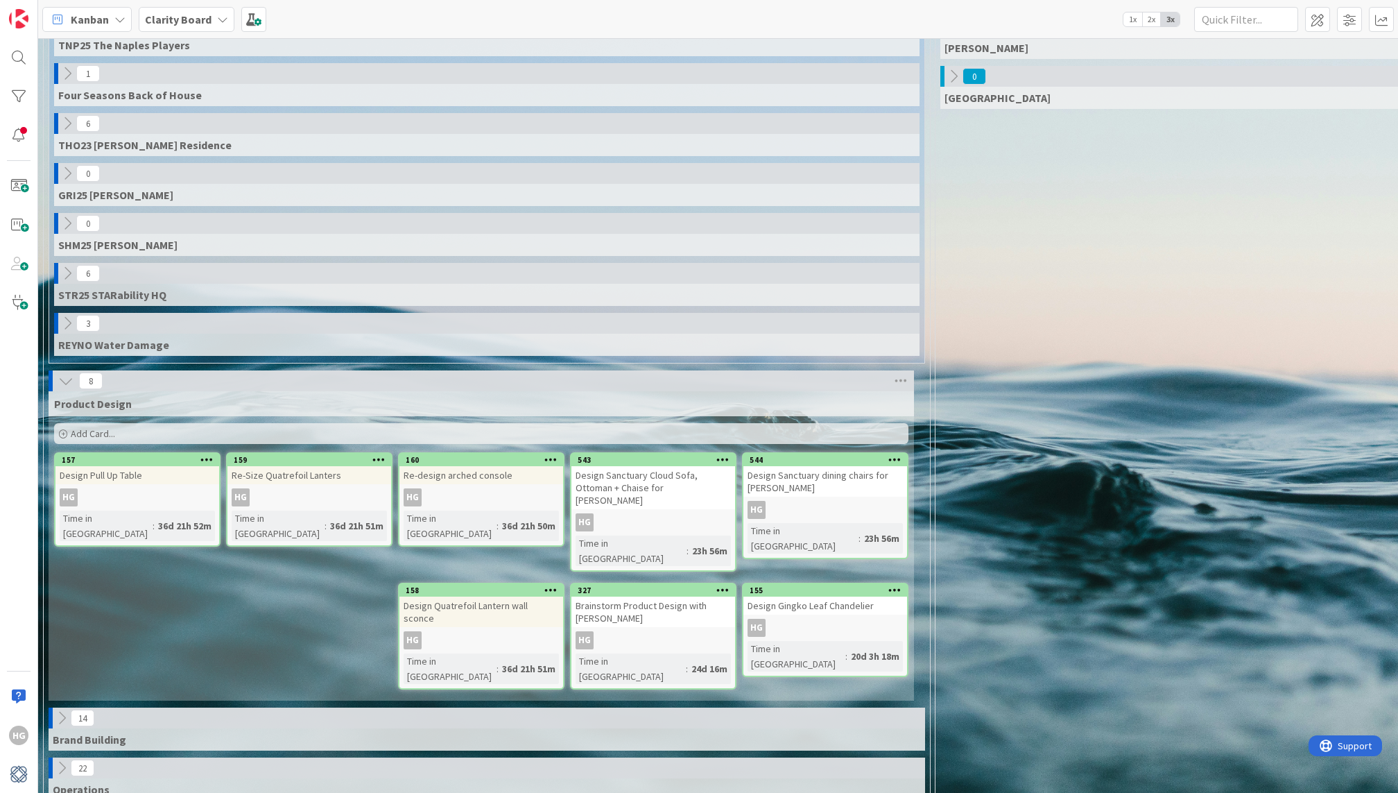
click at [63, 373] on icon at bounding box center [65, 380] width 15 height 15
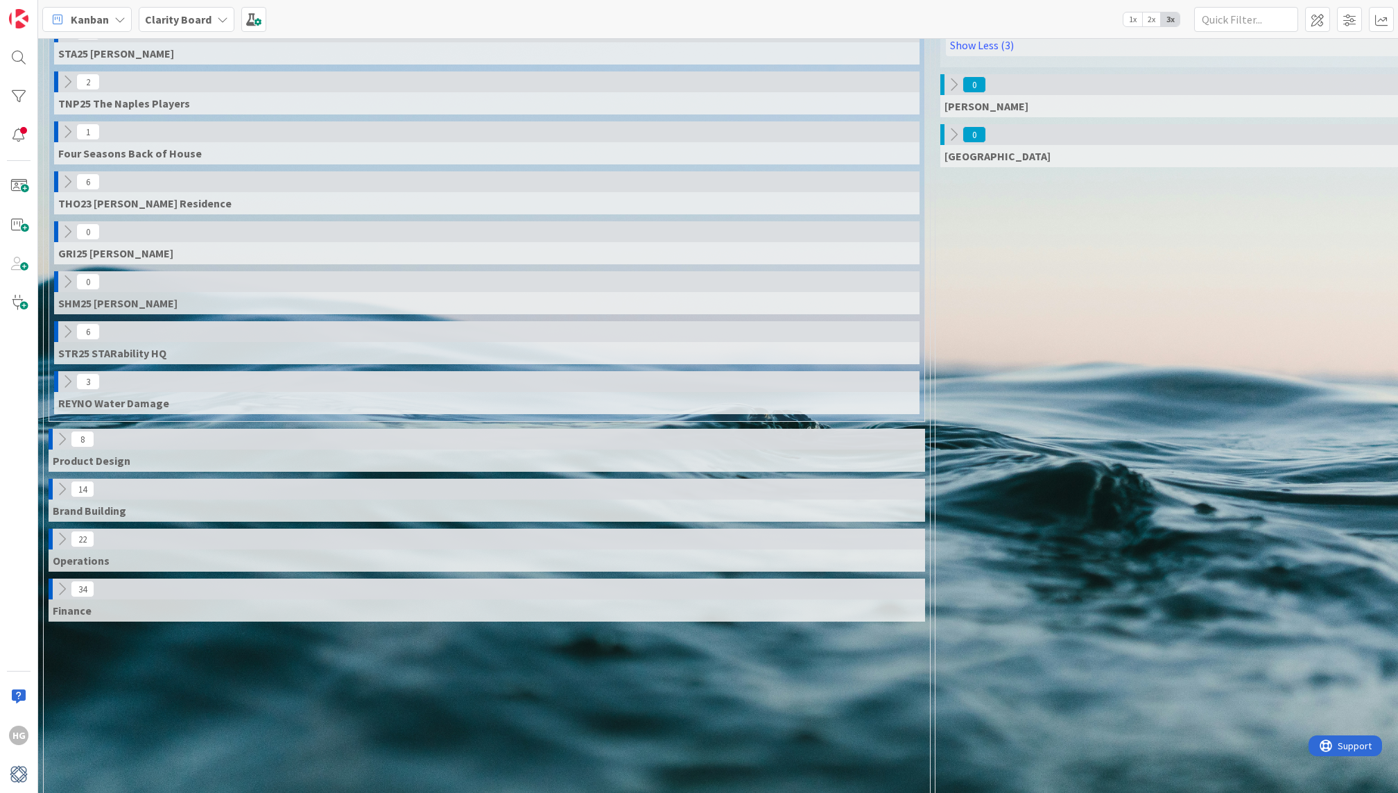
click at [60, 481] on icon at bounding box center [61, 488] width 15 height 15
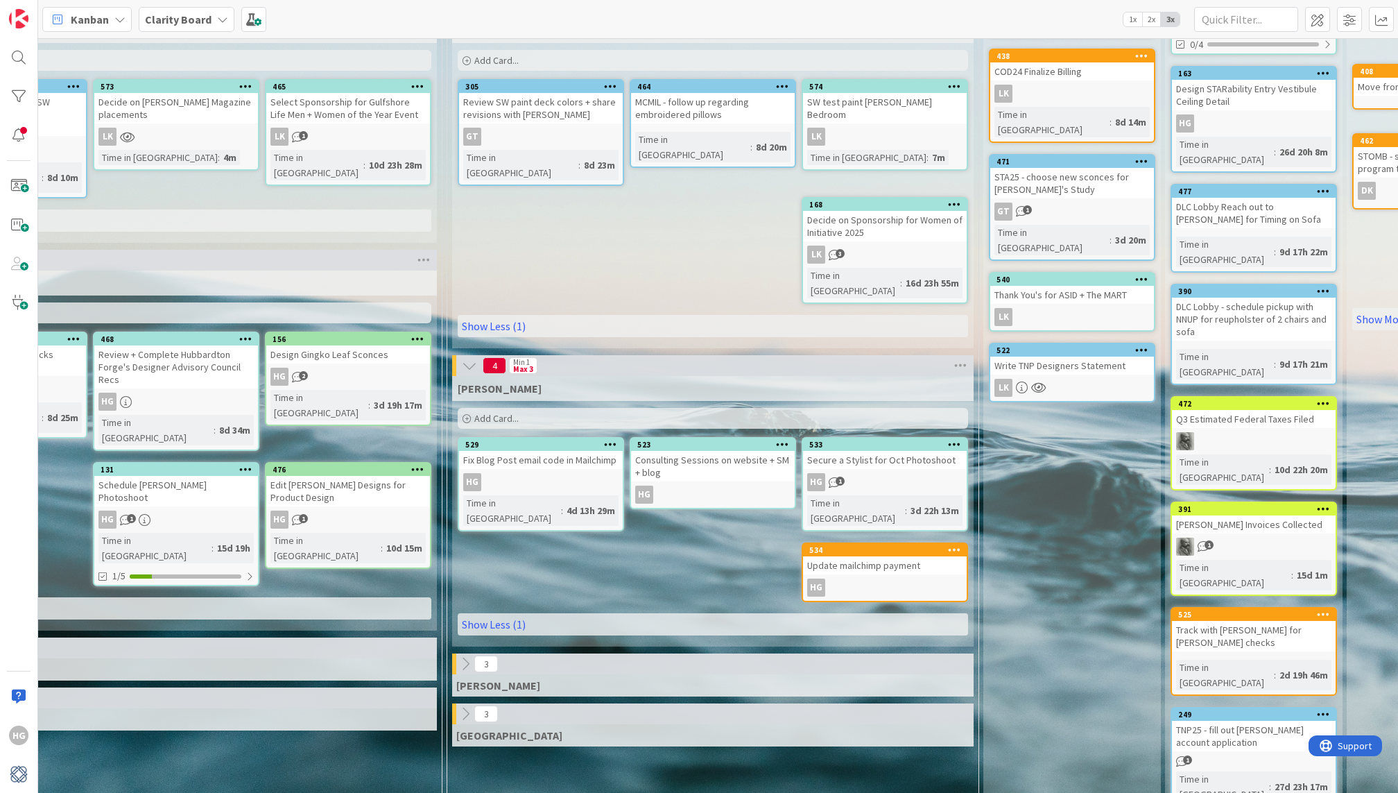
scroll to position [245, 1025]
